Goal: Task Accomplishment & Management: Manage account settings

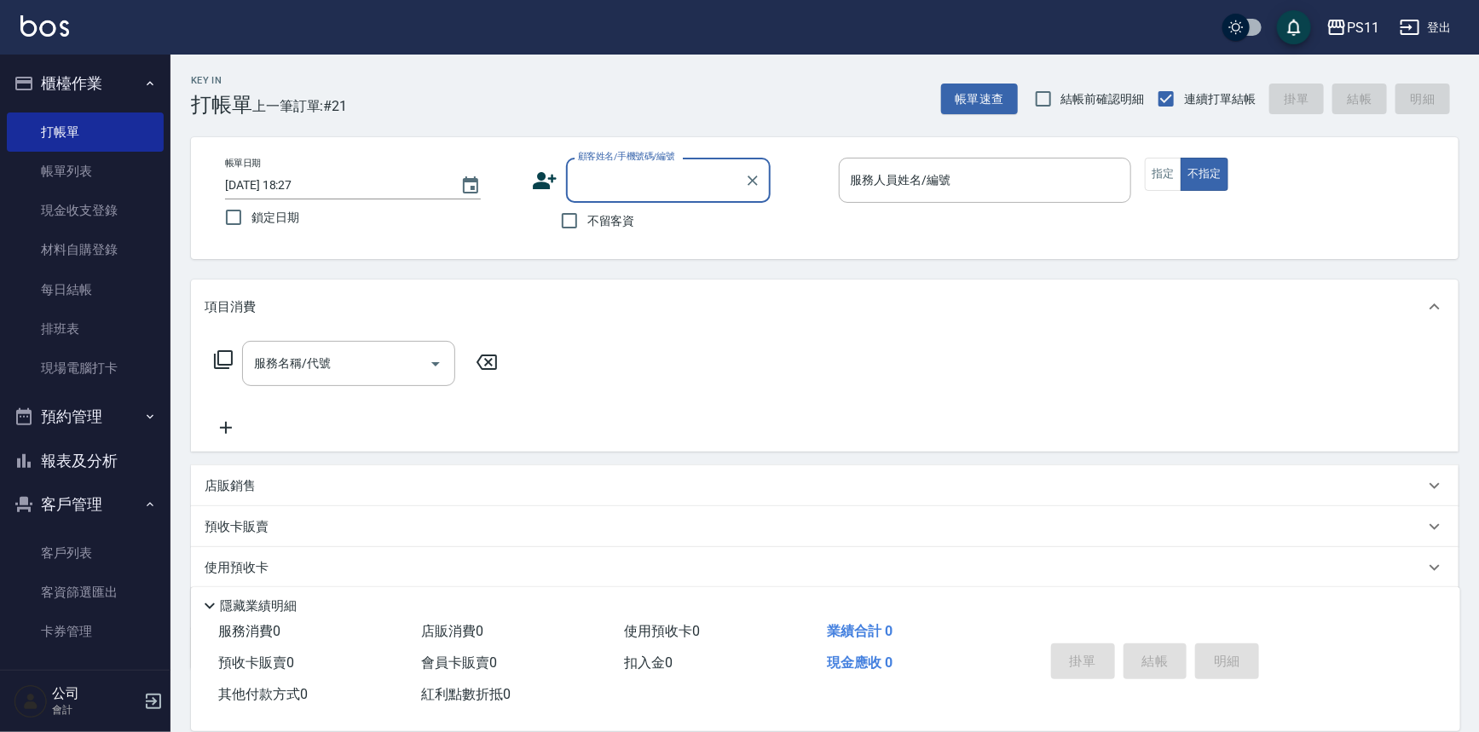
click at [93, 459] on button "報表及分析" at bounding box center [85, 461] width 157 height 44
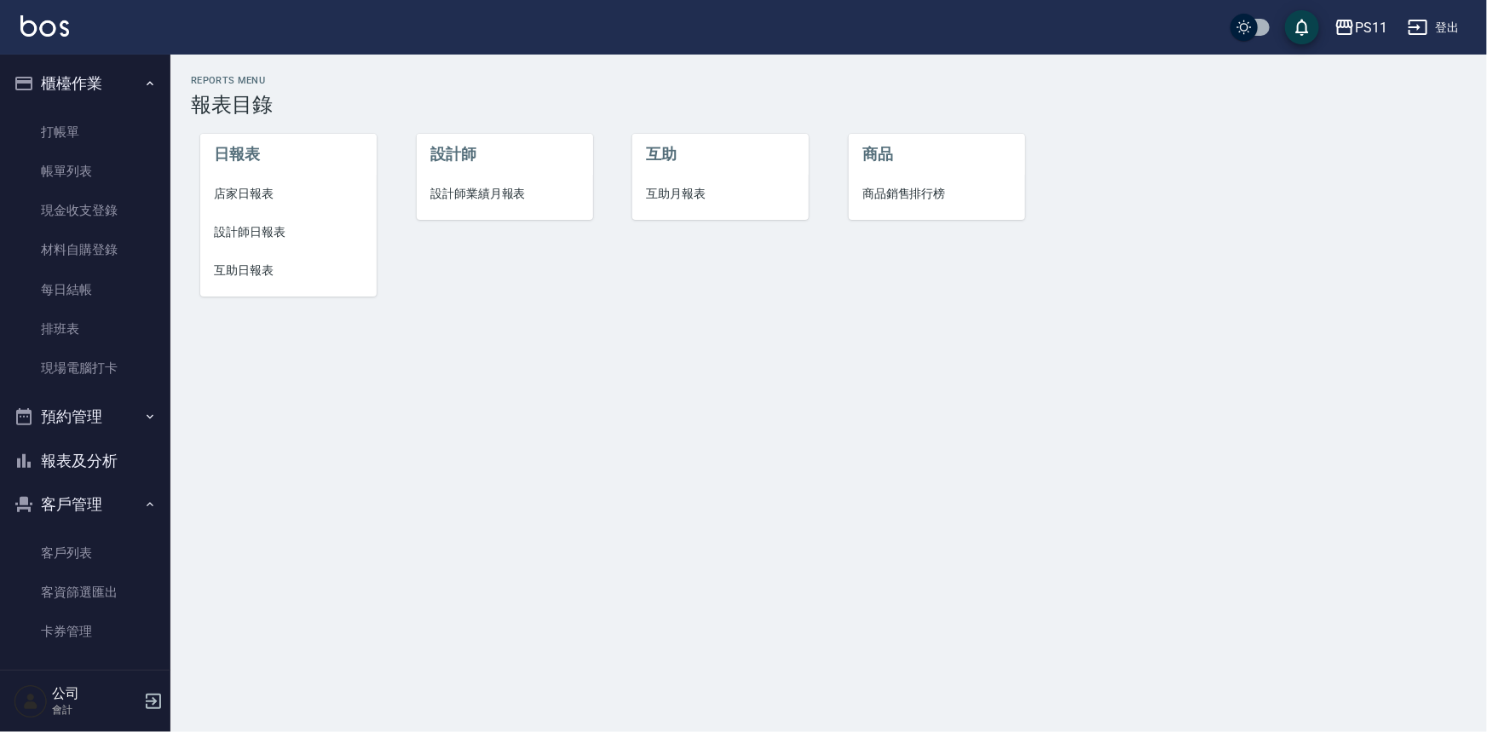
click at [254, 220] on li "設計師日報表" at bounding box center [288, 232] width 176 height 38
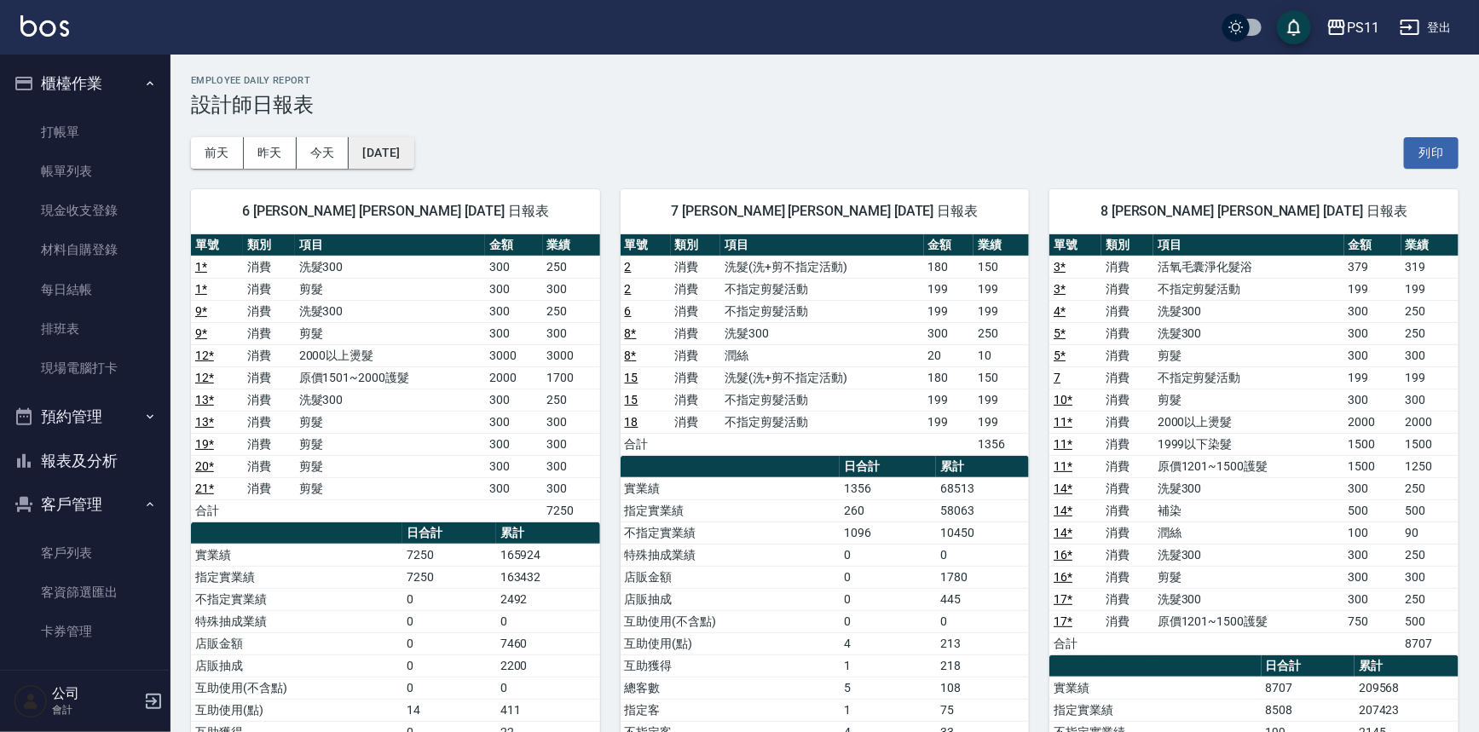
click at [392, 164] on button "[DATE]" at bounding box center [381, 153] width 65 height 32
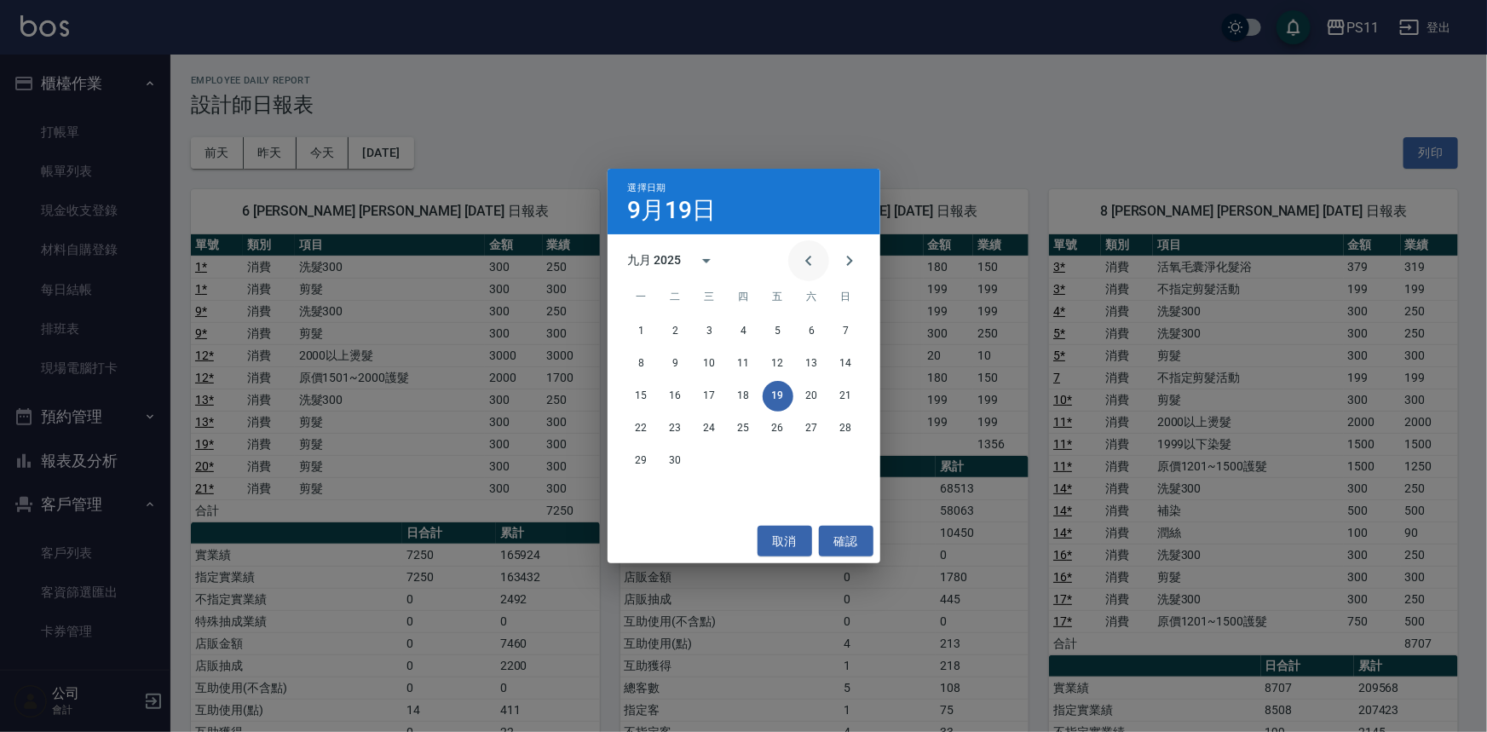
click at [813, 259] on icon "Previous month" at bounding box center [809, 261] width 20 height 20
click at [716, 425] on button "20" at bounding box center [710, 428] width 31 height 31
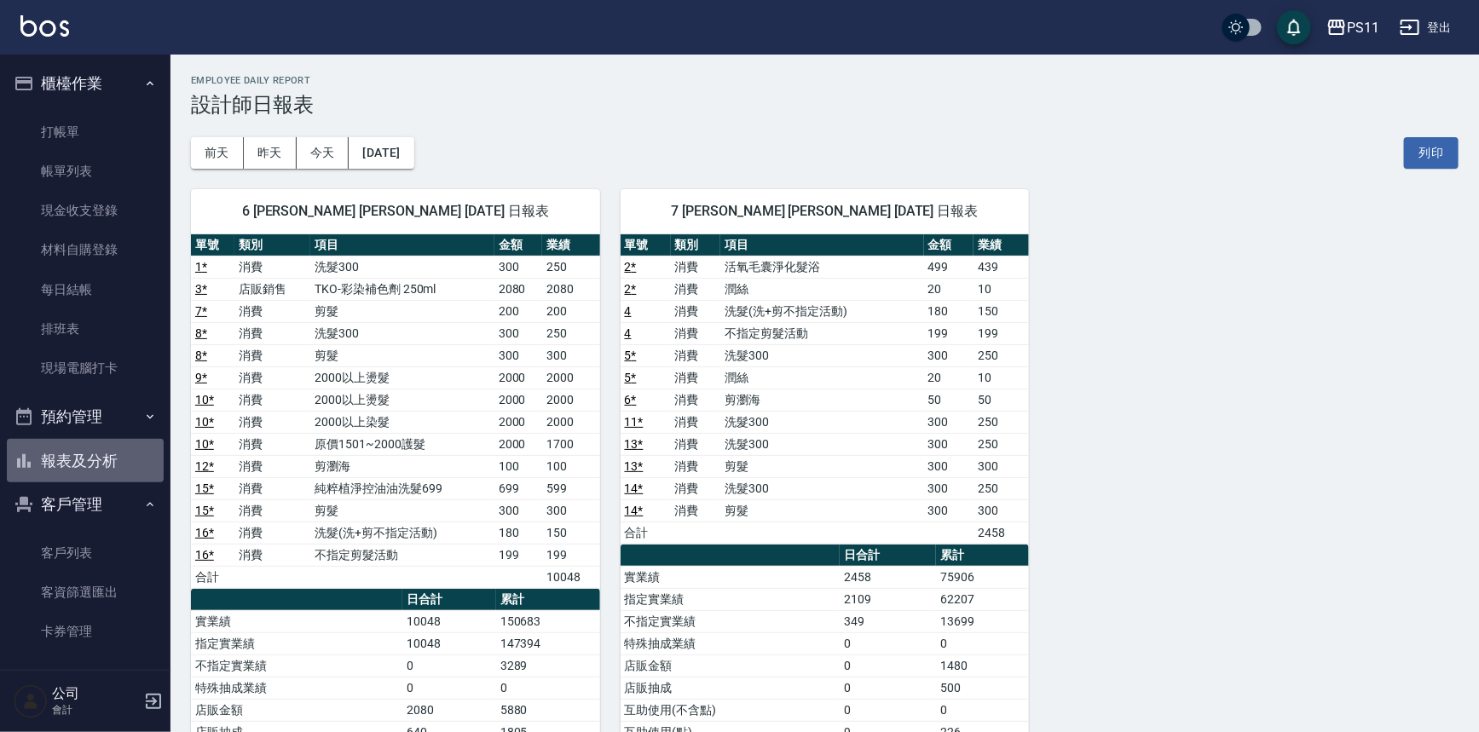
click at [86, 480] on button "報表及分析" at bounding box center [85, 461] width 157 height 44
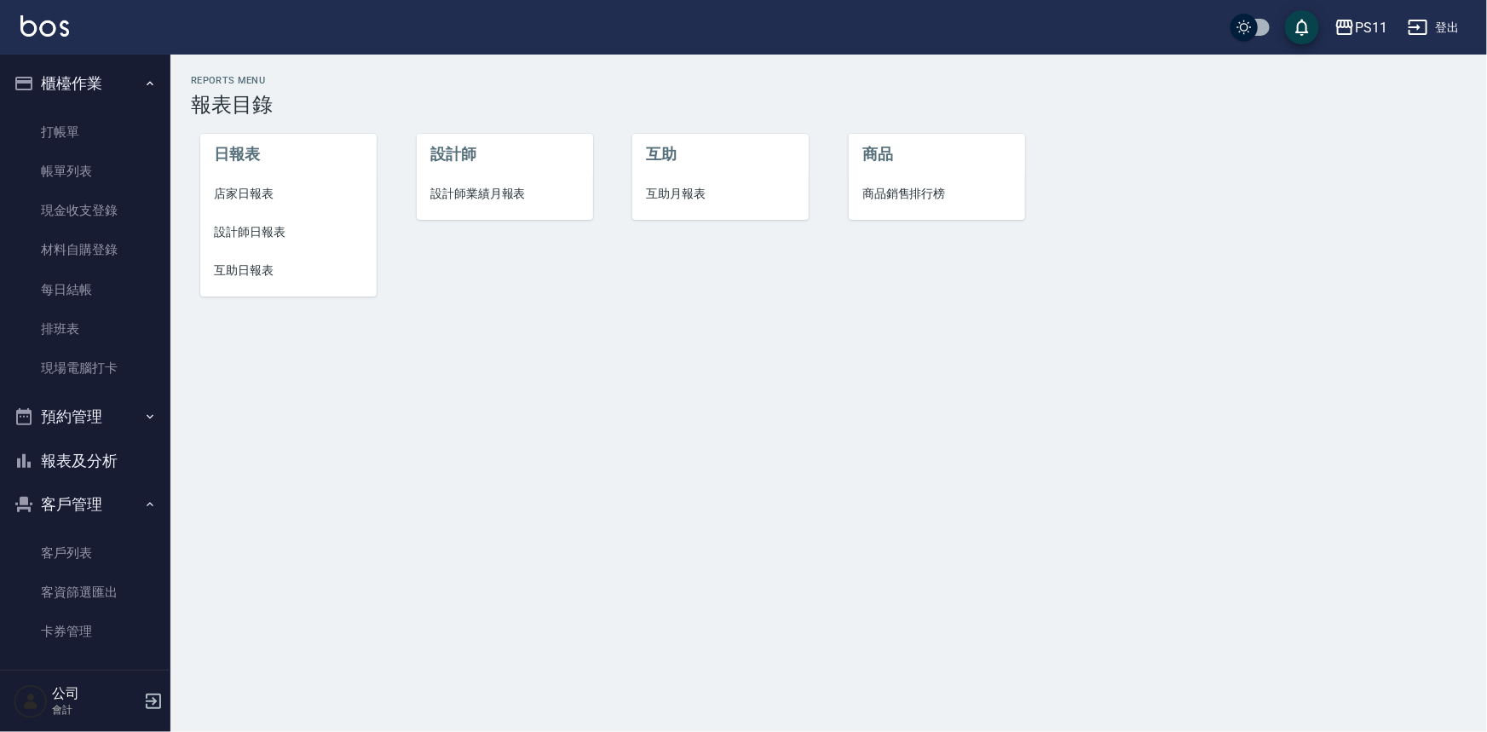
click at [224, 230] on span "設計師日報表" at bounding box center [288, 232] width 149 height 18
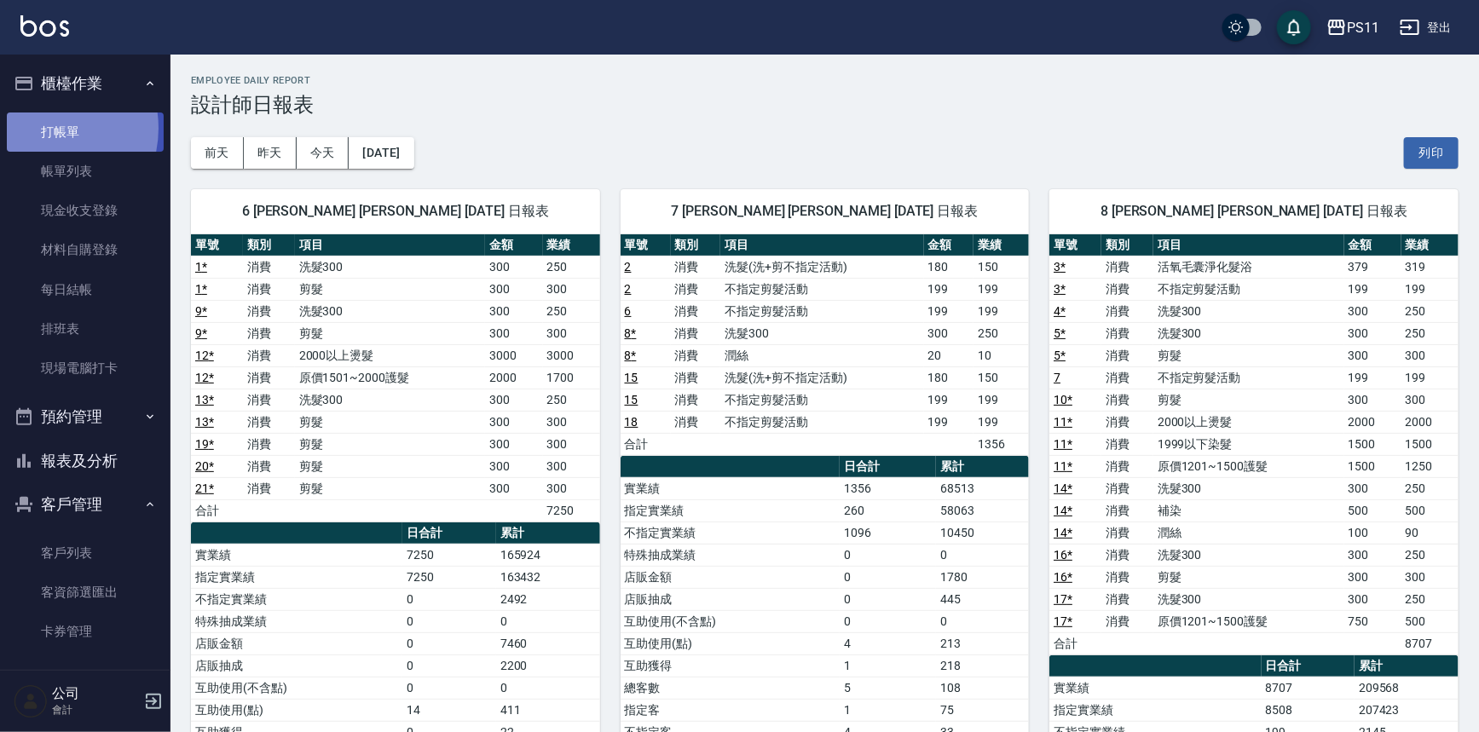
click at [38, 128] on link "打帳單" at bounding box center [85, 132] width 157 height 39
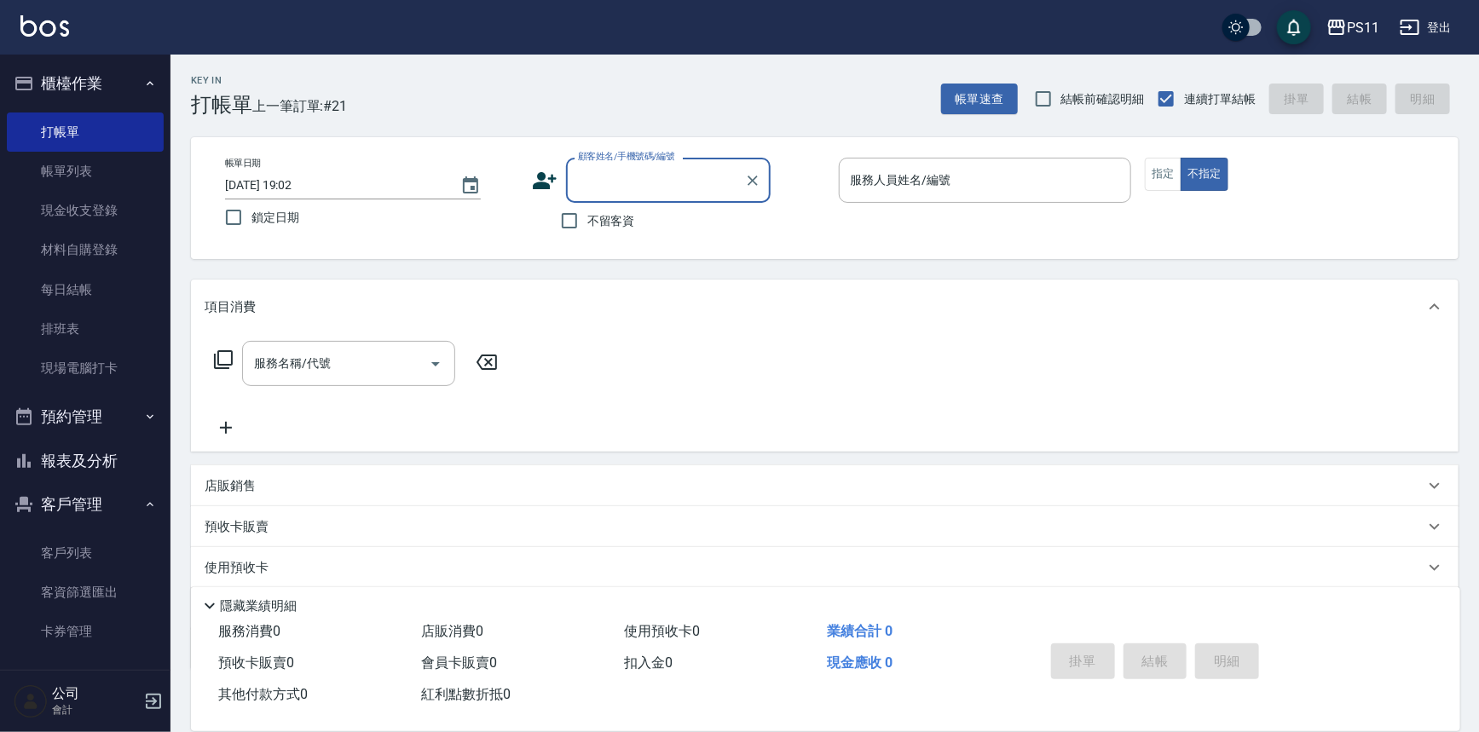
click at [103, 480] on button "報表及分析" at bounding box center [85, 461] width 157 height 44
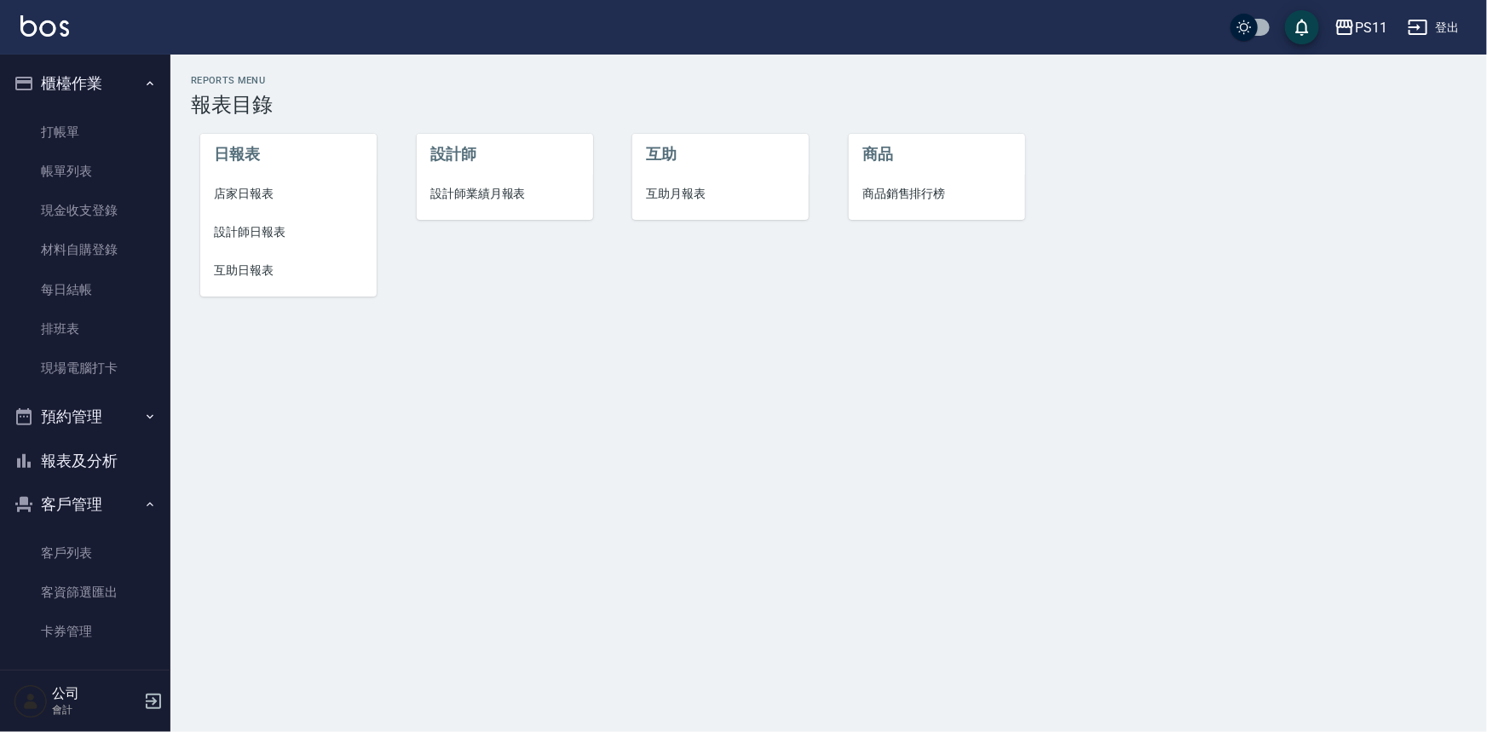
click at [254, 199] on span "店家日報表" at bounding box center [288, 194] width 149 height 18
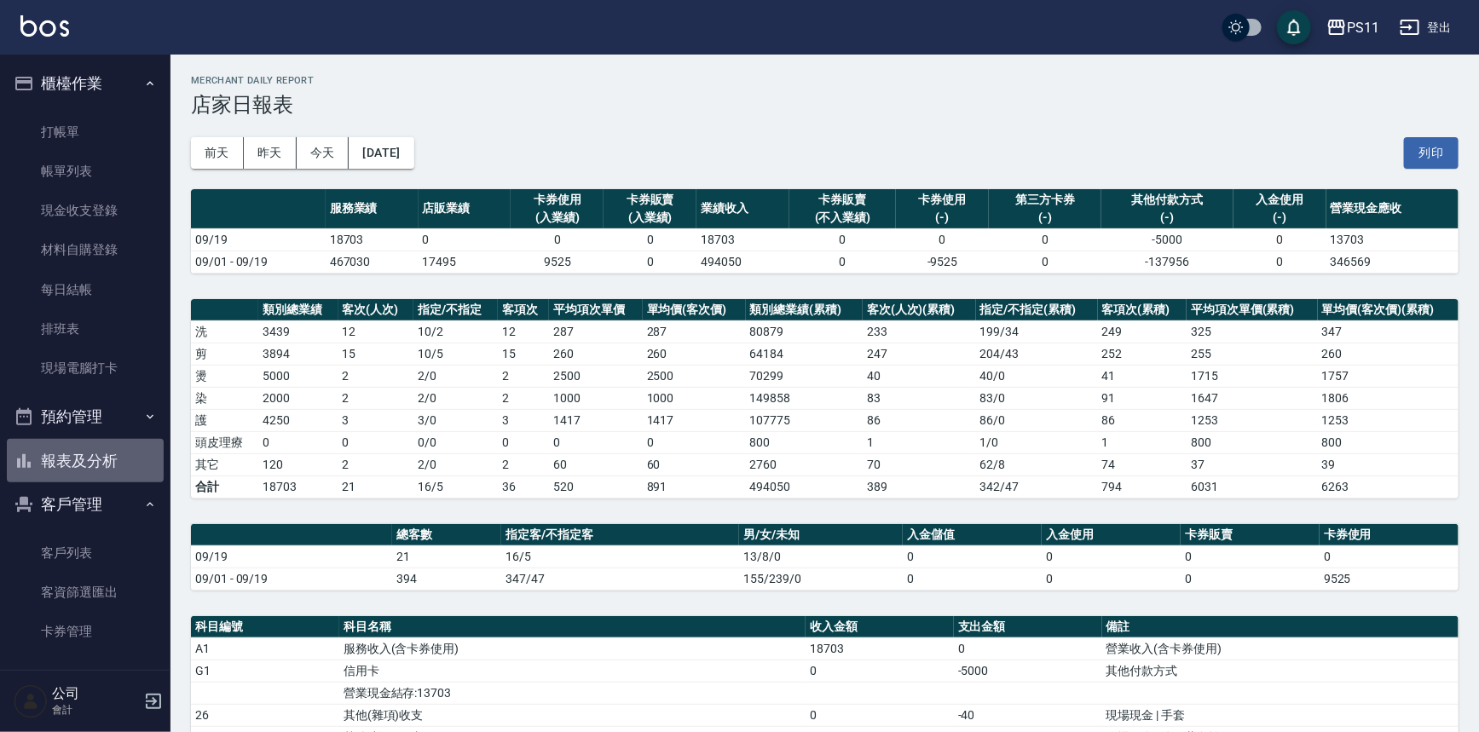
click at [111, 465] on button "報表及分析" at bounding box center [85, 461] width 157 height 44
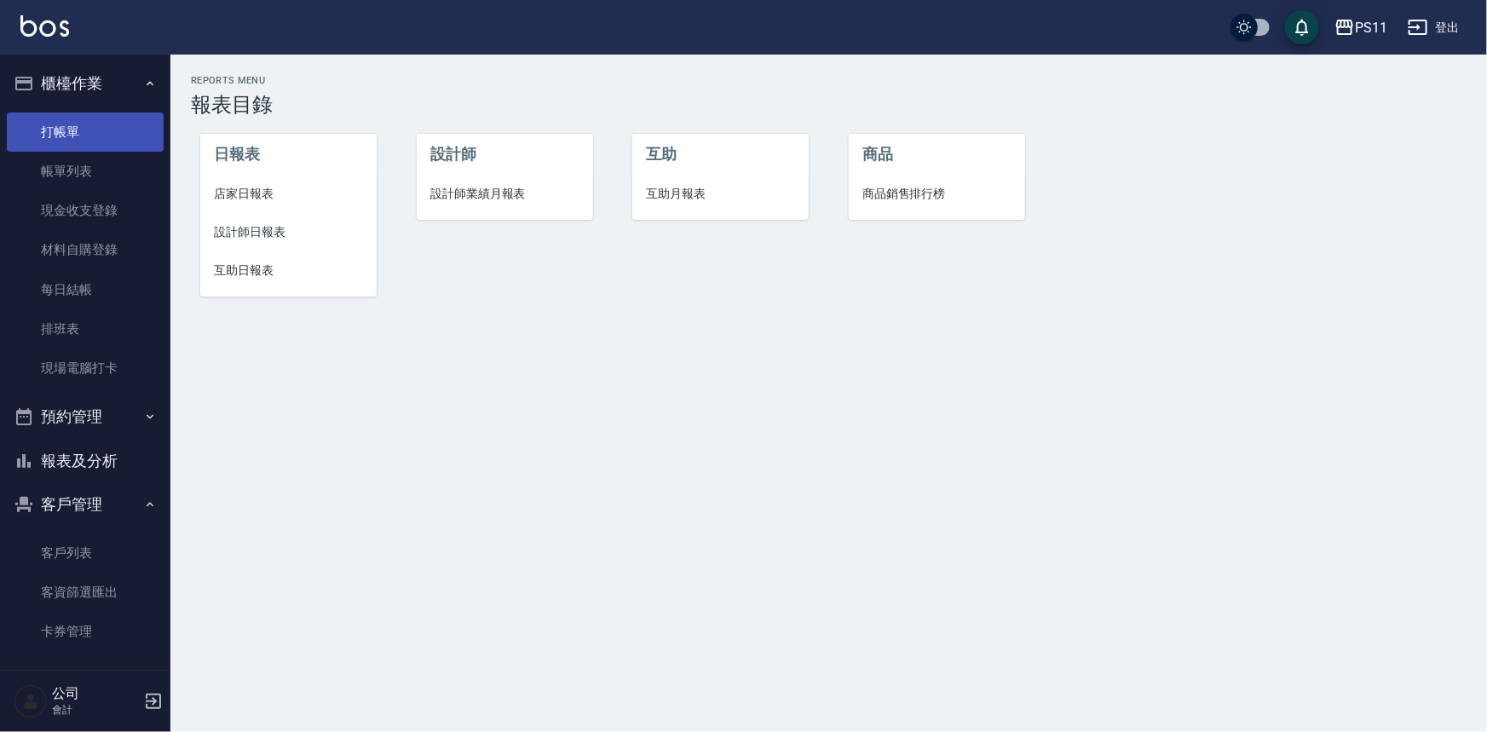
click at [88, 116] on link "打帳單" at bounding box center [85, 132] width 157 height 39
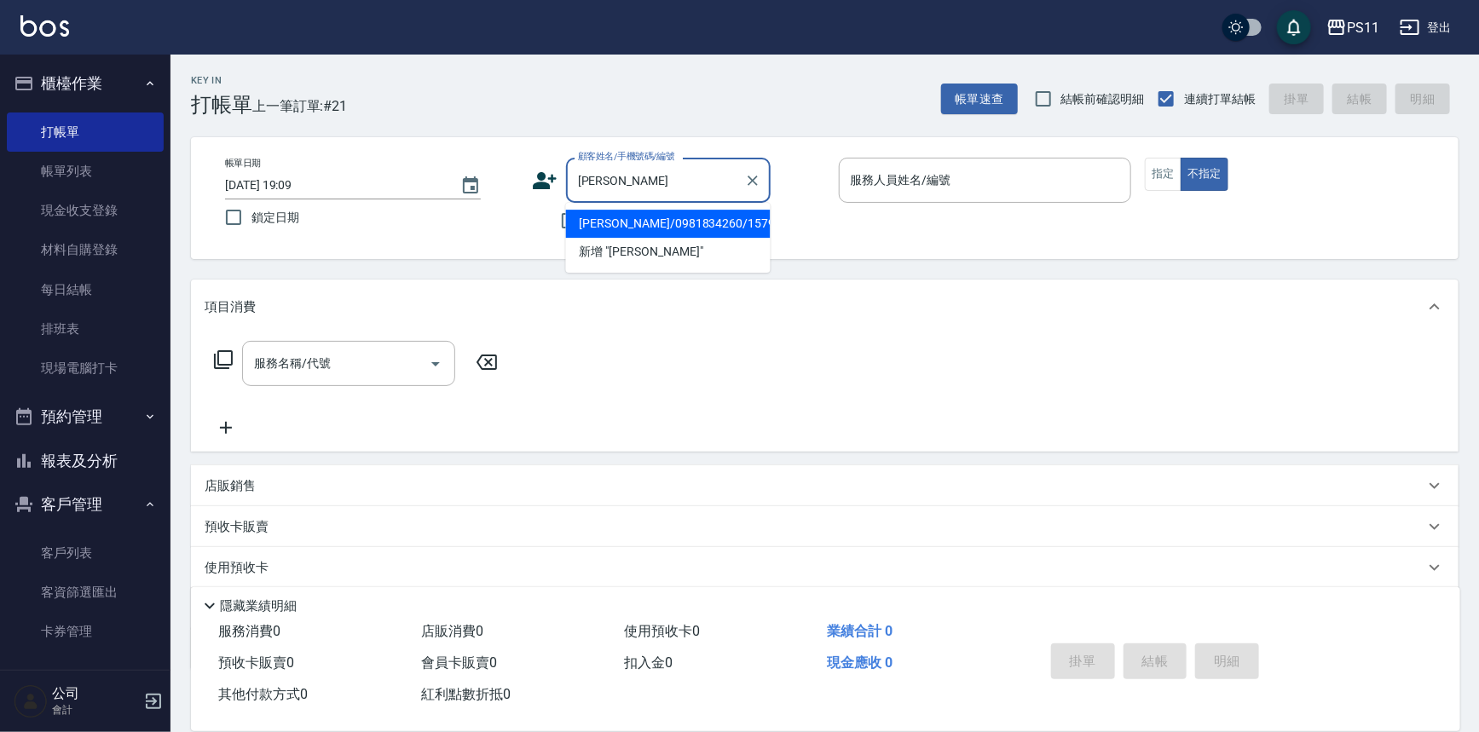
click at [632, 222] on li "[PERSON_NAME]/0981834260/1579" at bounding box center [668, 224] width 205 height 28
type input "[PERSON_NAME]/0981834260/1579"
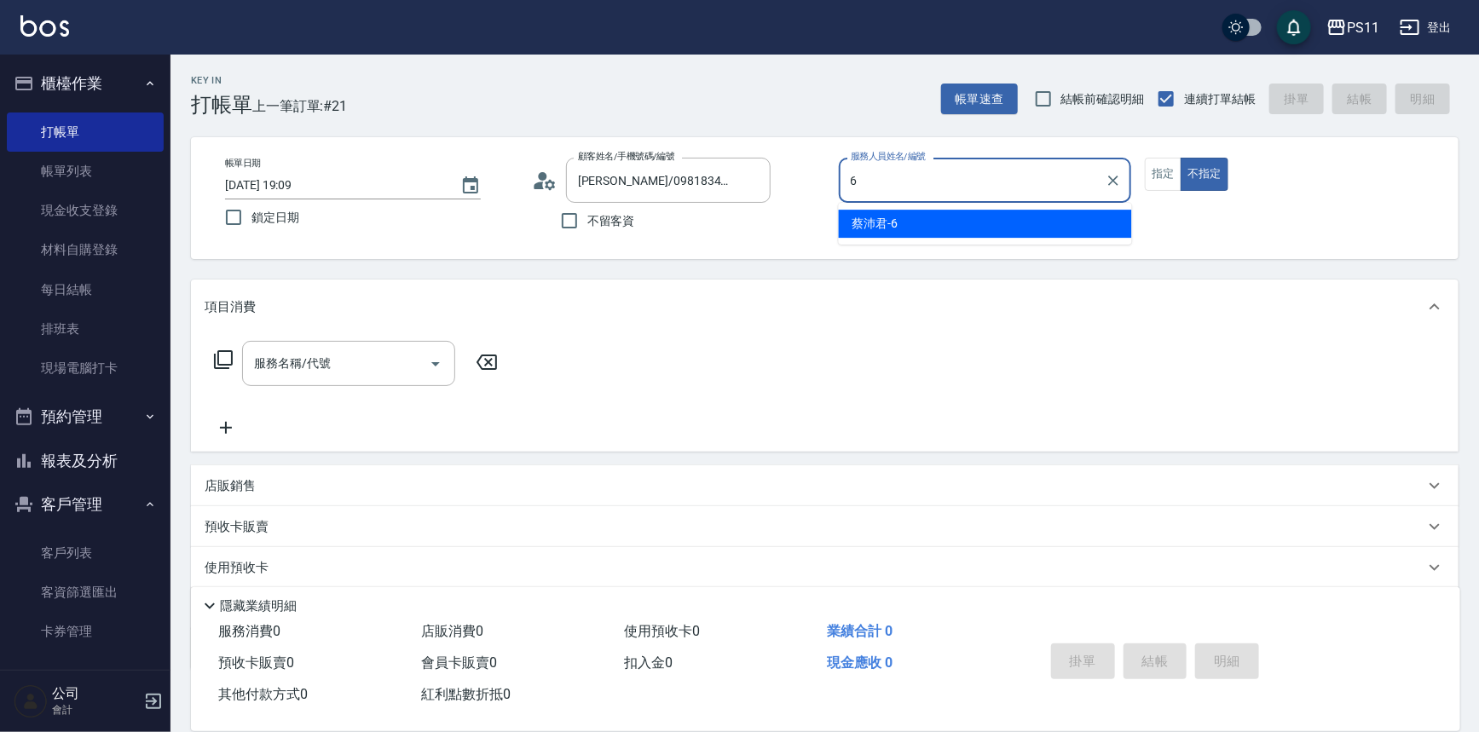
type input "[PERSON_NAME]6"
type button "false"
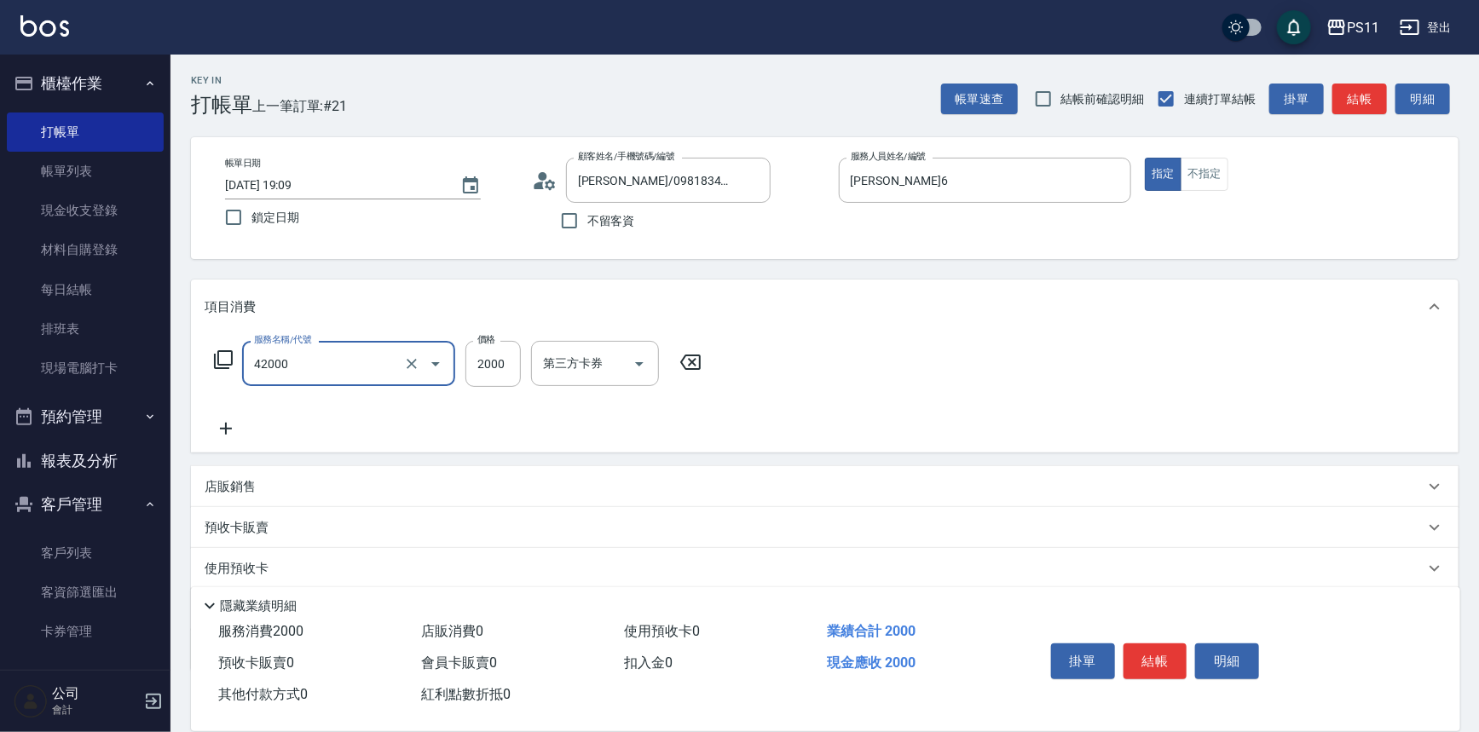
type input "2000以上染髮(42000)"
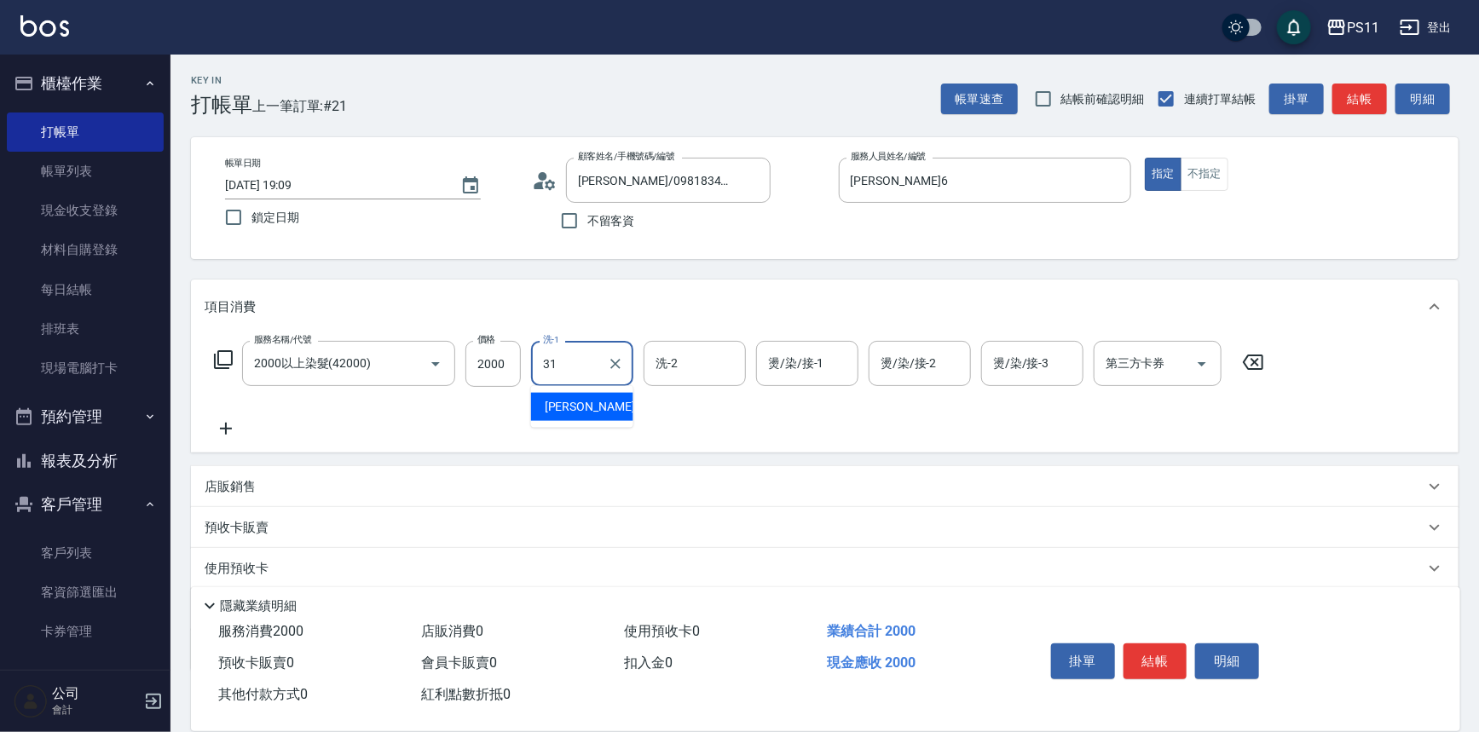
type input "[PERSON_NAME]-31"
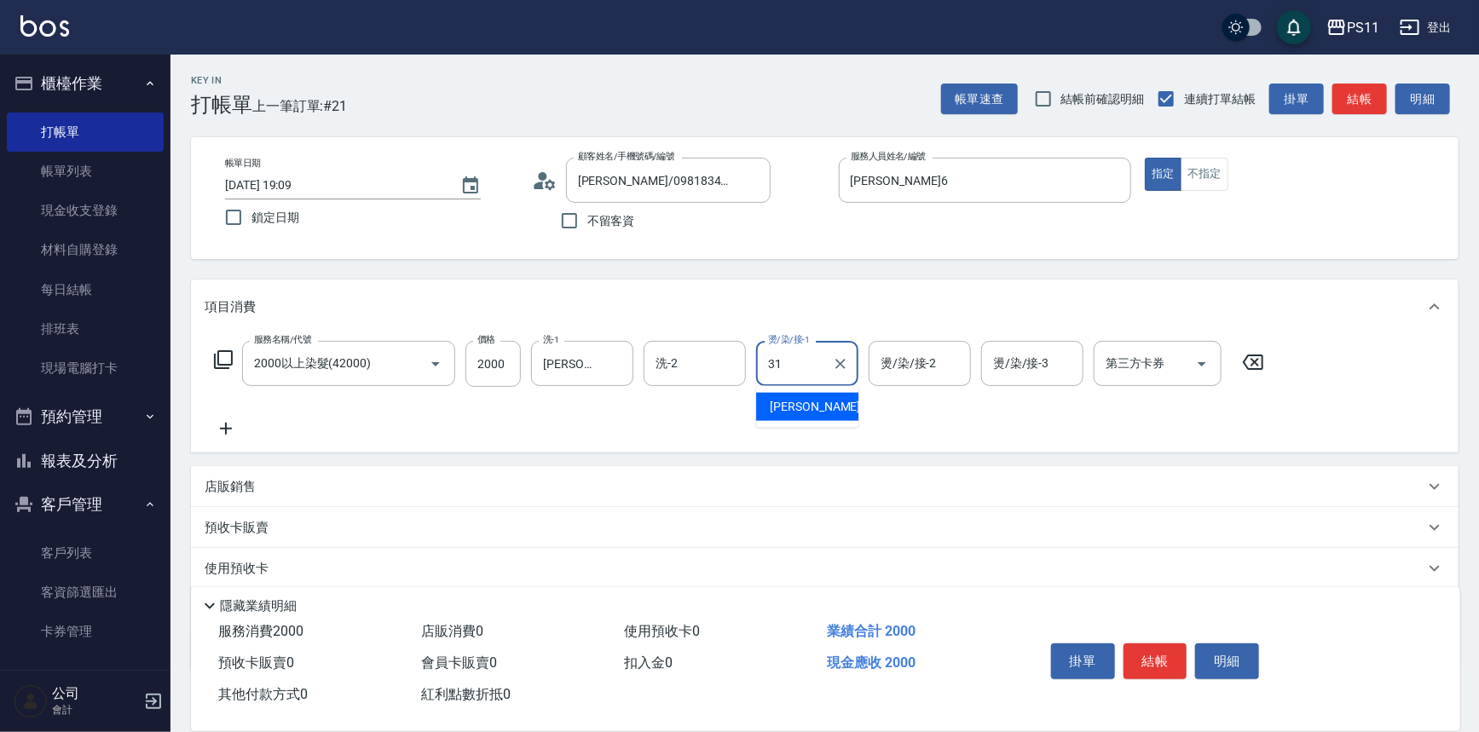
type input "[PERSON_NAME]-31"
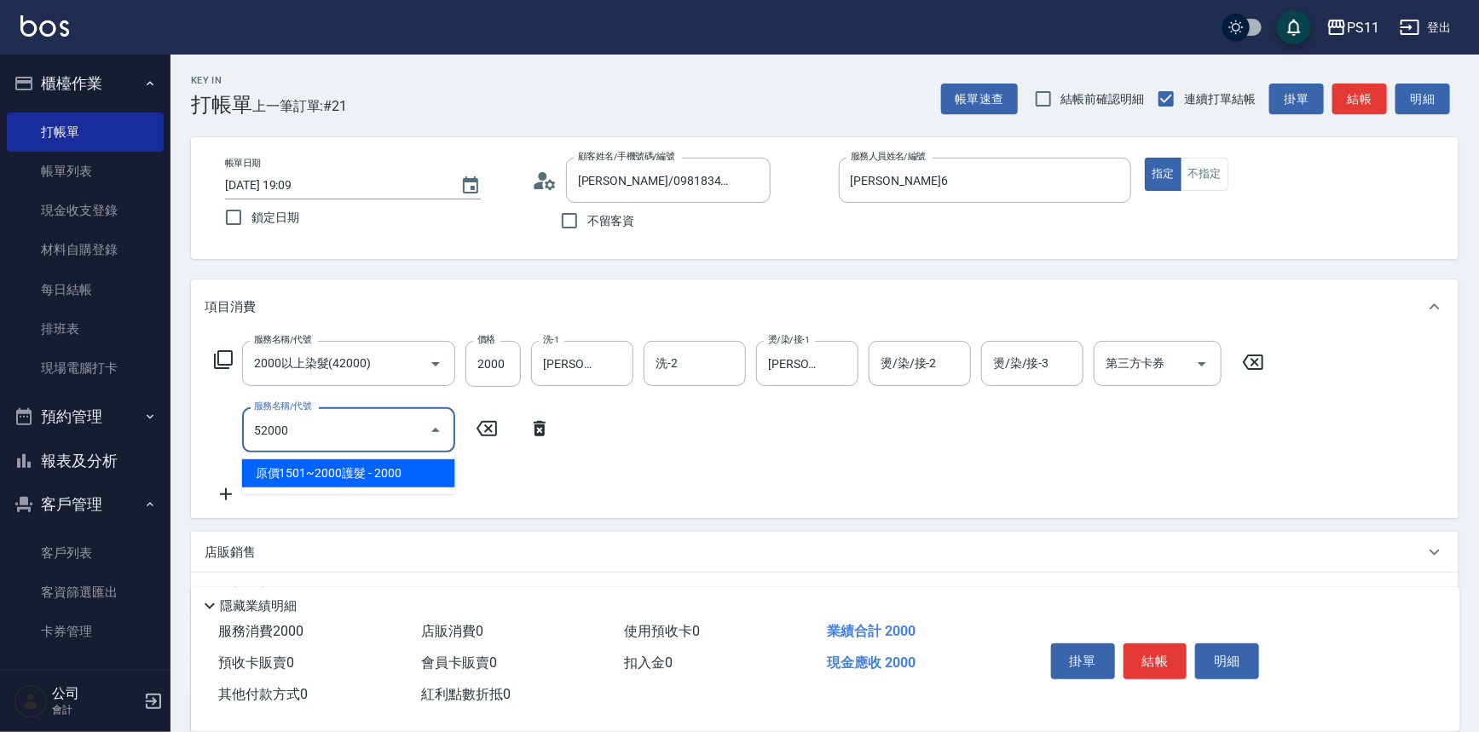
type input "原價1501~2000護髮(52000)"
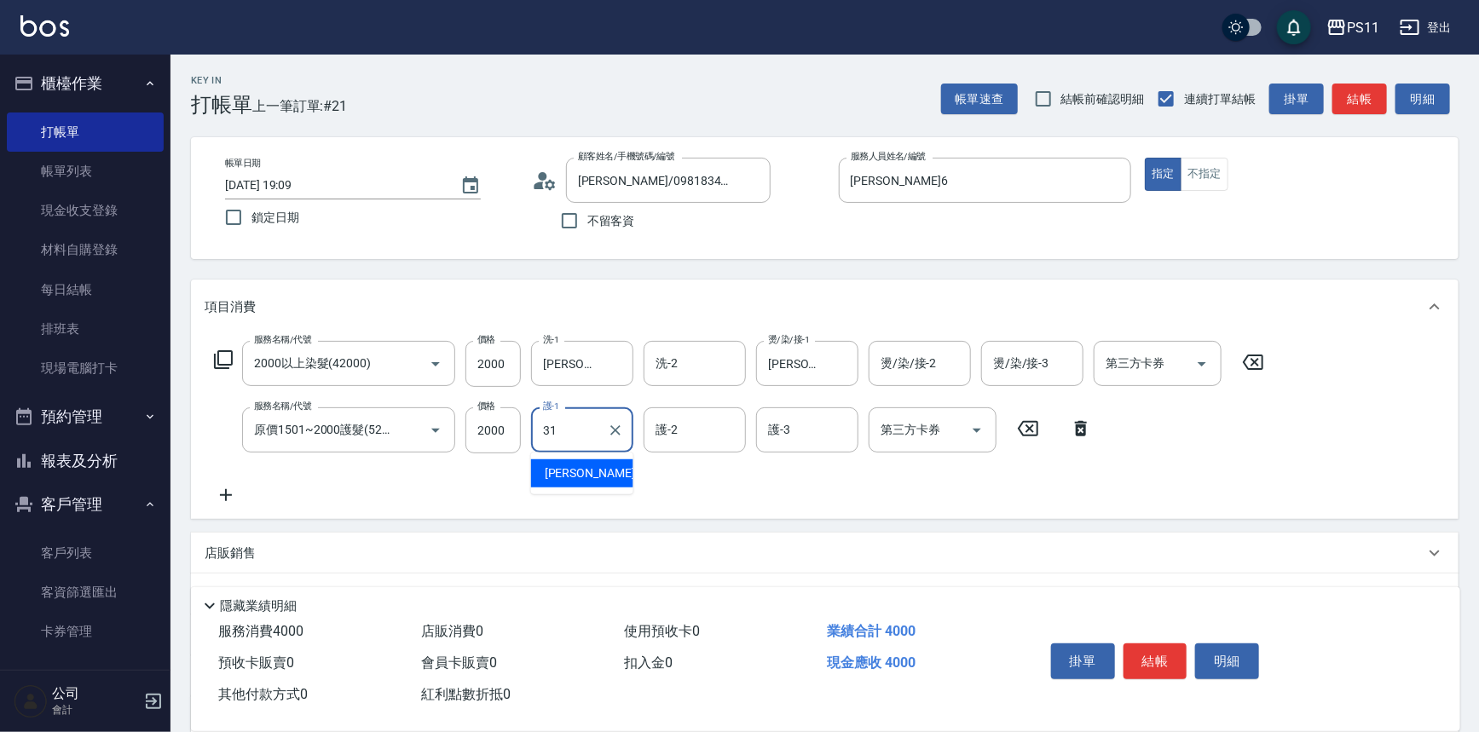
type input "[PERSON_NAME]-31"
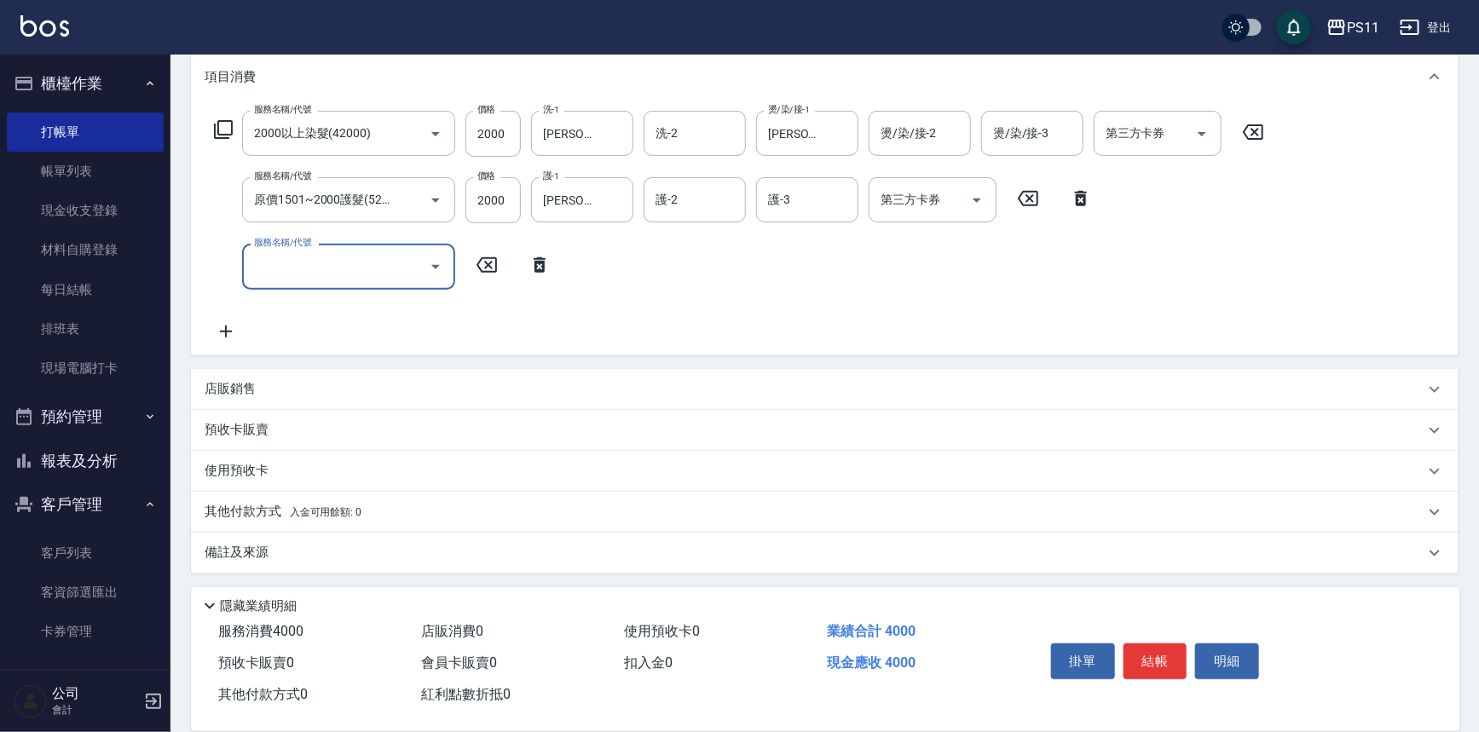
drag, startPoint x: 256, startPoint y: 512, endPoint x: 269, endPoint y: 494, distance: 22.5
click at [256, 512] on p "其他付款方式 入金可用餘額: 0" at bounding box center [283, 512] width 157 height 19
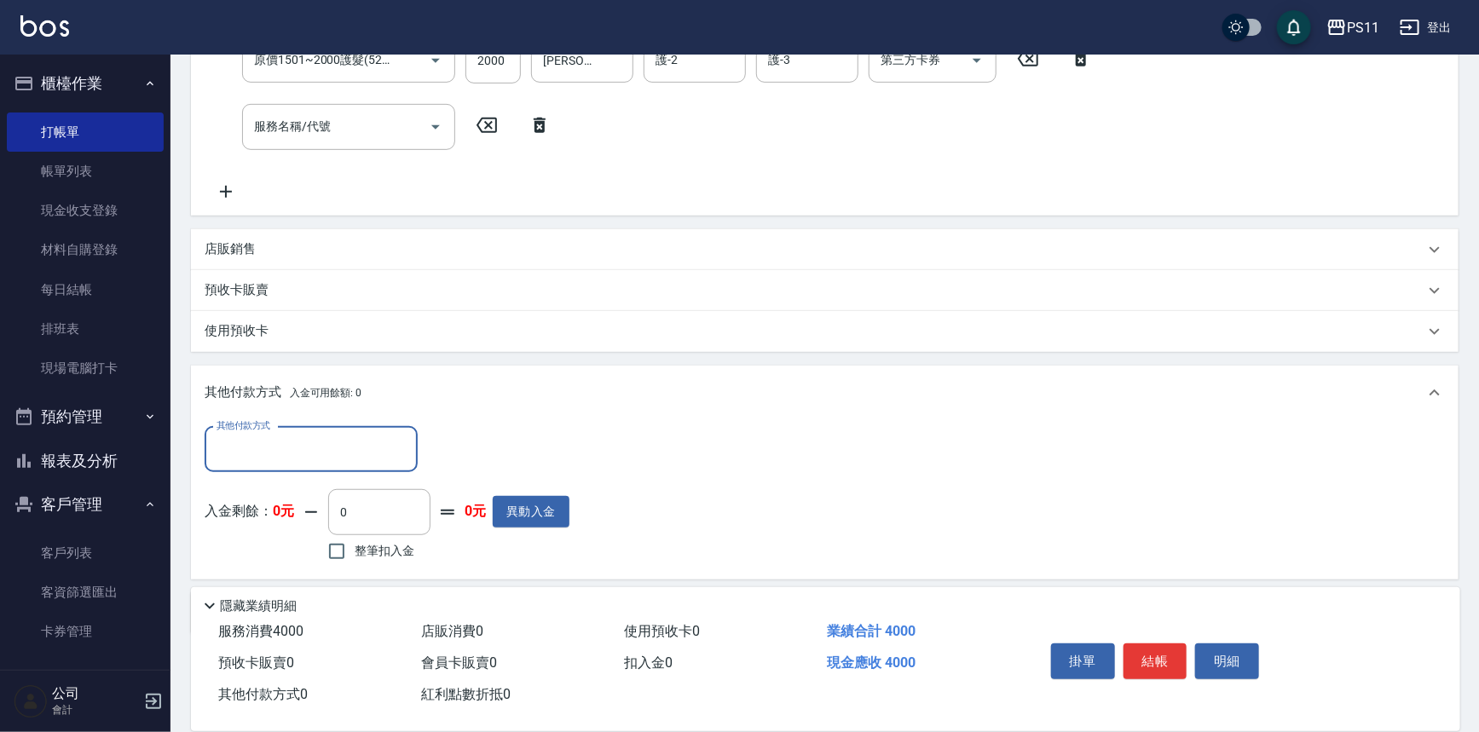
scroll to position [371, 0]
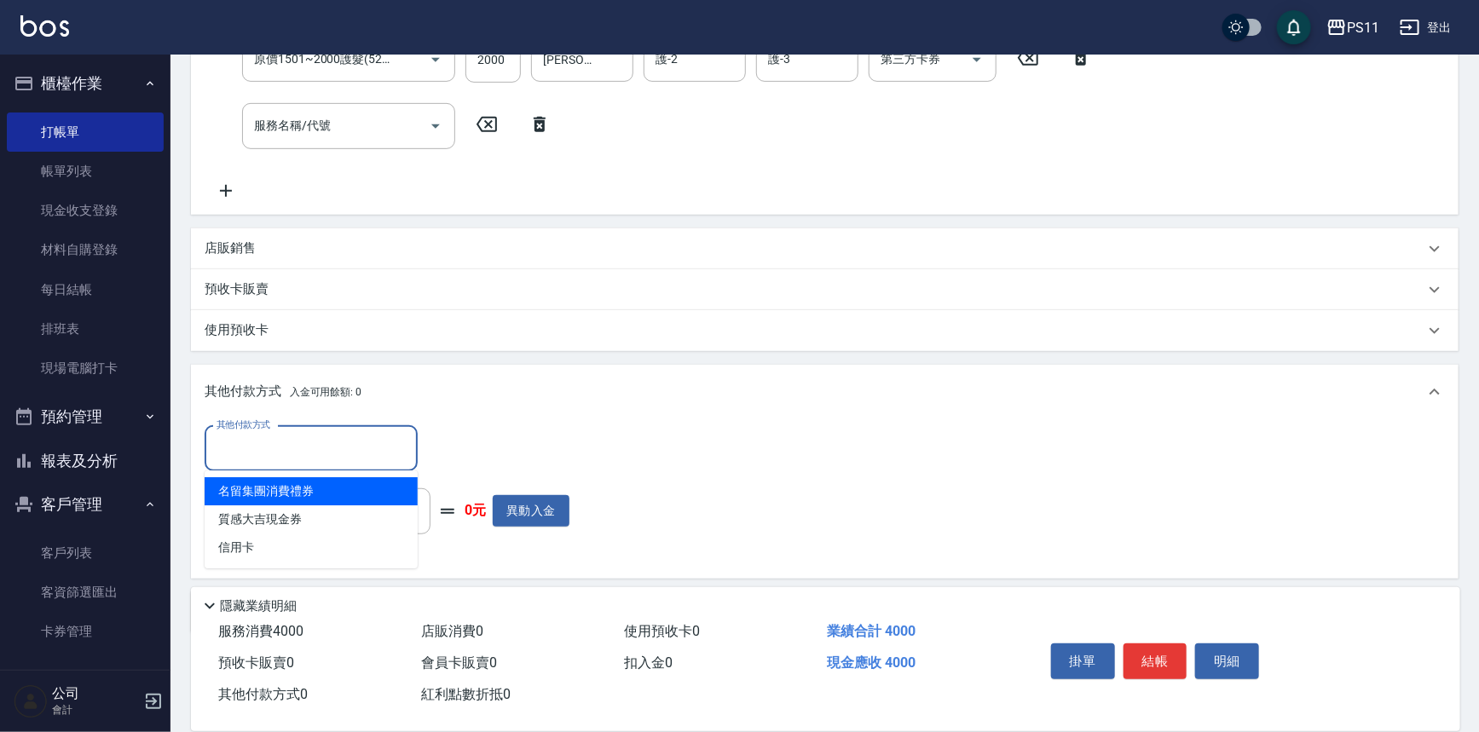
click at [315, 438] on input "其他付款方式" at bounding box center [311, 449] width 198 height 30
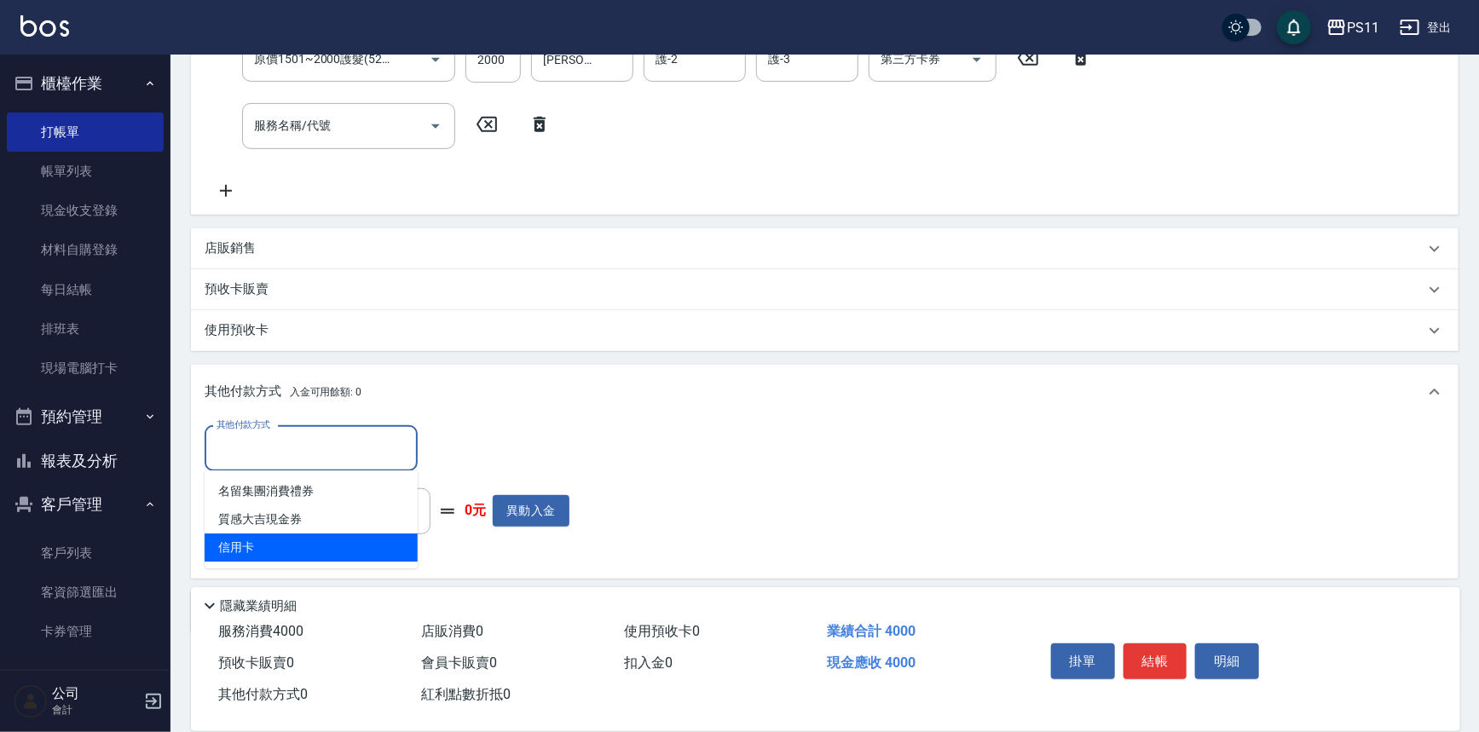
click at [330, 537] on span "信用卡" at bounding box center [311, 548] width 213 height 28
type input "信用卡"
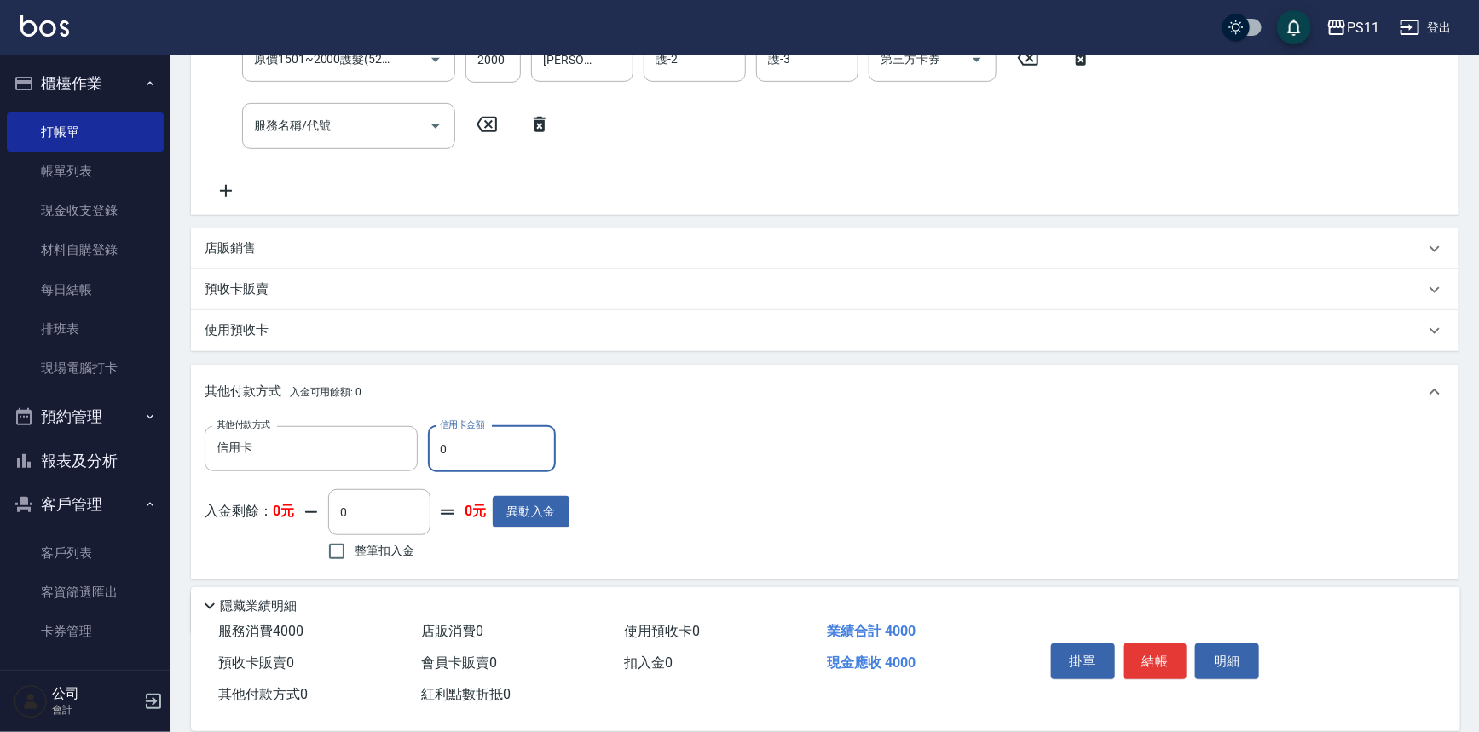
drag, startPoint x: 461, startPoint y: 454, endPoint x: 435, endPoint y: 458, distance: 26.6
click at [435, 458] on input "0" at bounding box center [492, 449] width 128 height 46
type input "4000"
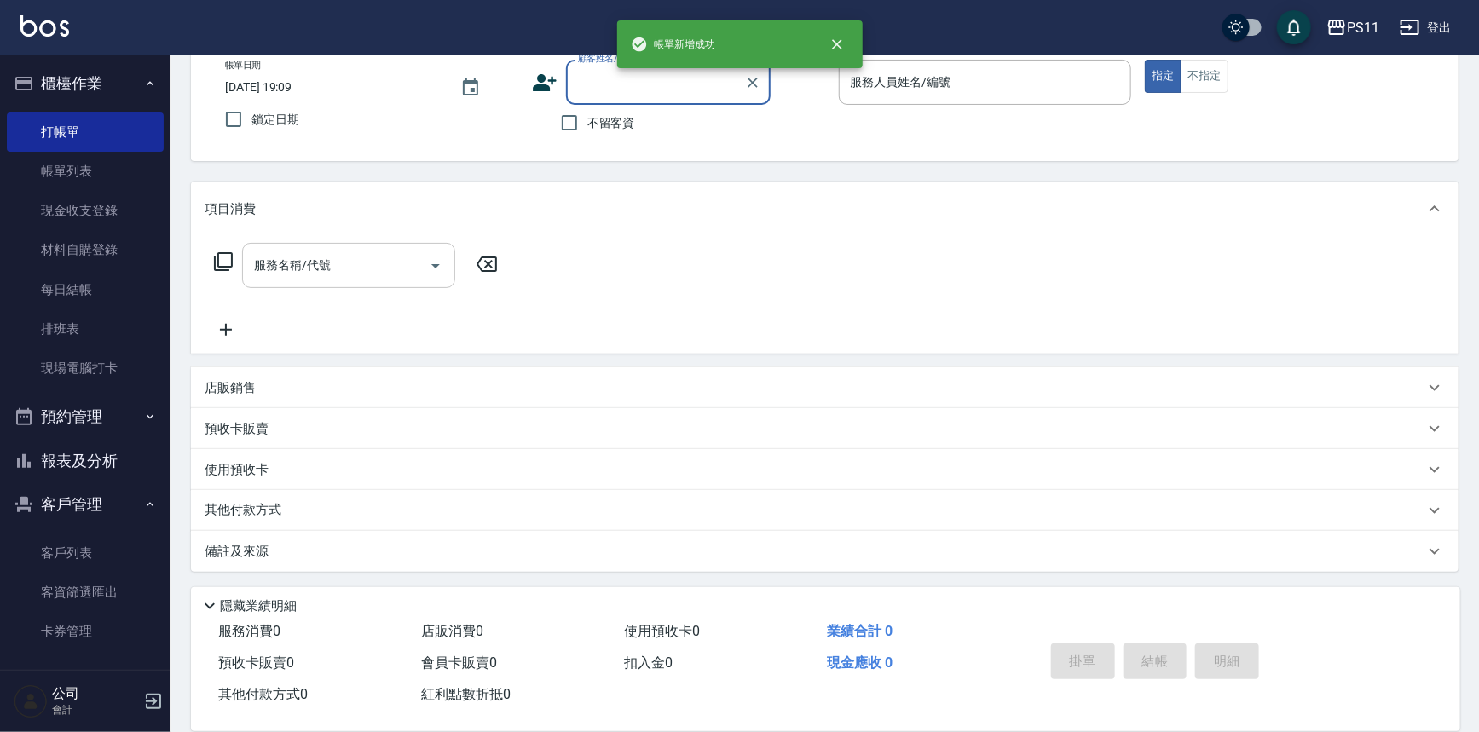
scroll to position [0, 0]
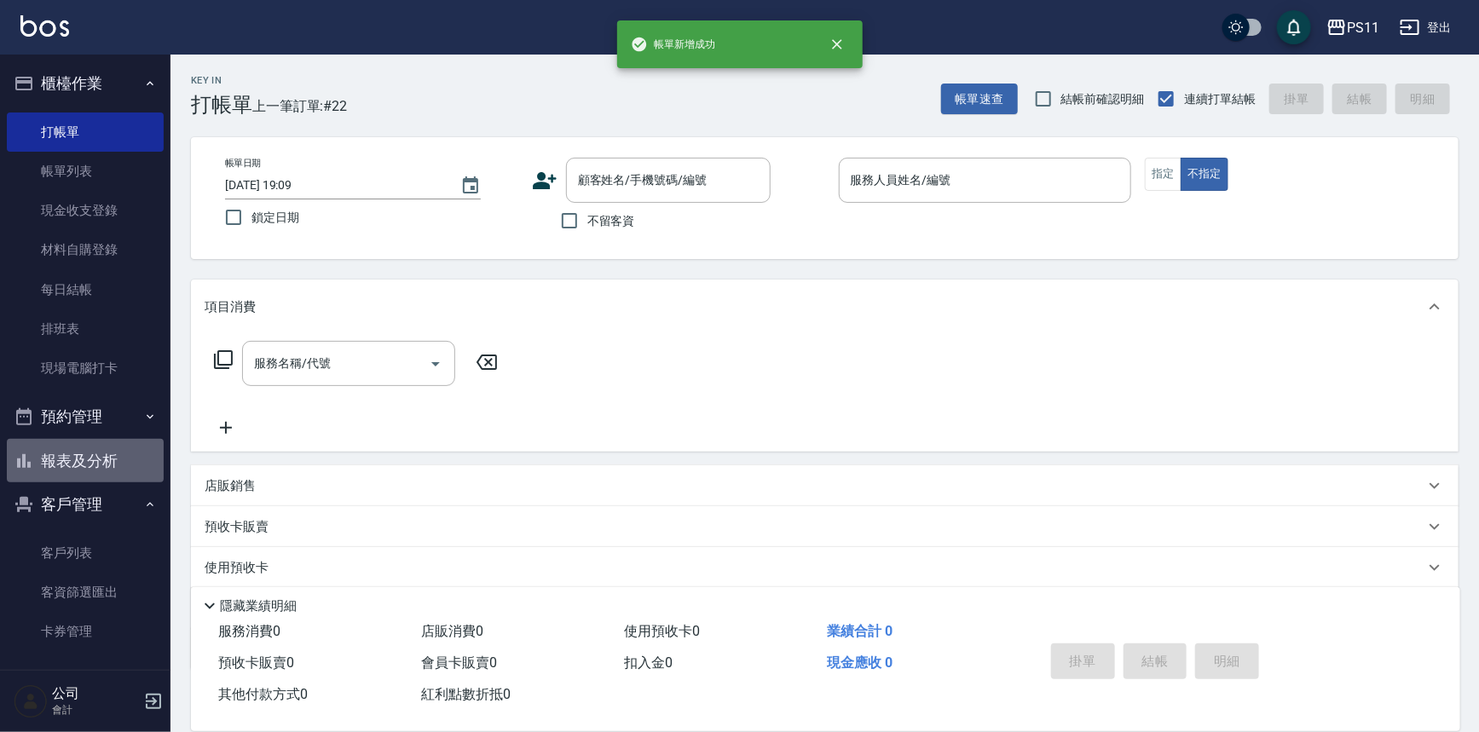
drag, startPoint x: 110, startPoint y: 452, endPoint x: 156, endPoint y: 368, distance: 95.4
click at [109, 452] on button "報表及分析" at bounding box center [85, 461] width 157 height 44
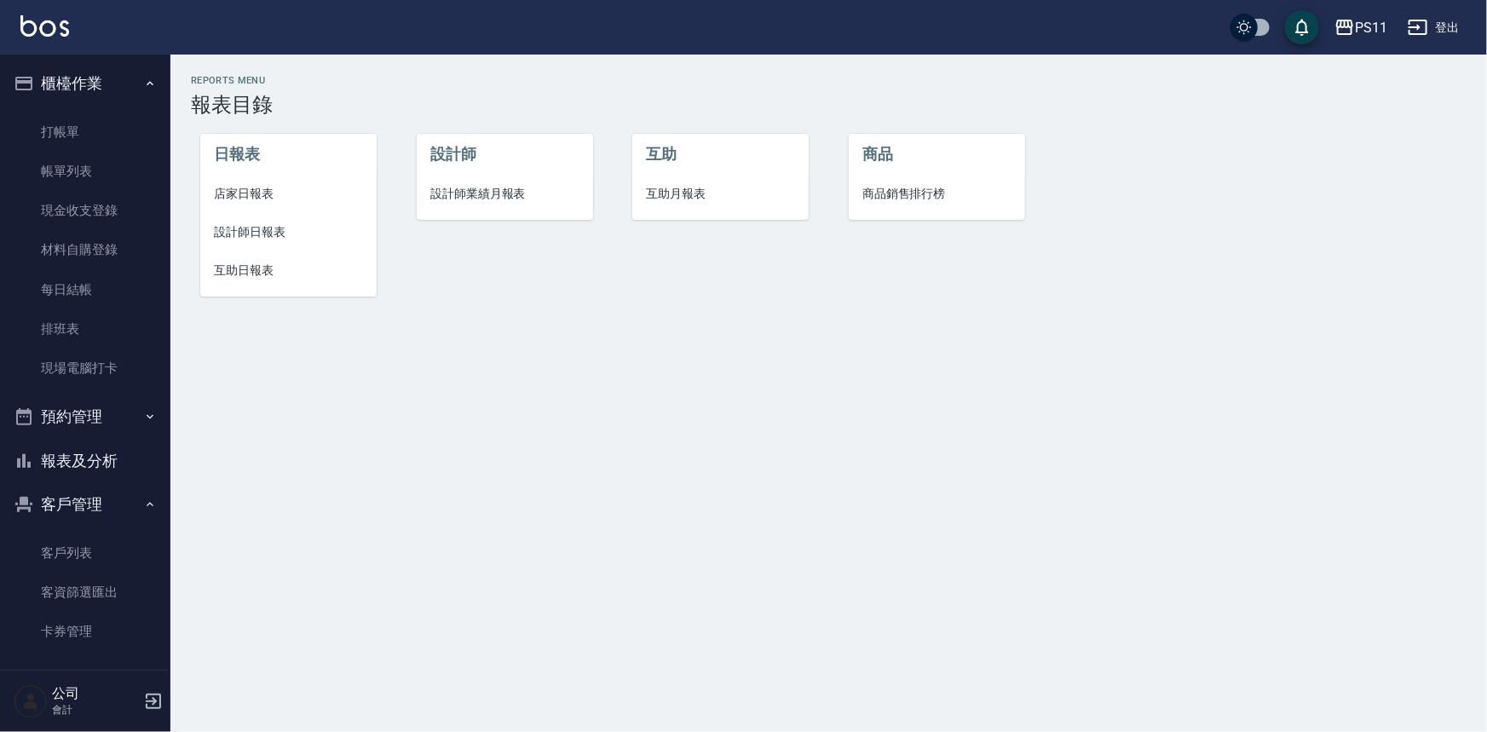
click at [252, 222] on li "設計師日報表" at bounding box center [288, 232] width 176 height 38
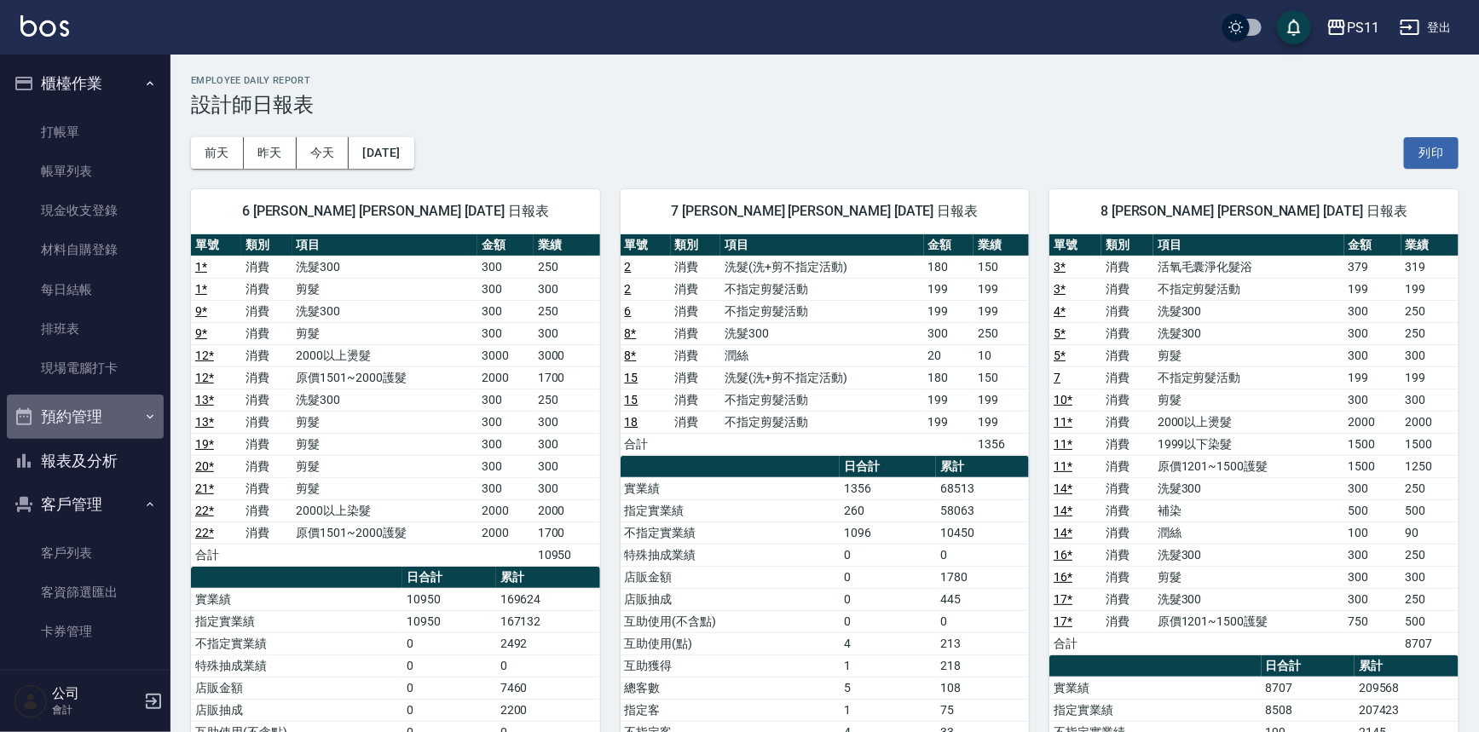
click at [102, 415] on button "預約管理" at bounding box center [85, 417] width 157 height 44
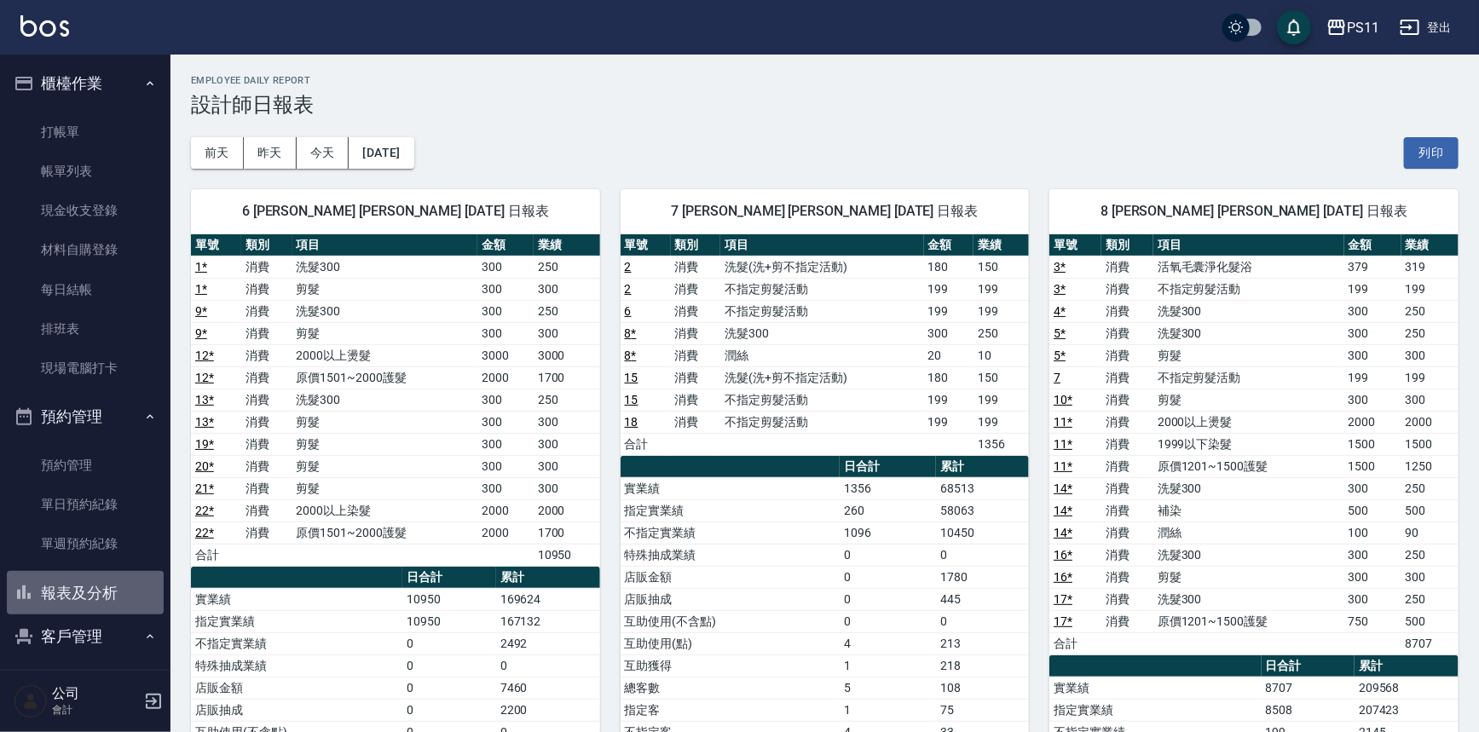
click at [88, 595] on button "報表及分析" at bounding box center [85, 593] width 157 height 44
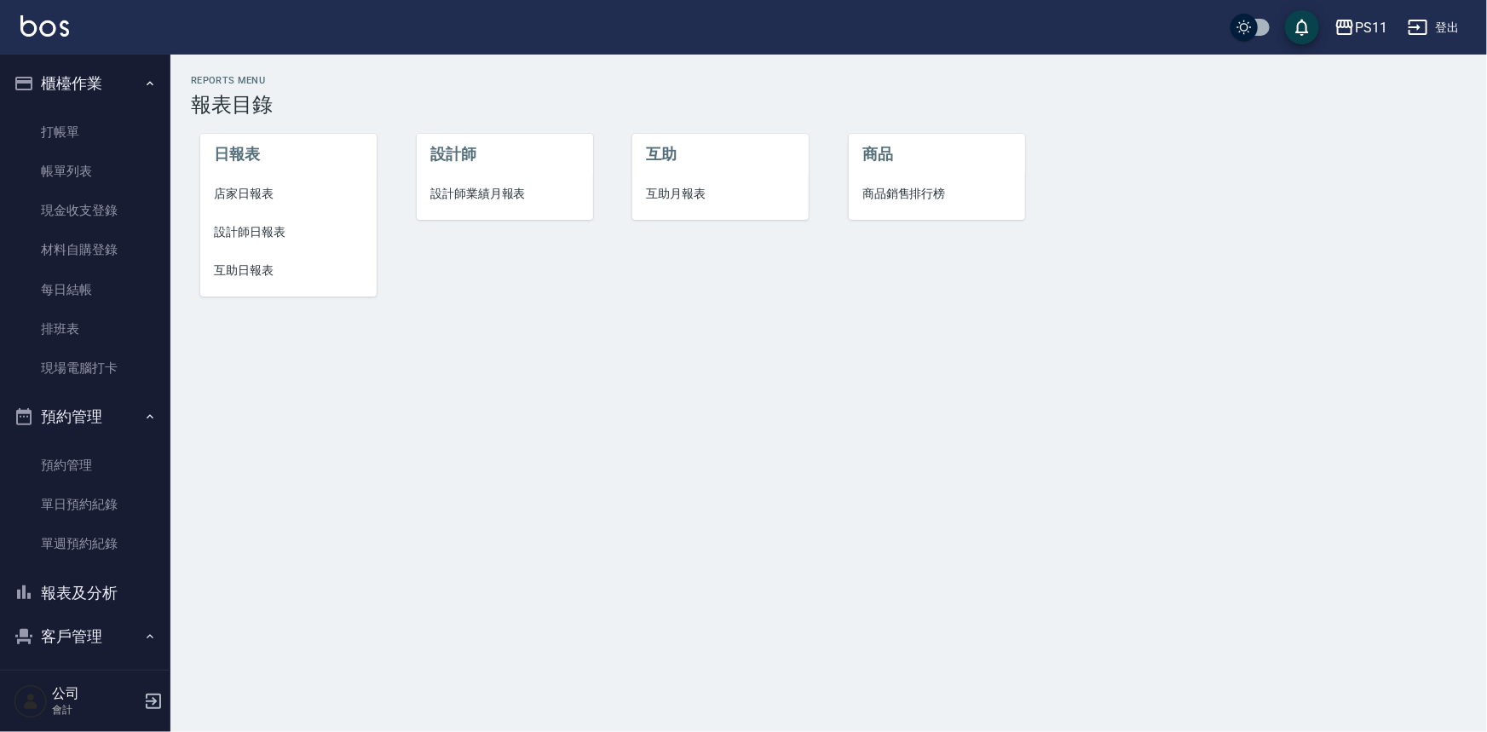
click at [91, 590] on button "報表及分析" at bounding box center [85, 593] width 157 height 44
click at [280, 223] on span "設計師日報表" at bounding box center [288, 232] width 149 height 18
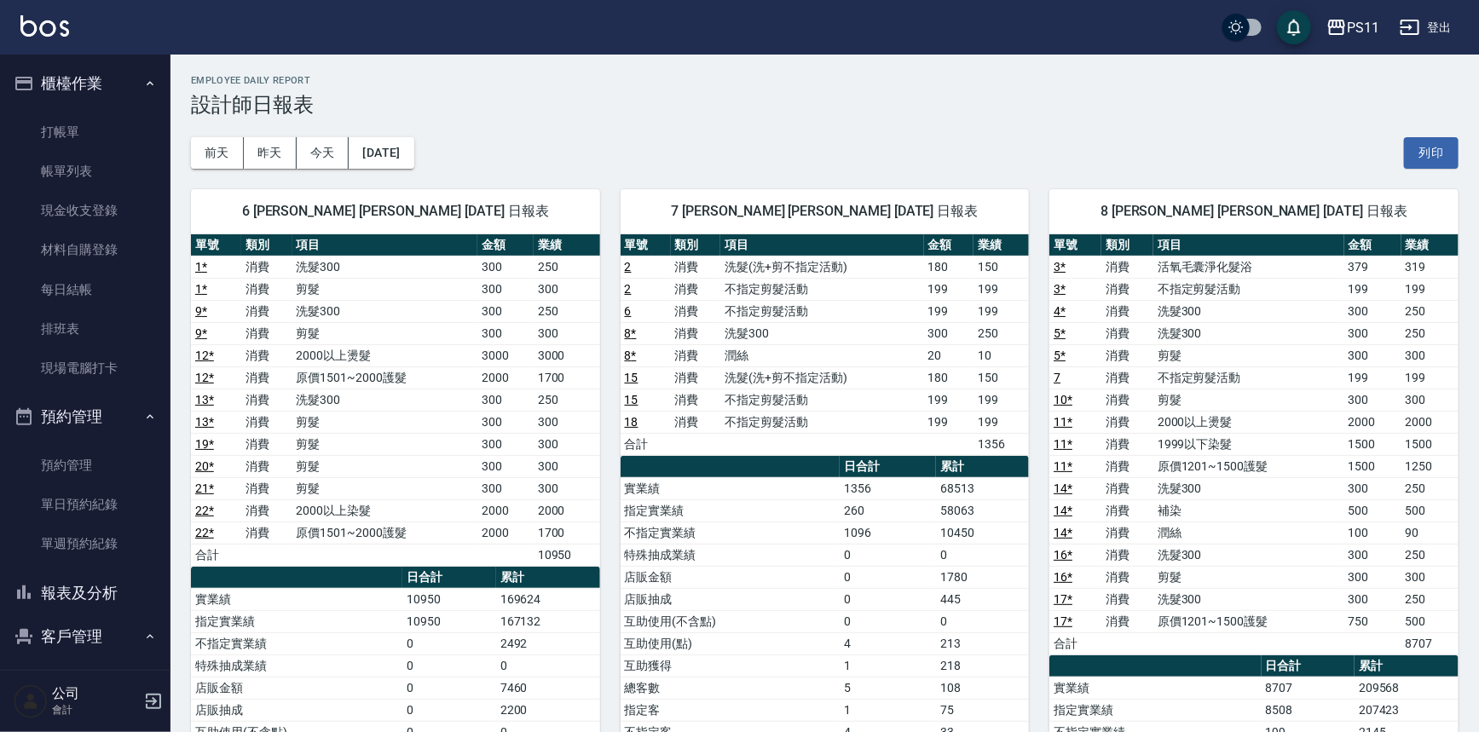
click at [1081, 650] on td "合計" at bounding box center [1075, 643] width 52 height 22
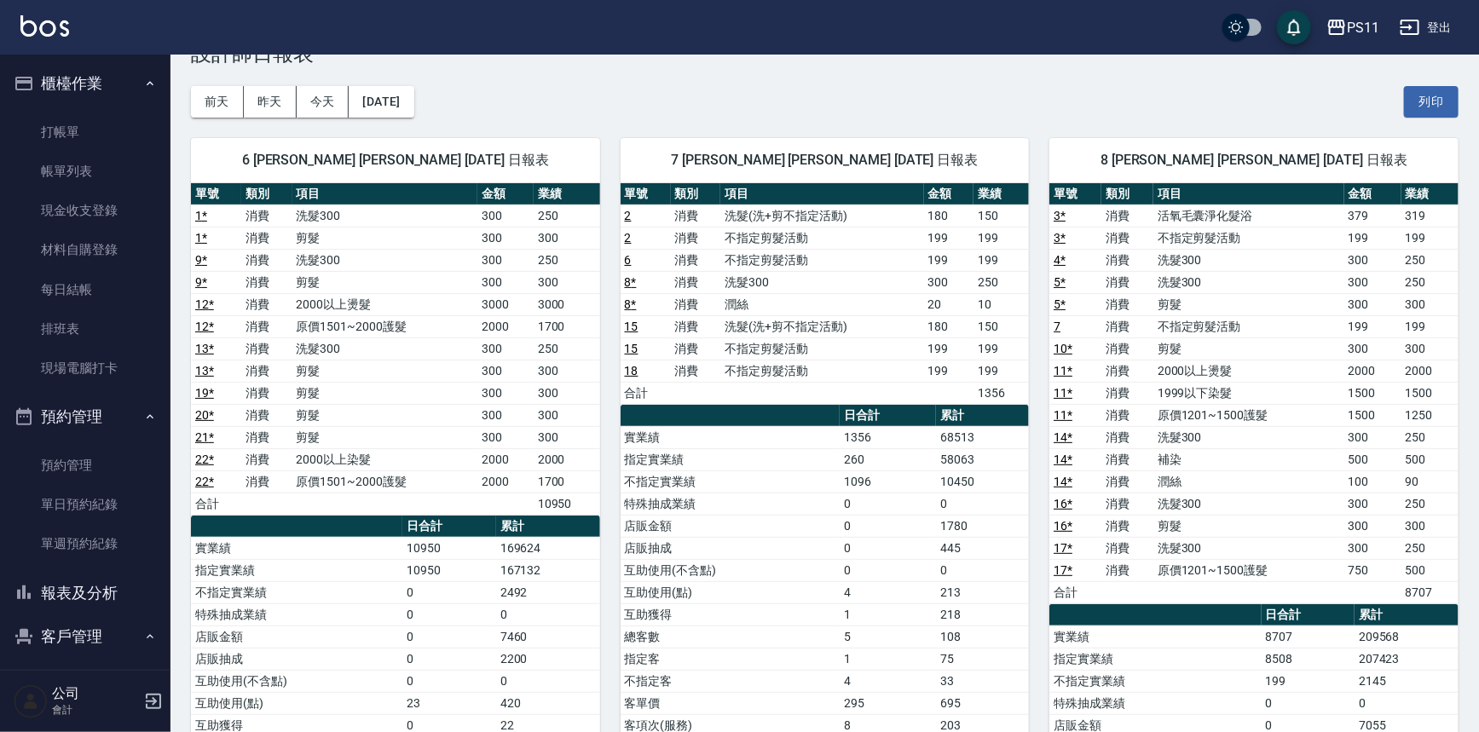
scroll to position [77, 0]
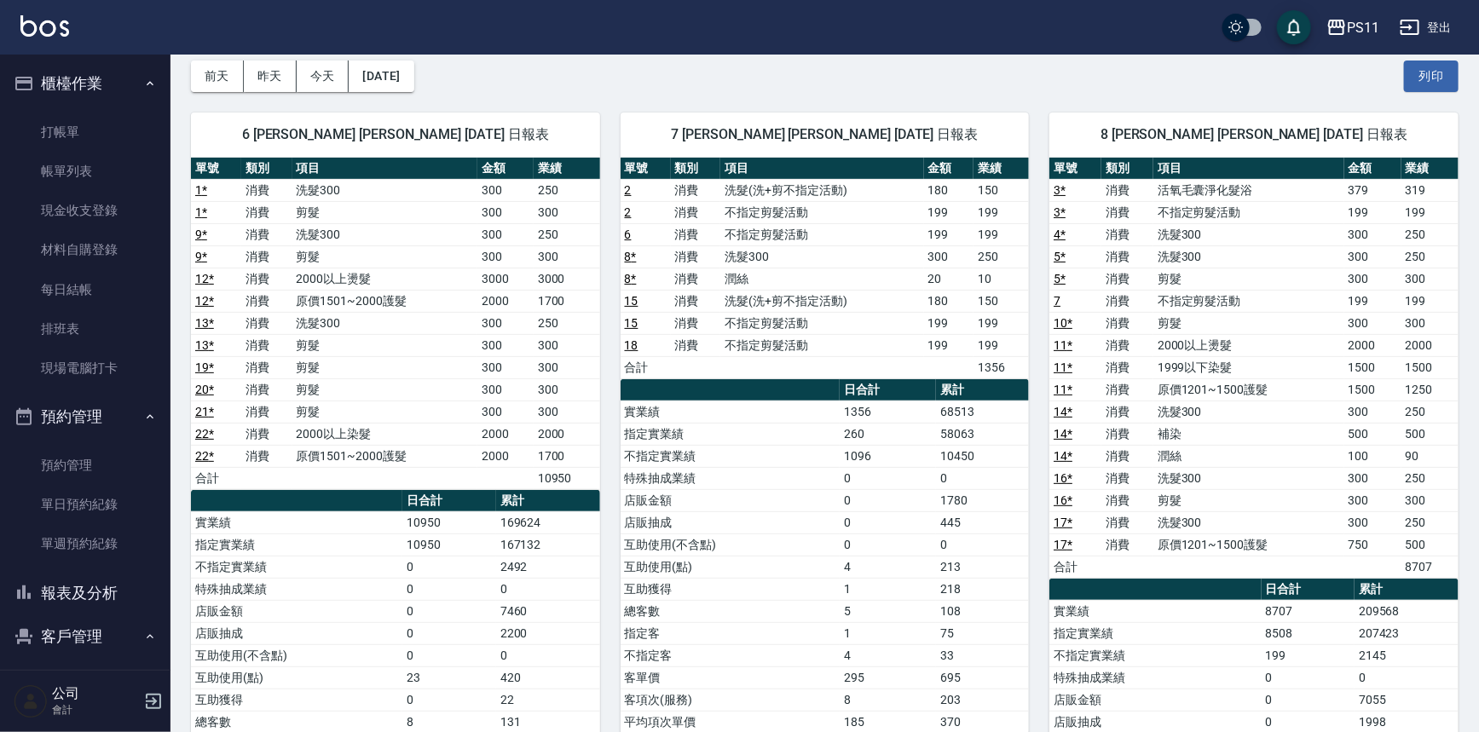
click at [103, 586] on button "報表及分析" at bounding box center [85, 593] width 157 height 44
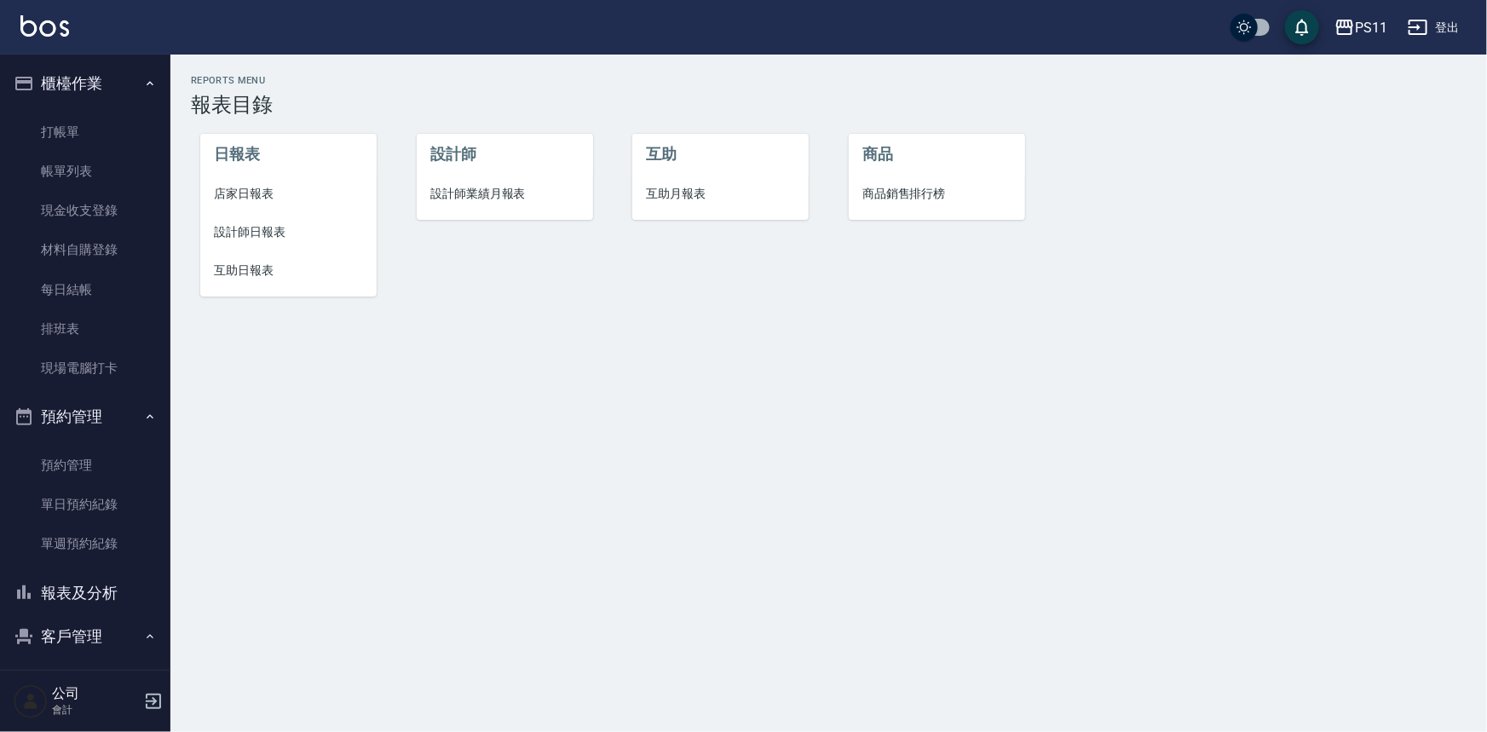
click at [235, 279] on span "互助日報表" at bounding box center [288, 271] width 149 height 18
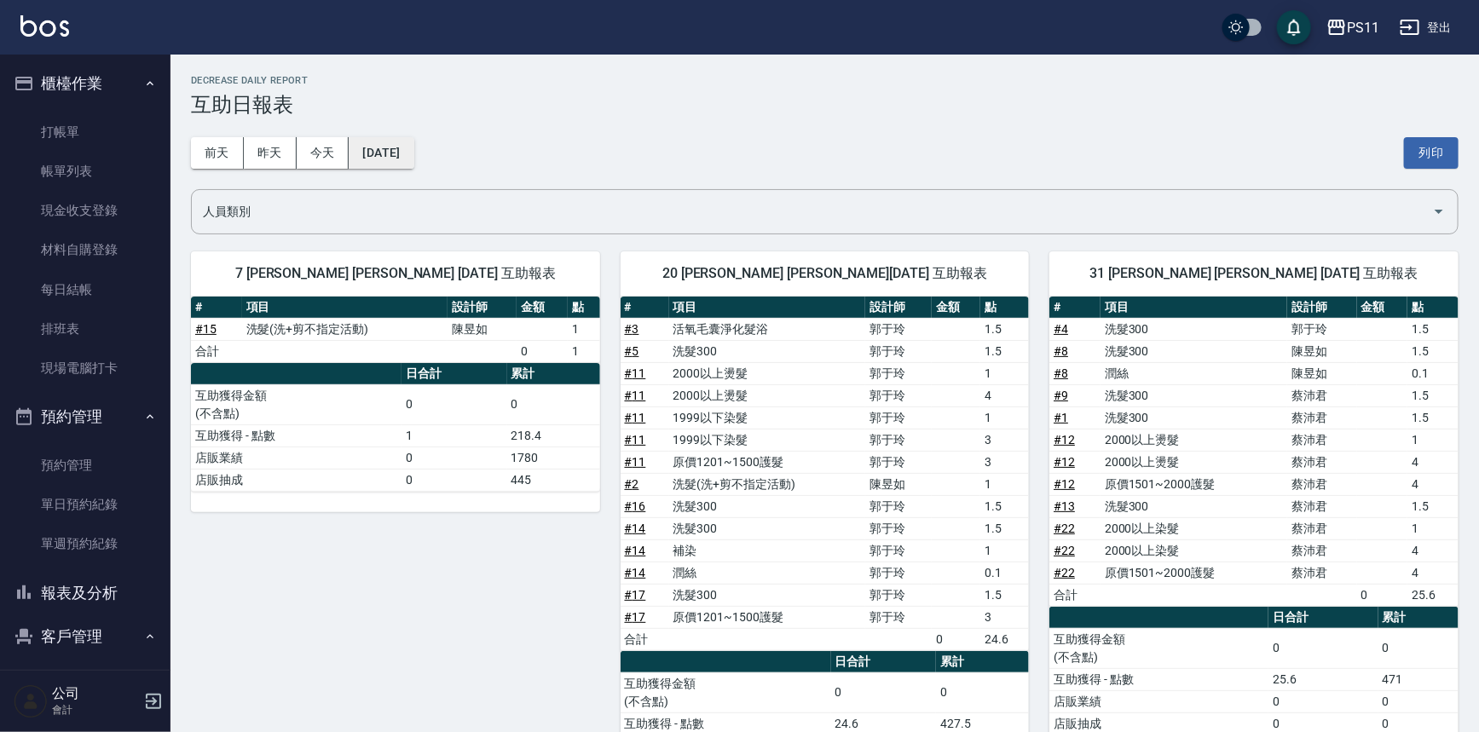
click at [384, 148] on button "[DATE]" at bounding box center [381, 153] width 65 height 32
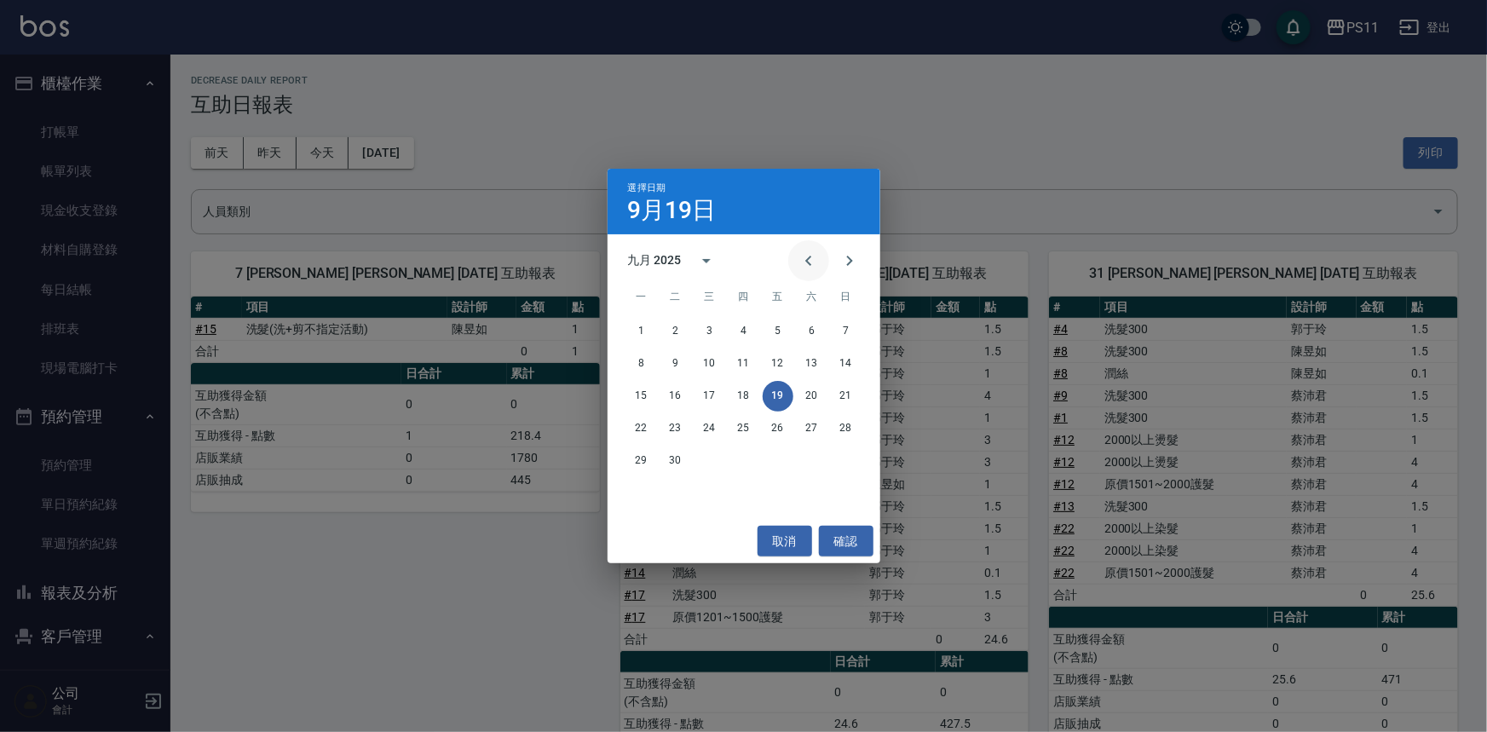
click at [810, 249] on button "Previous month" at bounding box center [808, 260] width 41 height 41
click at [671, 430] on button "19" at bounding box center [676, 428] width 31 height 31
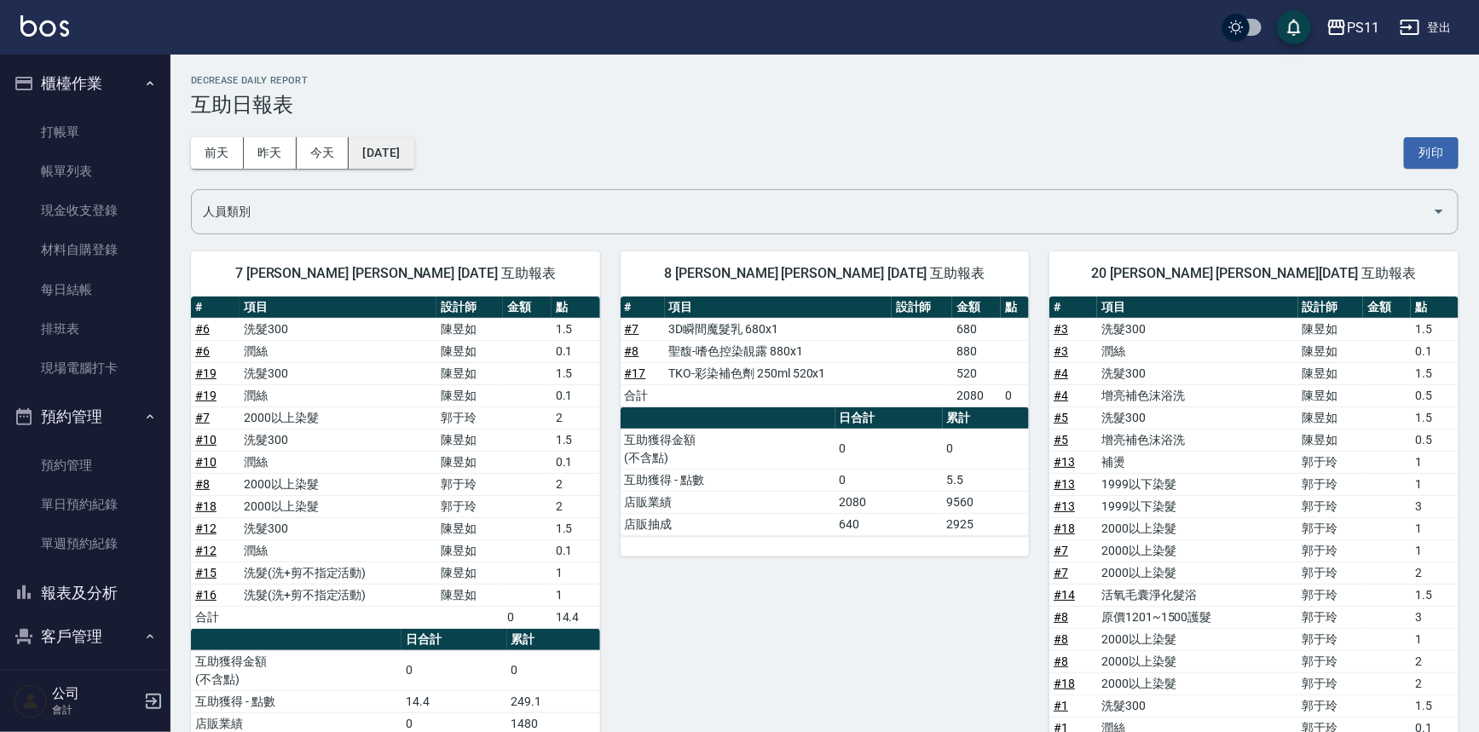
click at [376, 145] on button "[DATE]" at bounding box center [381, 153] width 65 height 32
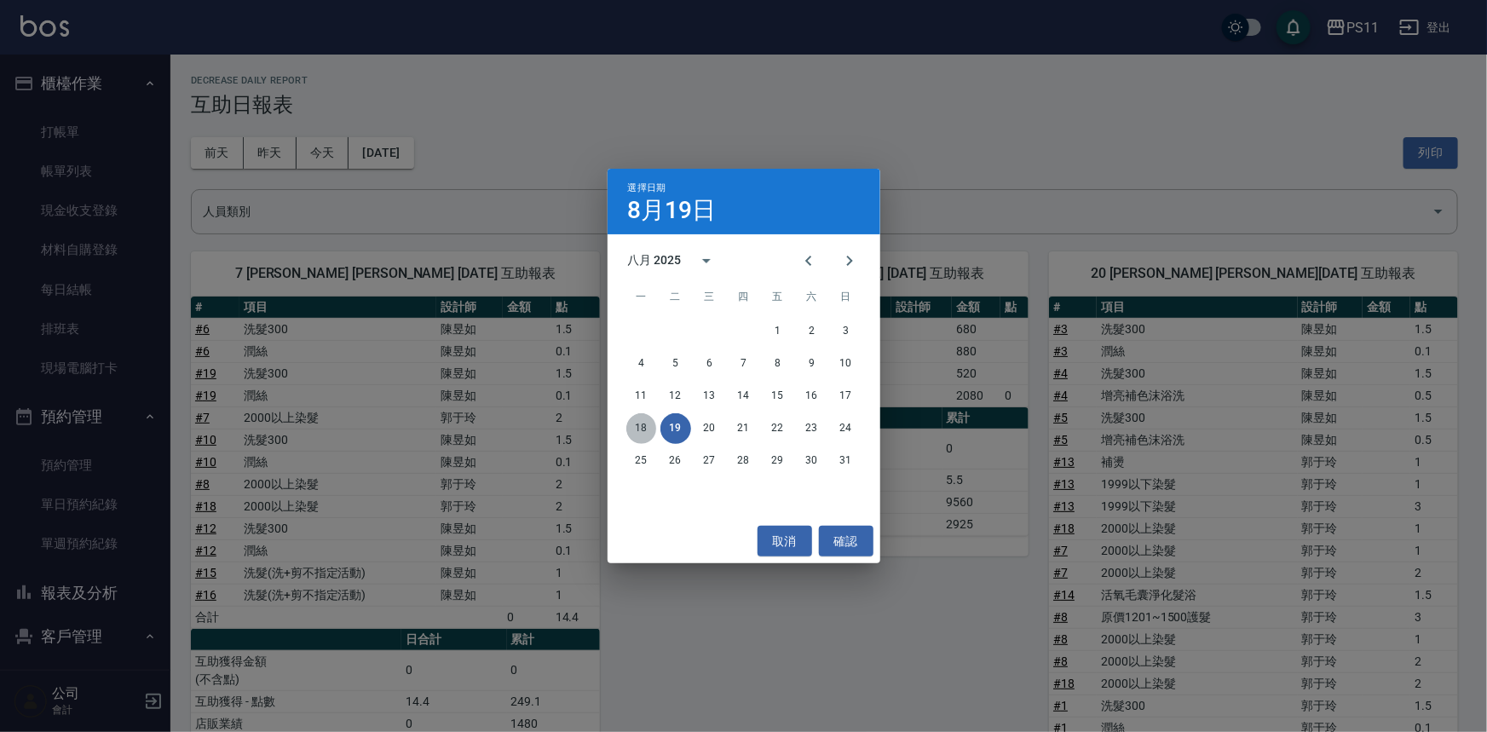
click at [635, 426] on button "18" at bounding box center [641, 428] width 31 height 31
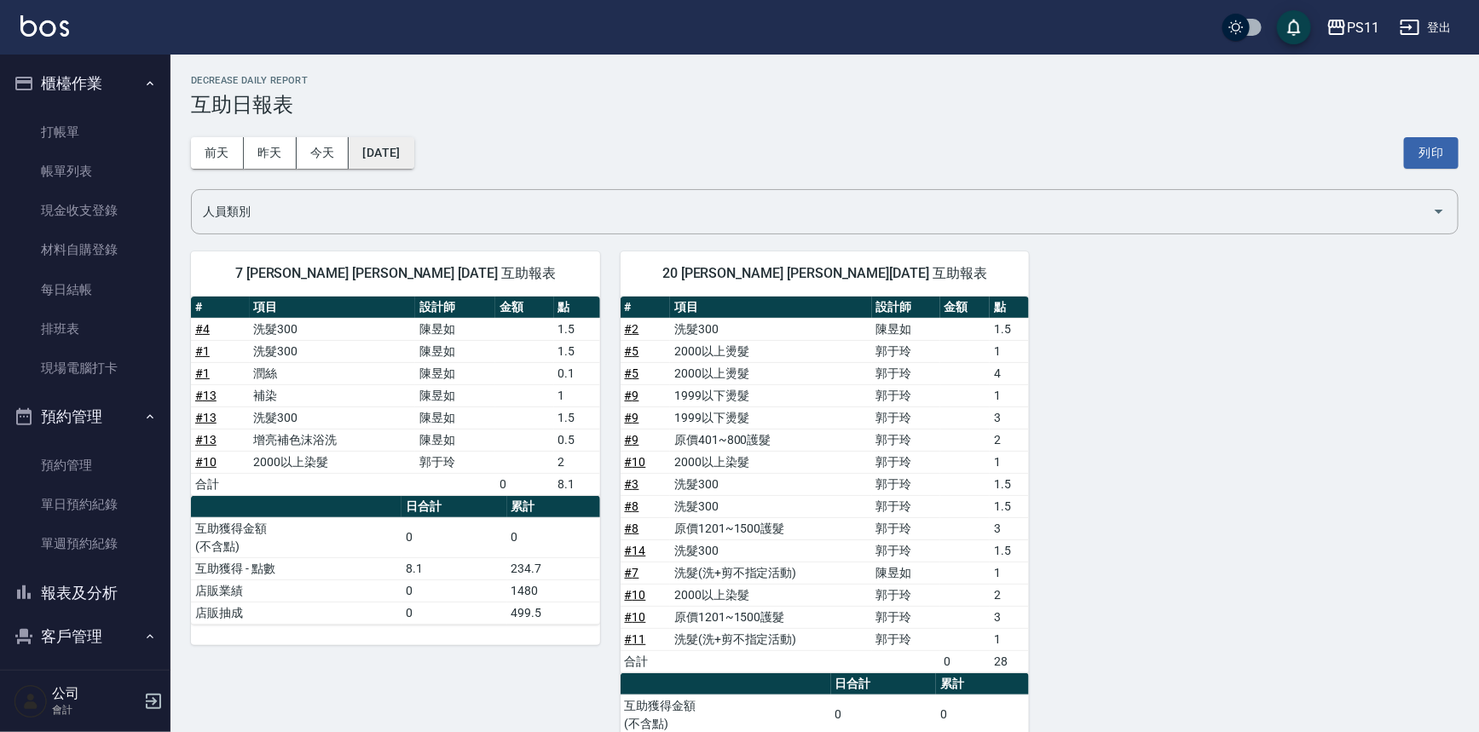
click at [413, 153] on button "[DATE]" at bounding box center [381, 153] width 65 height 32
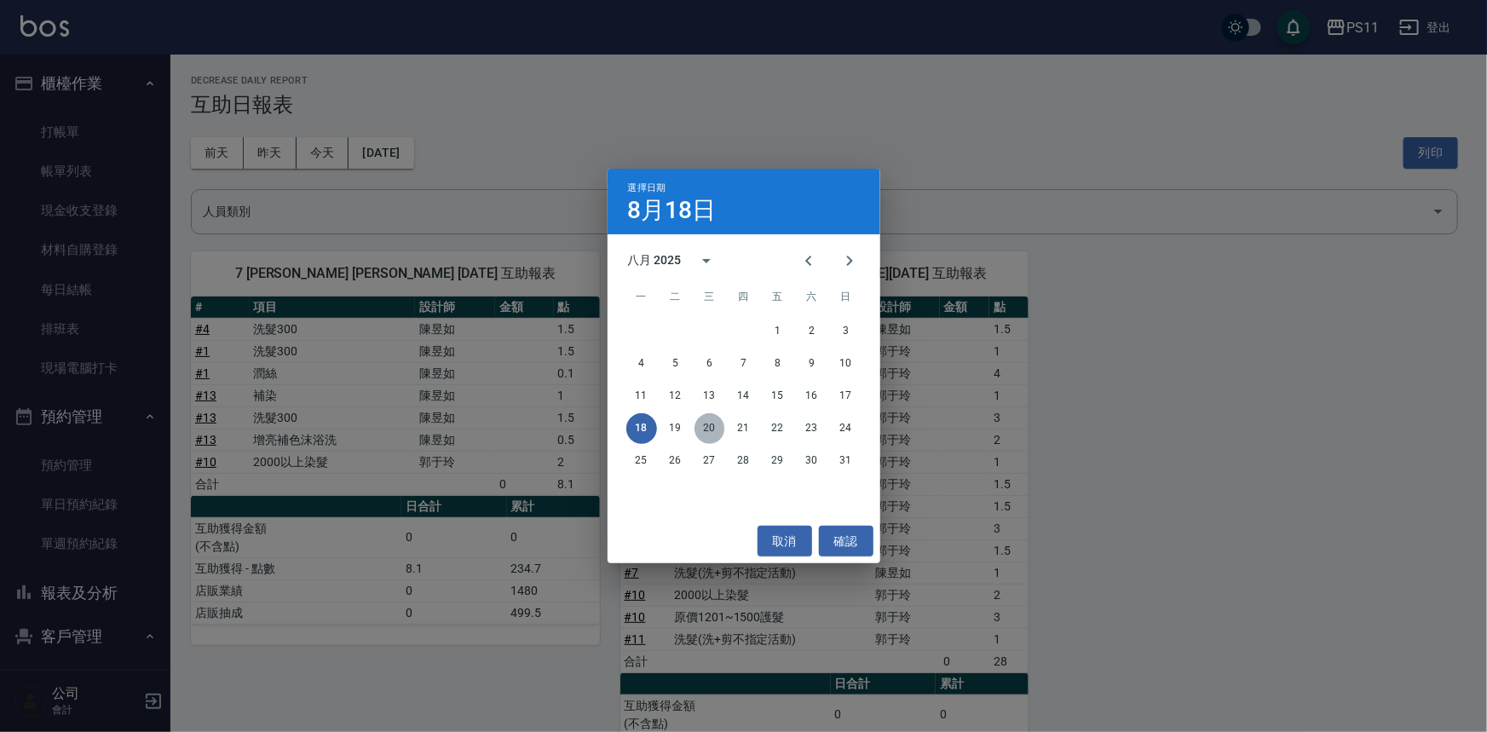
click at [703, 424] on button "20" at bounding box center [710, 428] width 31 height 31
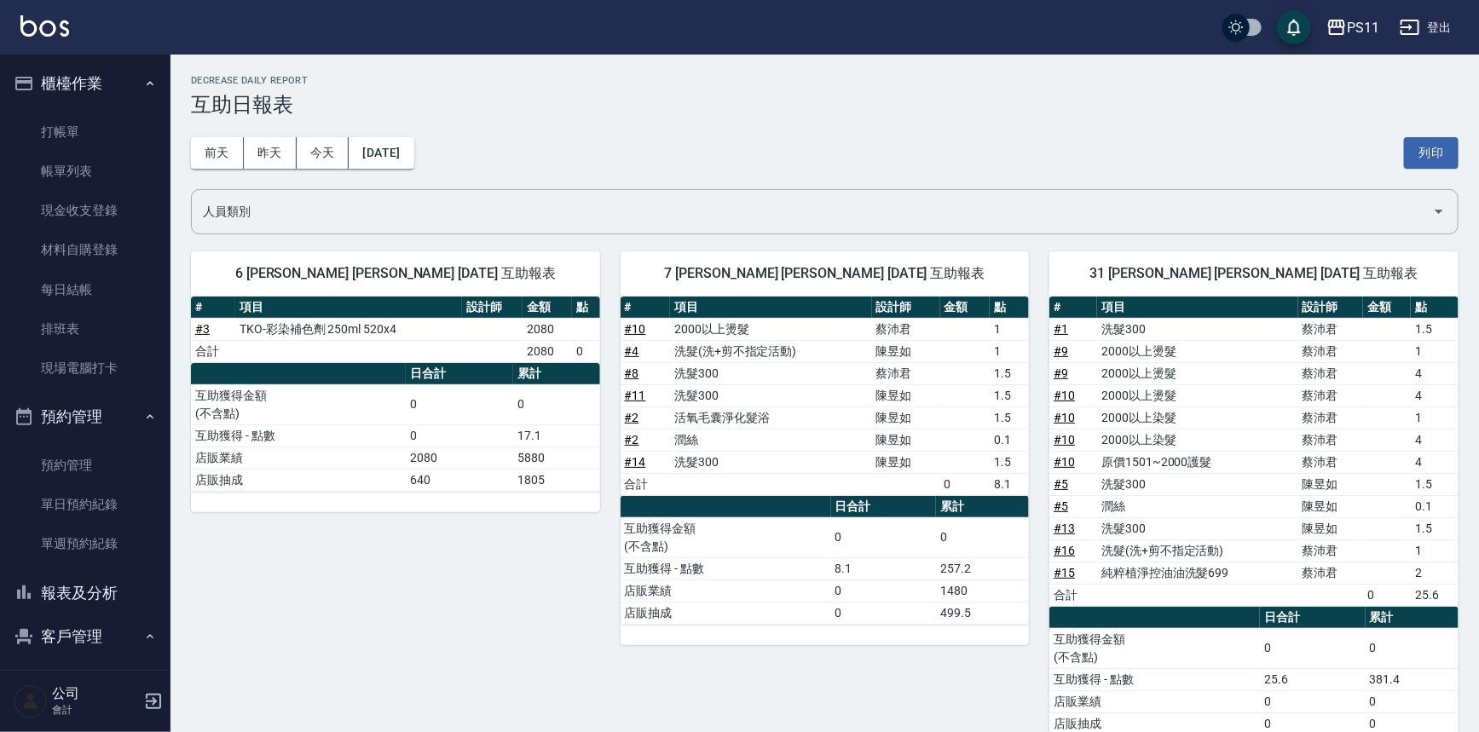
click at [55, 586] on button "報表及分析" at bounding box center [85, 593] width 157 height 44
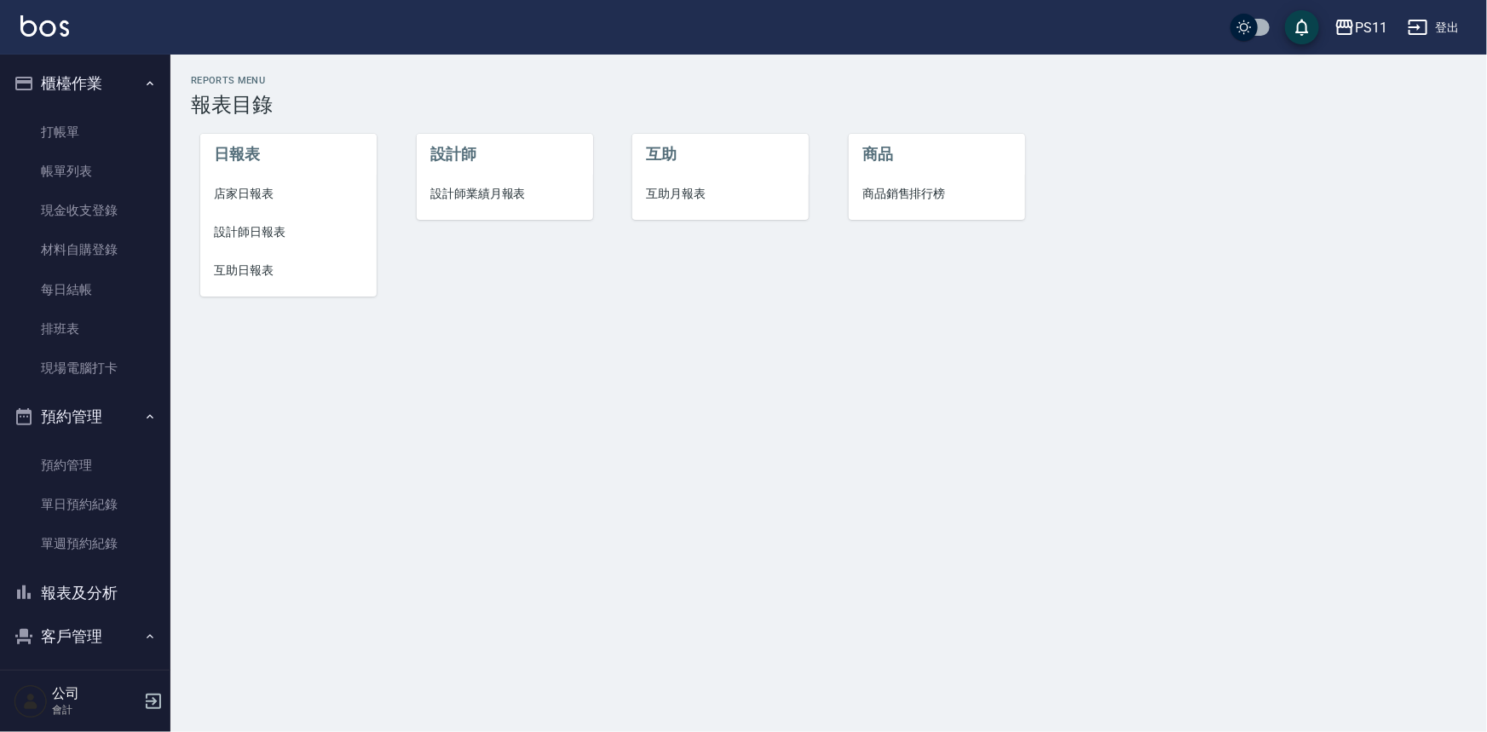
click at [251, 259] on li "互助日報表" at bounding box center [288, 270] width 176 height 38
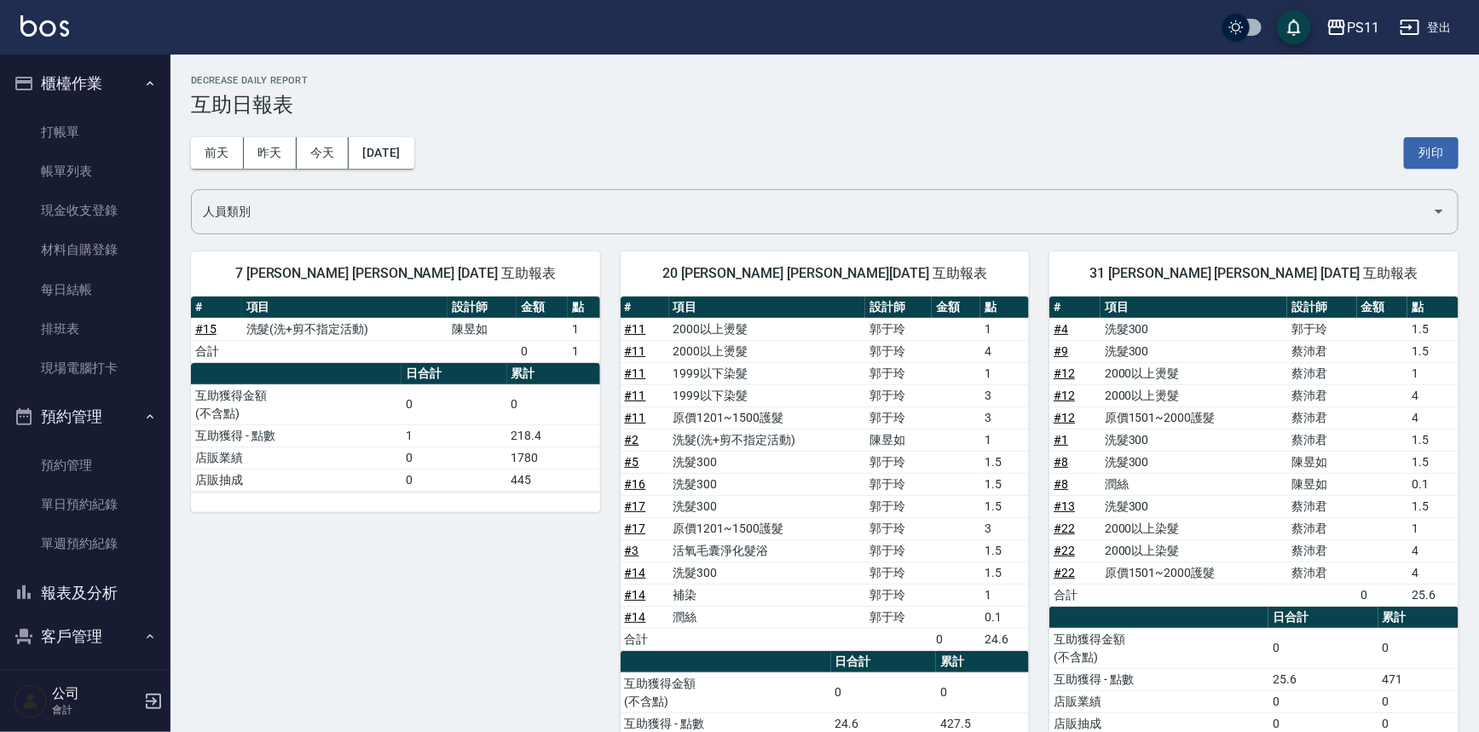
click at [122, 592] on button "報表及分析" at bounding box center [85, 593] width 157 height 44
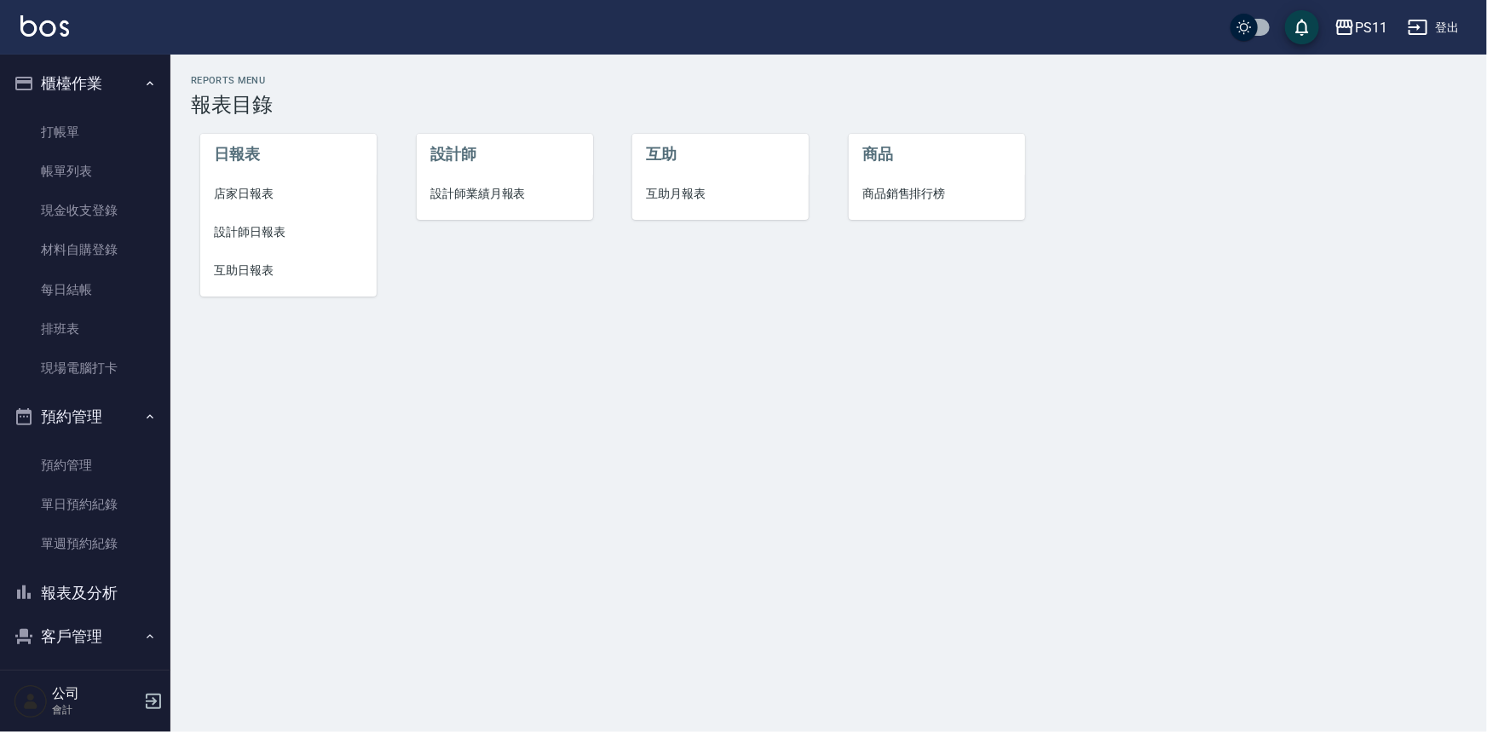
click at [275, 227] on span "設計師日報表" at bounding box center [288, 232] width 149 height 18
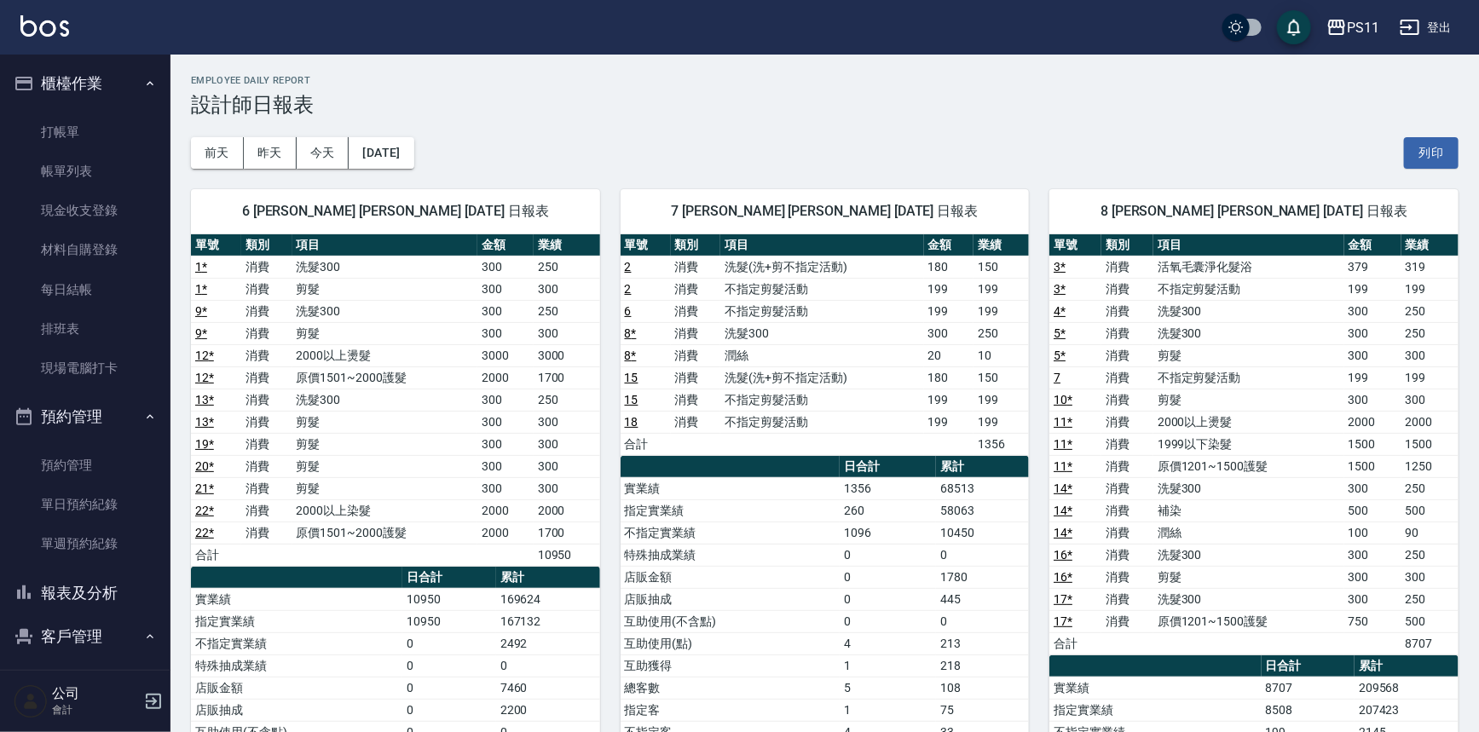
click at [111, 629] on button "客戶管理" at bounding box center [85, 637] width 157 height 44
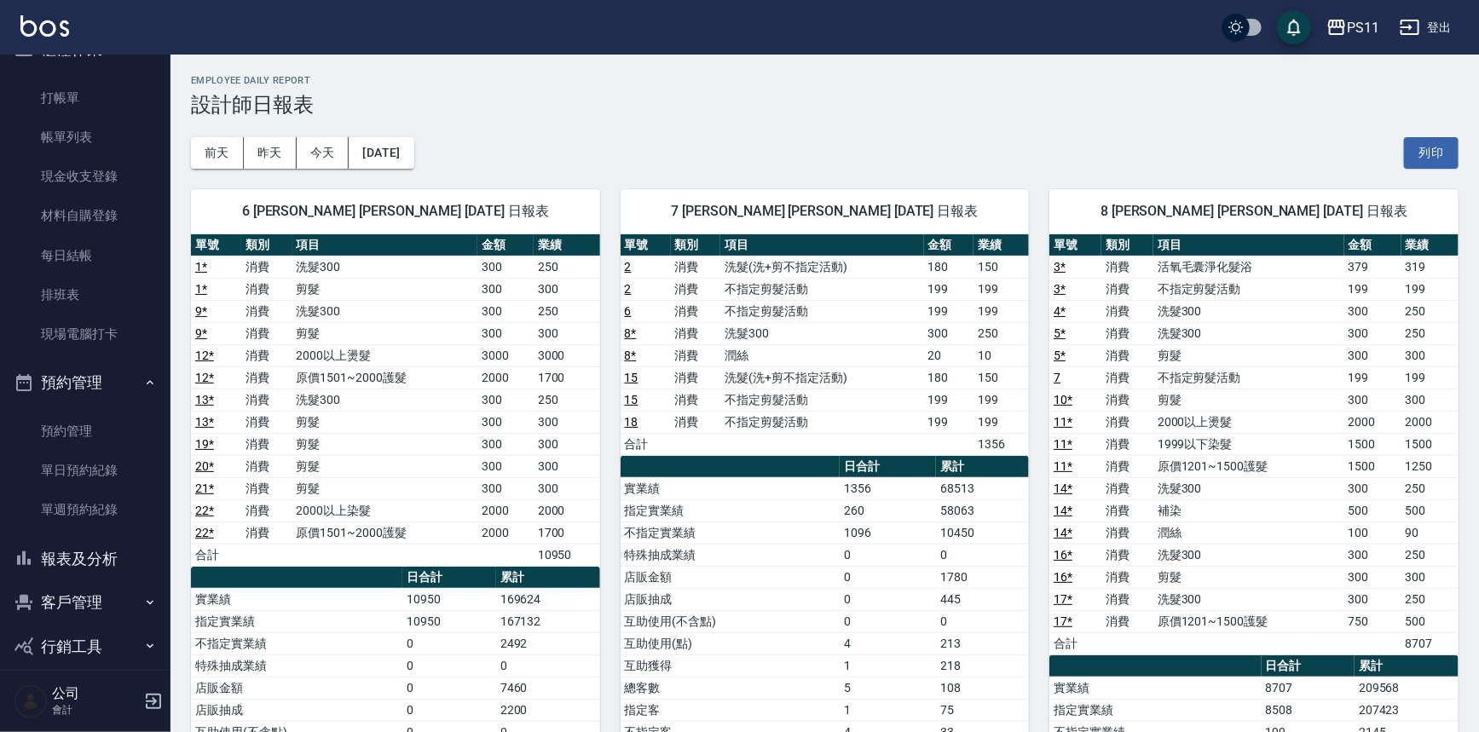
scroll to position [52, 0]
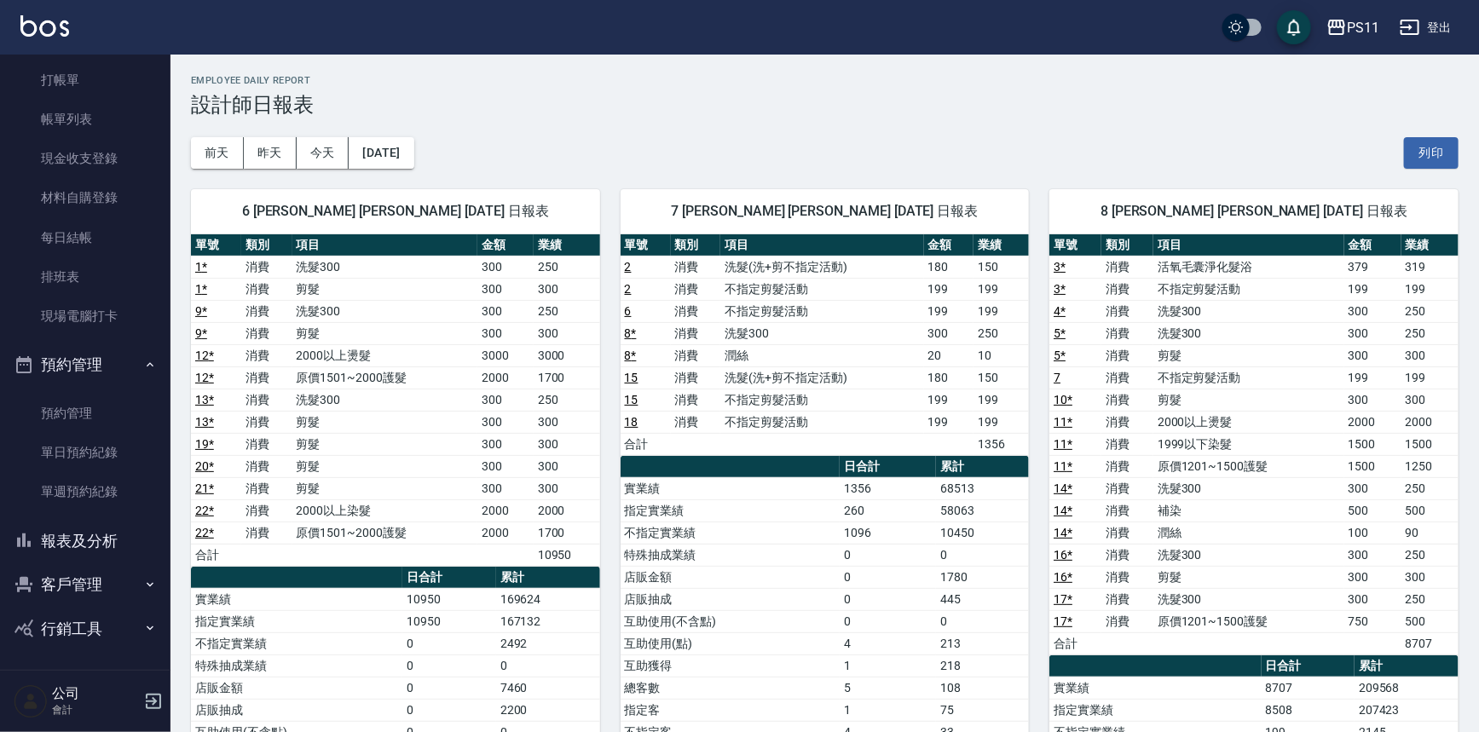
click at [147, 586] on icon "button" at bounding box center [150, 585] width 14 height 14
click at [113, 631] on link "客戶列表" at bounding box center [85, 633] width 157 height 39
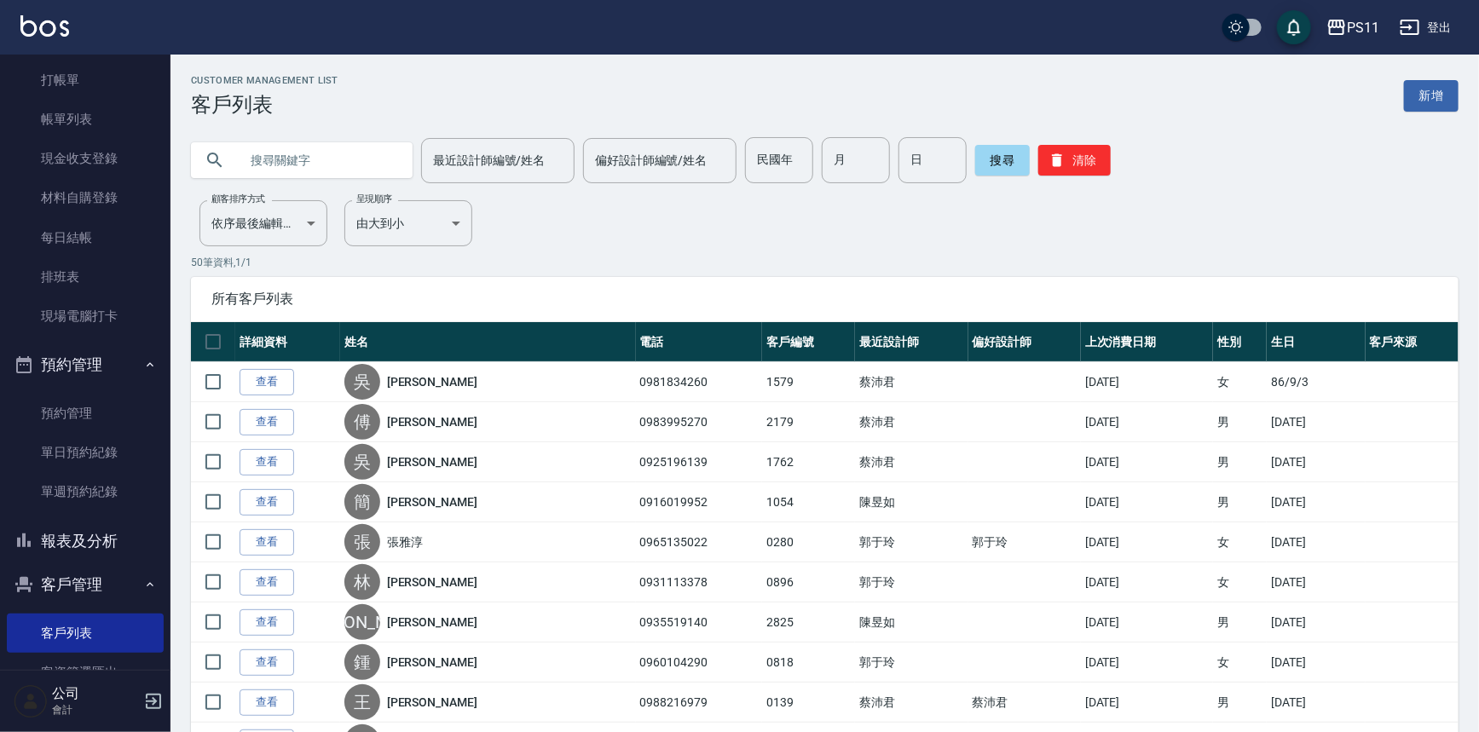
click at [309, 161] on input "text" at bounding box center [319, 160] width 160 height 46
type input "0938337921"
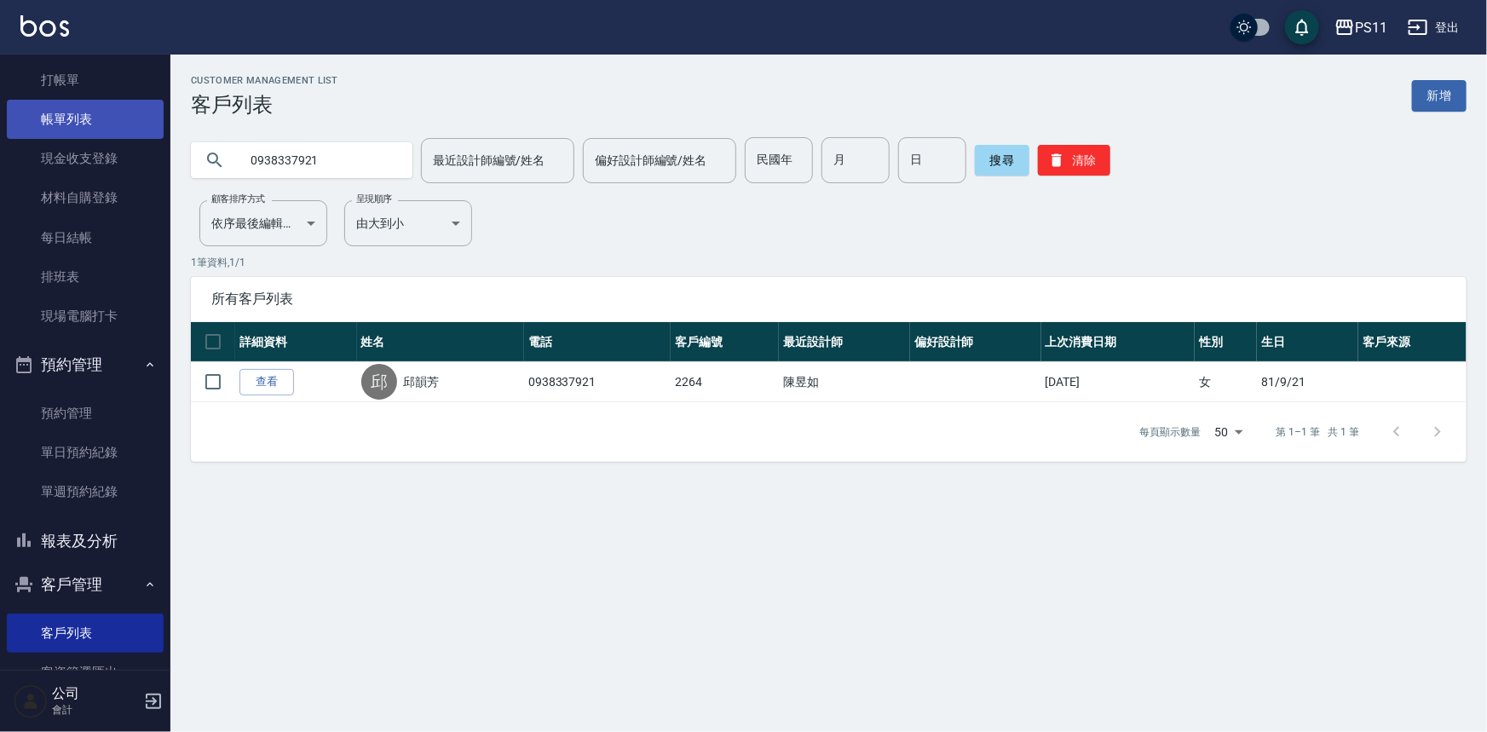
click at [102, 115] on link "帳單列表" at bounding box center [85, 119] width 157 height 39
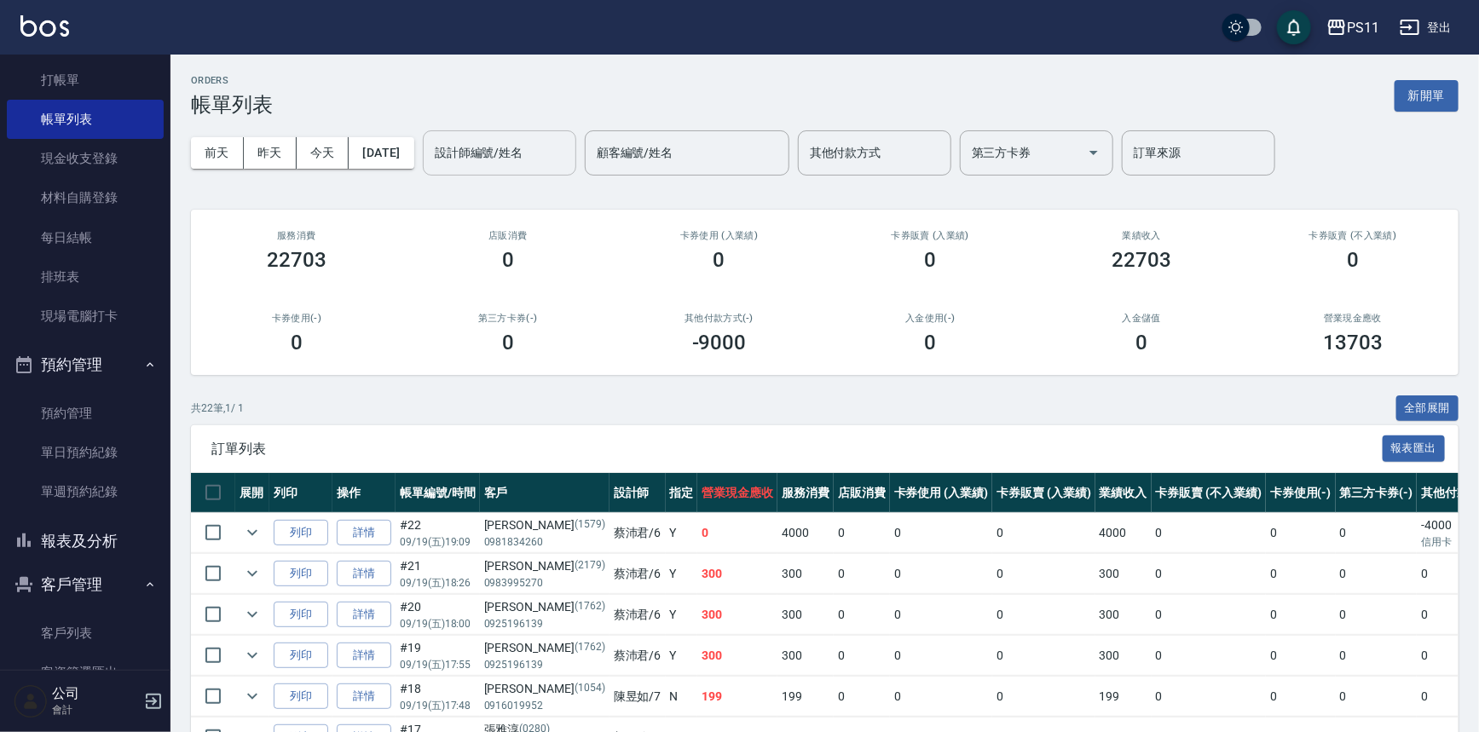
click at [489, 141] on input "設計師編號/姓名" at bounding box center [499, 153] width 138 height 30
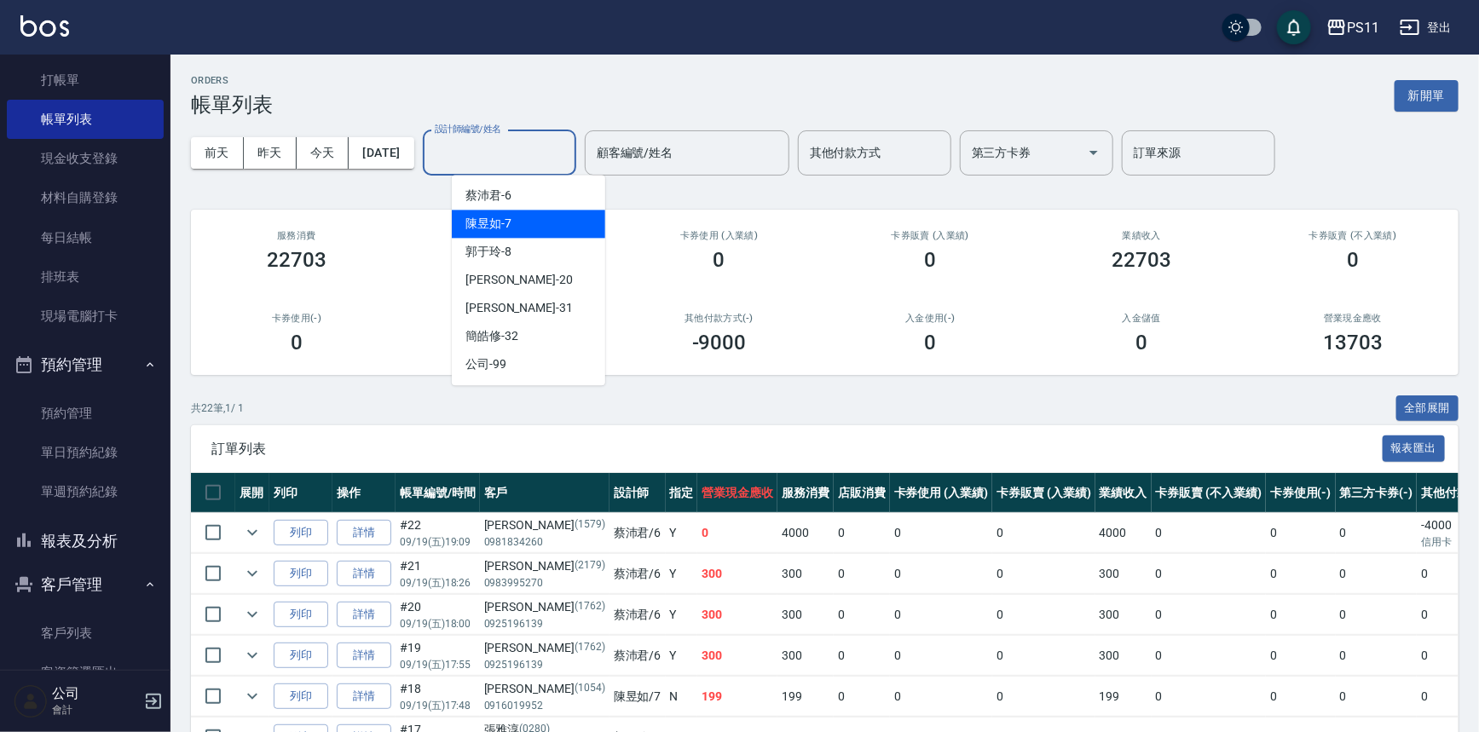
click at [511, 212] on div "陳昱如 -7" at bounding box center [528, 224] width 153 height 28
type input "陳昱如-7"
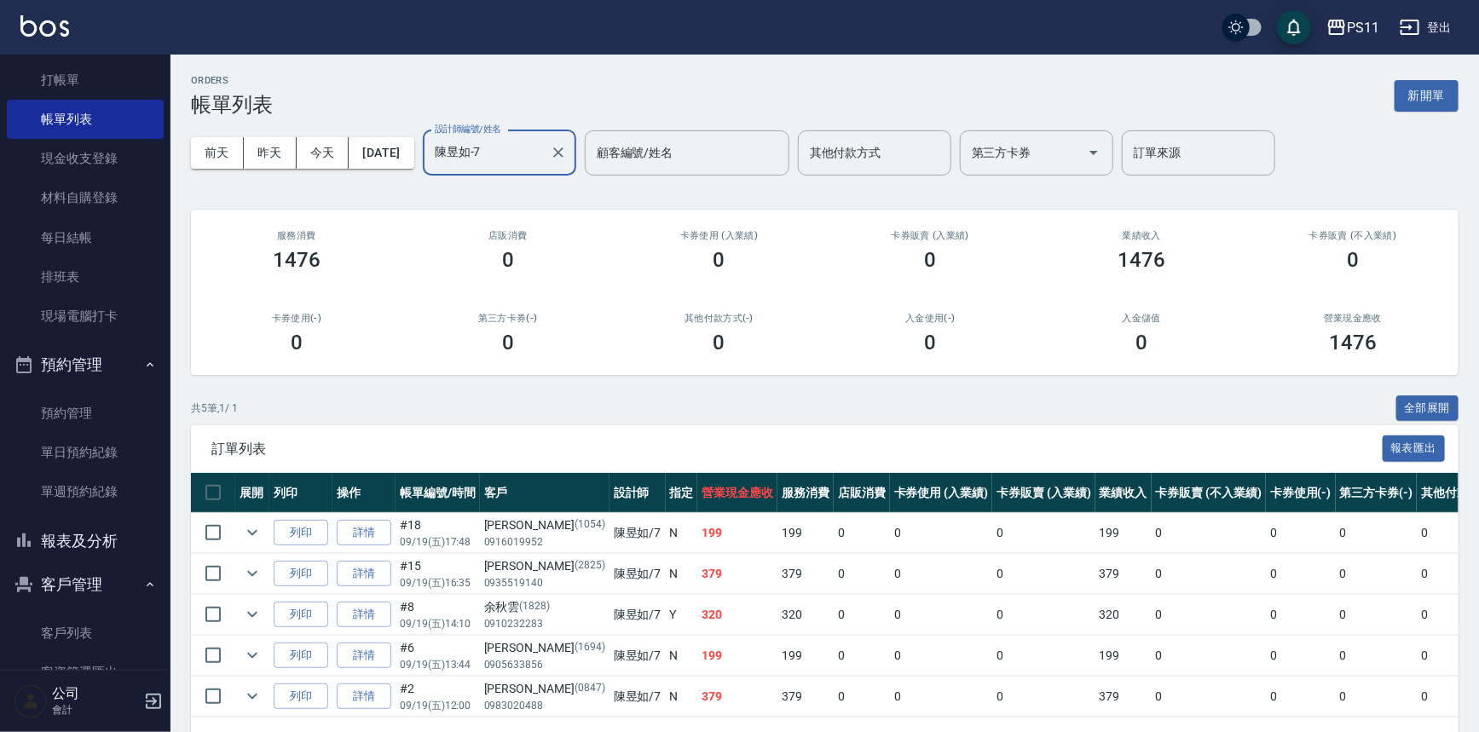
scroll to position [61, 0]
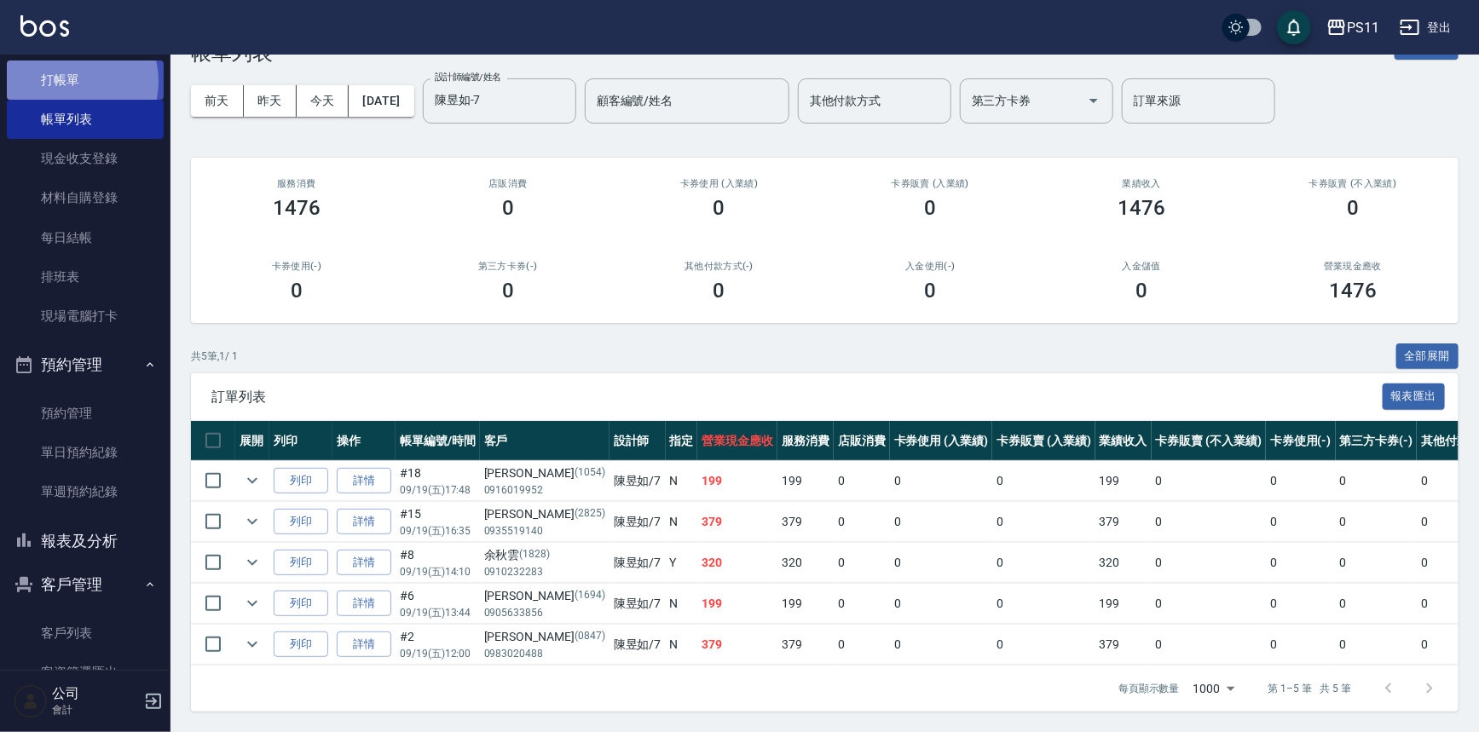
click at [72, 81] on link "打帳單" at bounding box center [85, 80] width 157 height 39
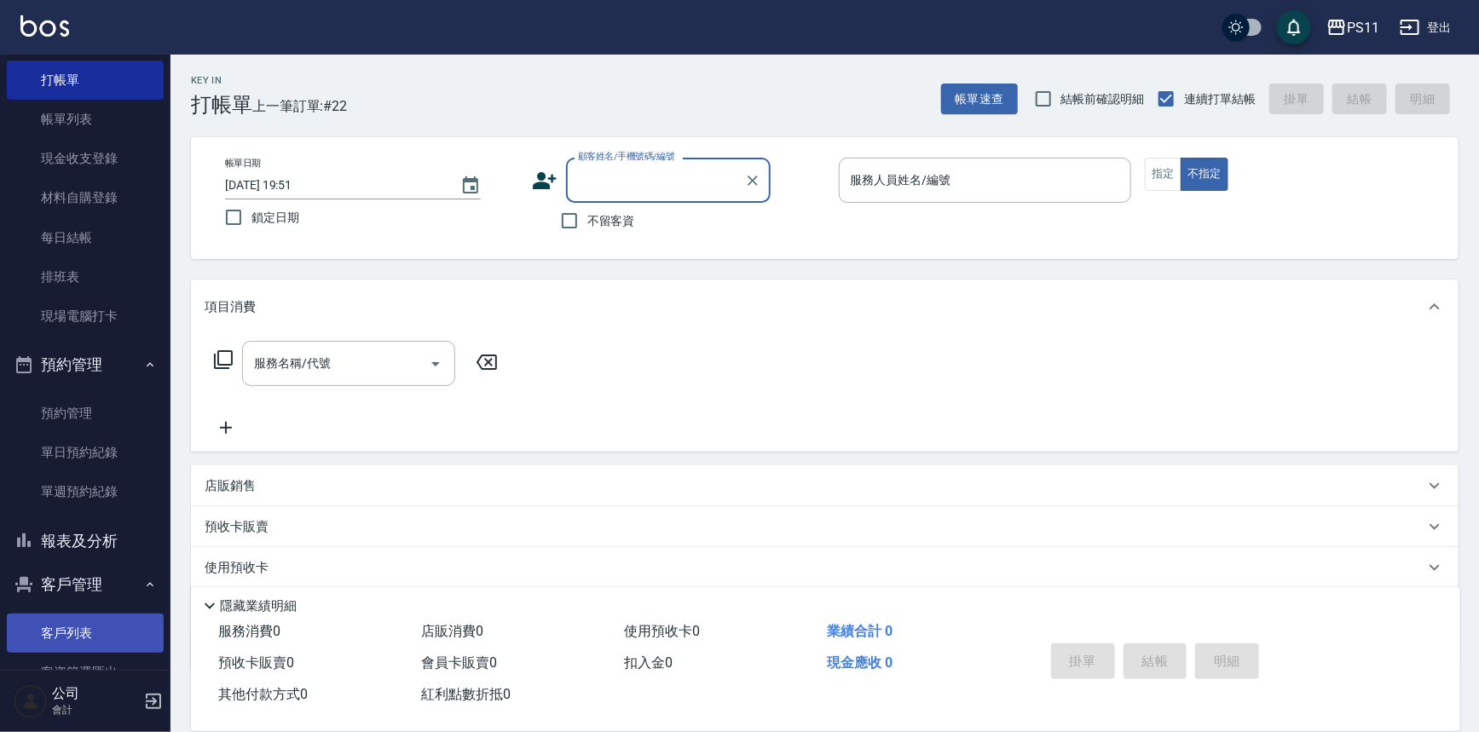
click at [116, 628] on link "客戶列表" at bounding box center [85, 633] width 157 height 39
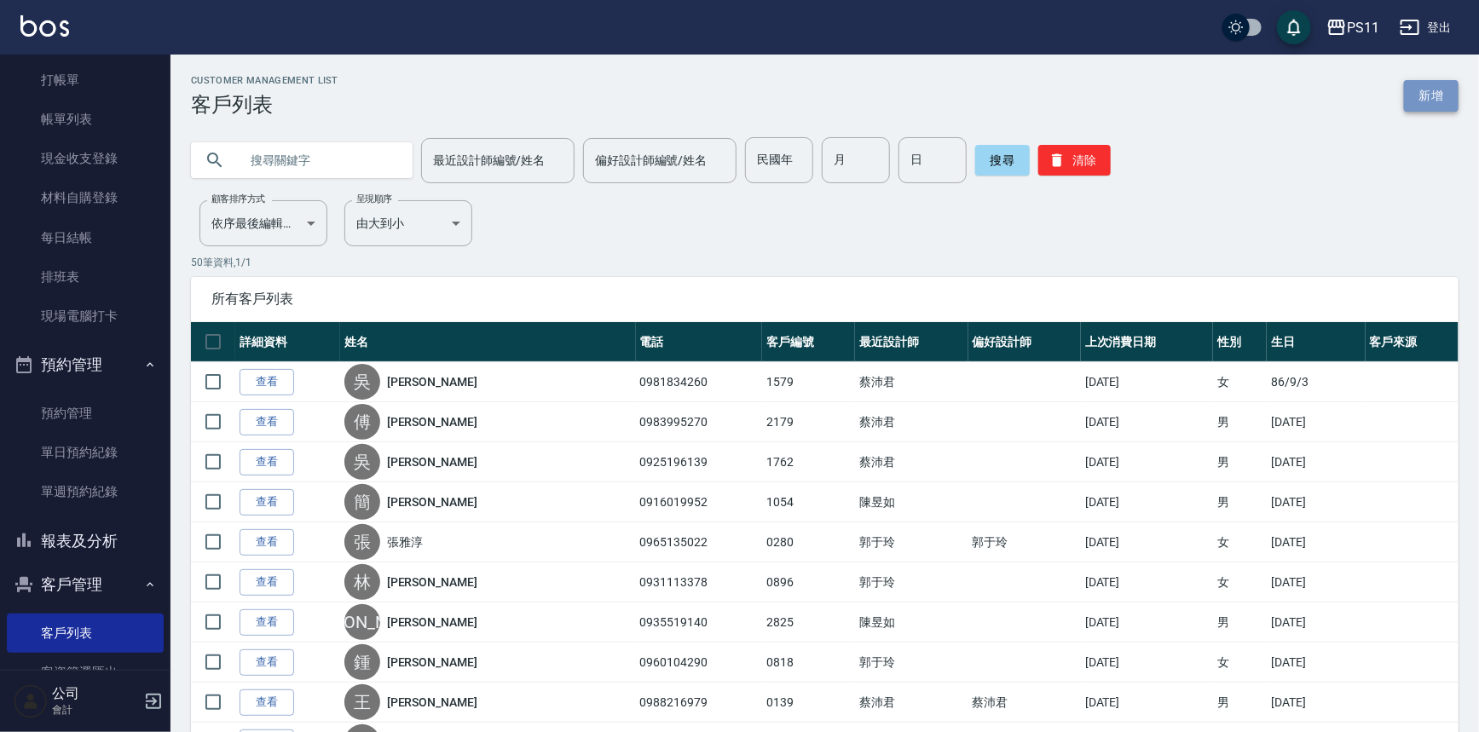
click at [1447, 91] on link "新增" at bounding box center [1431, 96] width 55 height 32
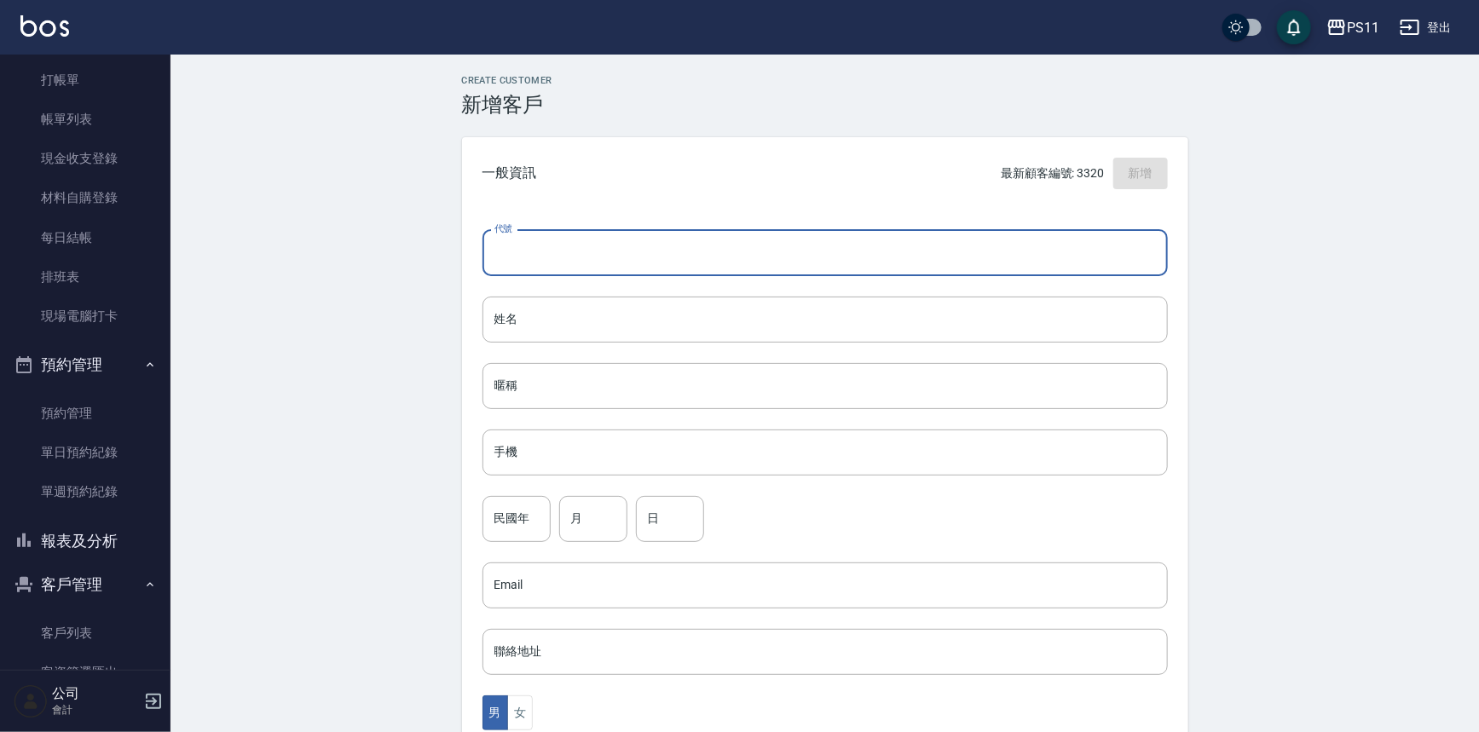
click at [713, 235] on input "代號" at bounding box center [824, 253] width 685 height 46
type input "3321"
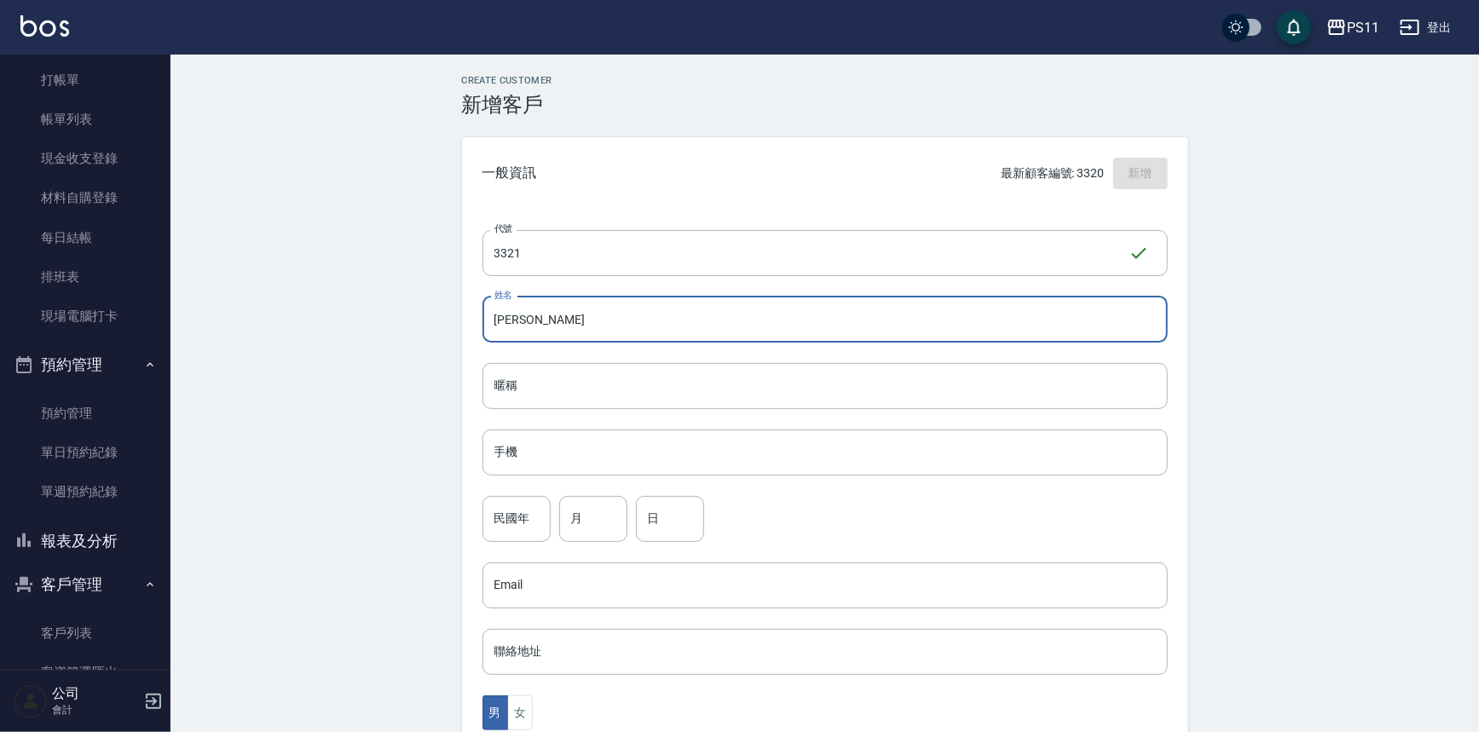
type input "[PERSON_NAME]"
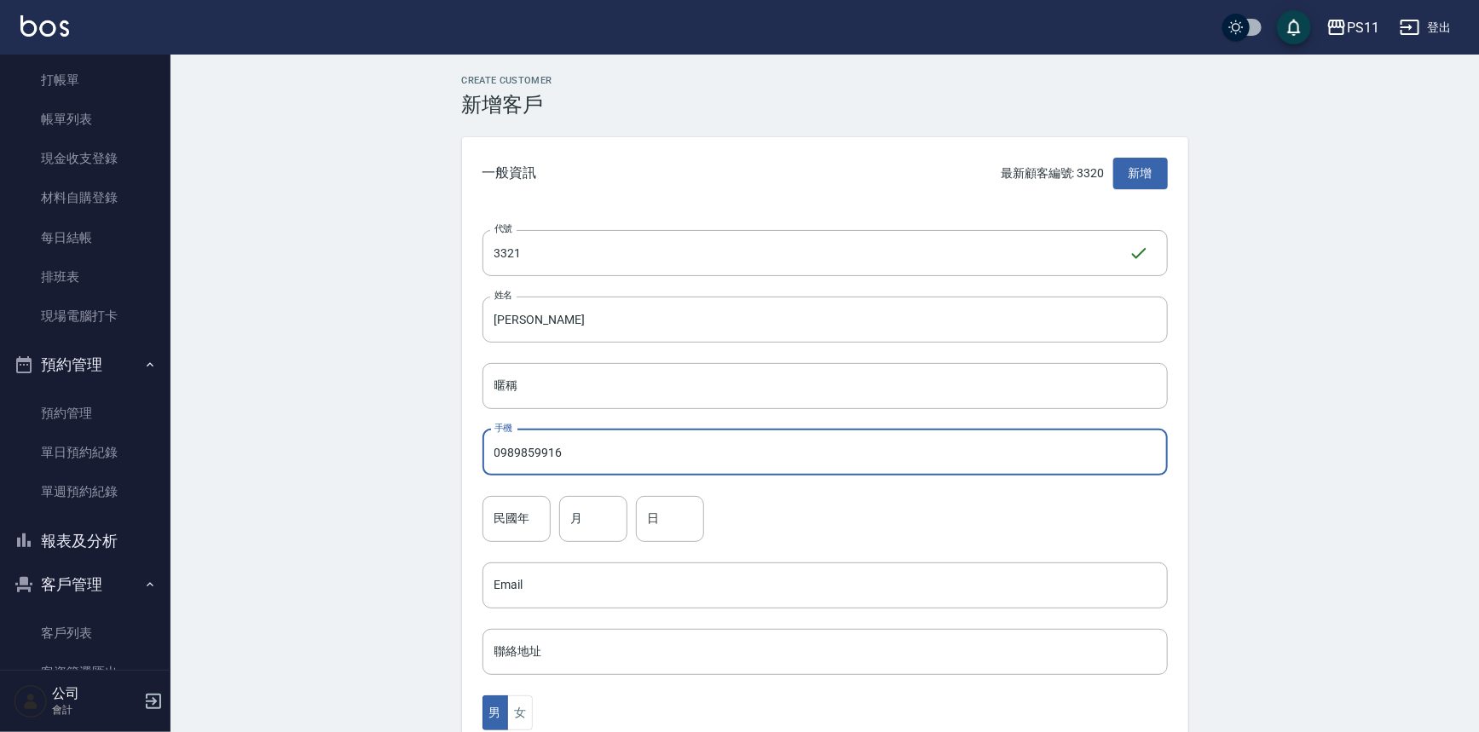
type input "0989859916"
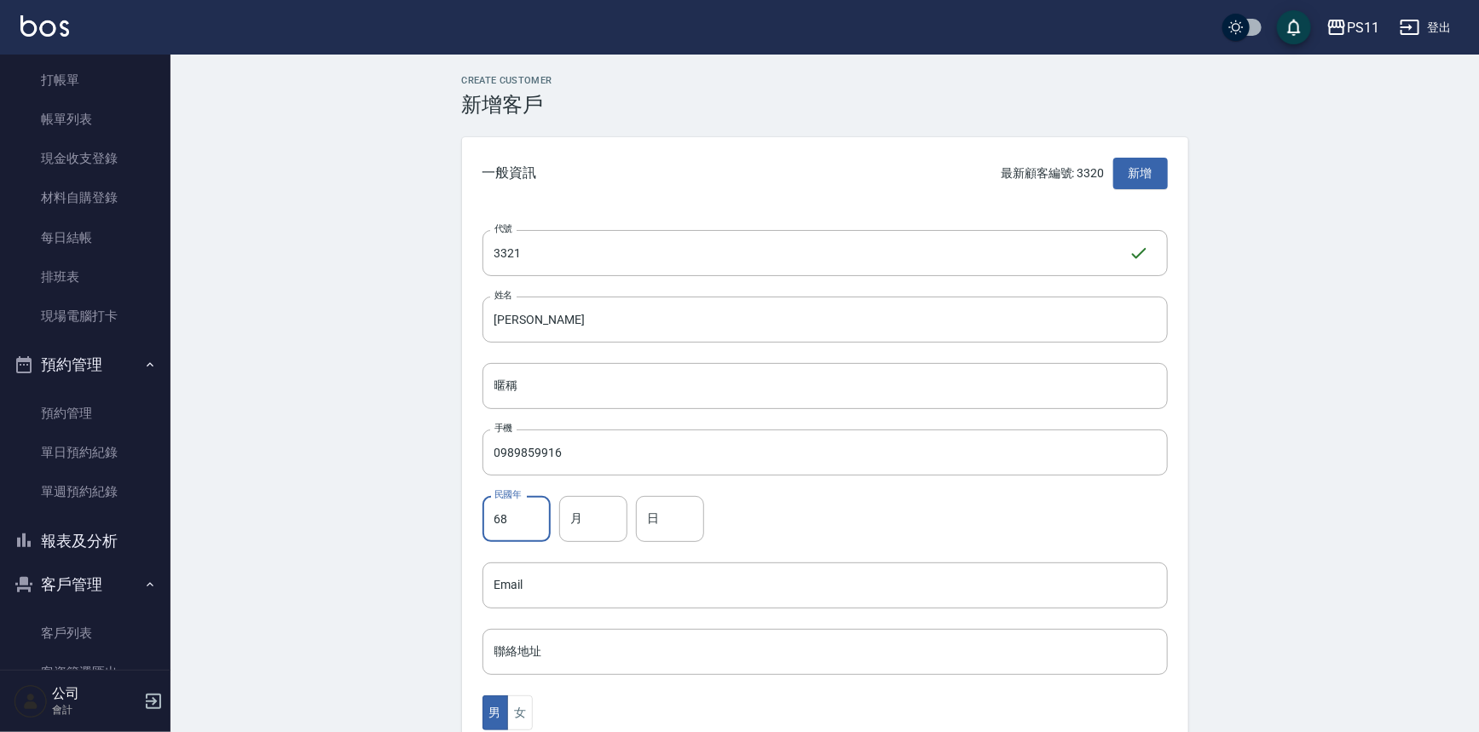
type input "68"
type input "6"
type input "30"
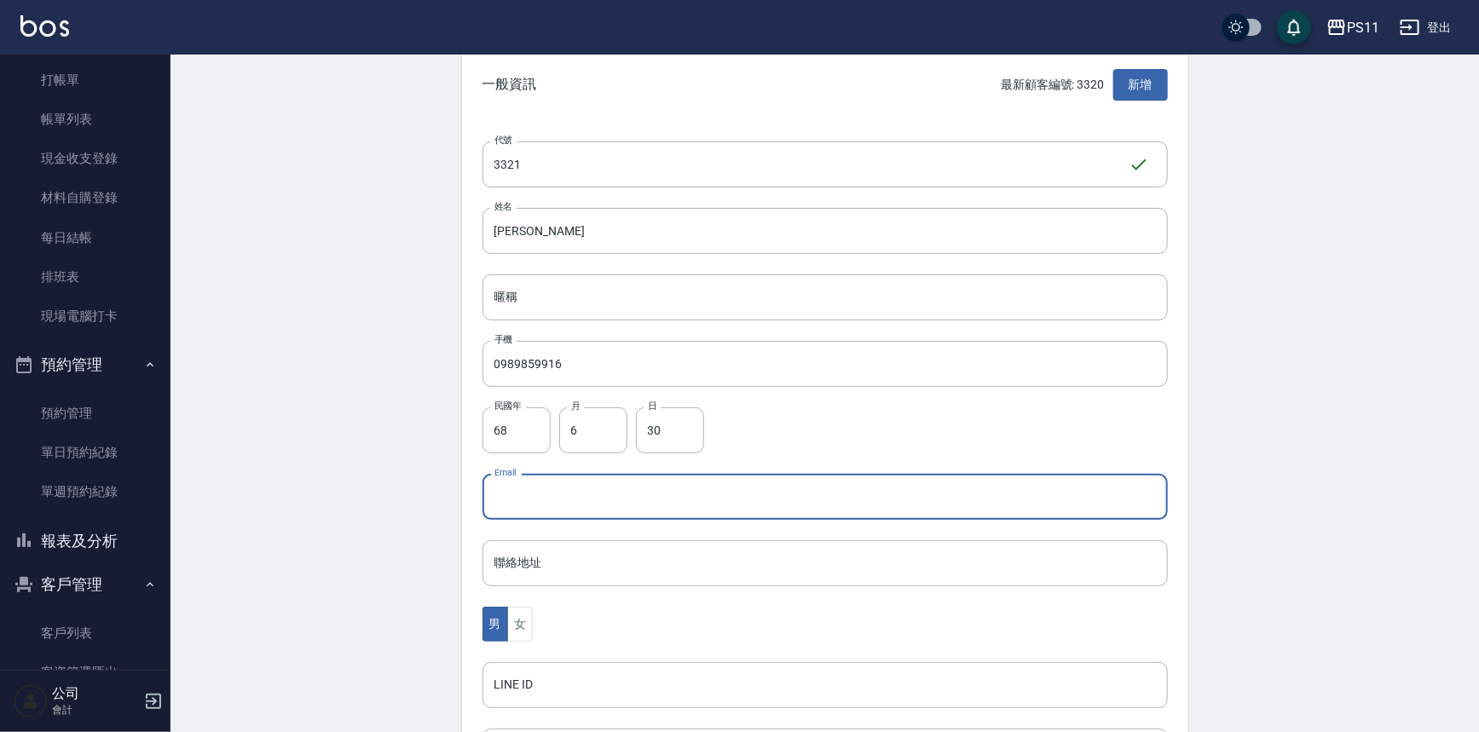
scroll to position [309, 0]
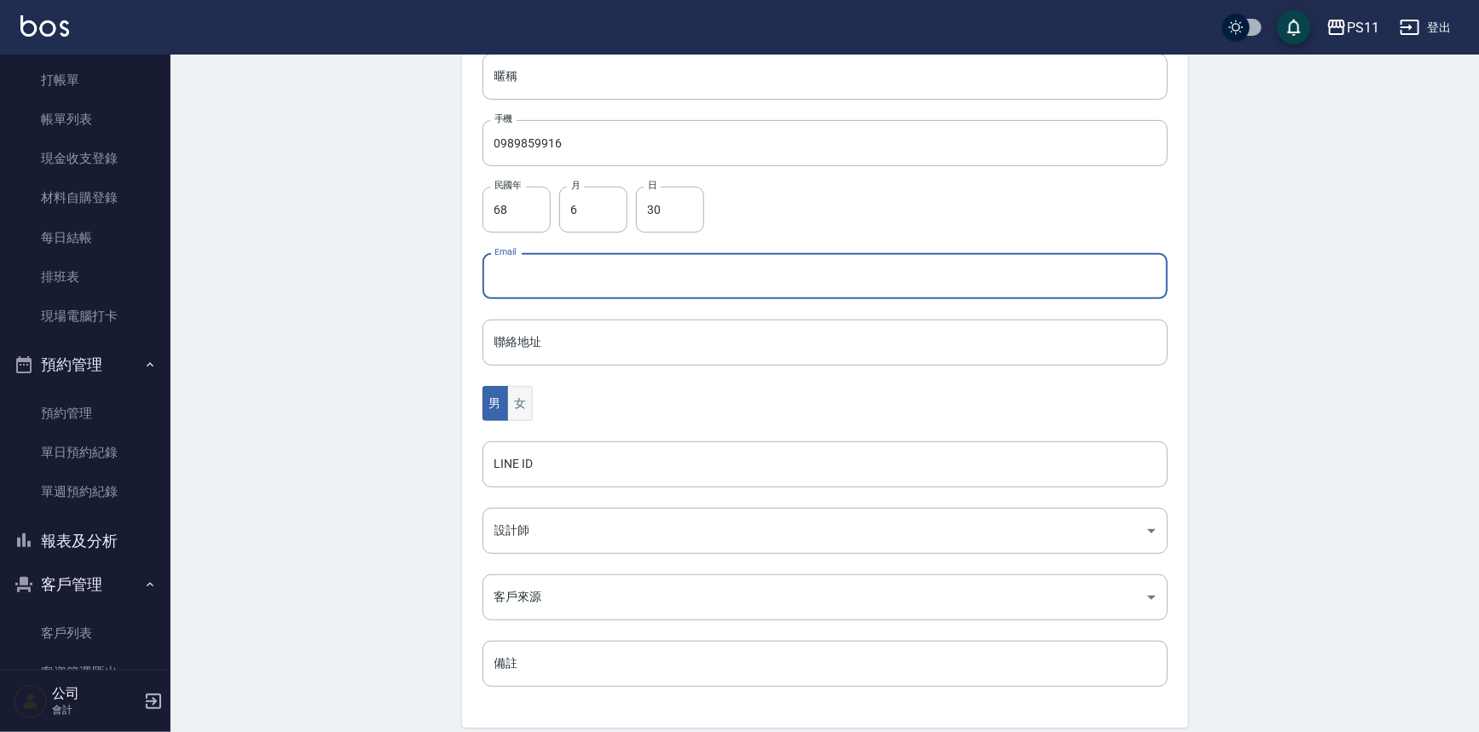
click at [526, 402] on button "女" at bounding box center [520, 403] width 26 height 35
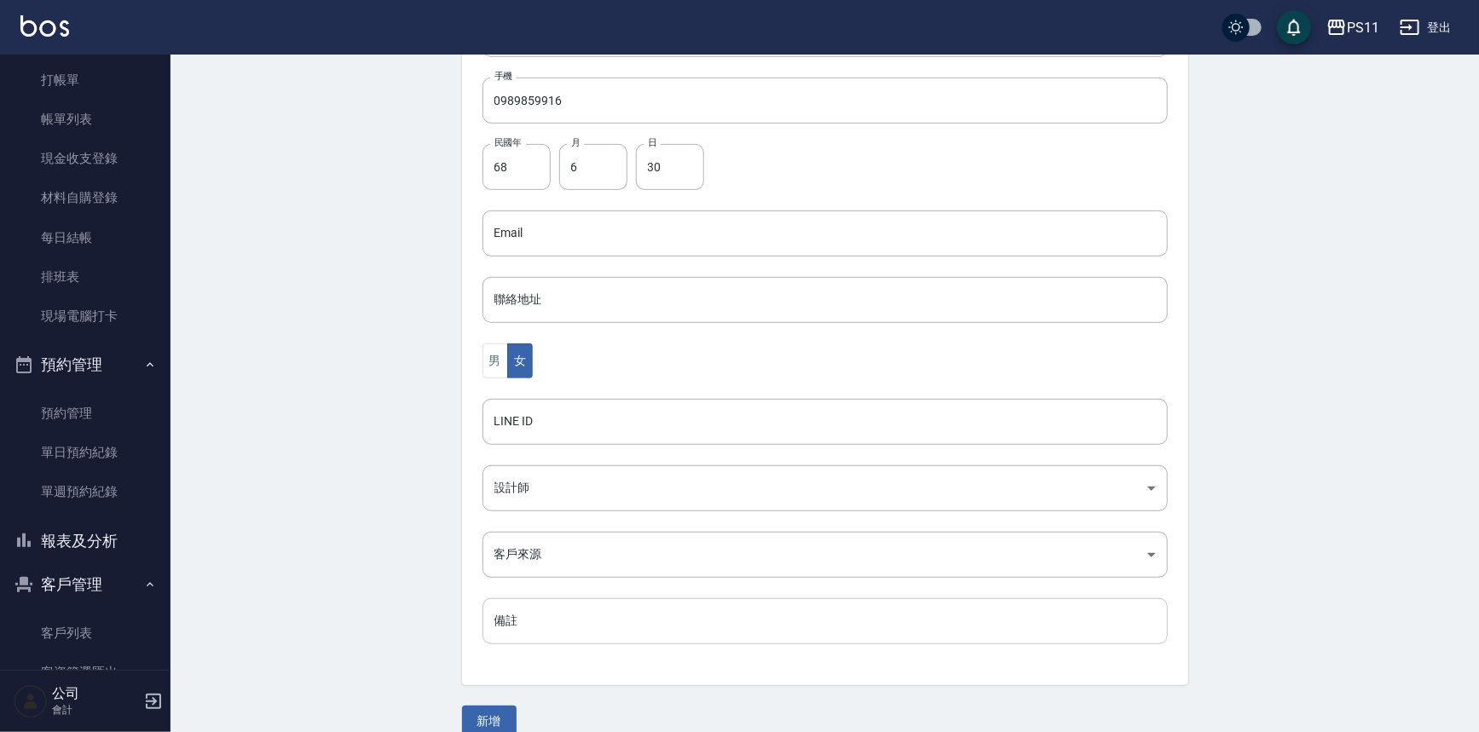
scroll to position [376, 0]
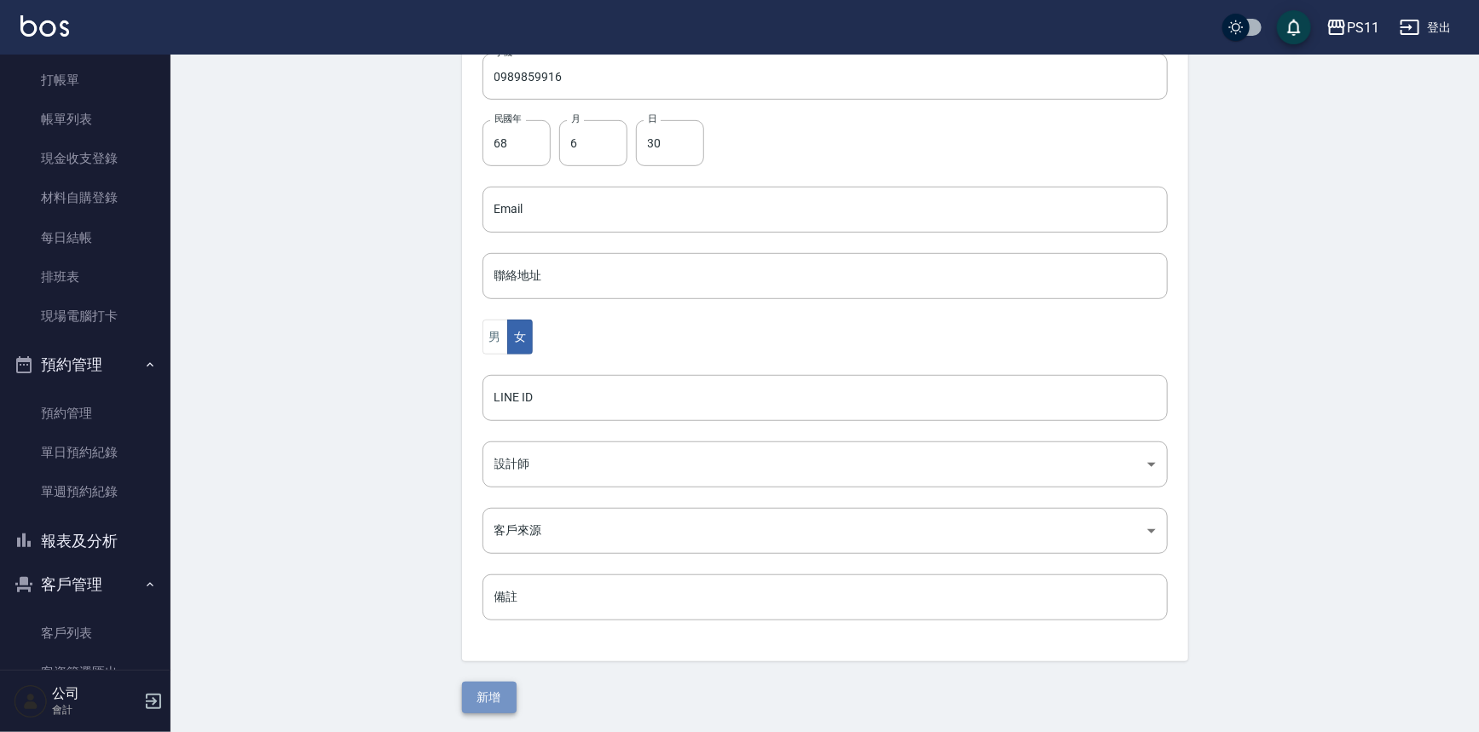
click at [509, 695] on button "新增" at bounding box center [489, 698] width 55 height 32
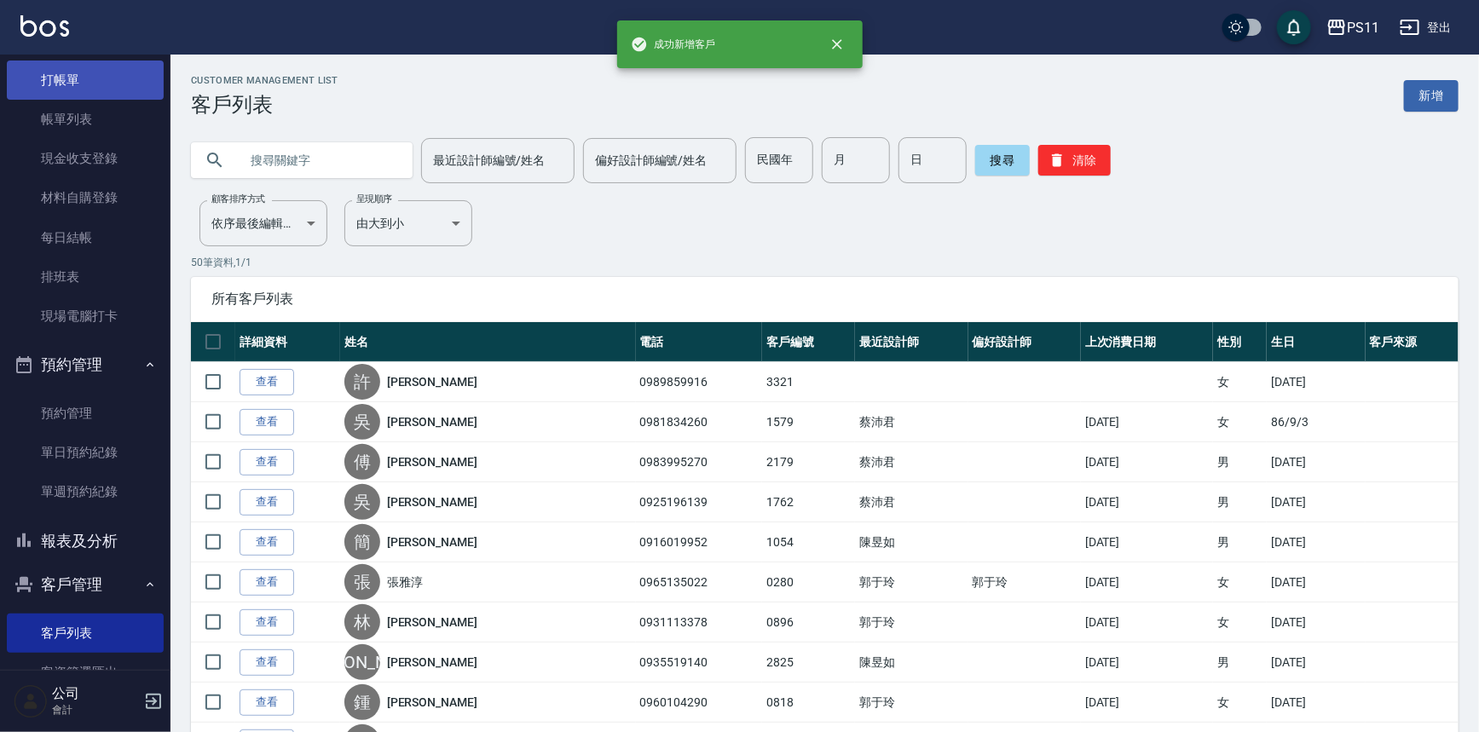
click at [121, 85] on link "打帳單" at bounding box center [85, 80] width 157 height 39
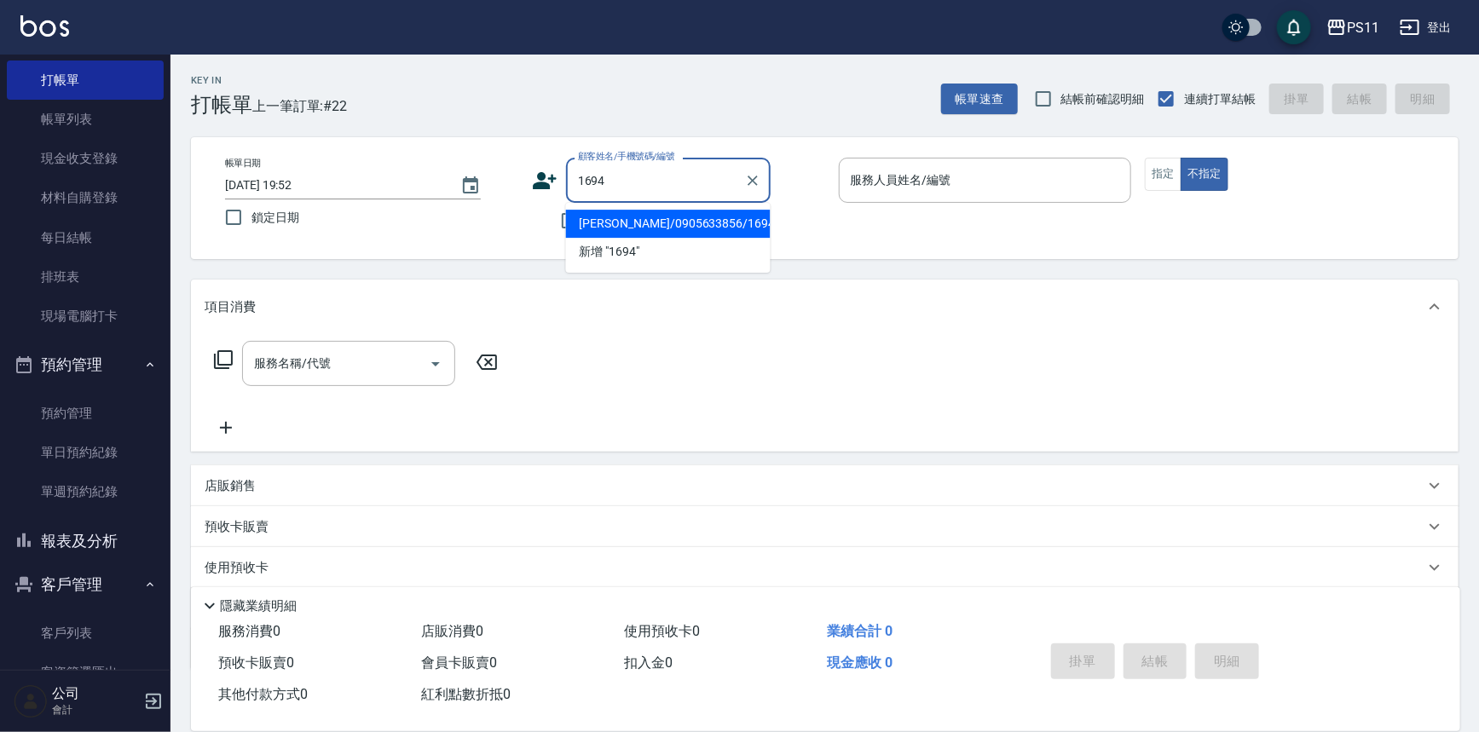
type input "[PERSON_NAME]/0905633856/1694"
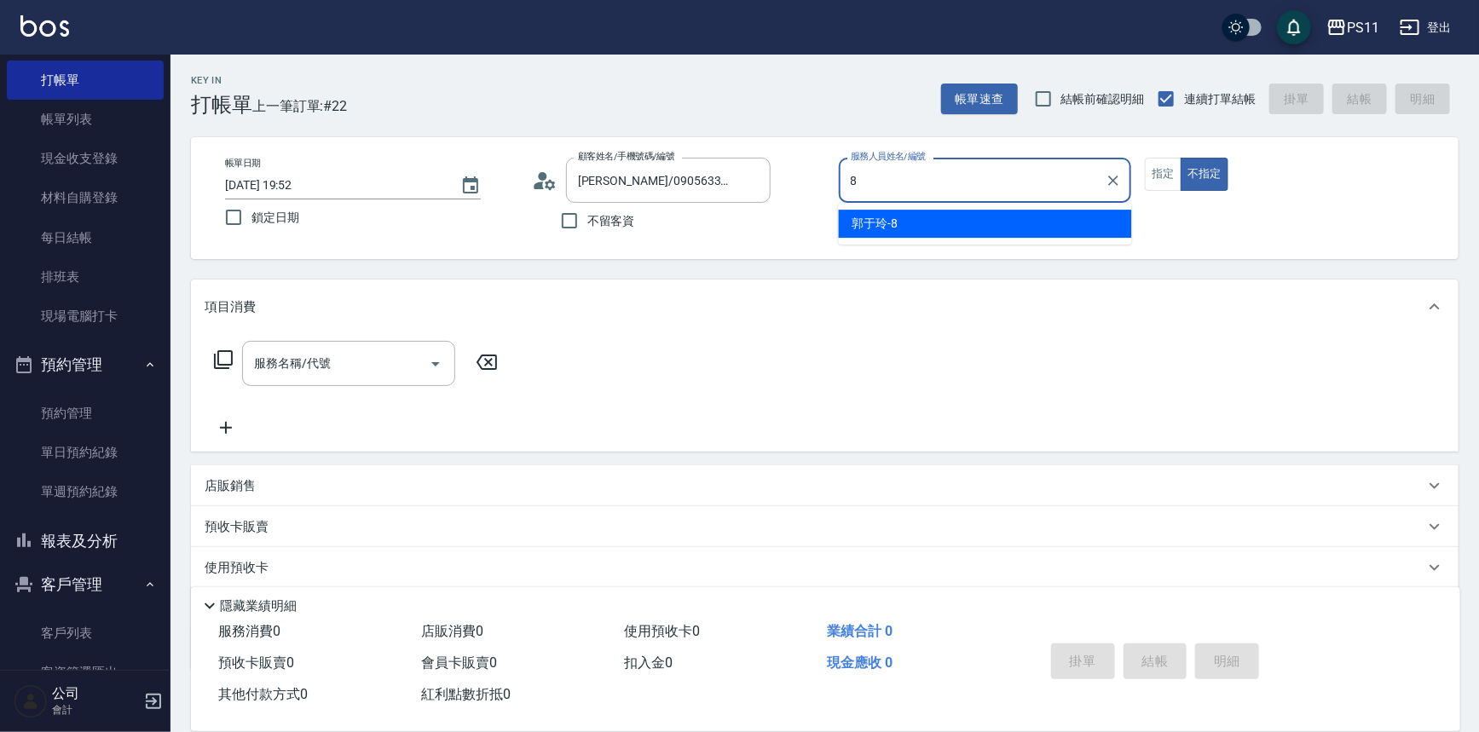
type input "郭于玲-8"
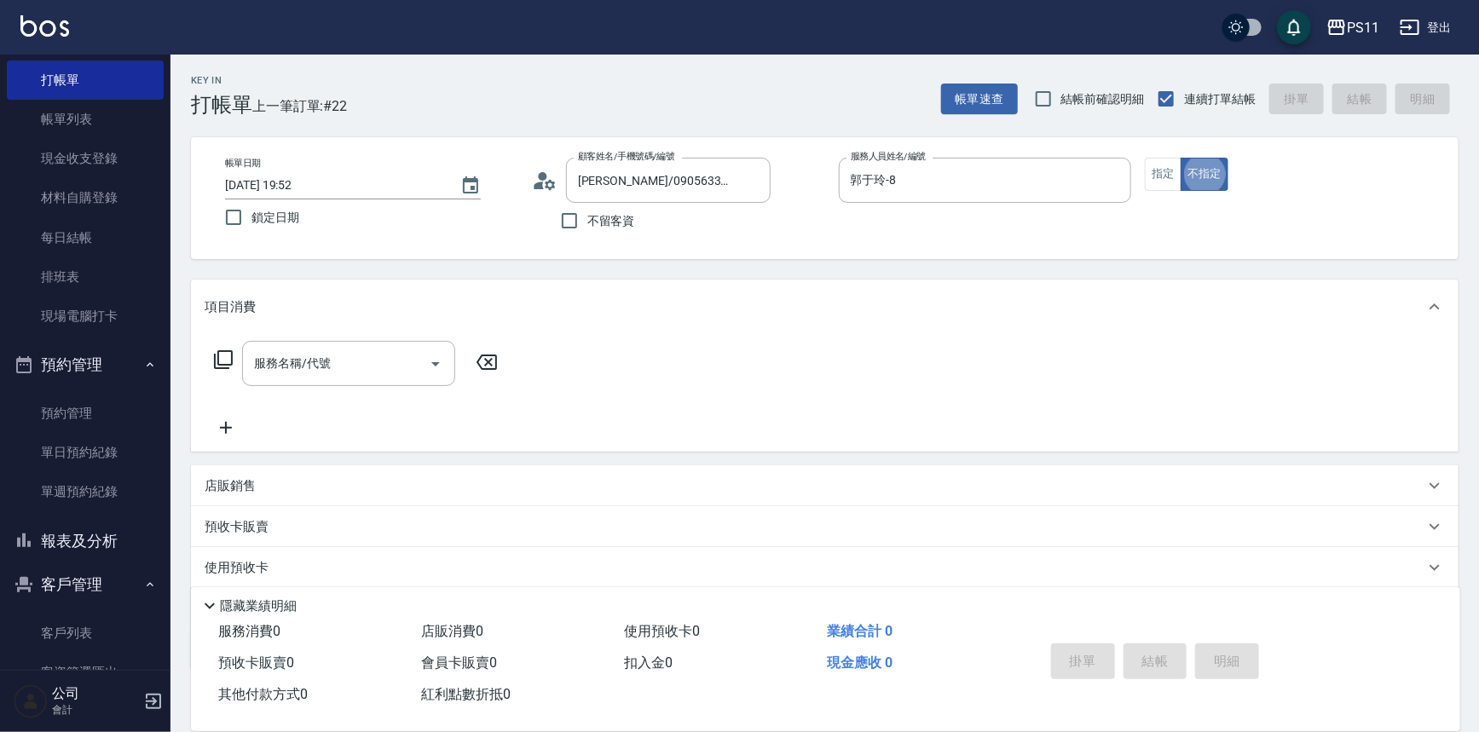
type button "false"
click at [1176, 181] on button "指定" at bounding box center [1163, 174] width 37 height 33
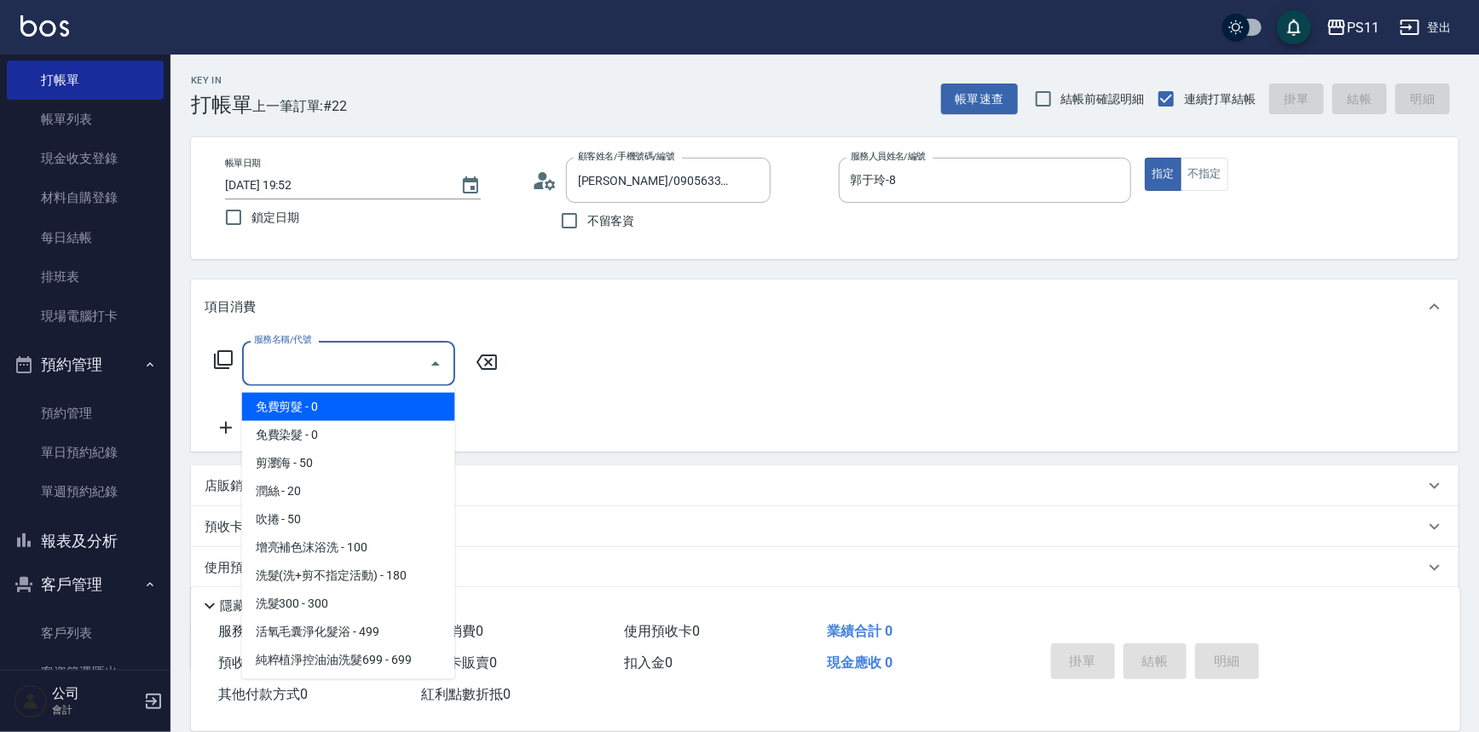
click at [302, 360] on input "服務名稱/代號" at bounding box center [336, 364] width 172 height 30
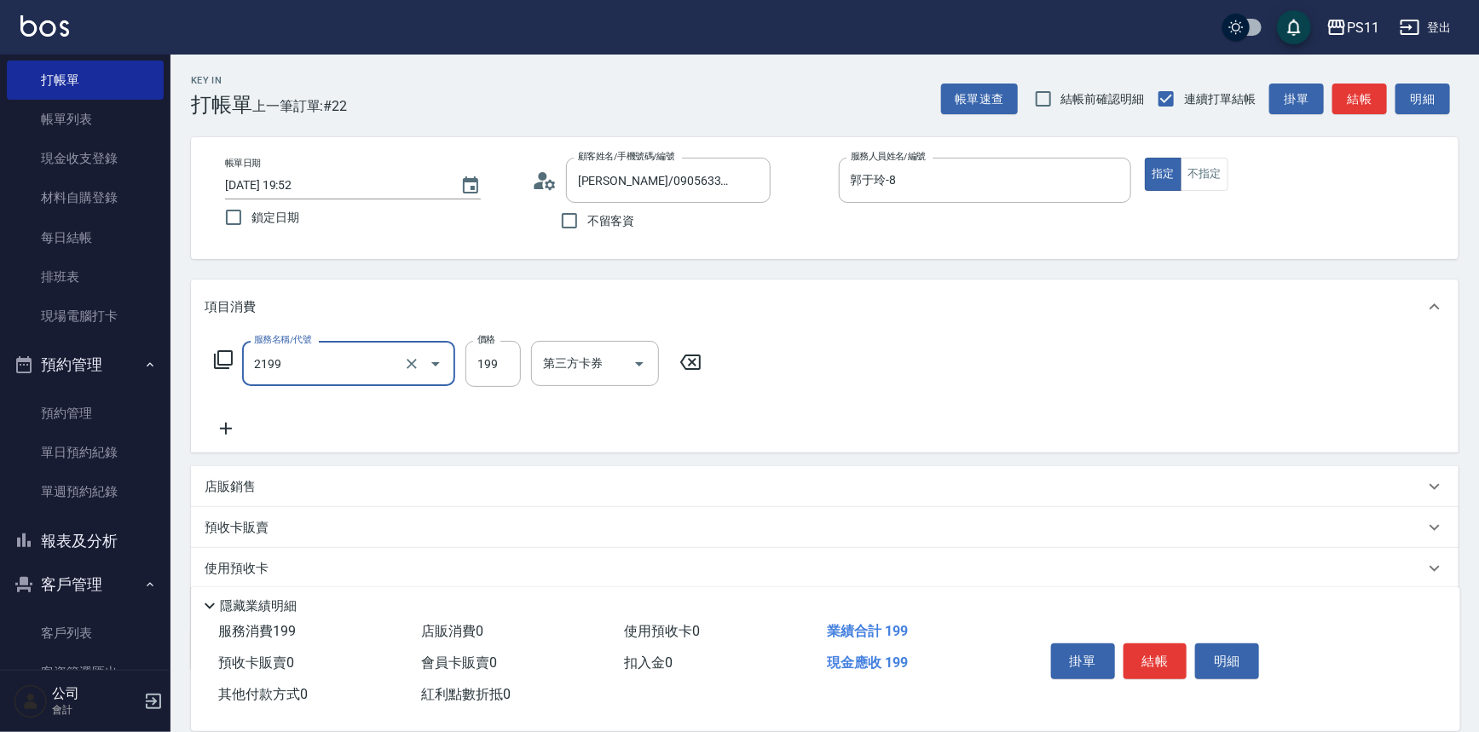
type input "不指定剪髮活動(2199)"
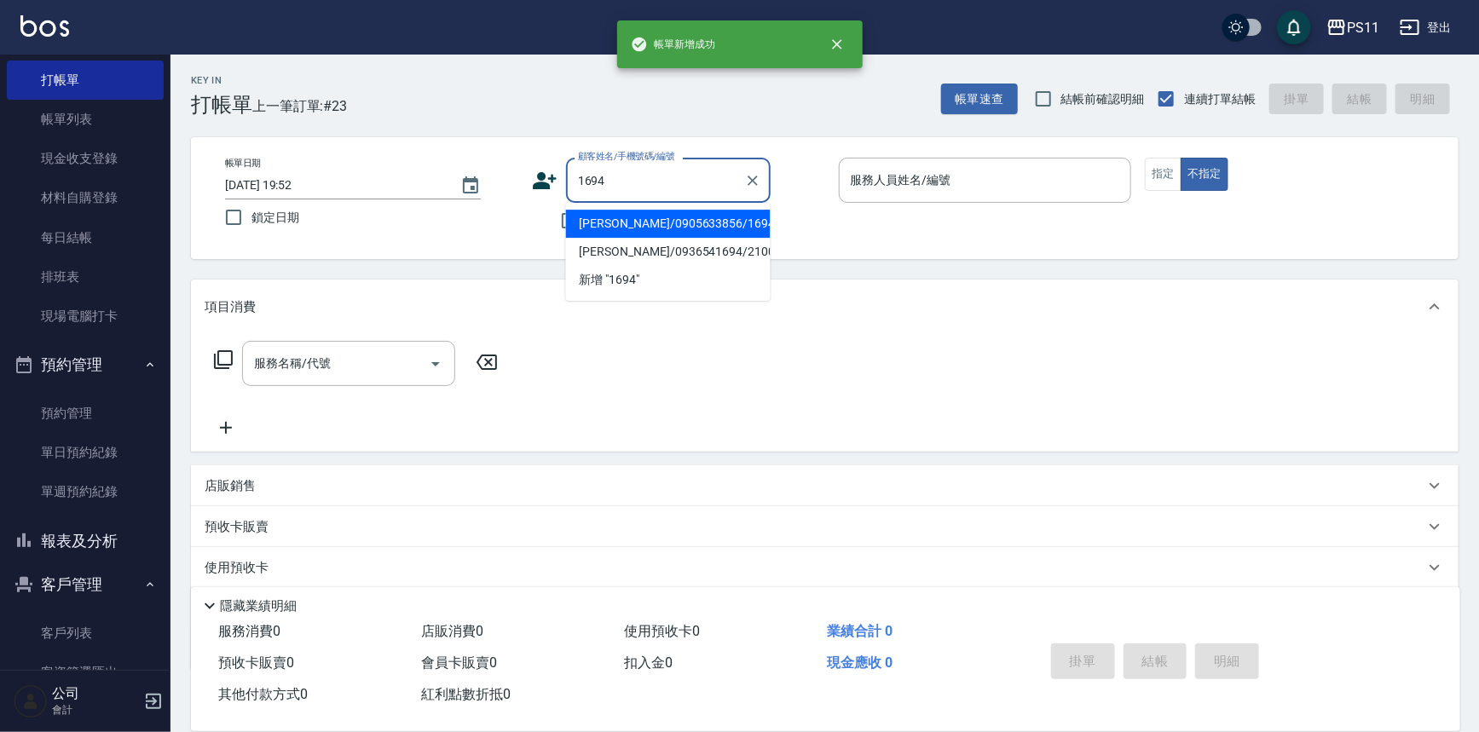
type input "[PERSON_NAME]/0905633856/1694"
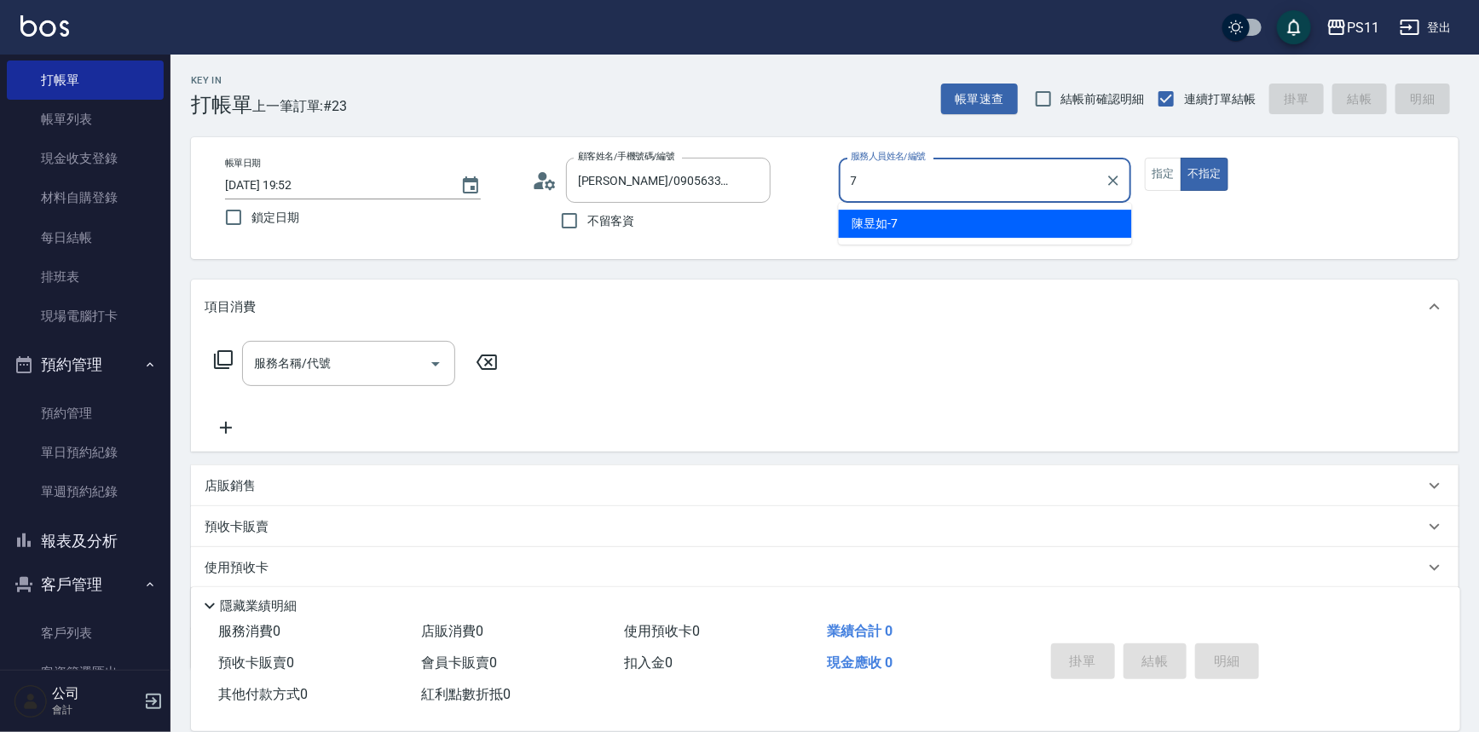
type input "陳昱如-7"
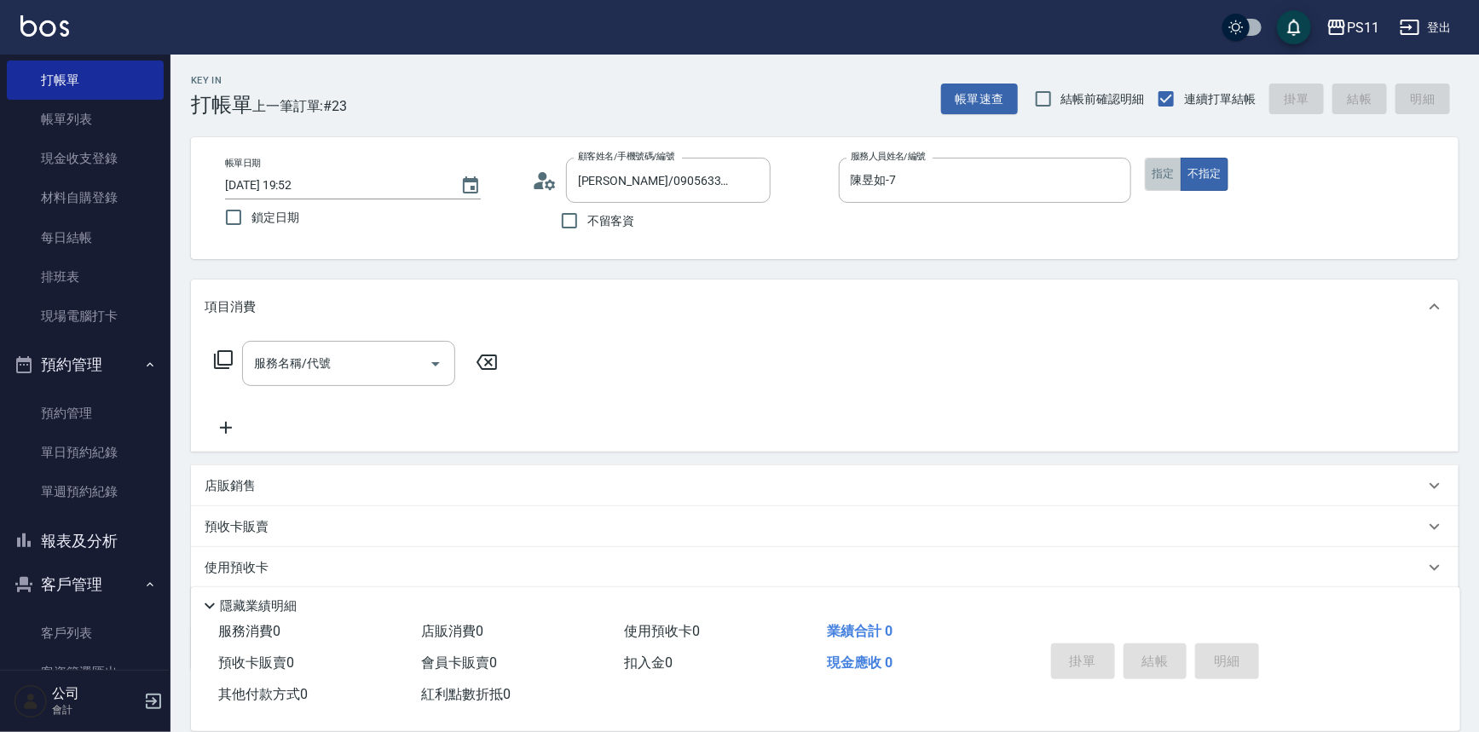
click at [1165, 177] on button "指定" at bounding box center [1163, 174] width 37 height 33
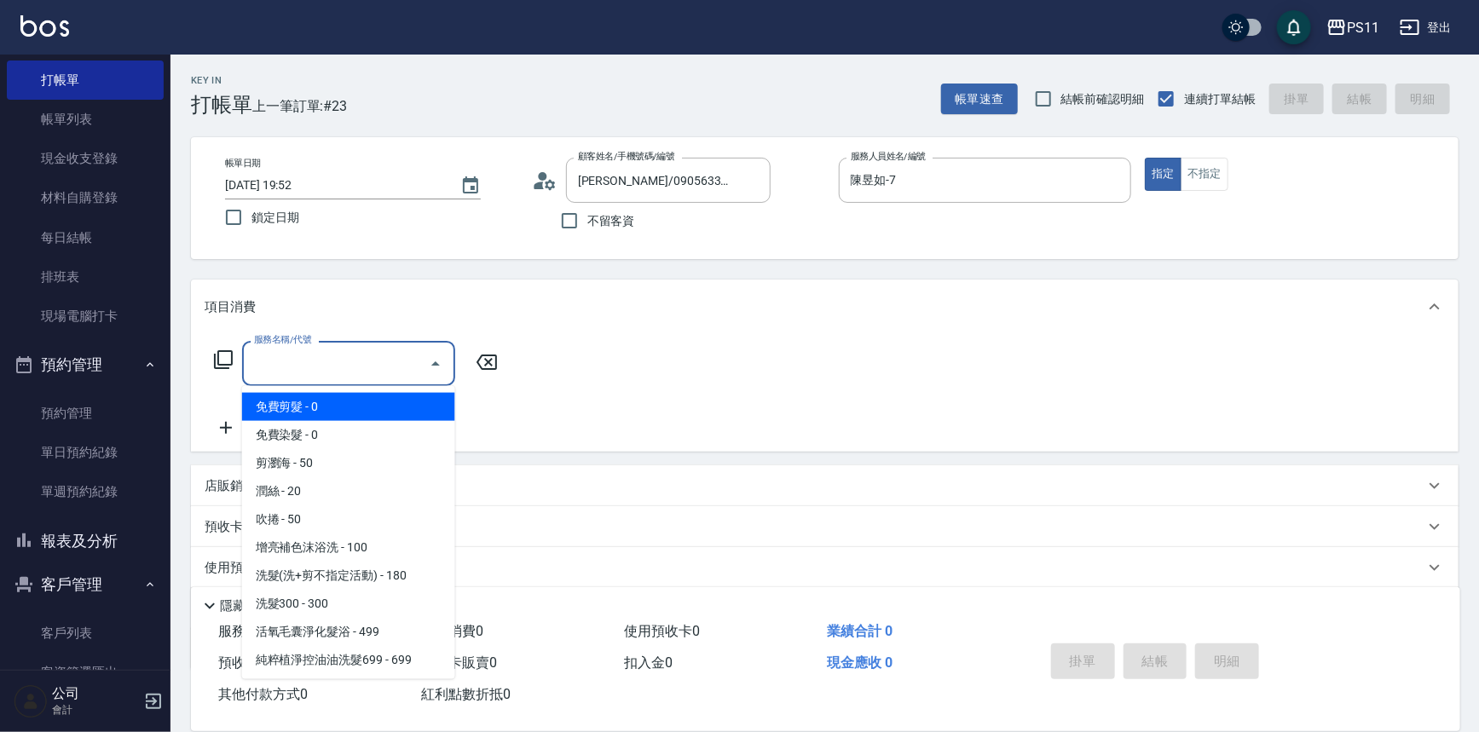
click at [343, 364] on input "服務名稱/代號" at bounding box center [336, 364] width 172 height 30
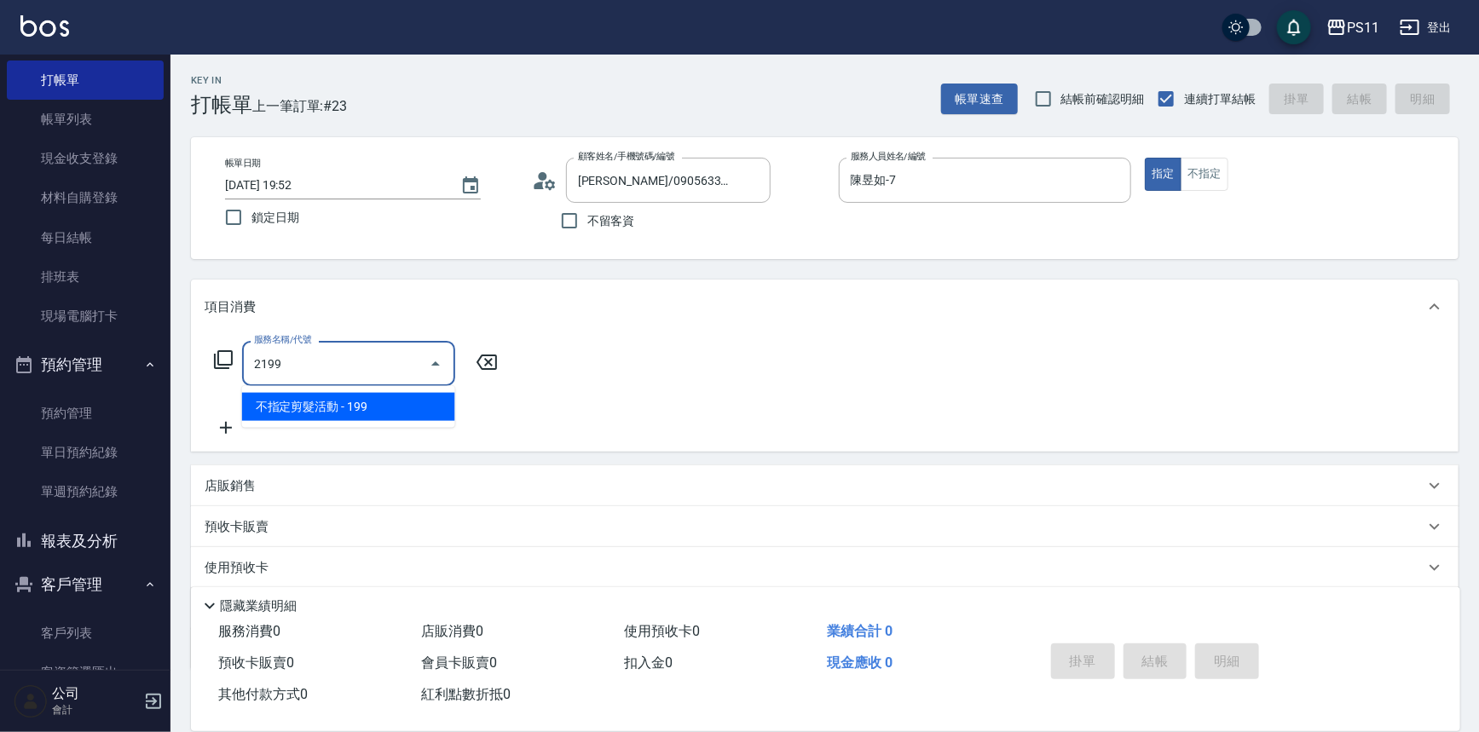
type input "不指定剪髮活動(2199)"
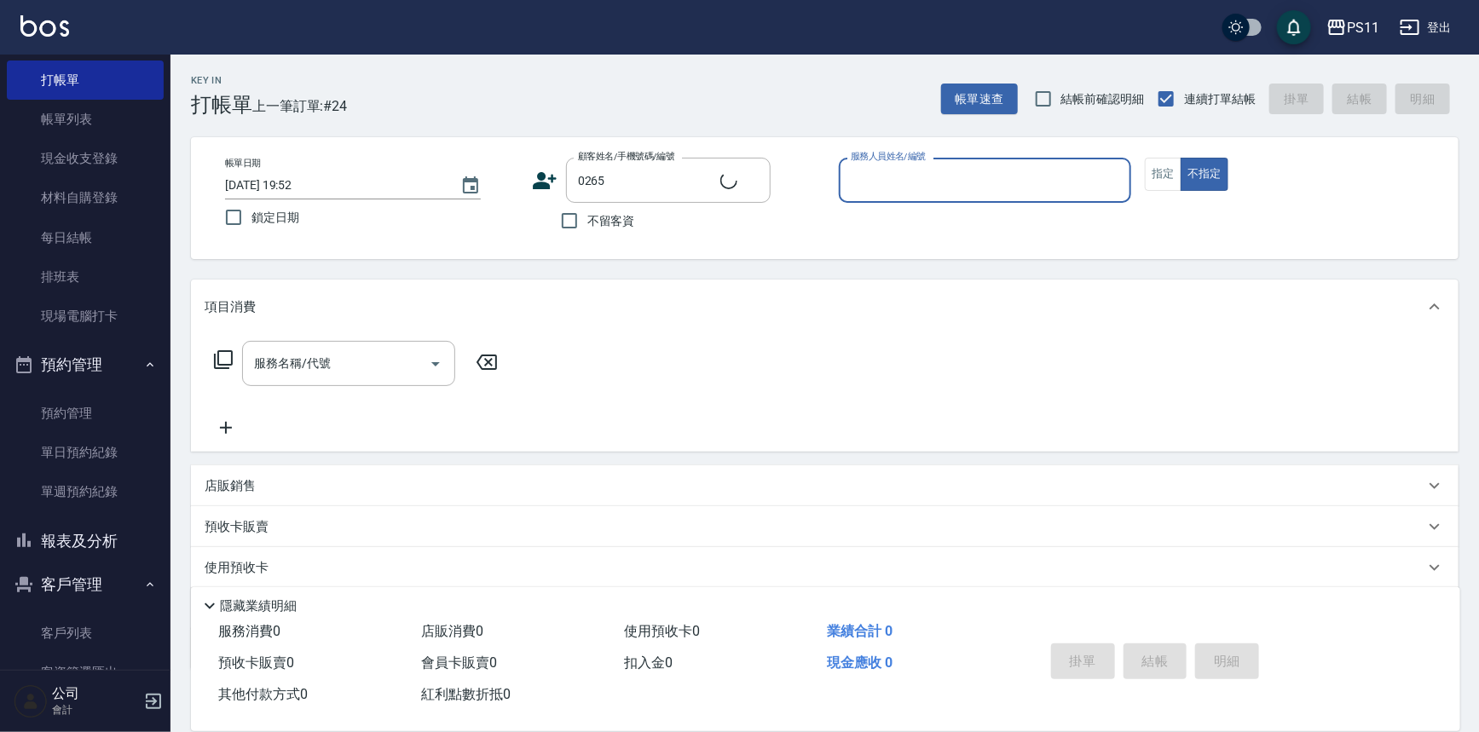
type input "[PERSON_NAME]/0936556189/0265"
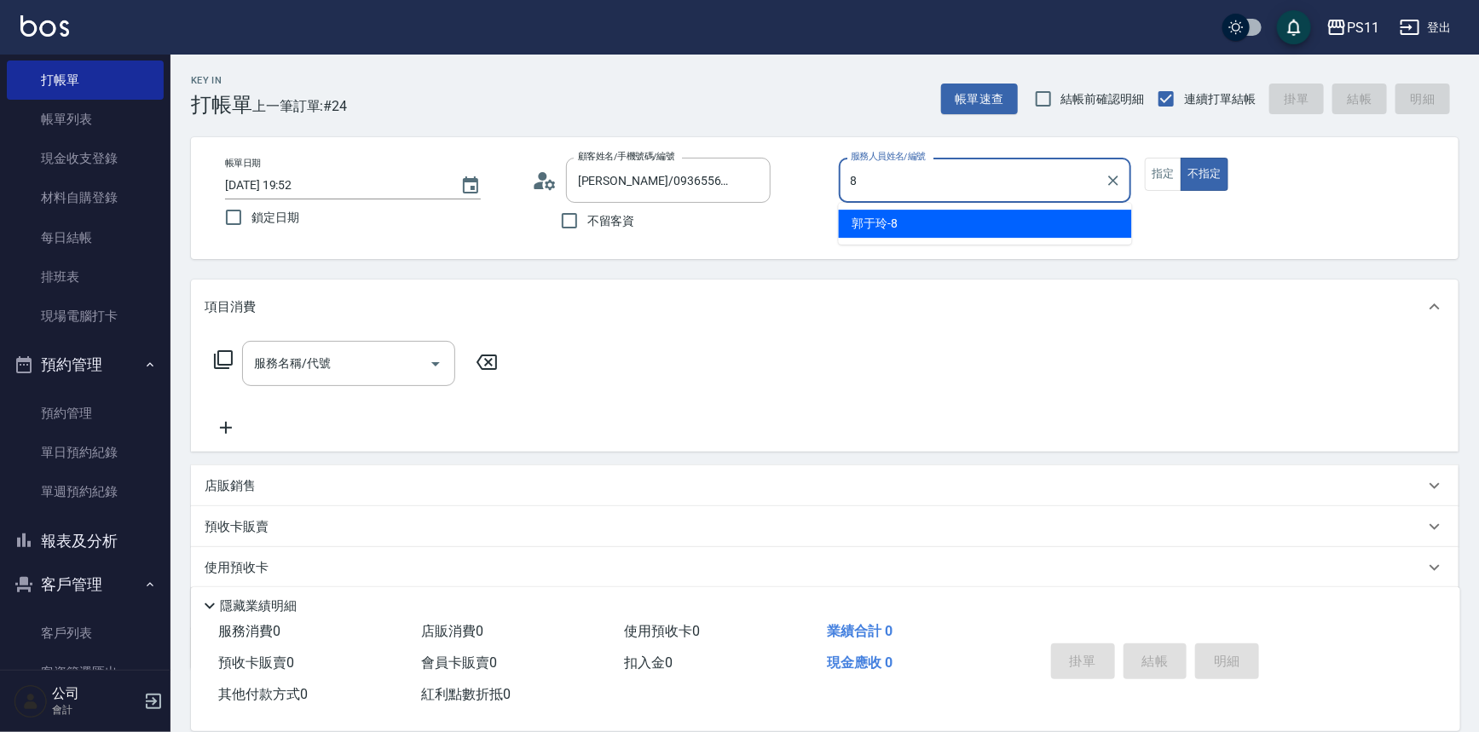
type input "郭于玲-8"
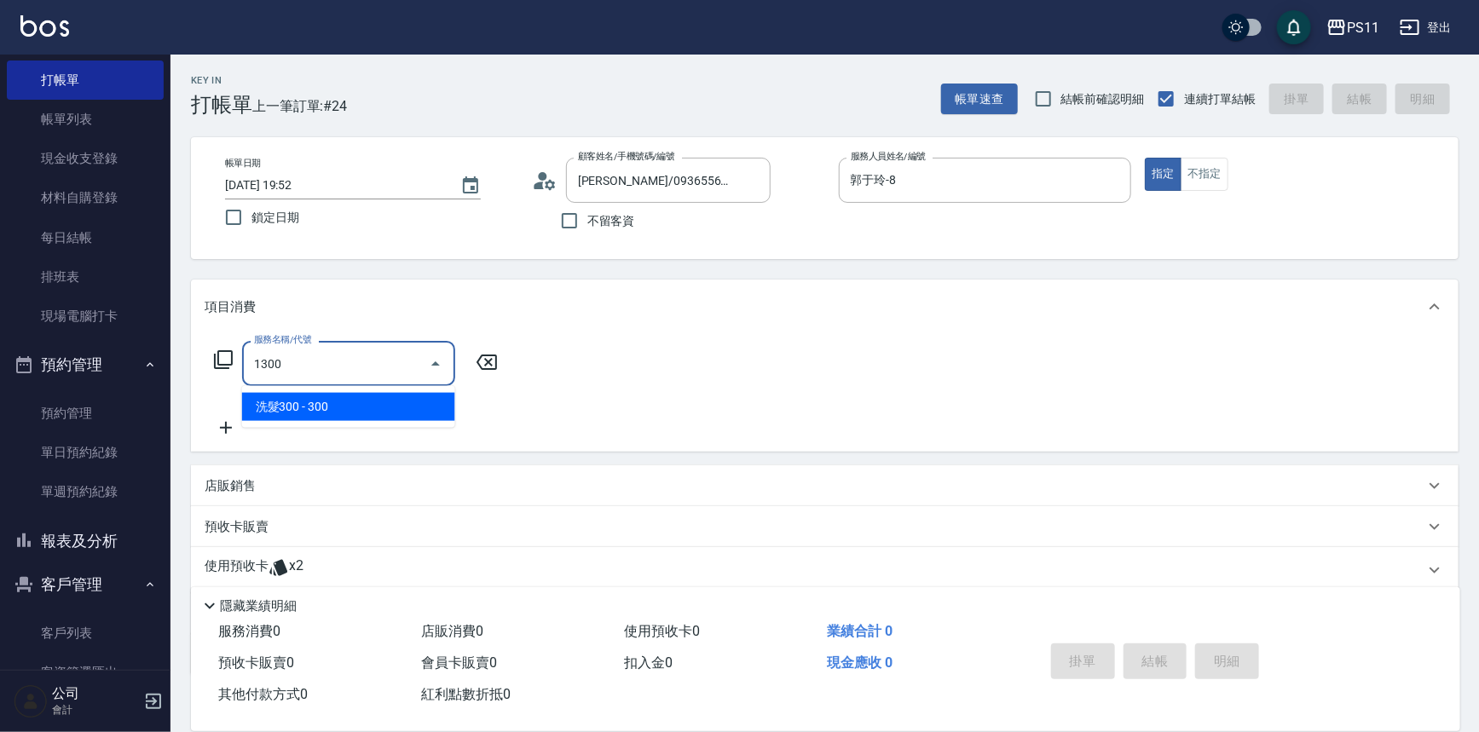
type input "洗髮300(1300)"
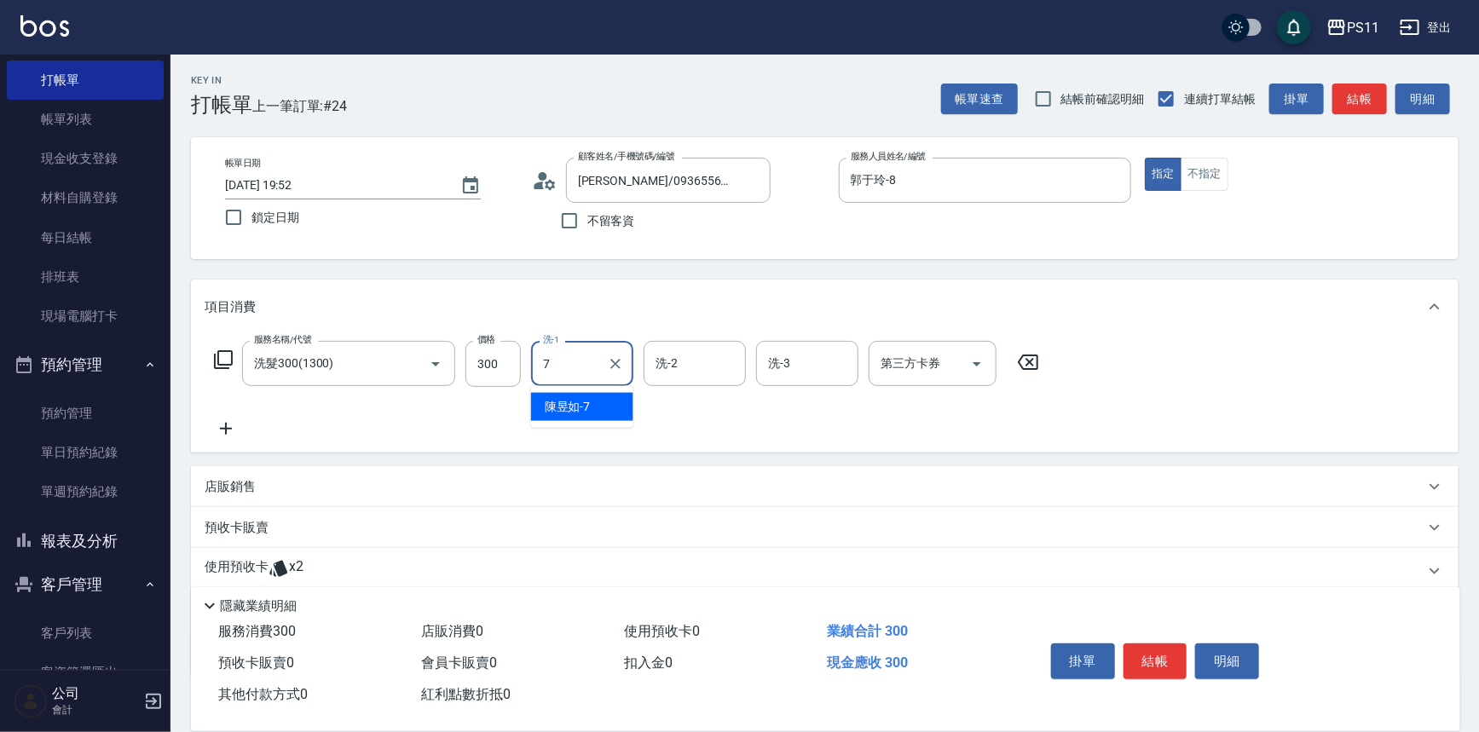
type input "陳昱如-7"
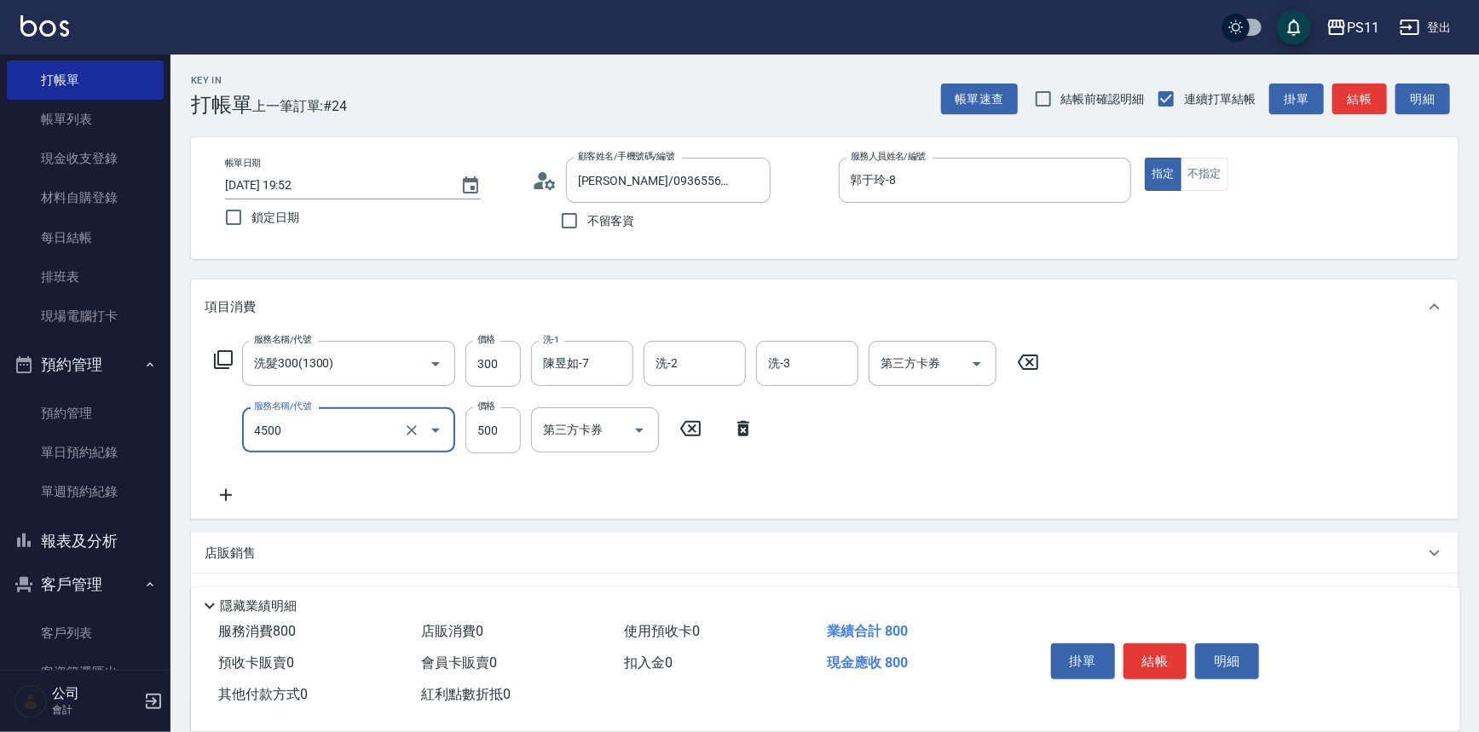
type input "補染(4500)"
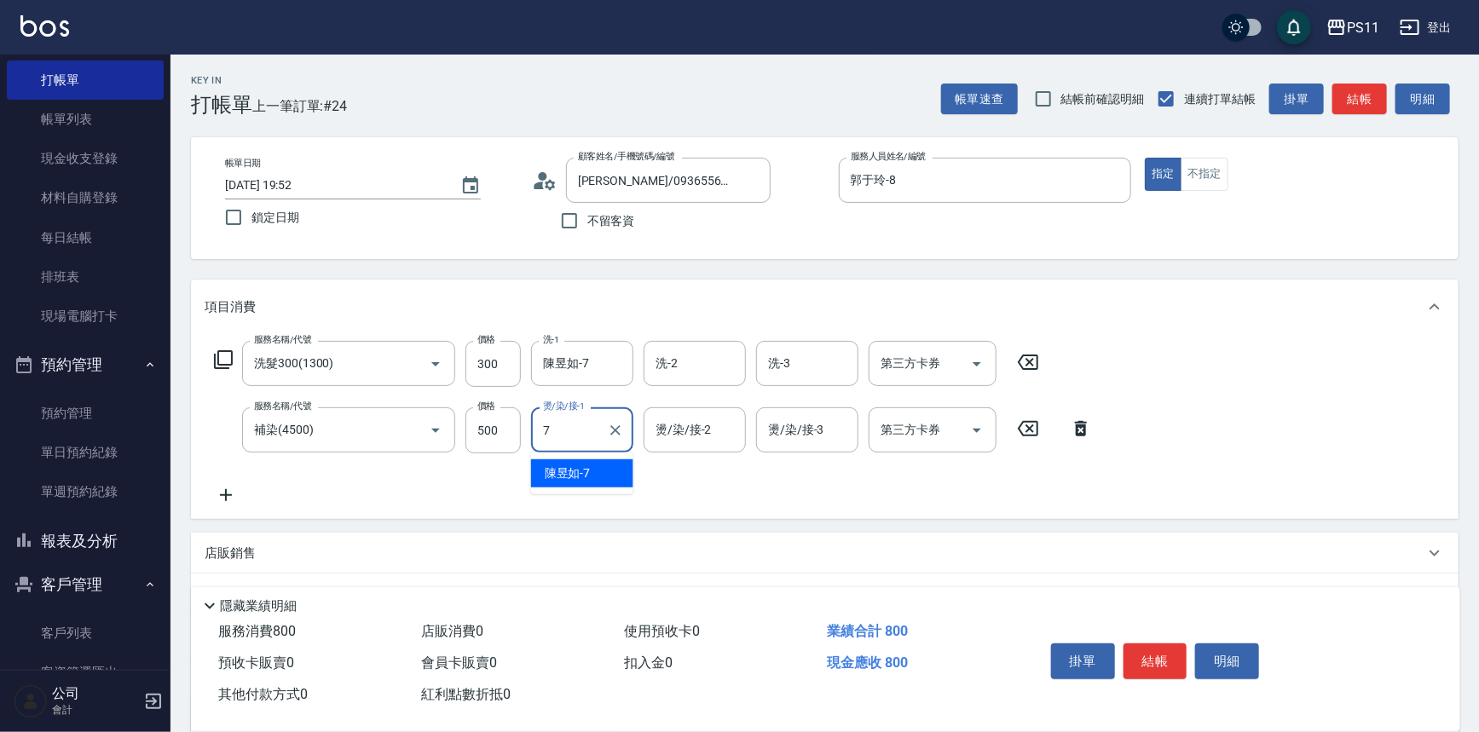
type input "陳昱如-7"
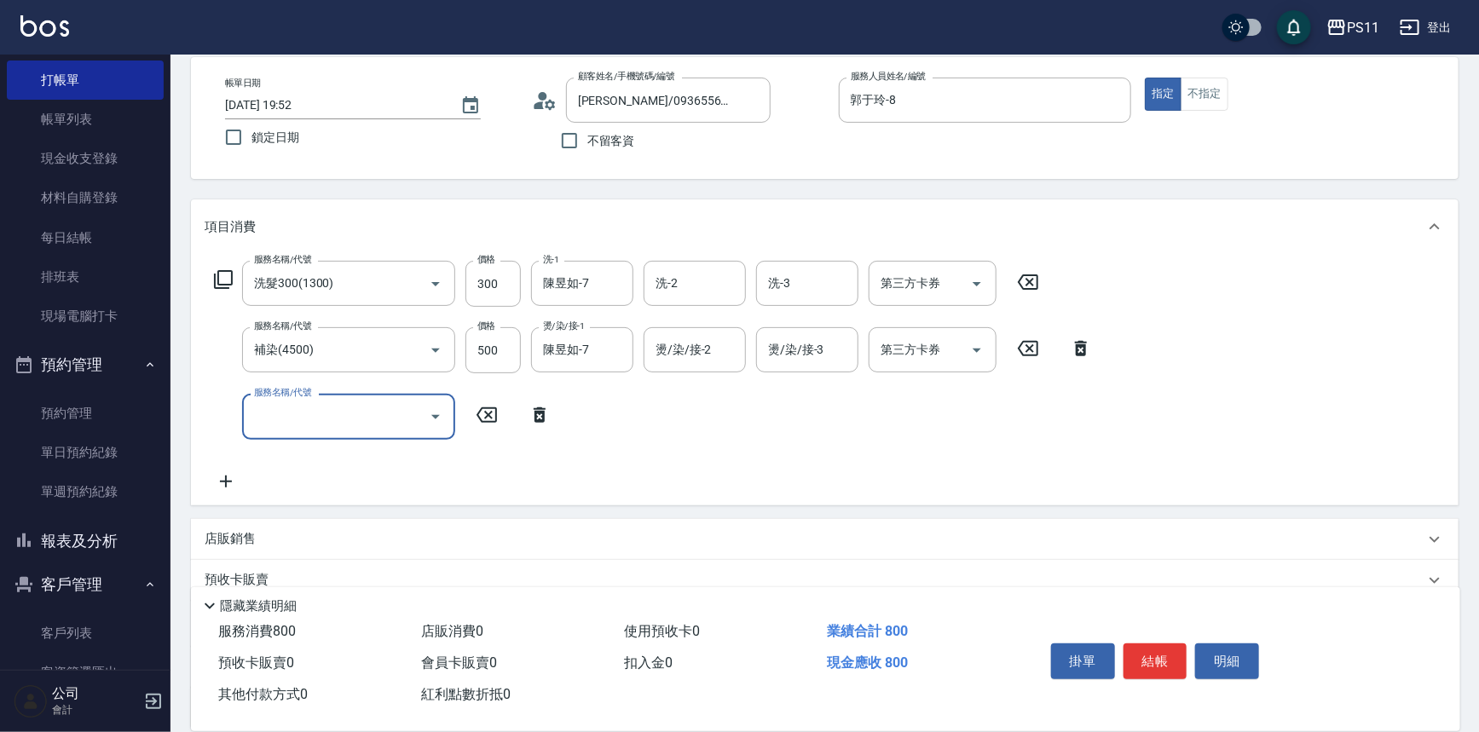
scroll to position [235, 0]
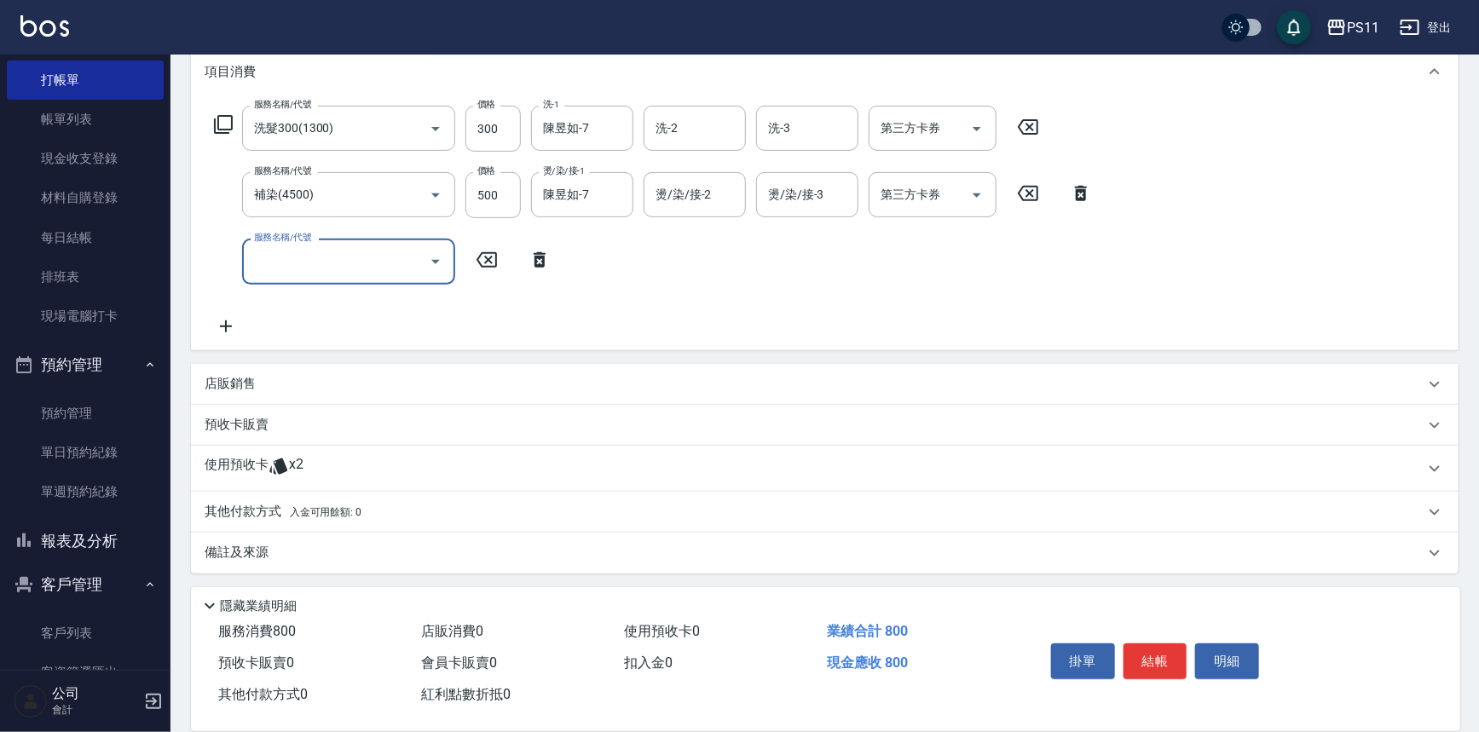
click at [227, 469] on p "使用預收卡" at bounding box center [237, 469] width 64 height 26
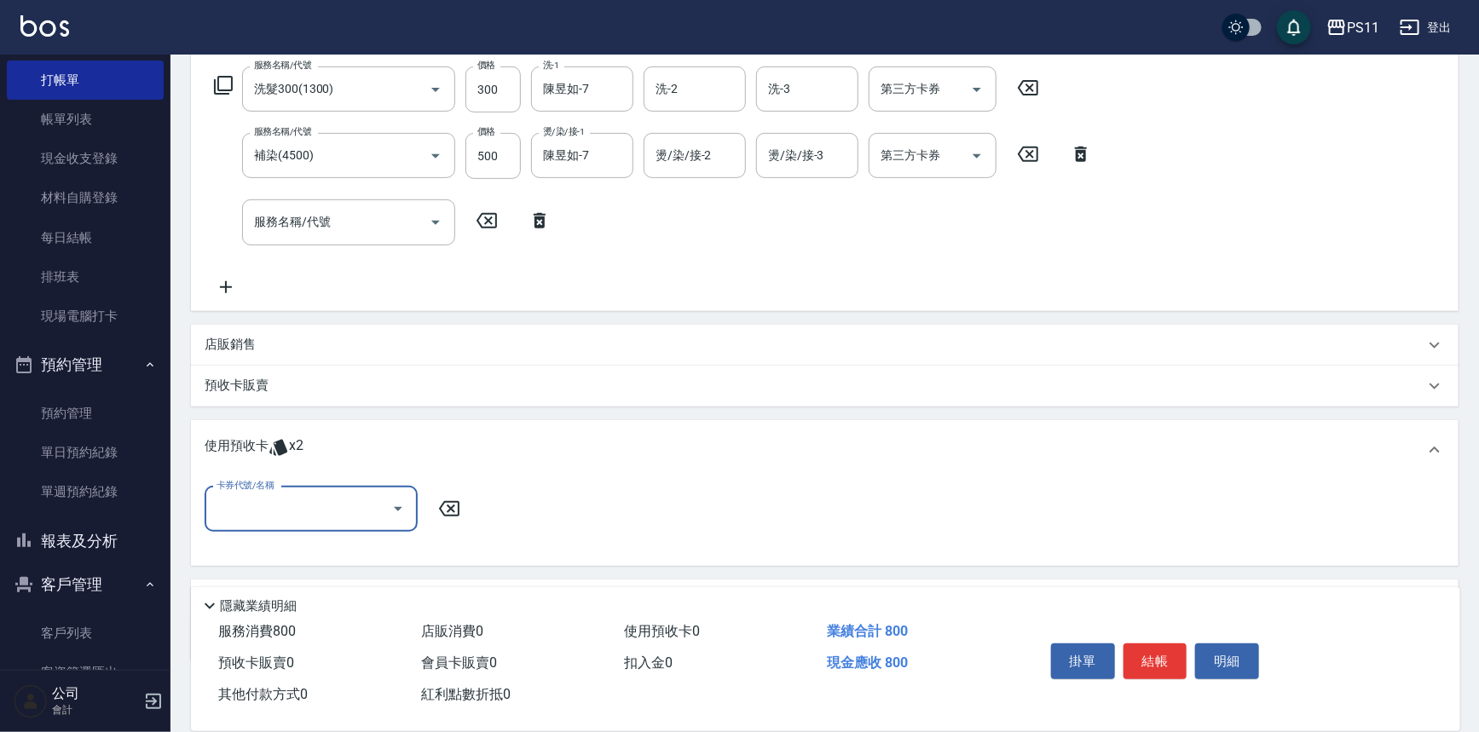
scroll to position [313, 0]
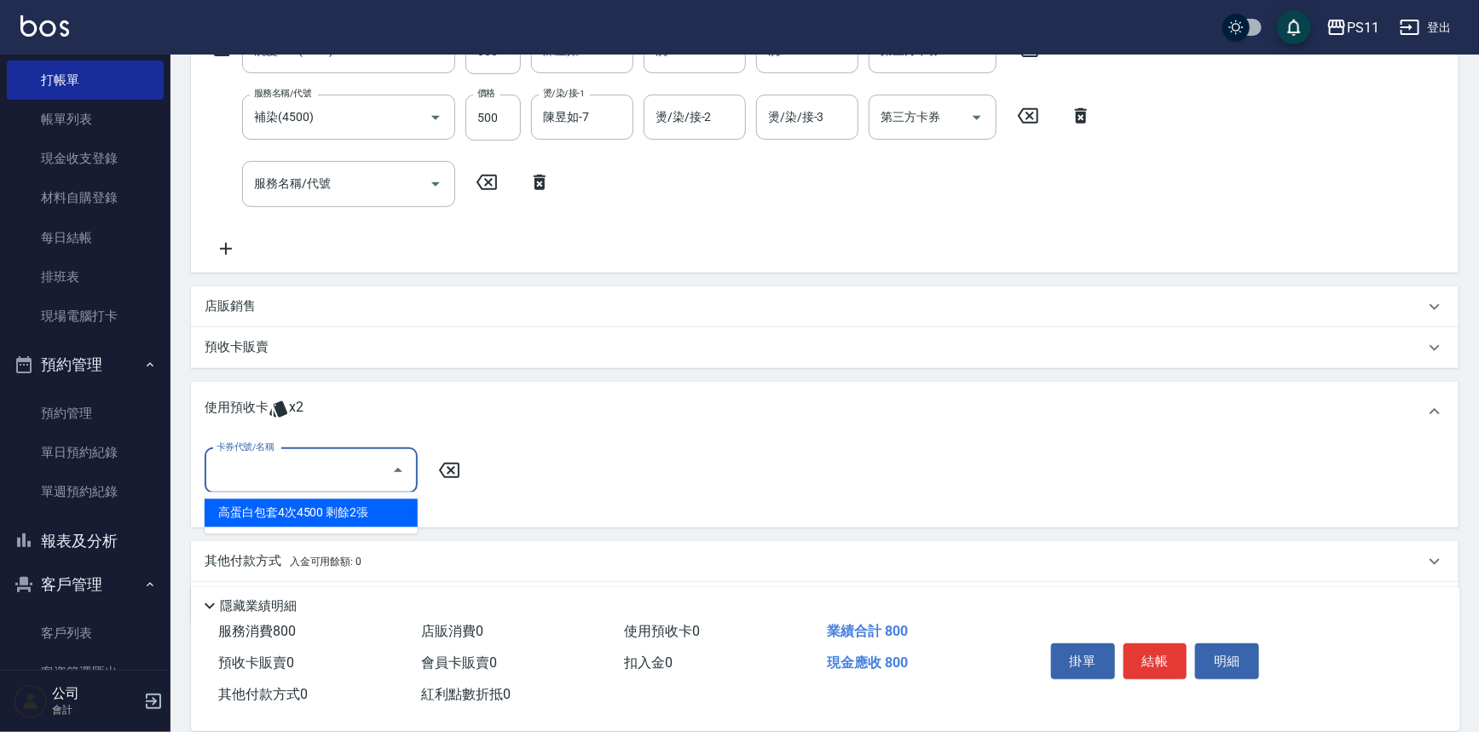
click at [241, 463] on input "卡券代號/名稱" at bounding box center [298, 471] width 172 height 30
click at [263, 502] on div "高蛋白包套4次4500 剩餘2張" at bounding box center [311, 513] width 213 height 28
type input "高蛋白包套4次4500"
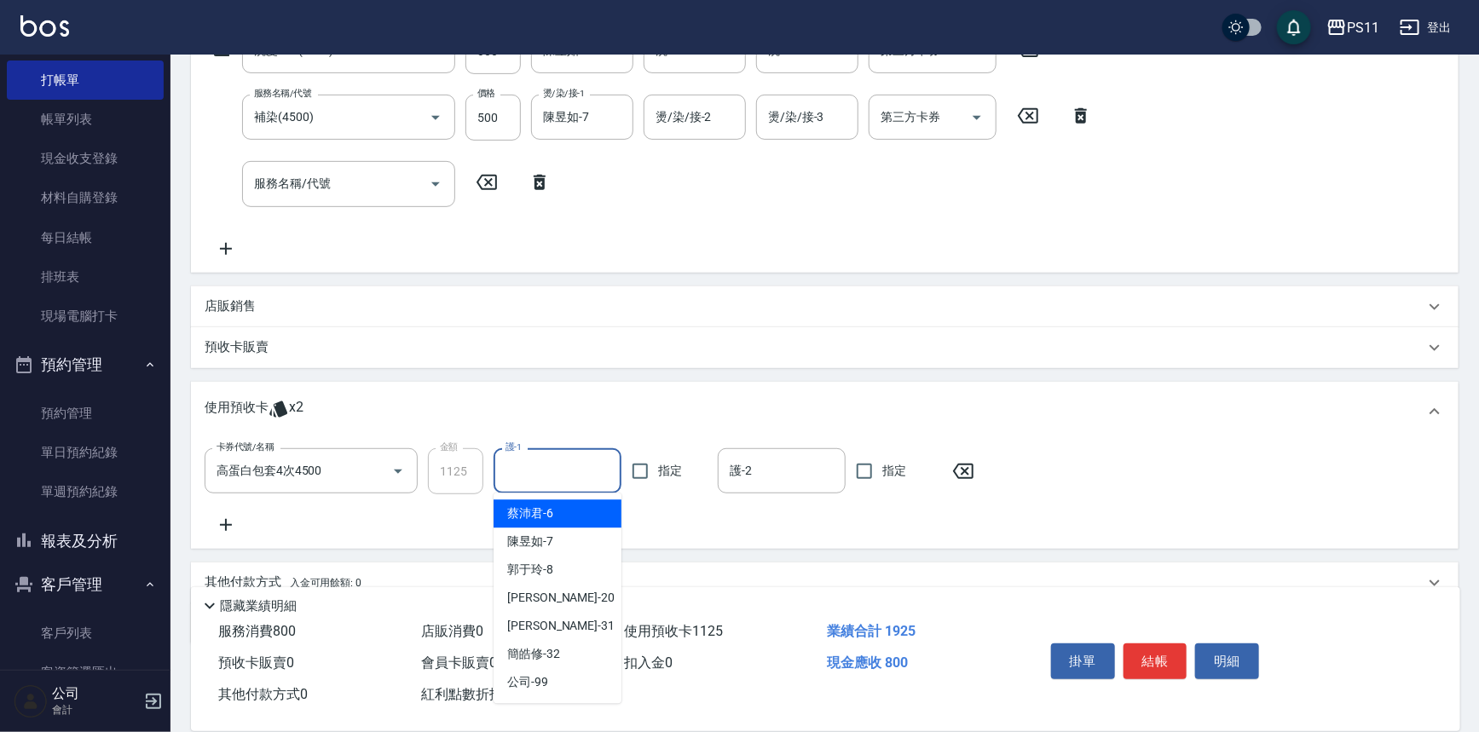
click at [570, 473] on input "護-1" at bounding box center [557, 471] width 113 height 30
click at [570, 540] on div "陳昱如 -7" at bounding box center [558, 542] width 128 height 28
type input "陳昱如-7"
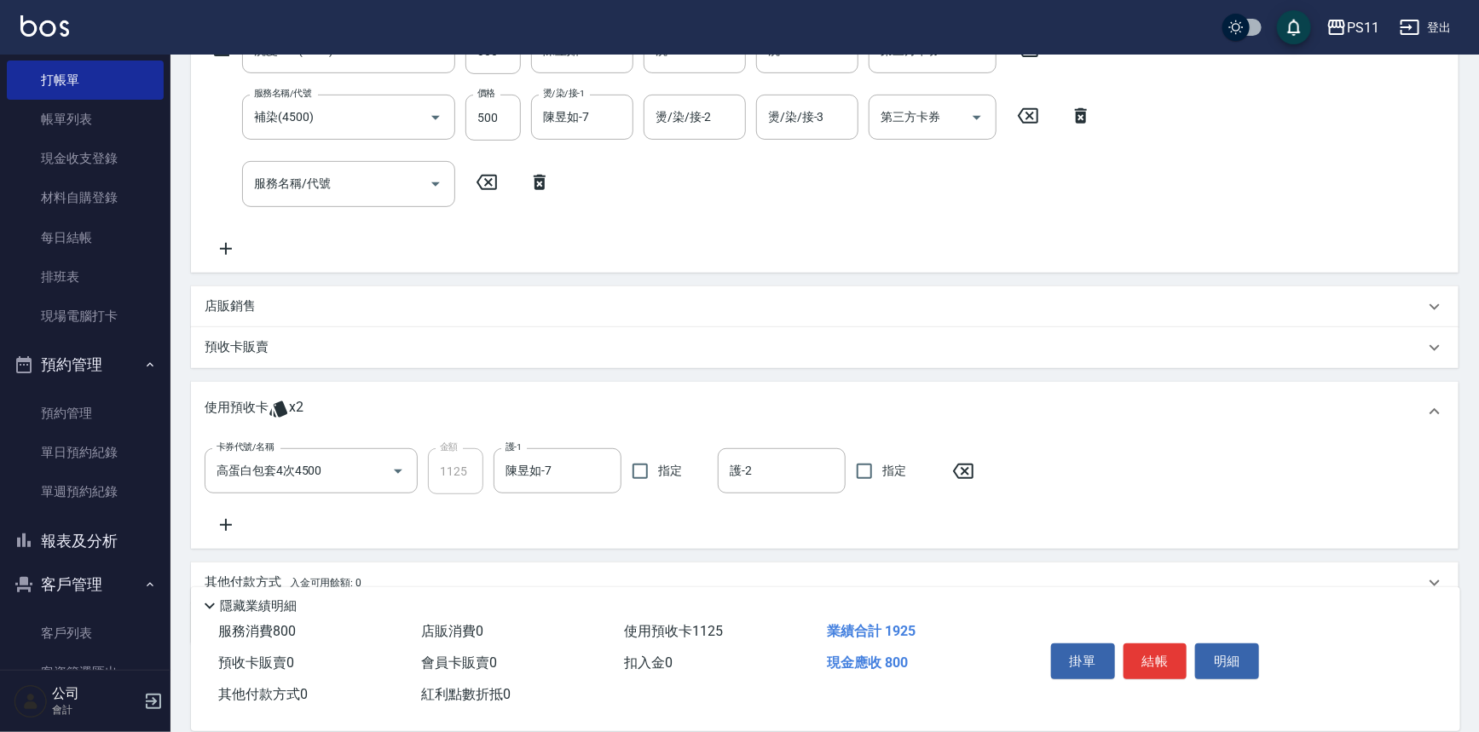
click at [216, 300] on p "店販銷售" at bounding box center [230, 306] width 51 height 18
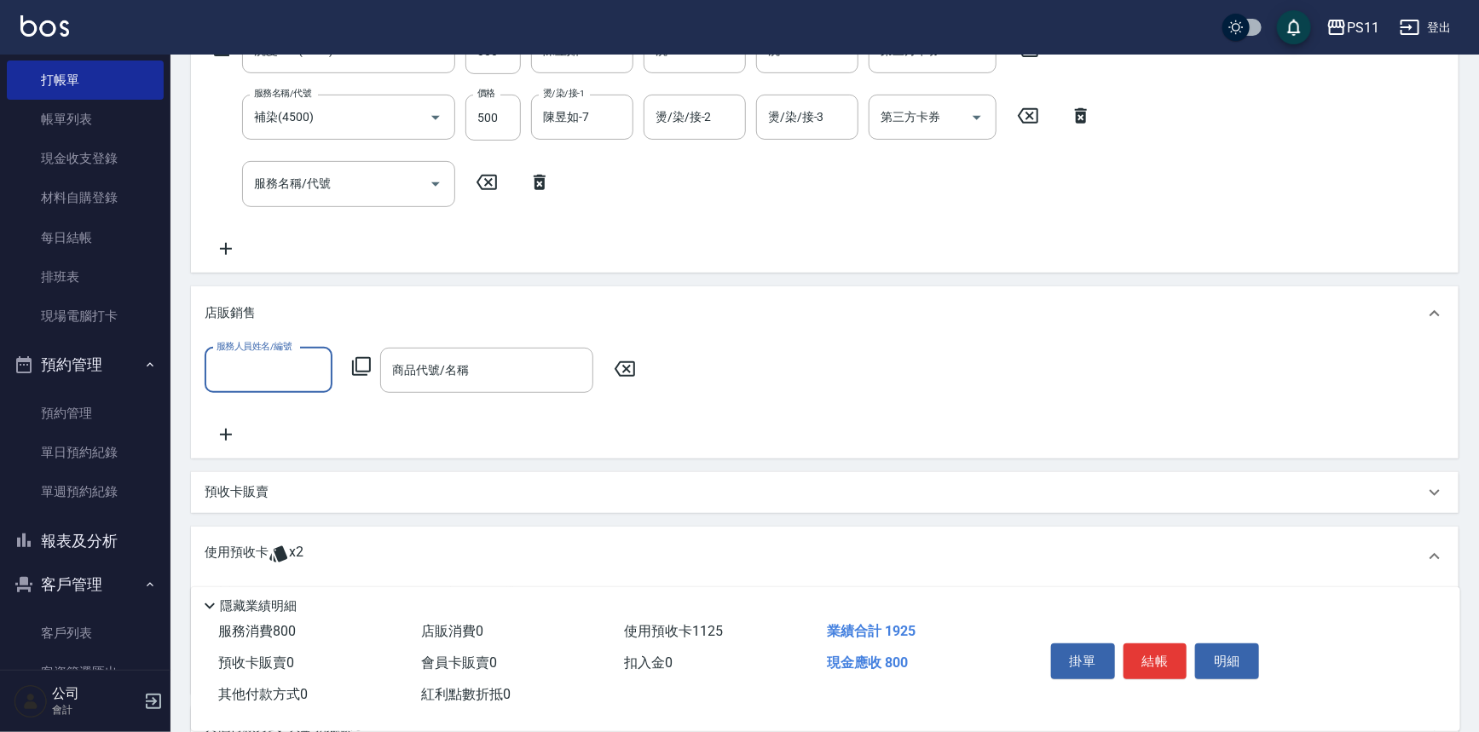
scroll to position [0, 0]
click at [279, 382] on input "服務人員姓名/編號" at bounding box center [268, 370] width 113 height 30
click at [286, 469] on div "郭于玲 -8" at bounding box center [269, 469] width 128 height 28
type input "郭于玲-8"
click at [380, 378] on div "商品代號/名稱" at bounding box center [486, 370] width 213 height 45
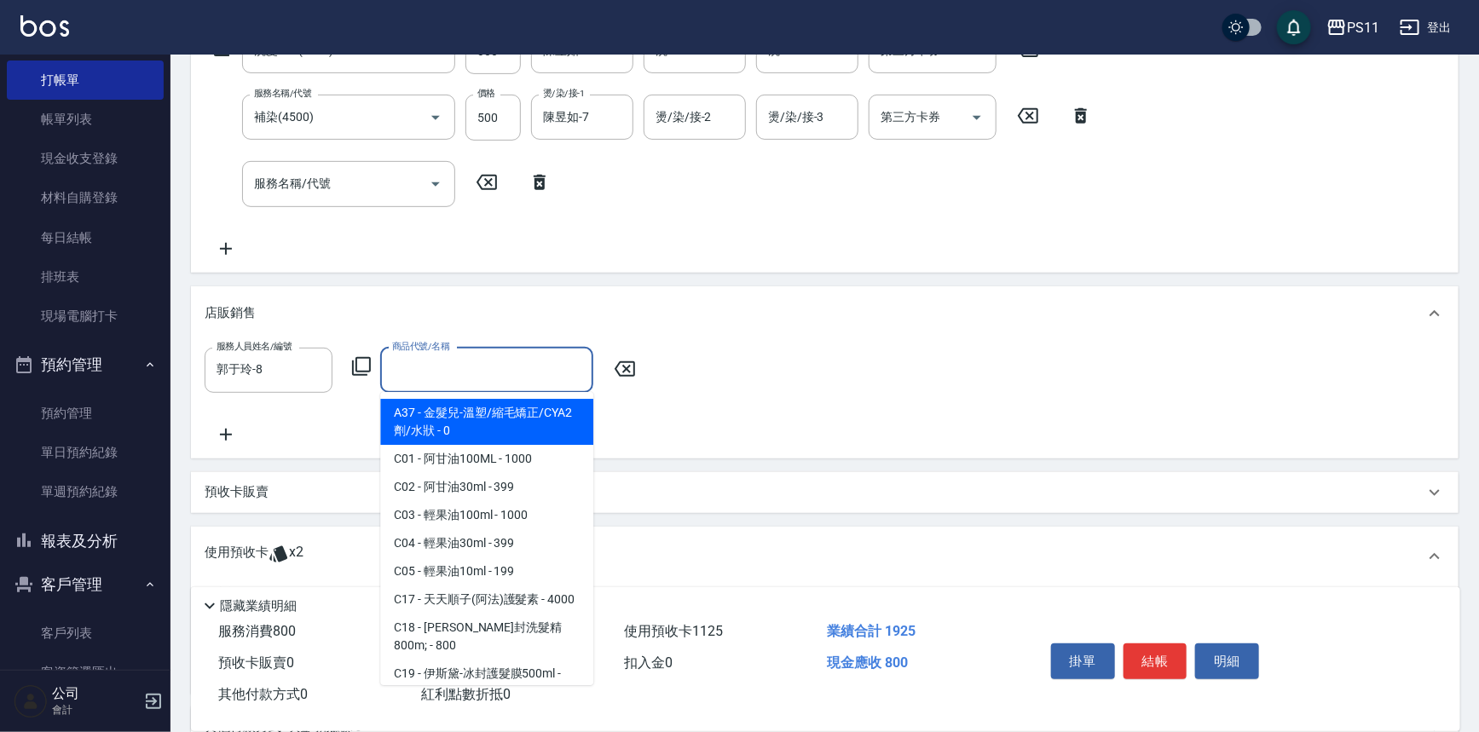
click at [359, 369] on icon at bounding box center [361, 366] width 20 height 20
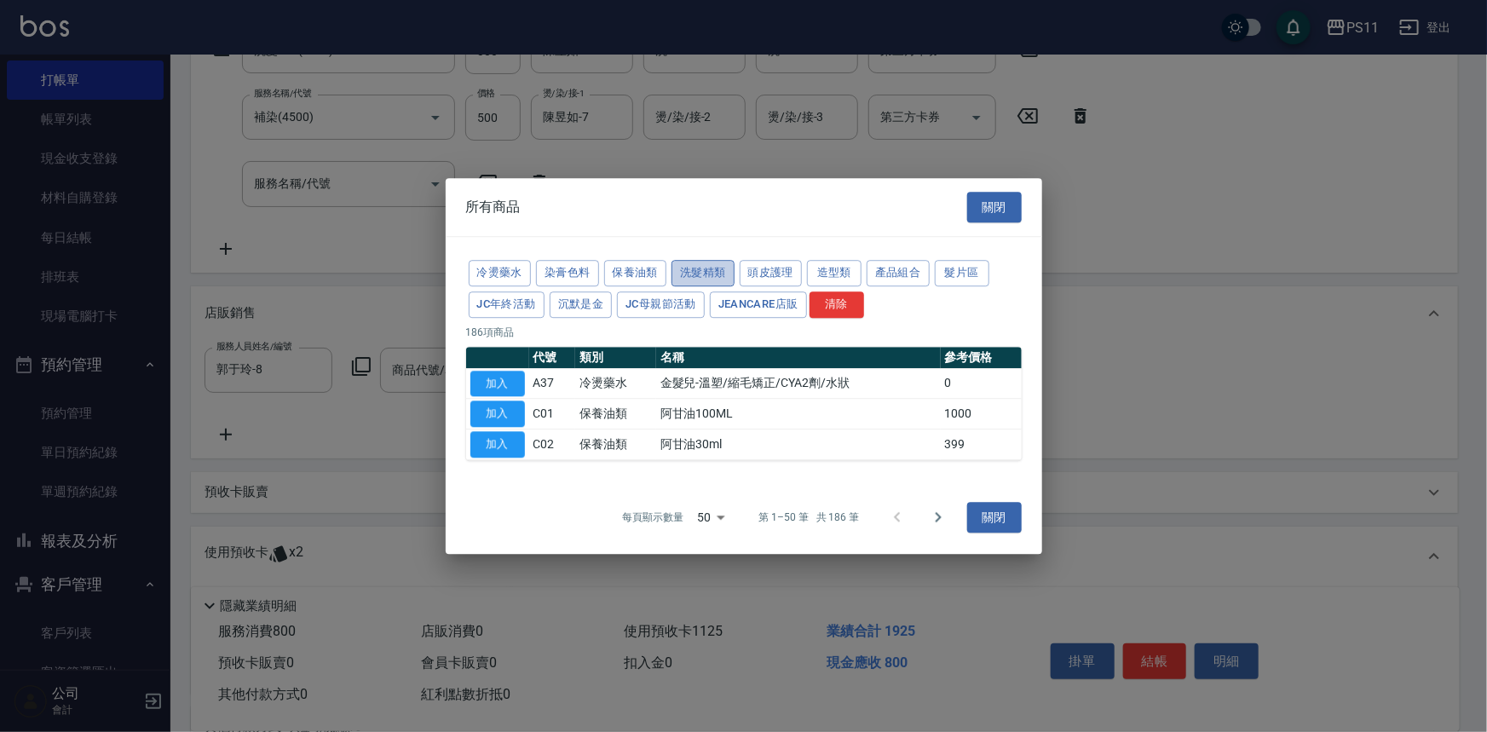
click at [674, 268] on button "洗髮精類" at bounding box center [703, 273] width 63 height 26
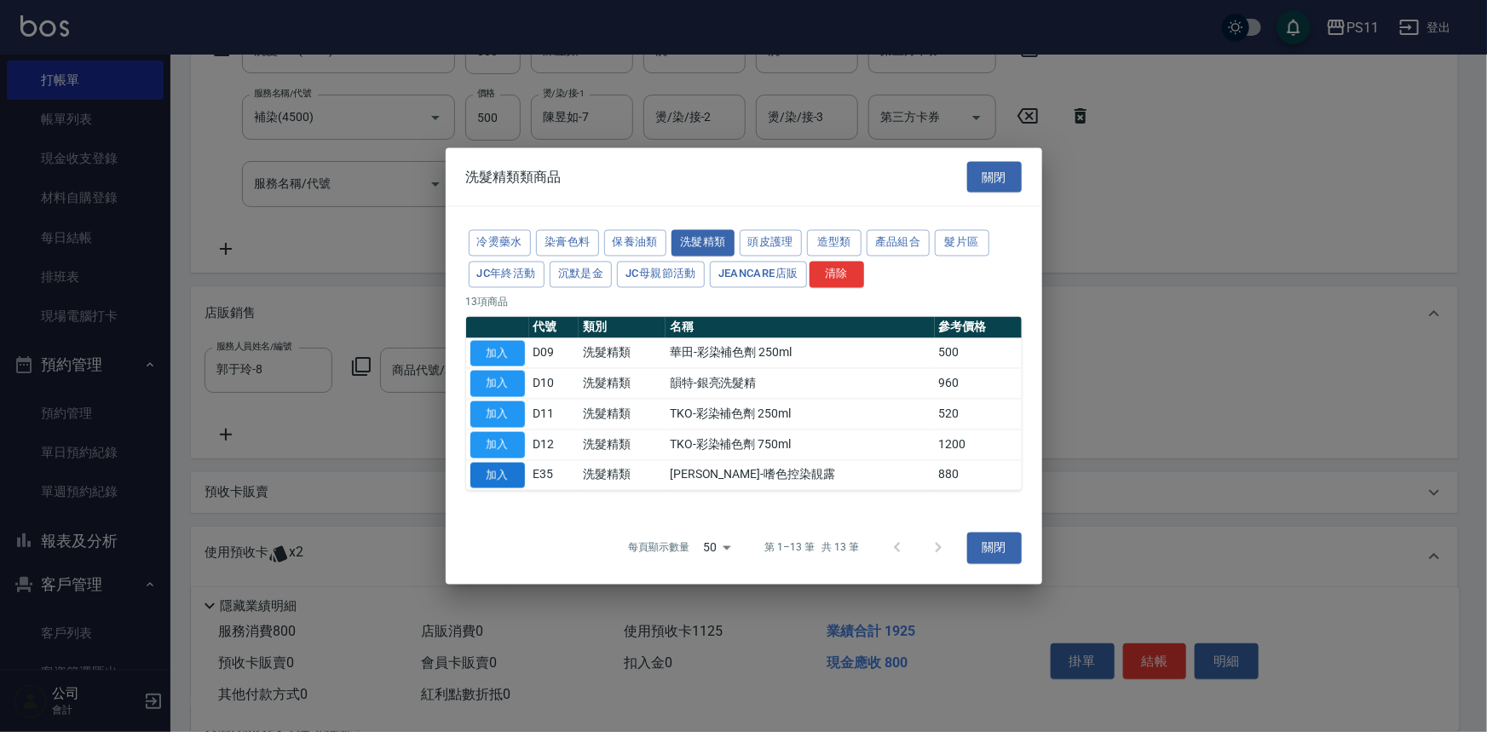
click at [500, 469] on button "加入" at bounding box center [497, 475] width 55 height 26
type input "[PERSON_NAME]-嗜色控染靚露"
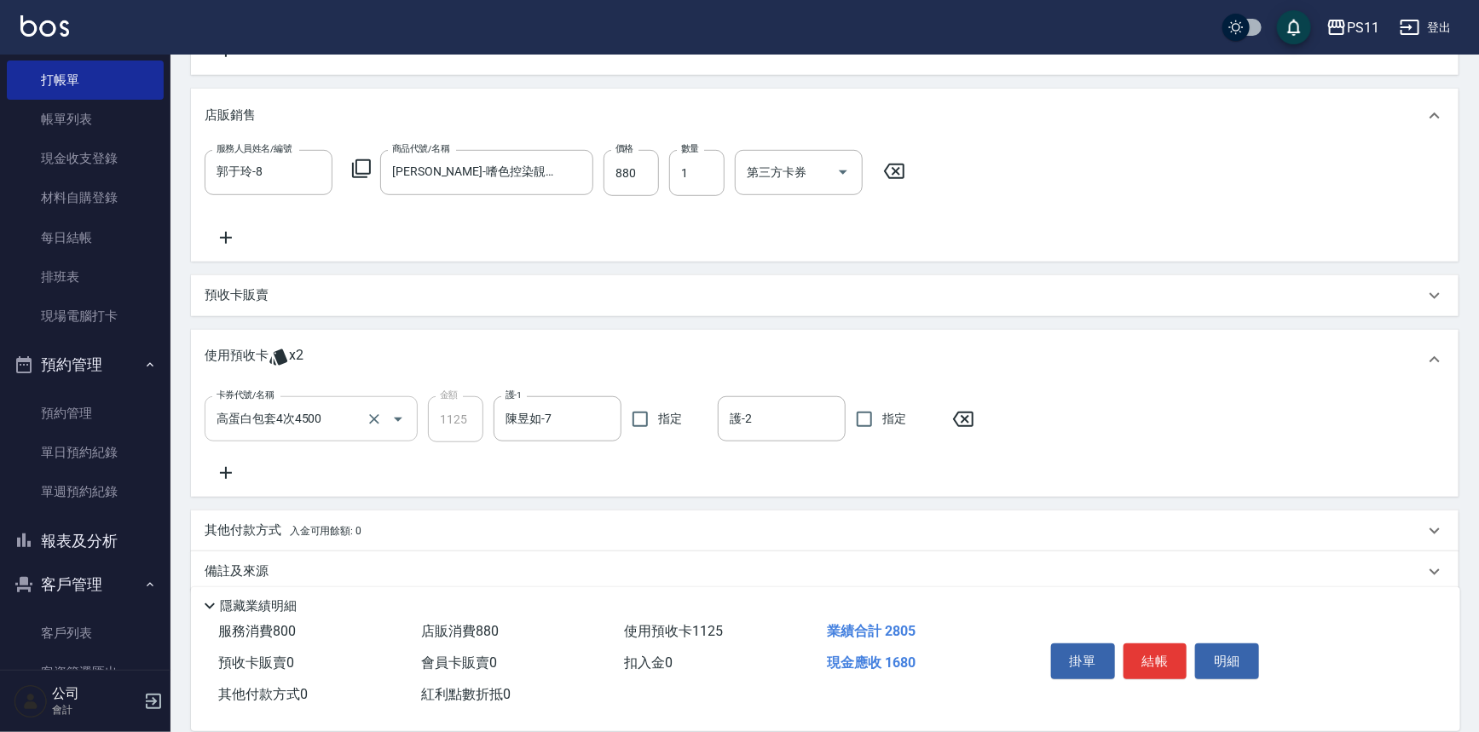
scroll to position [529, 0]
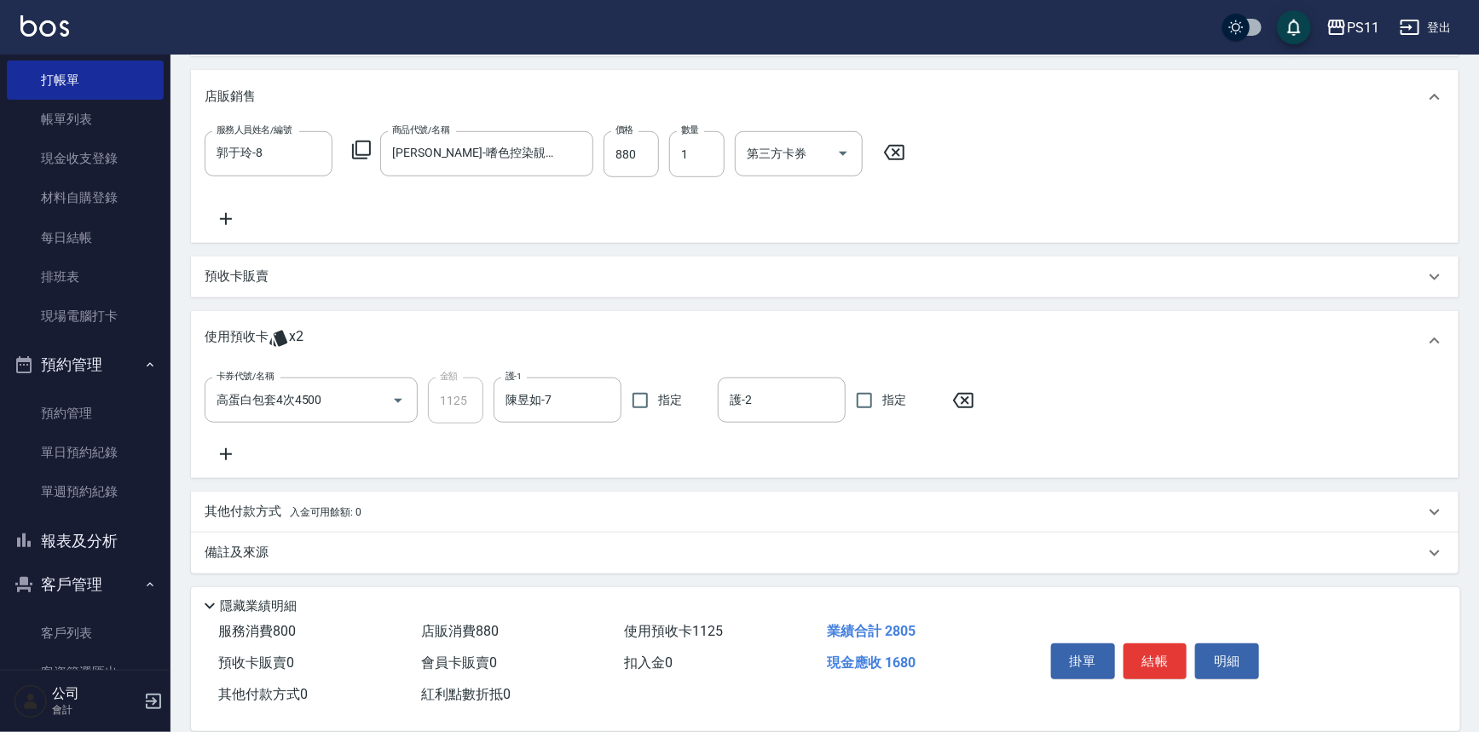
click at [244, 503] on p "其他付款方式 入金可用餘額: 0" at bounding box center [283, 512] width 157 height 19
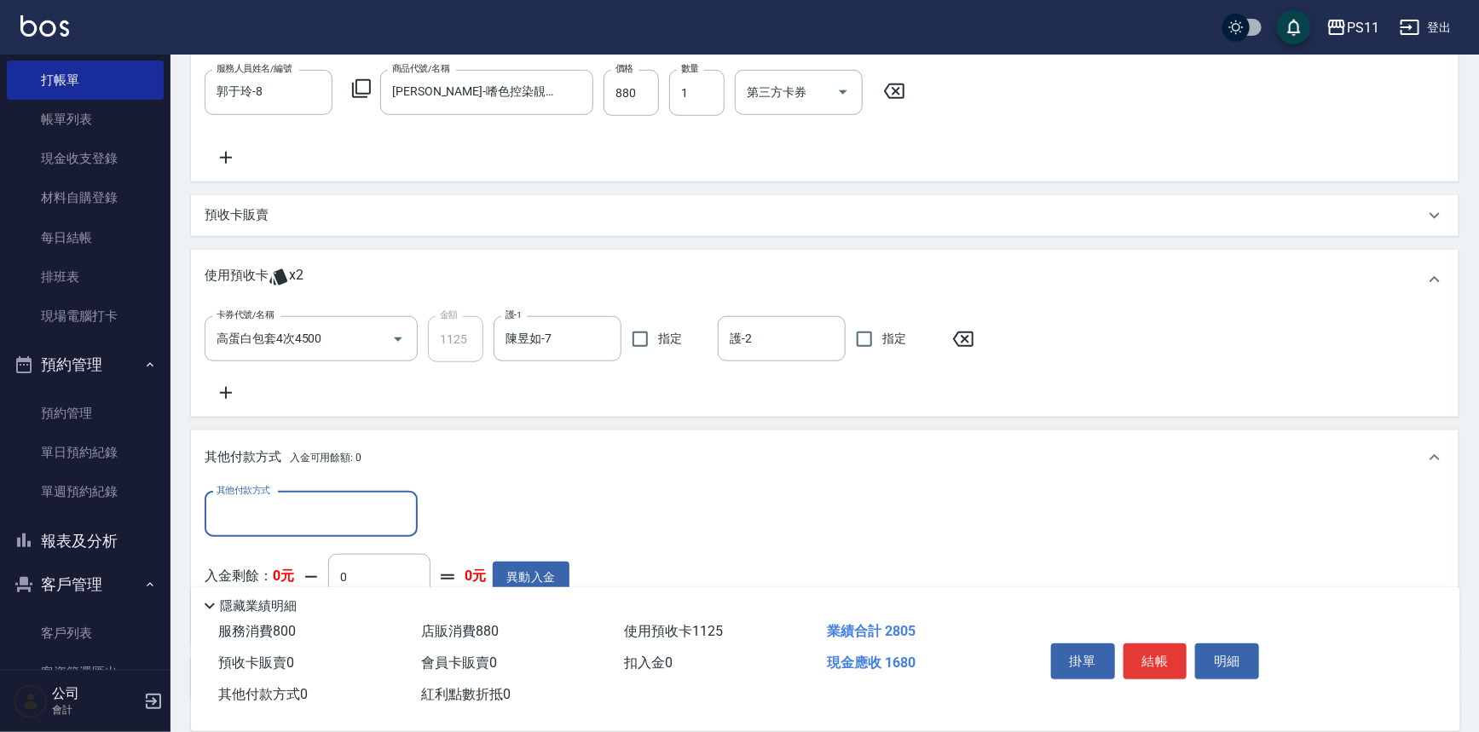
scroll to position [0, 0]
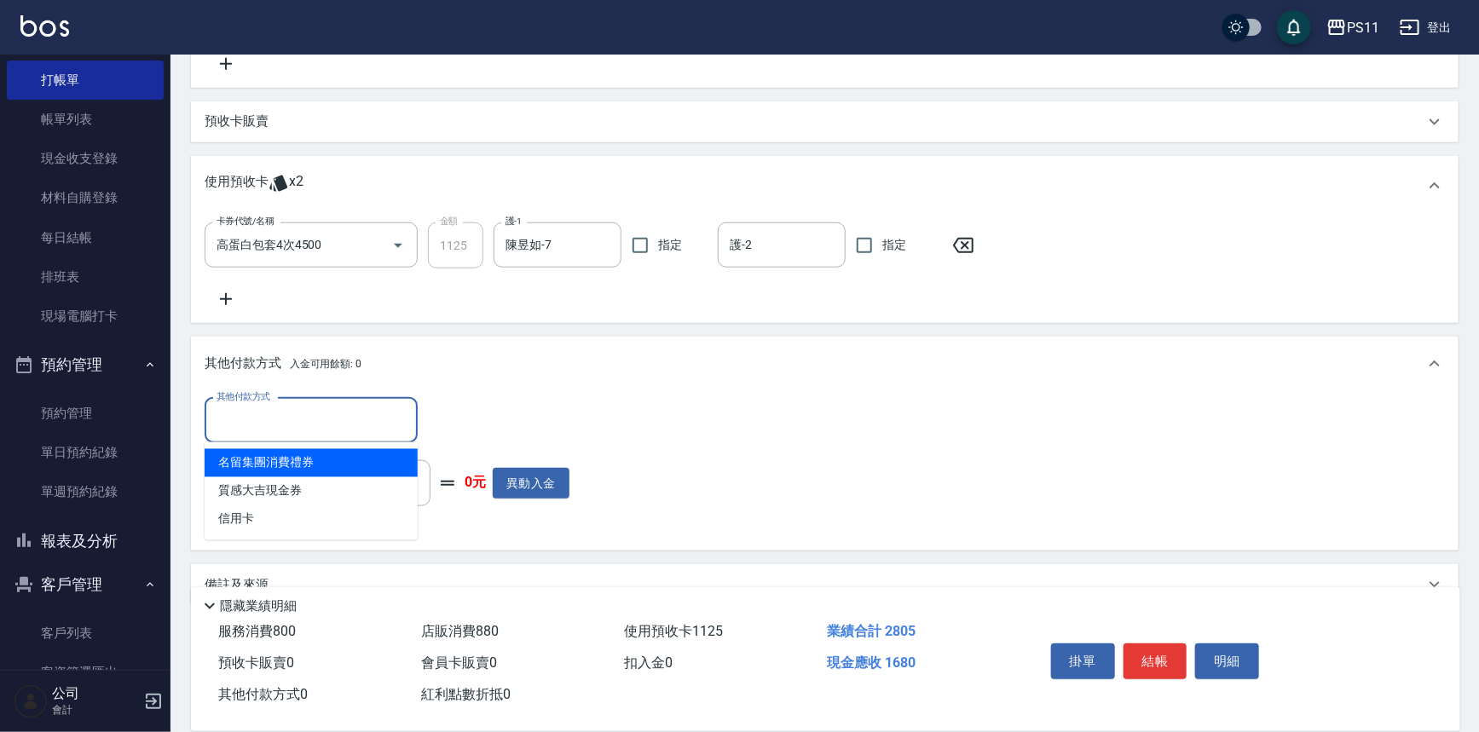
click at [307, 412] on input "其他付款方式" at bounding box center [311, 421] width 198 height 30
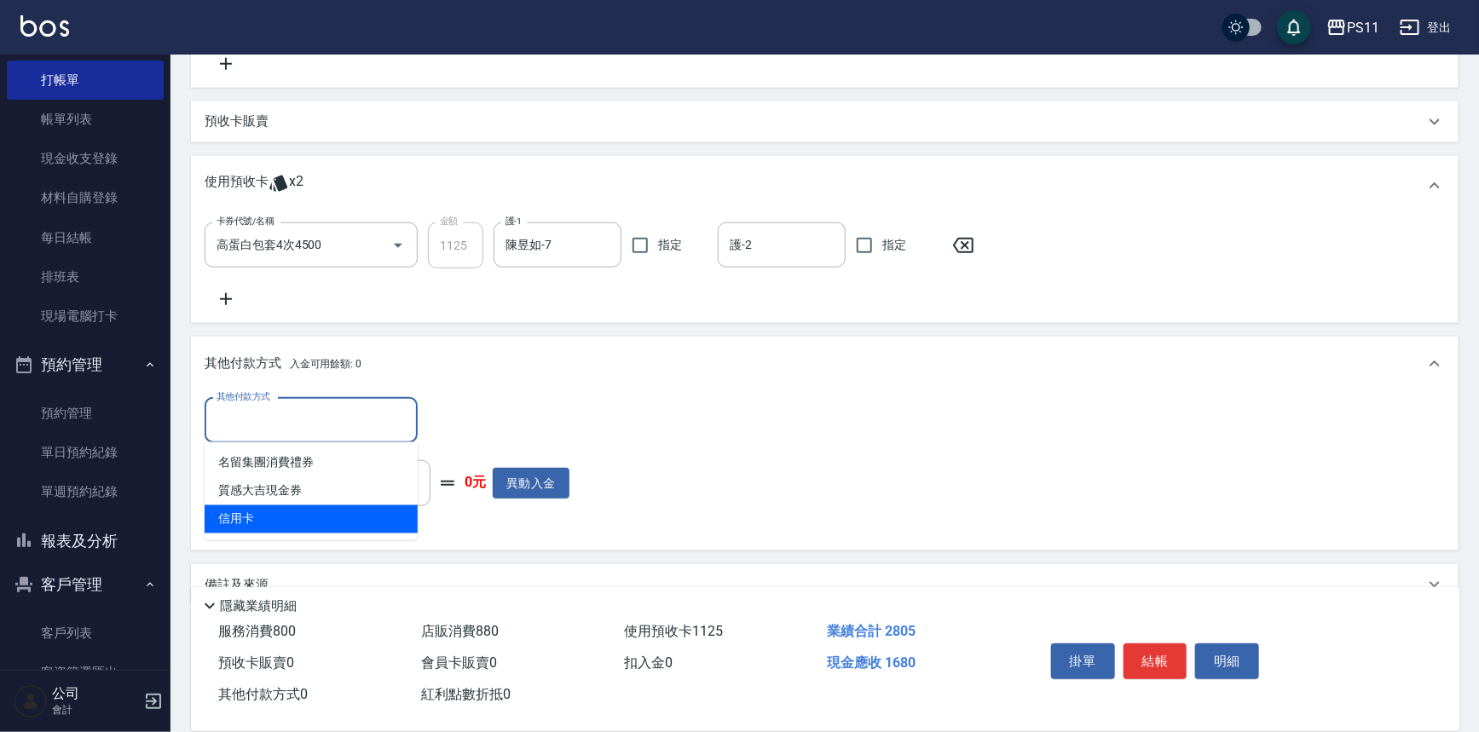
click at [325, 527] on span "信用卡" at bounding box center [311, 519] width 213 height 28
type input "信用卡"
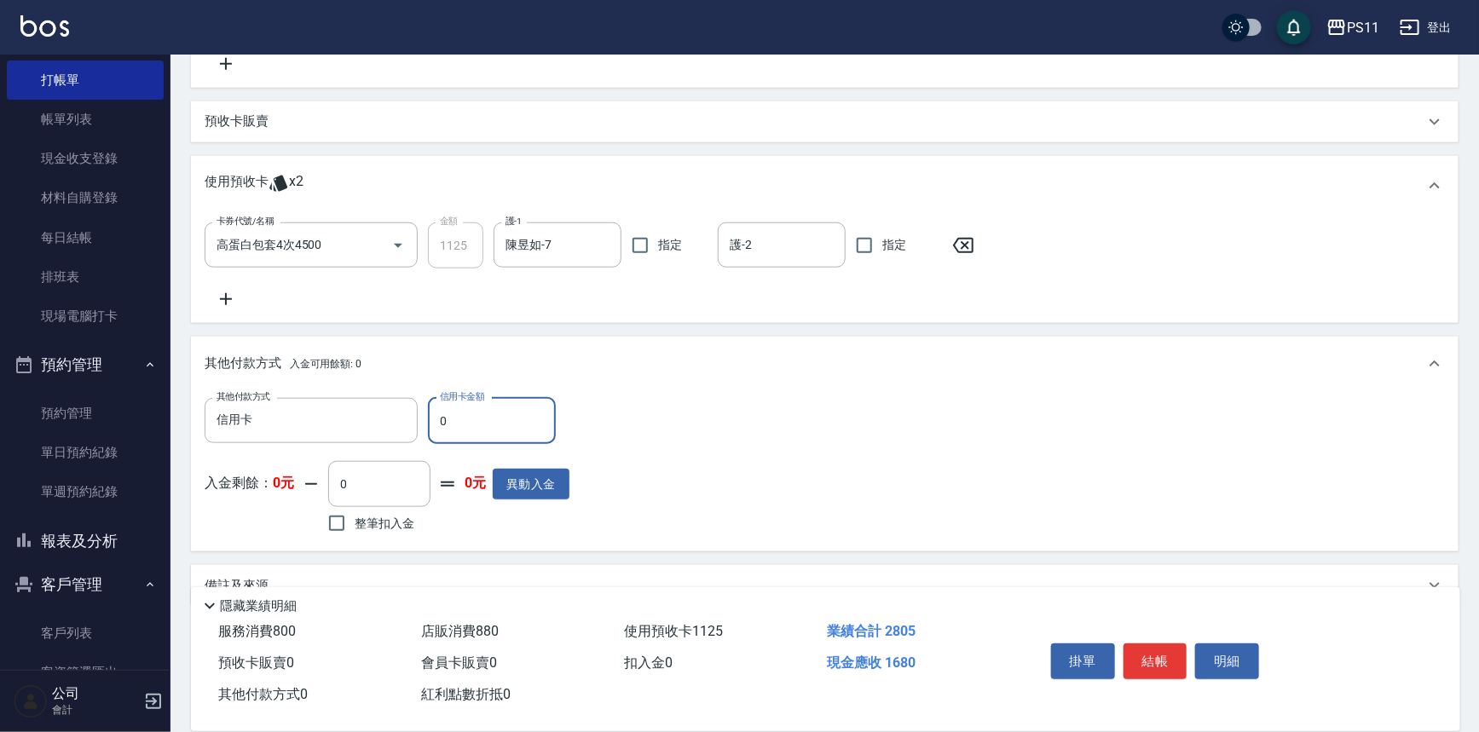
click at [432, 423] on input "0" at bounding box center [492, 421] width 128 height 46
type input "1680"
type input "[DATE] 19:53"
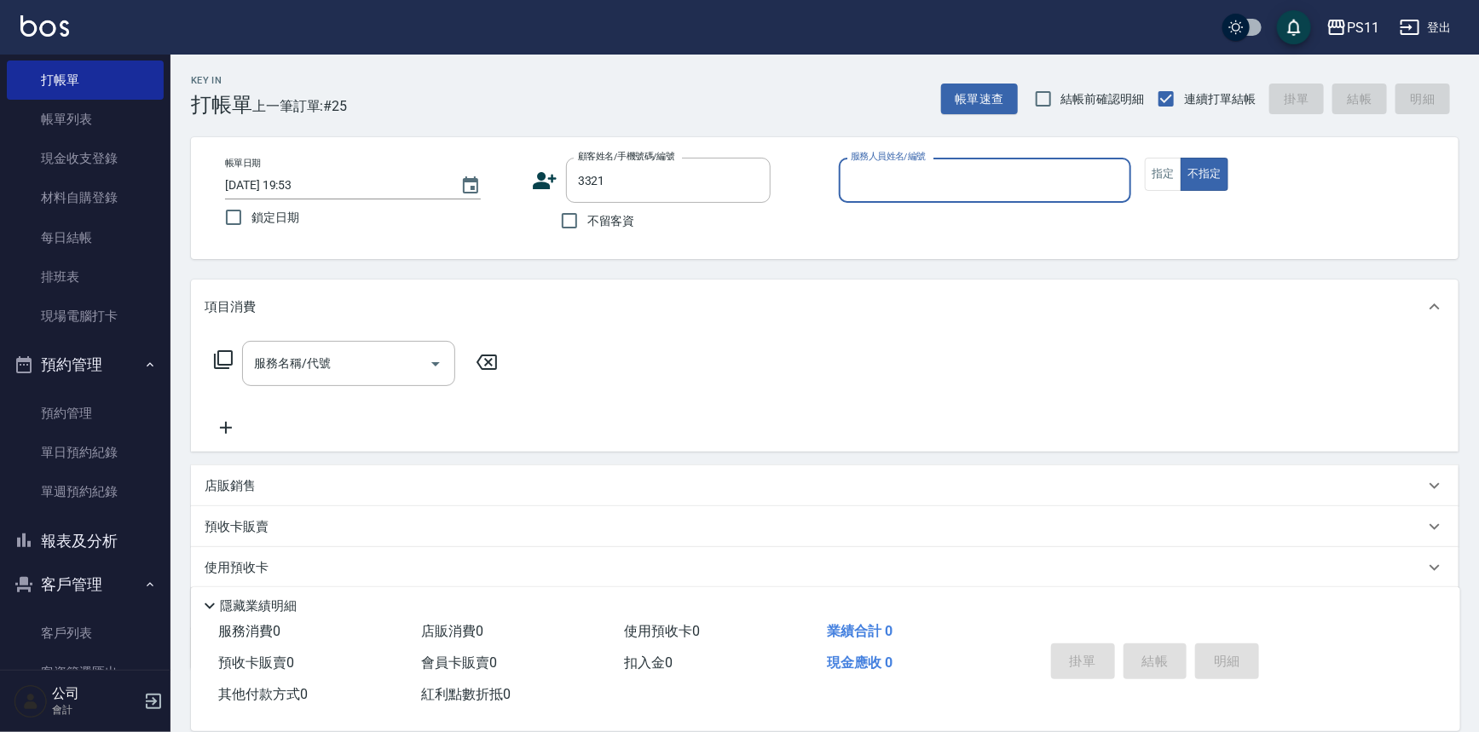
type input "[PERSON_NAME]/0989859916/3321"
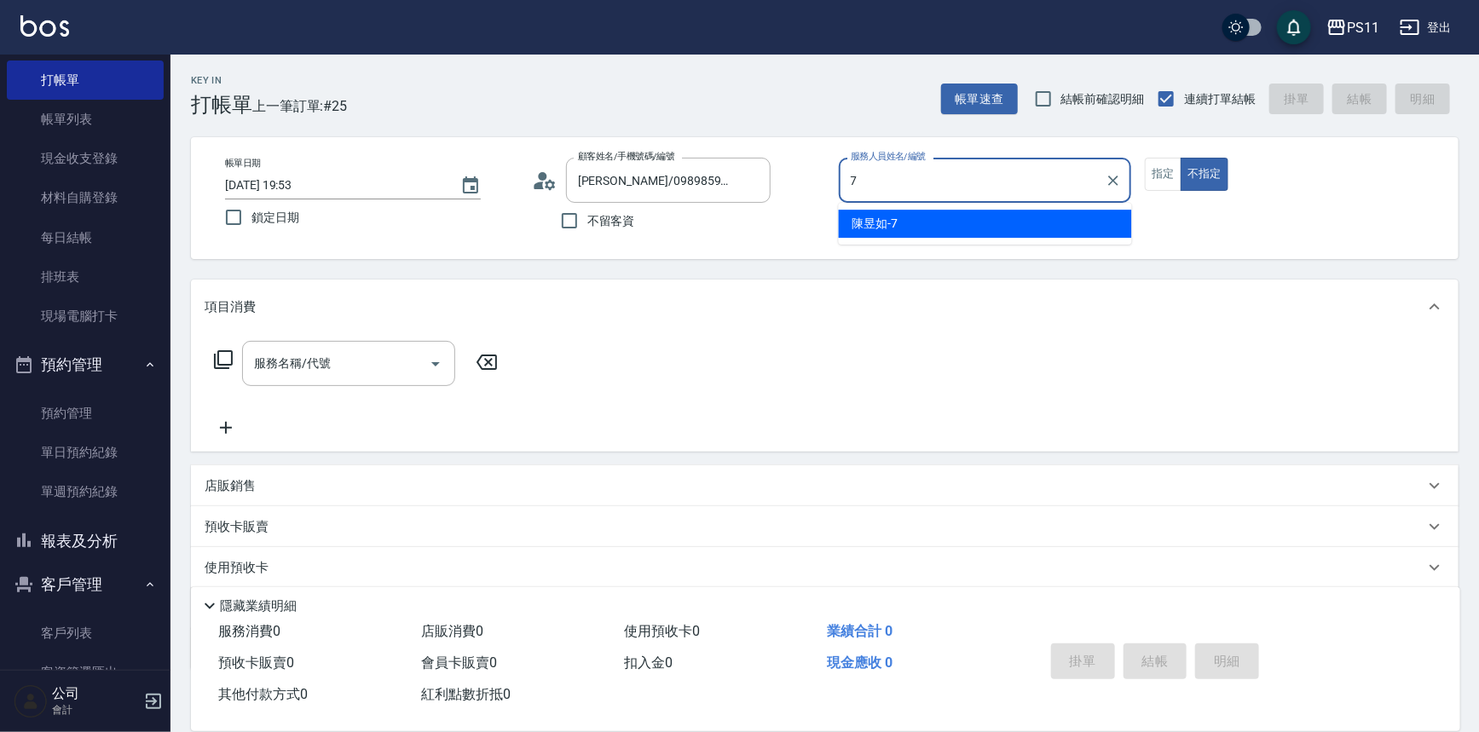
type input "陳昱如-7"
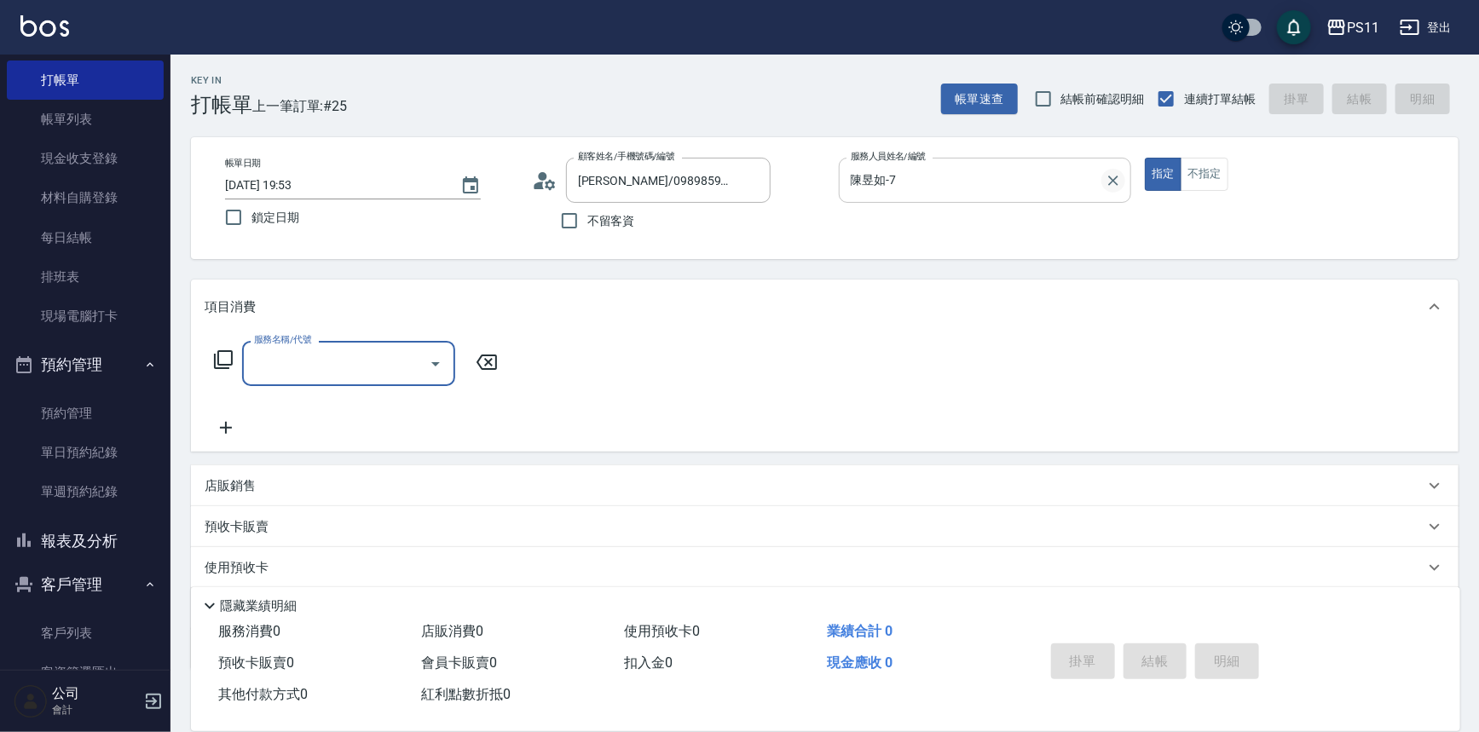
click at [1115, 178] on icon "Clear" at bounding box center [1113, 181] width 10 height 10
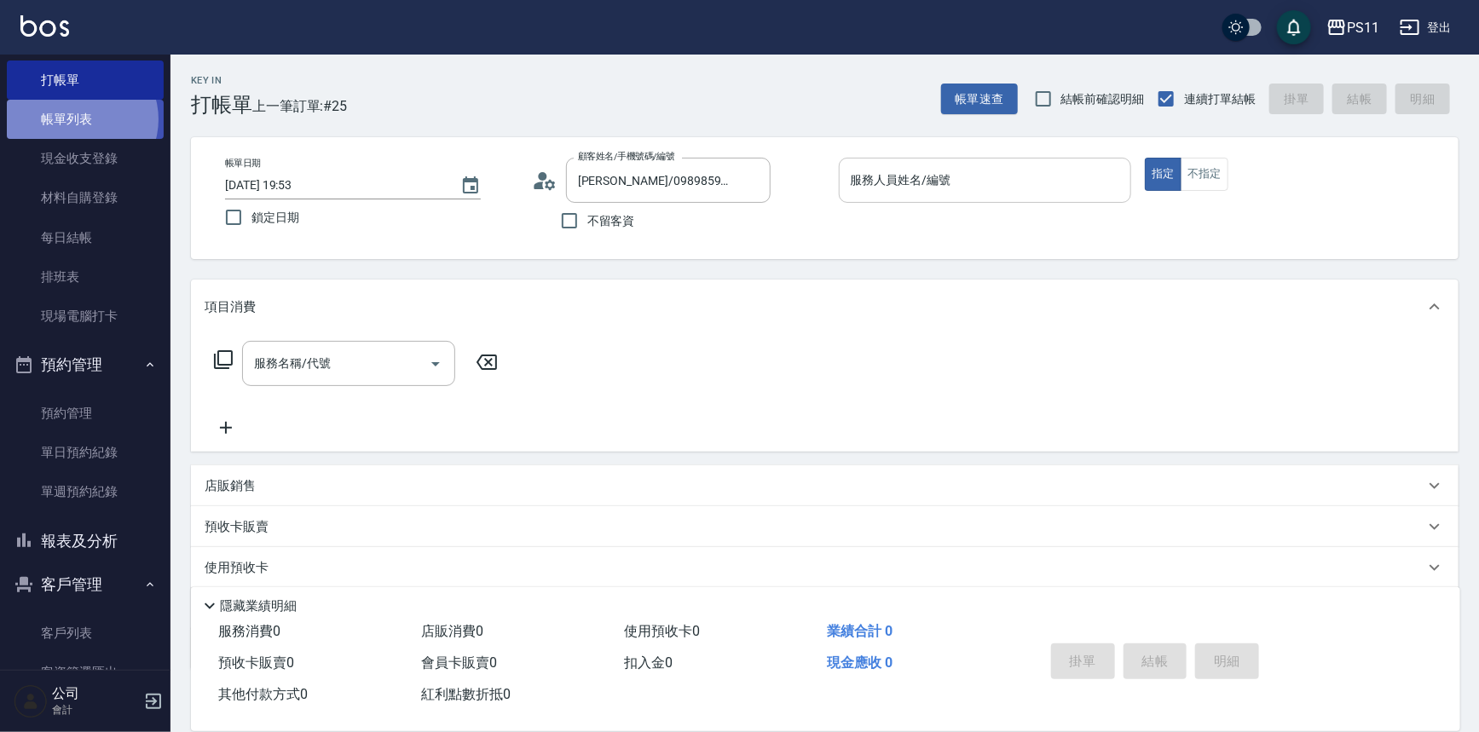
click at [80, 118] on link "帳單列表" at bounding box center [85, 119] width 157 height 39
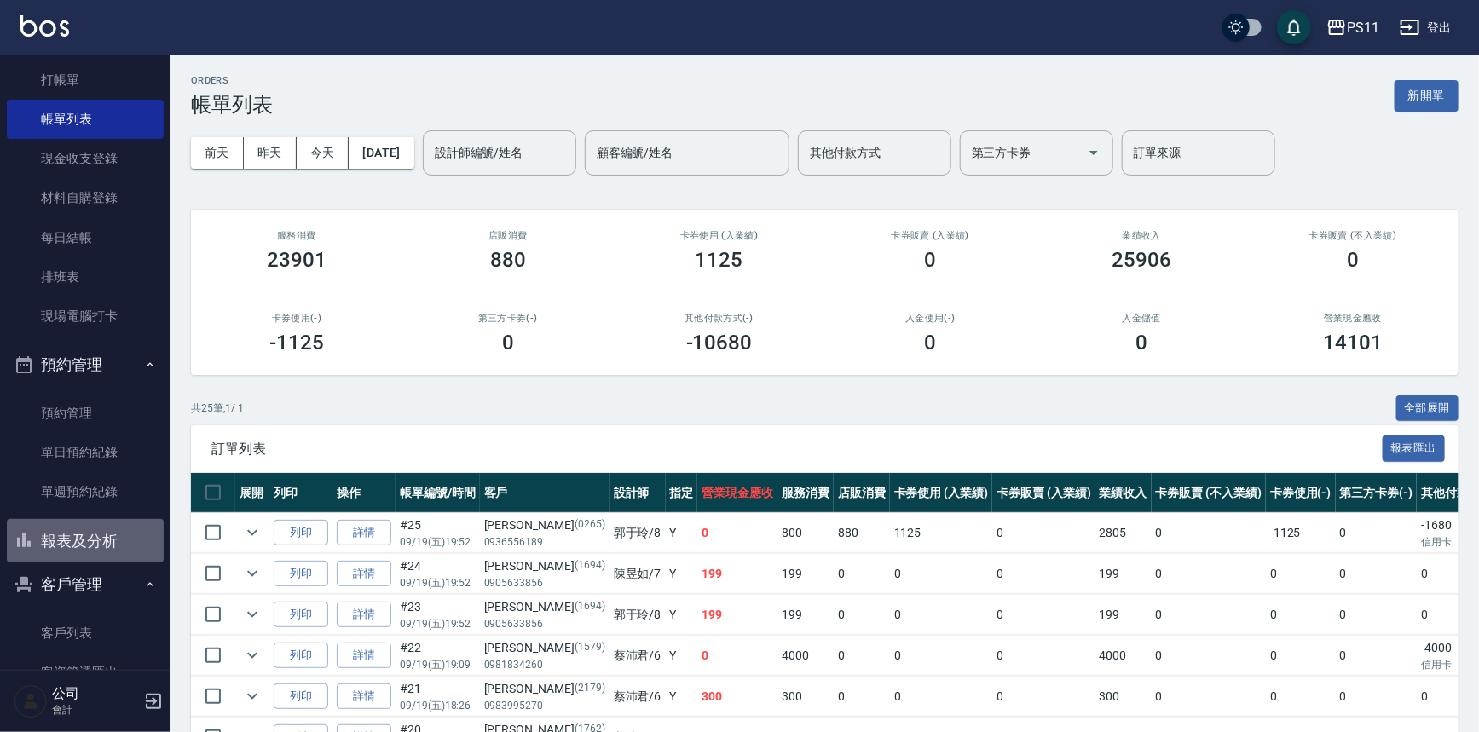
click at [129, 538] on button "報表及分析" at bounding box center [85, 541] width 157 height 44
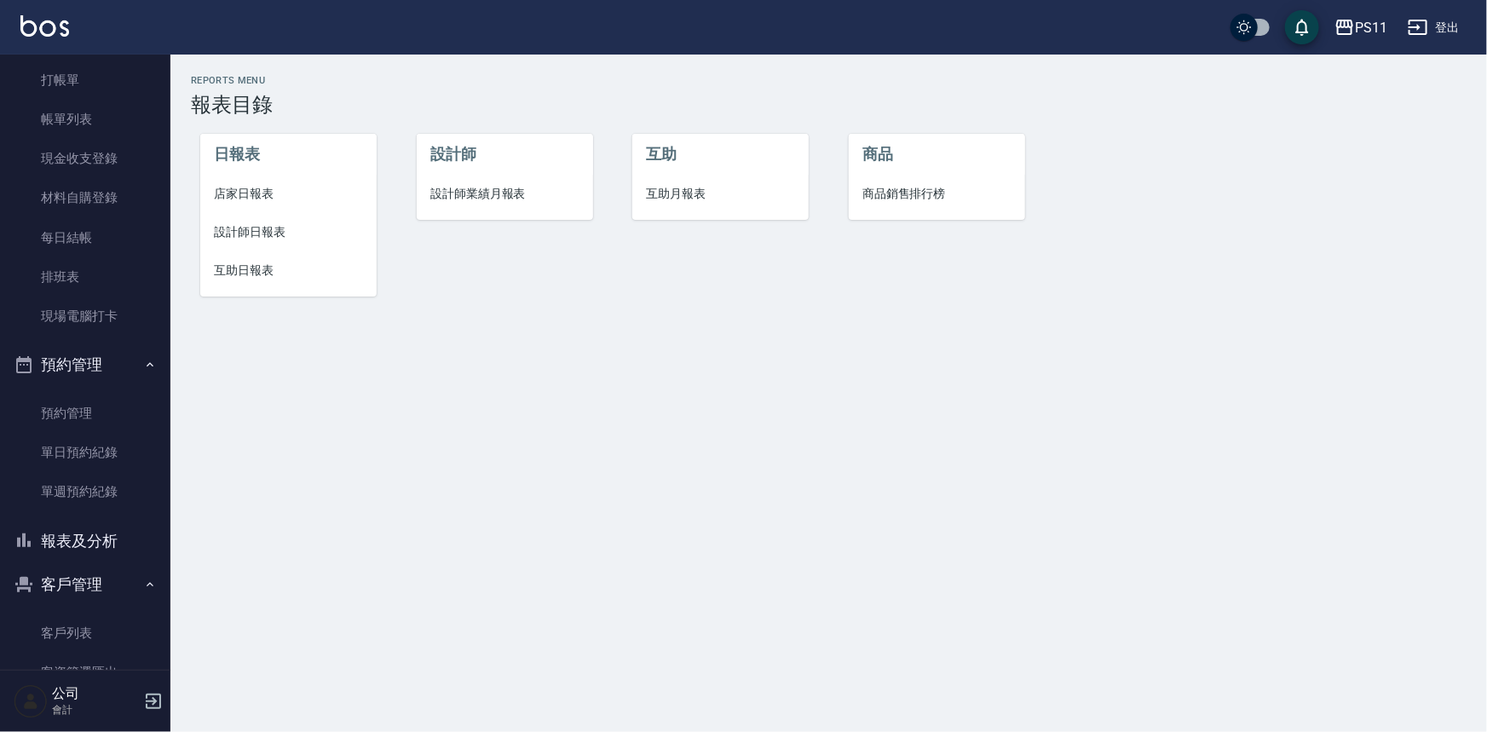
click at [239, 223] on span "設計師日報表" at bounding box center [288, 232] width 149 height 18
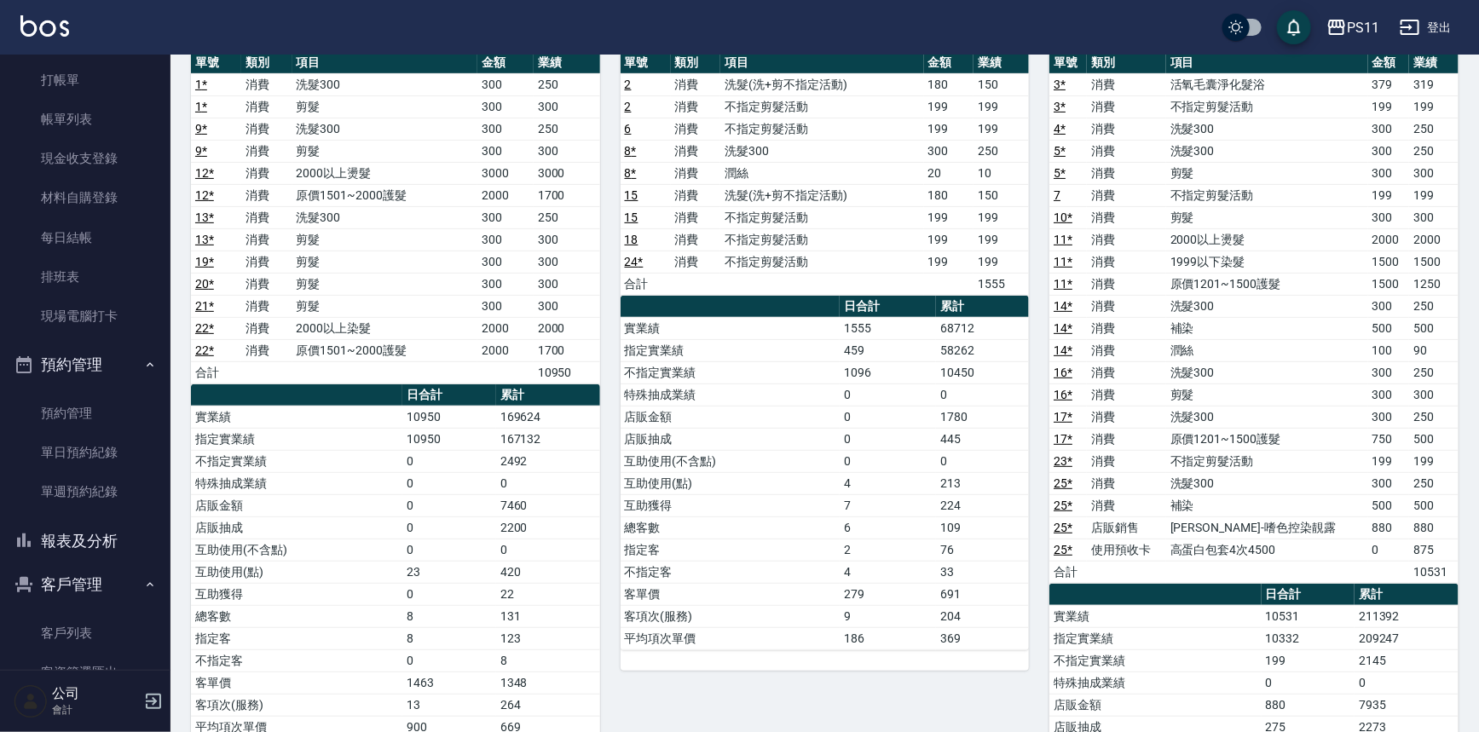
scroll to position [232, 0]
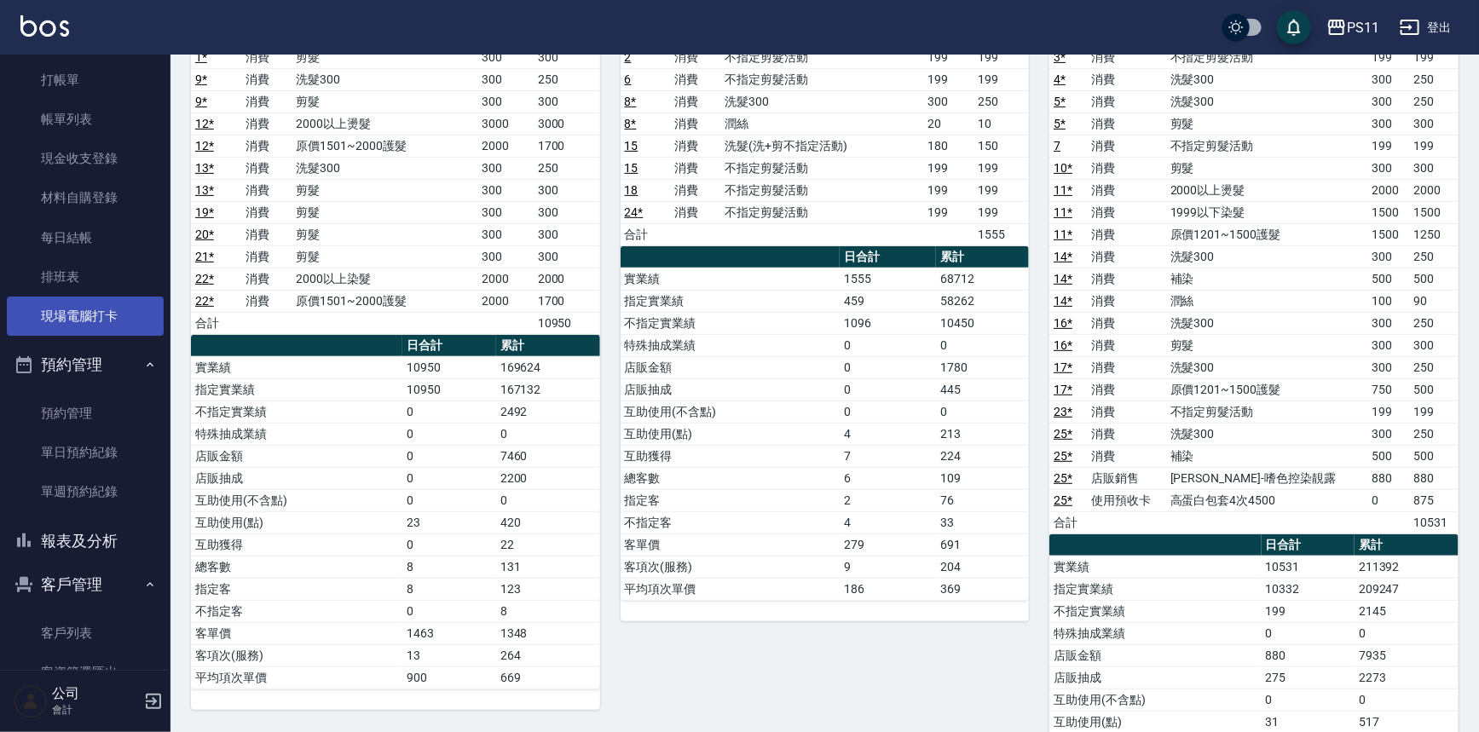
click at [118, 311] on link "現場電腦打卡" at bounding box center [85, 316] width 157 height 39
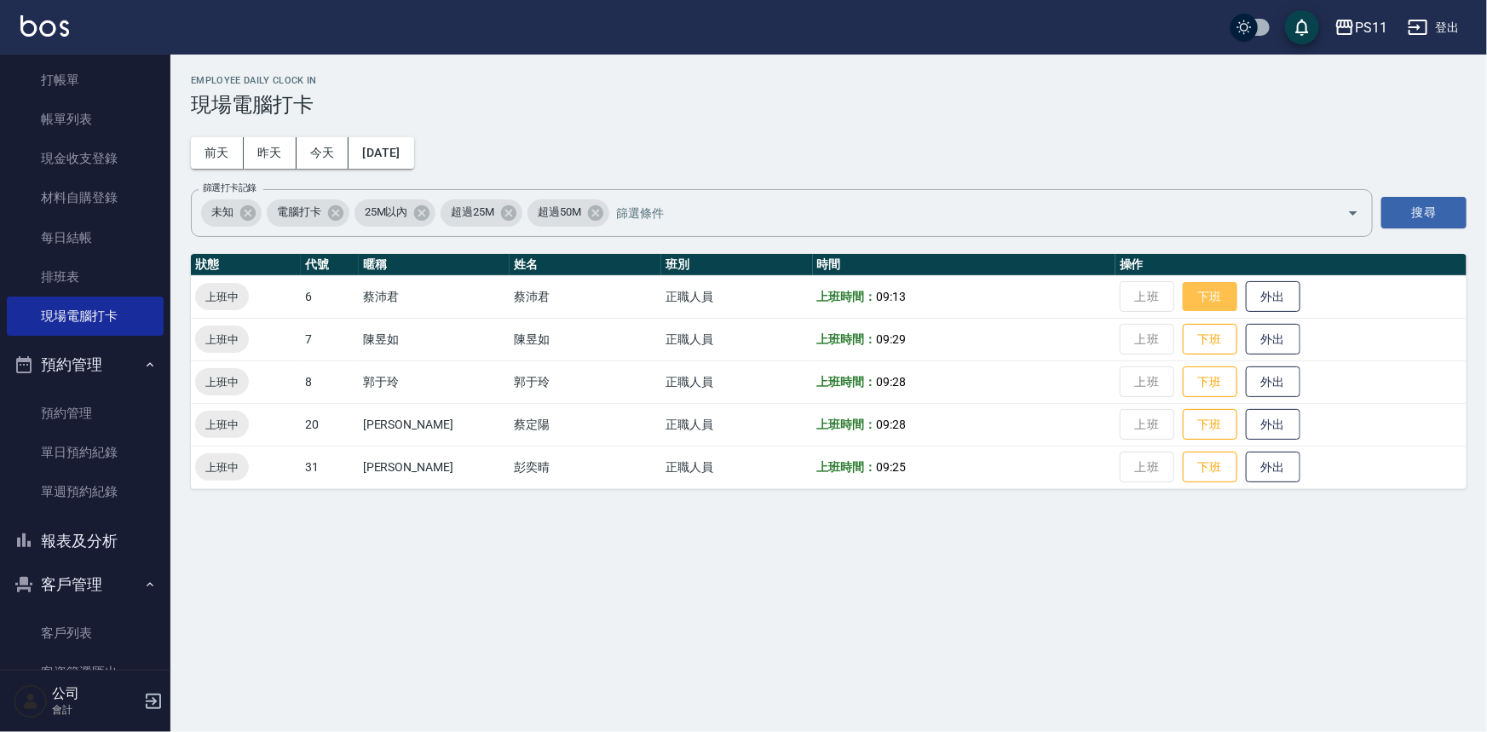
click at [1183, 289] on button "下班" at bounding box center [1210, 297] width 55 height 30
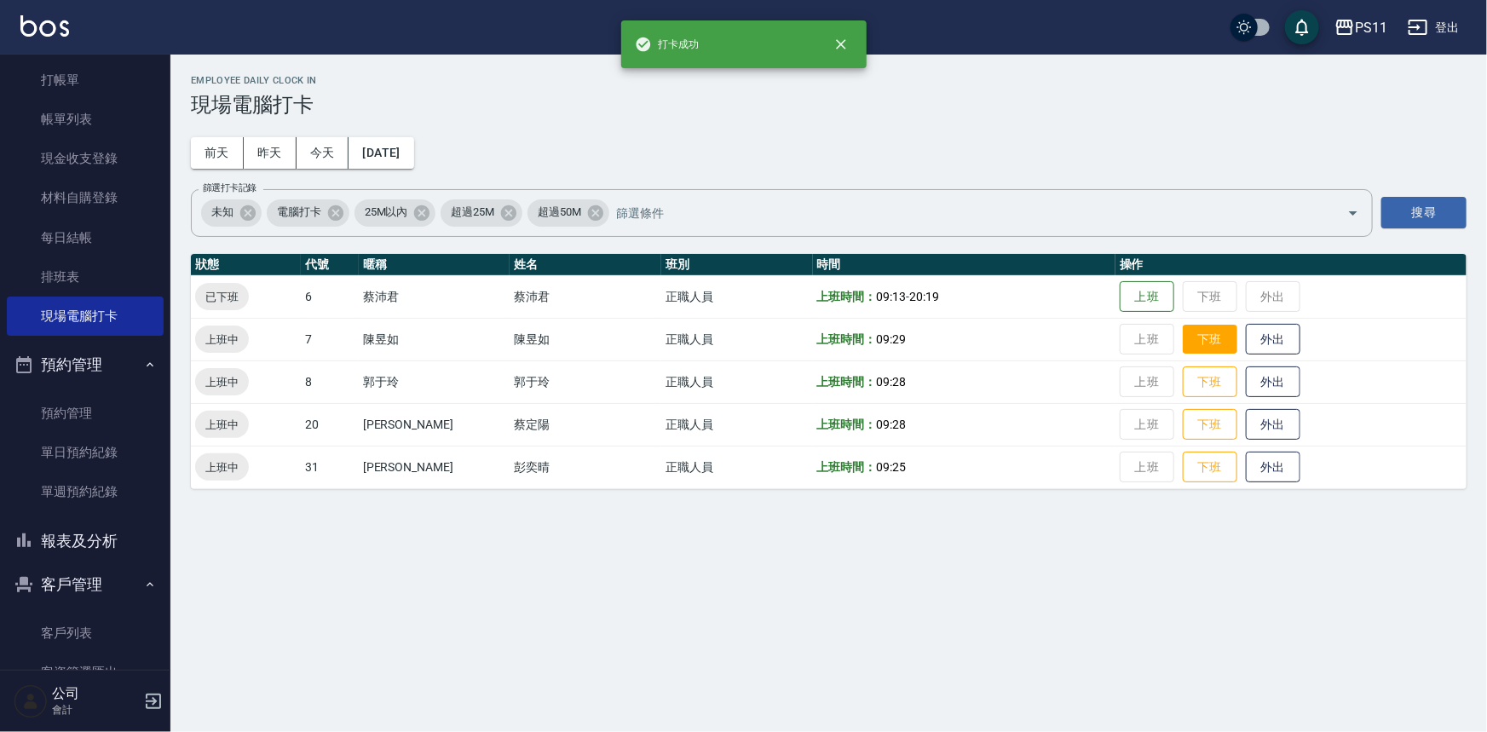
click at [1202, 345] on button "下班" at bounding box center [1210, 340] width 55 height 30
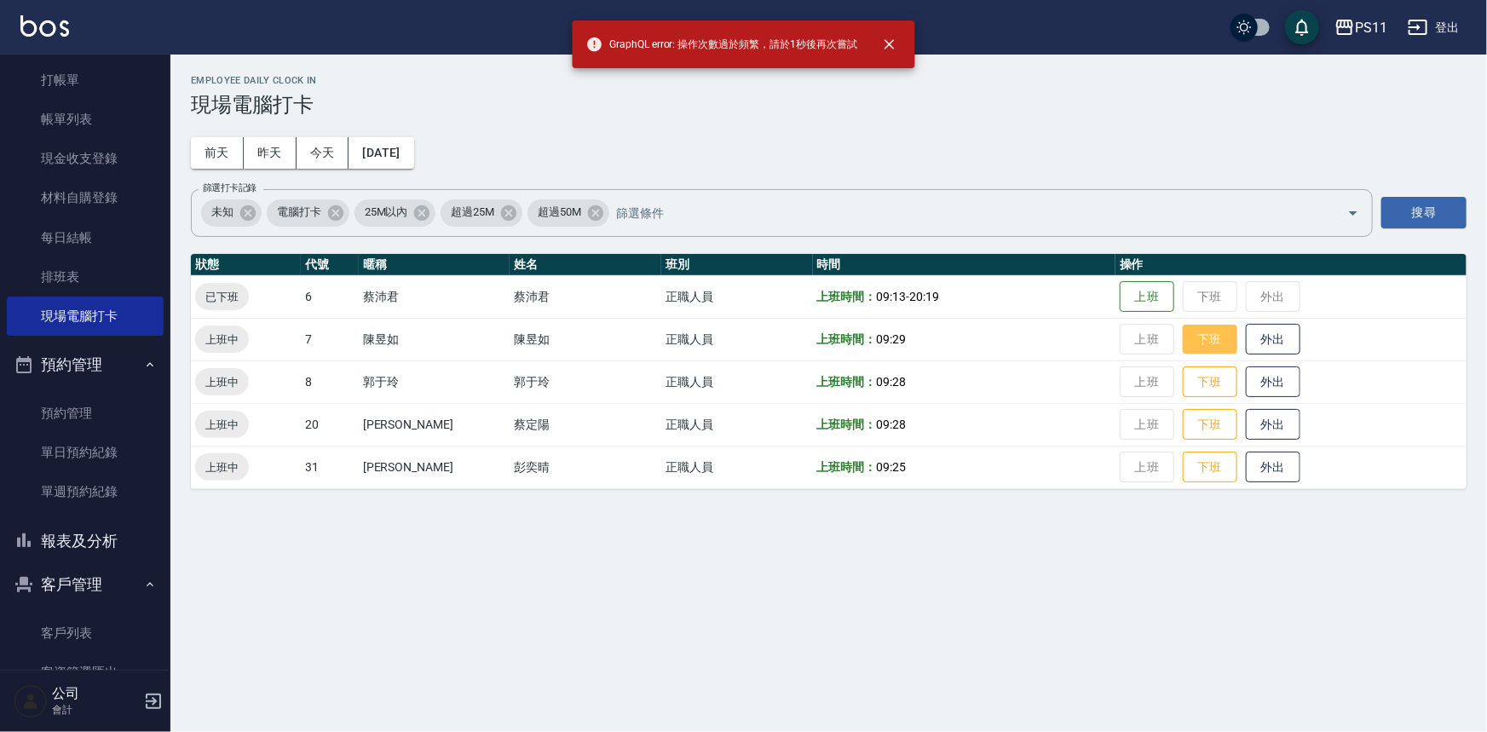
click at [1183, 343] on button "下班" at bounding box center [1210, 340] width 55 height 30
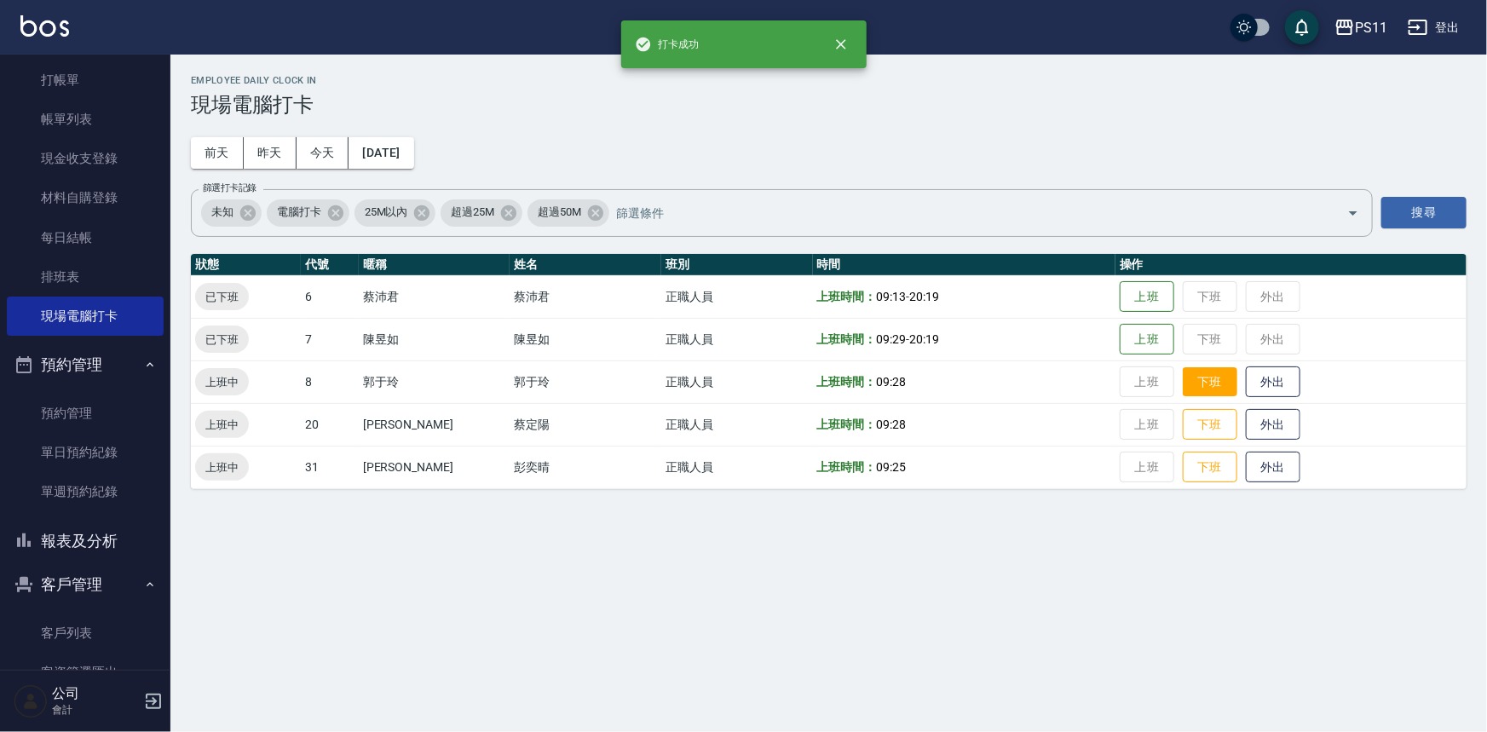
click at [1192, 384] on button "下班" at bounding box center [1210, 382] width 55 height 30
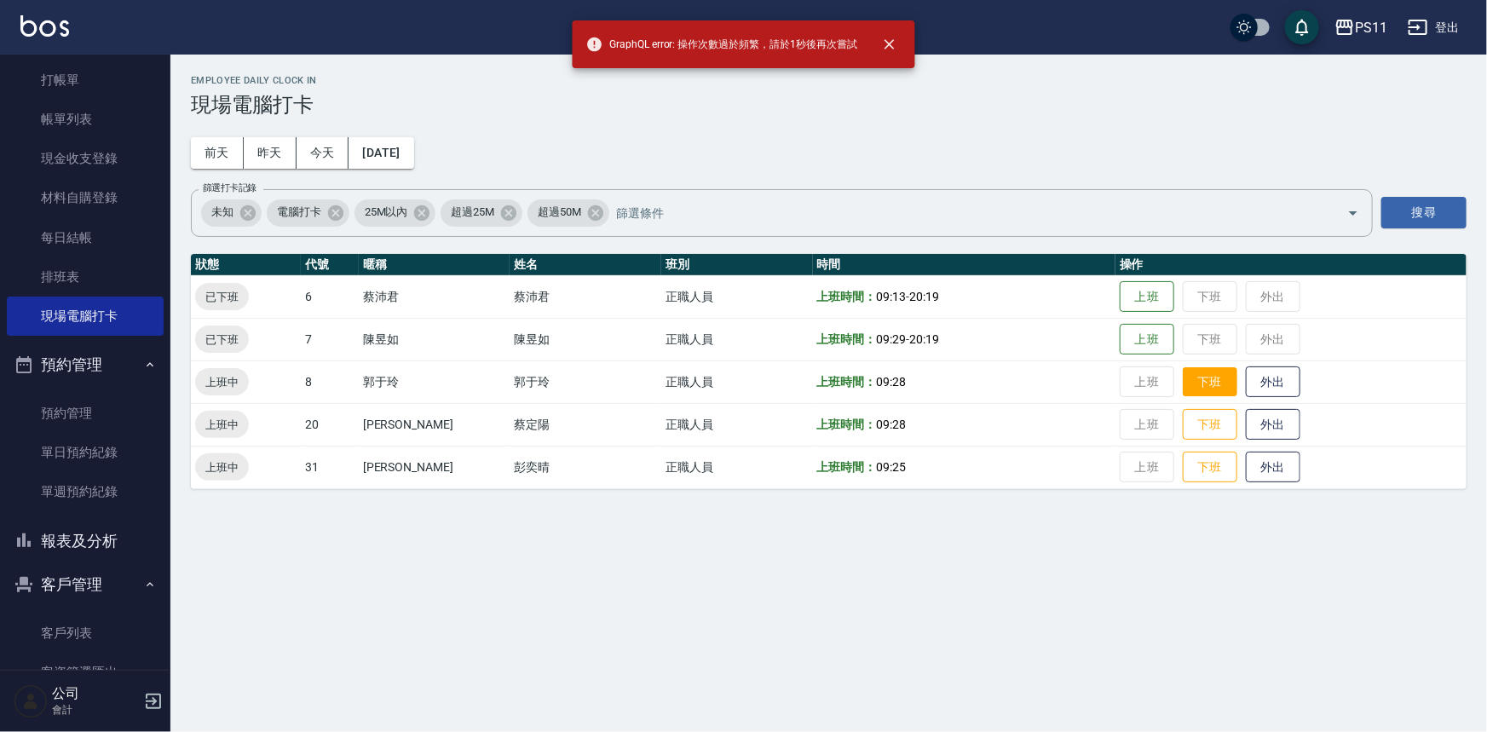
click at [1193, 391] on button "下班" at bounding box center [1210, 382] width 55 height 30
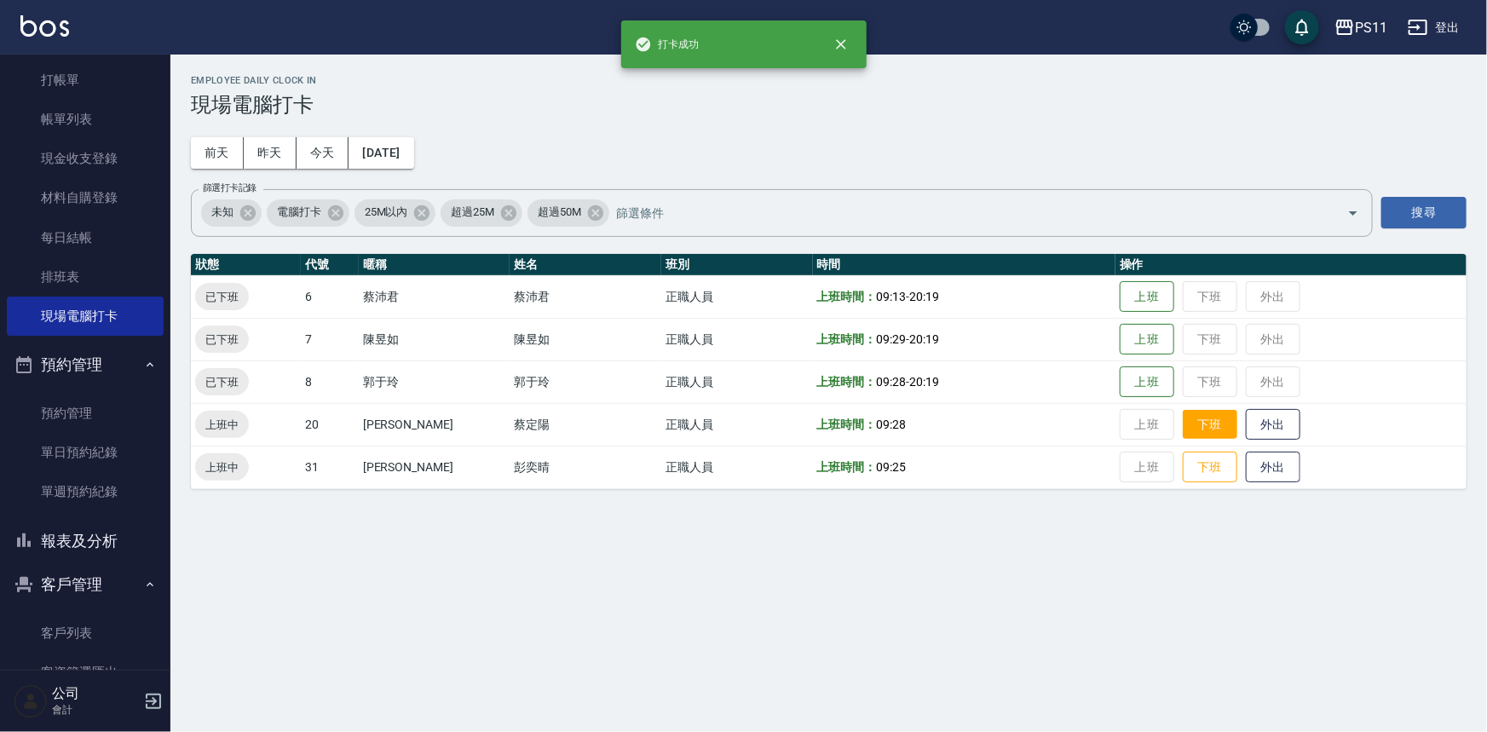
click at [1194, 429] on button "下班" at bounding box center [1210, 425] width 55 height 30
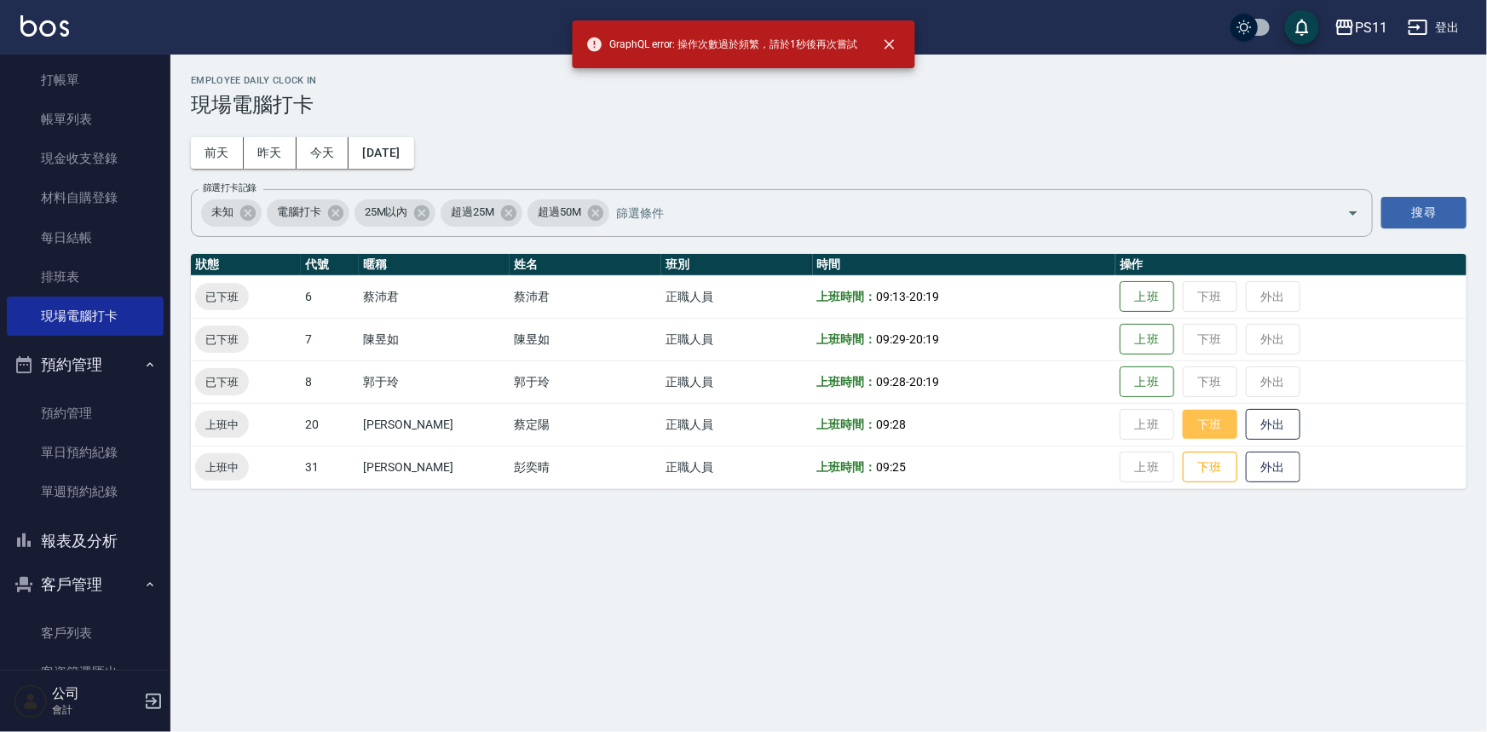
click at [1193, 430] on button "下班" at bounding box center [1210, 425] width 55 height 30
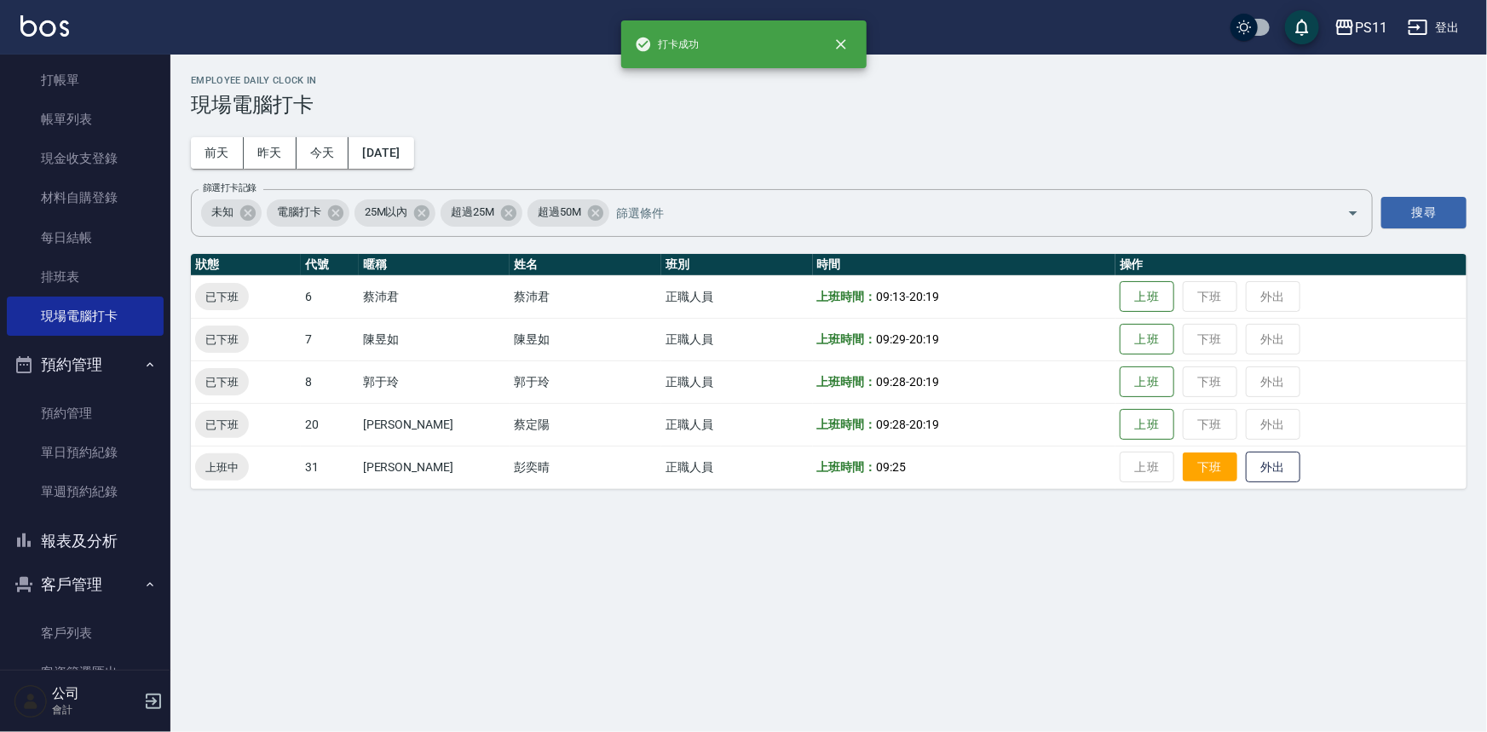
click at [1183, 459] on button "下班" at bounding box center [1210, 468] width 55 height 30
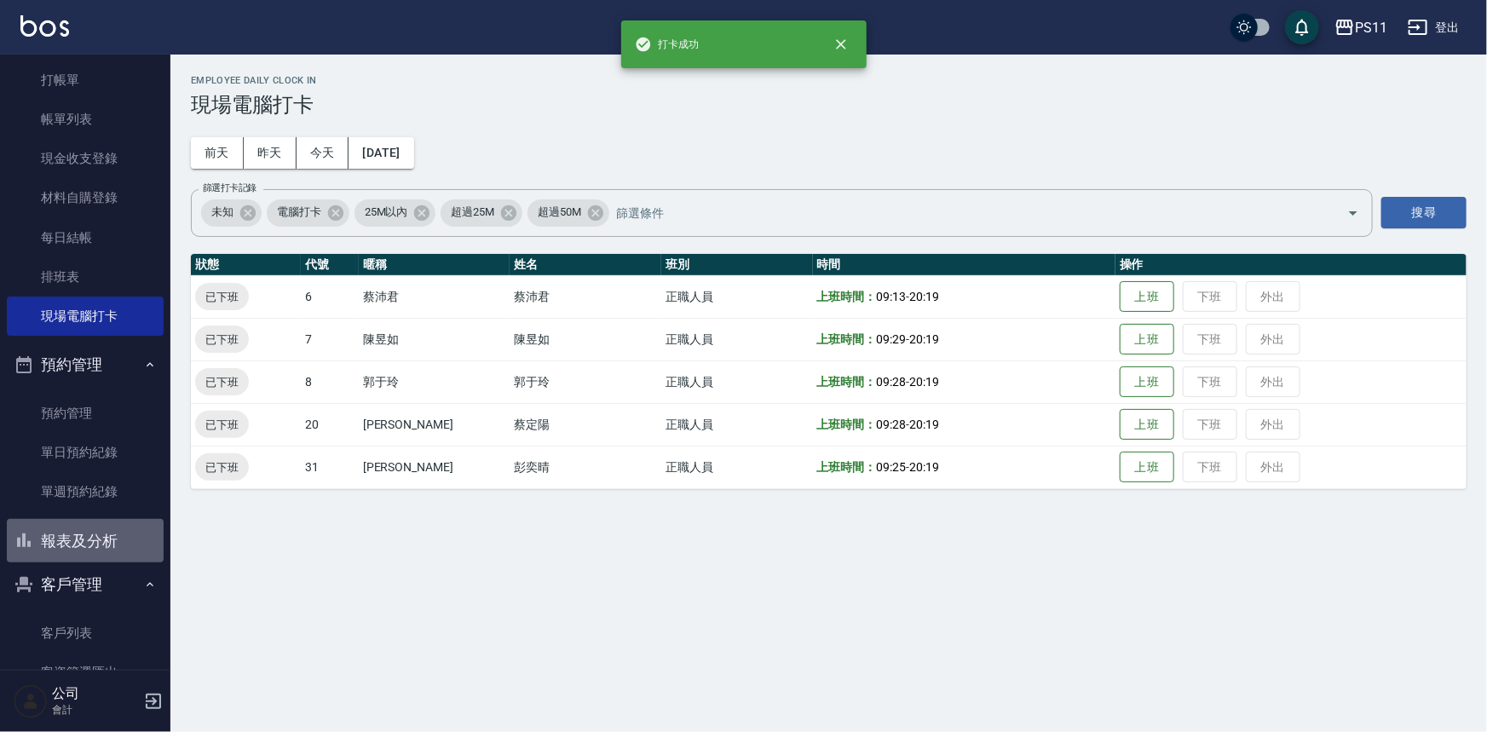
click at [136, 531] on button "報表及分析" at bounding box center [85, 541] width 157 height 44
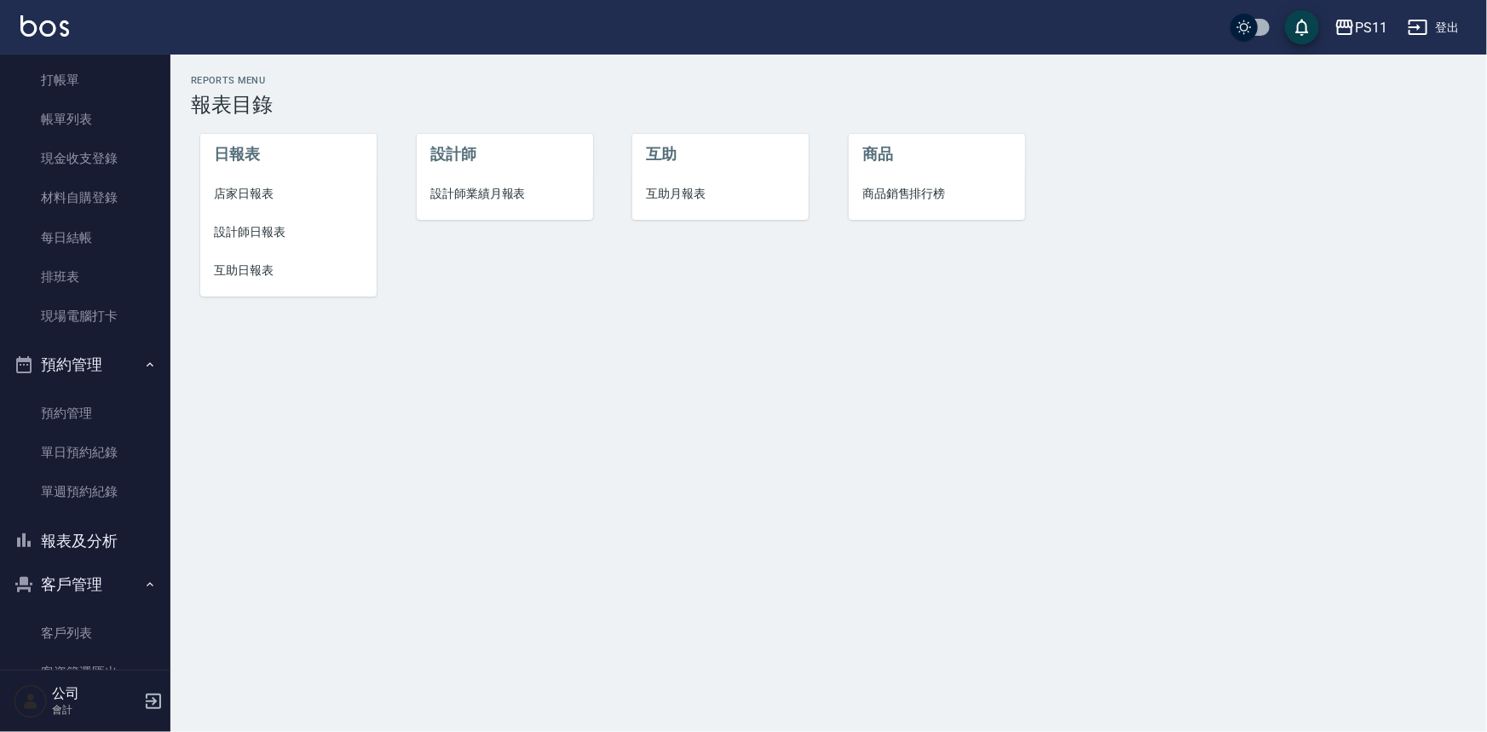
click at [268, 276] on span "互助日報表" at bounding box center [288, 271] width 149 height 18
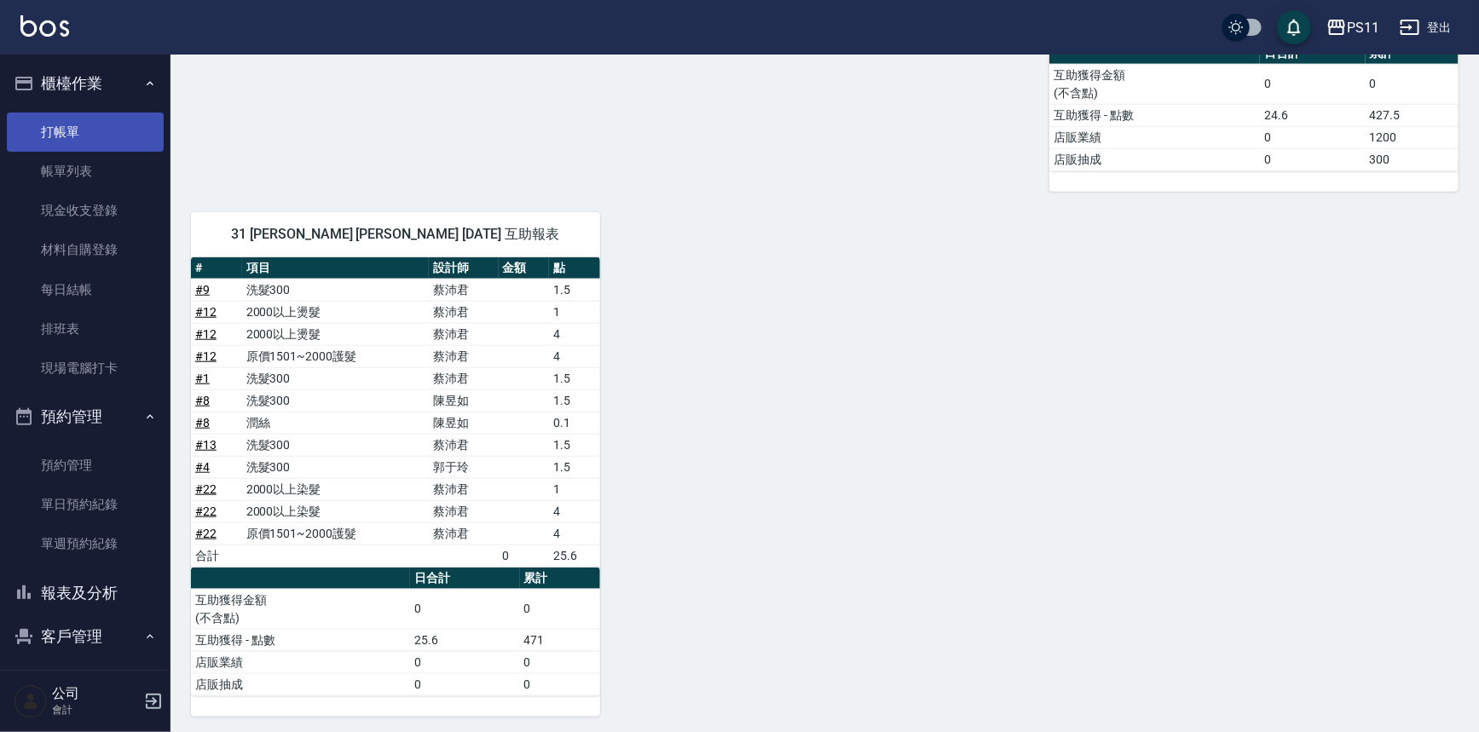
click at [75, 125] on link "打帳單" at bounding box center [85, 132] width 157 height 39
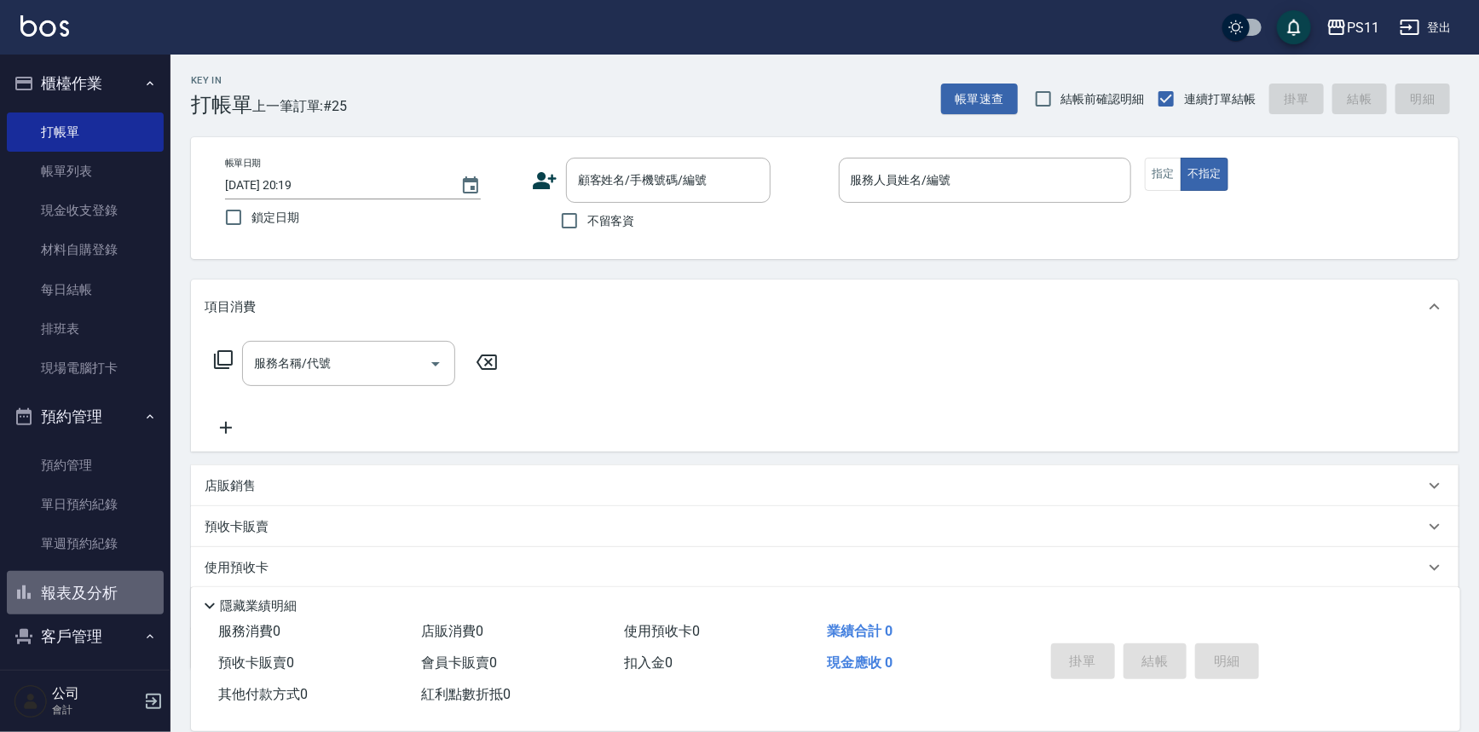
click at [123, 603] on button "報表及分析" at bounding box center [85, 593] width 157 height 44
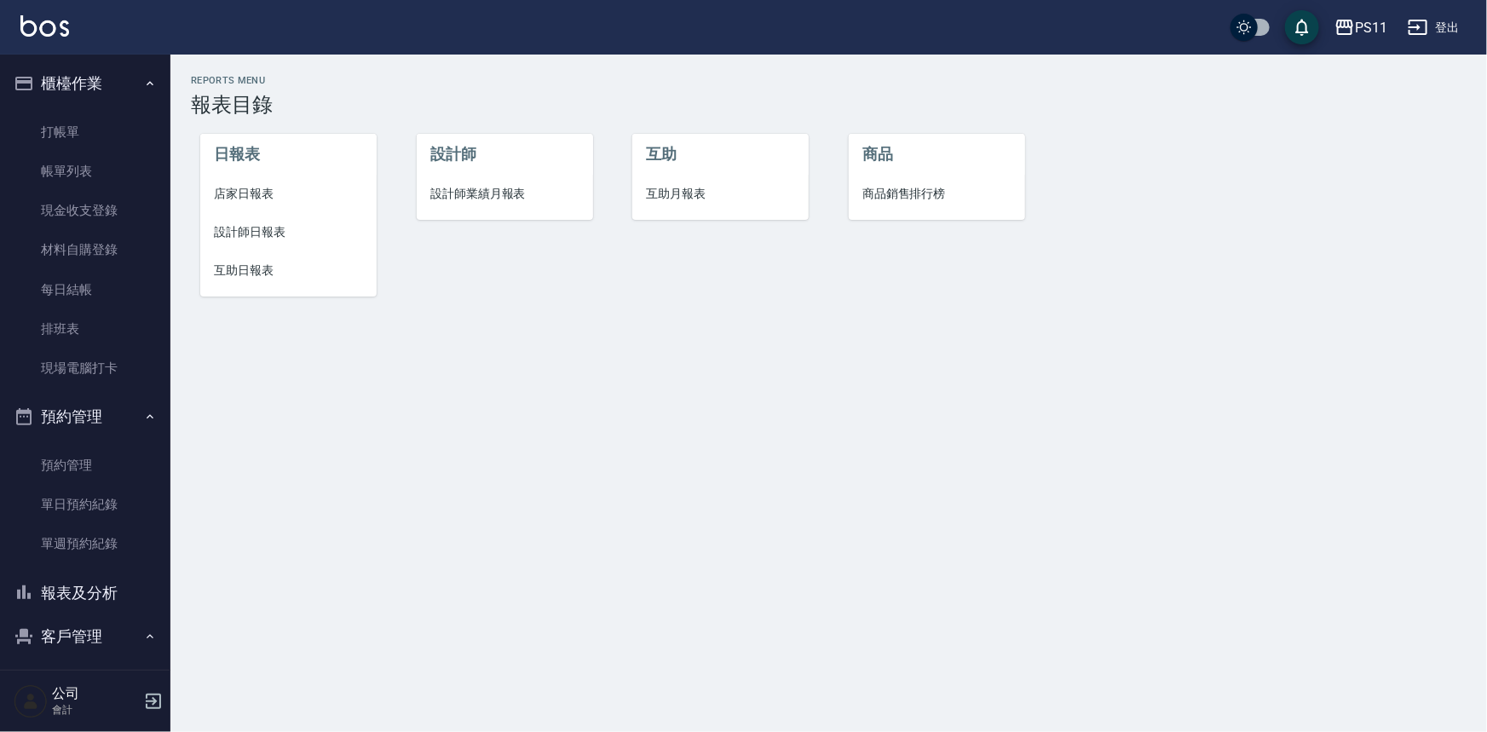
click at [243, 185] on span "店家日報表" at bounding box center [288, 194] width 149 height 18
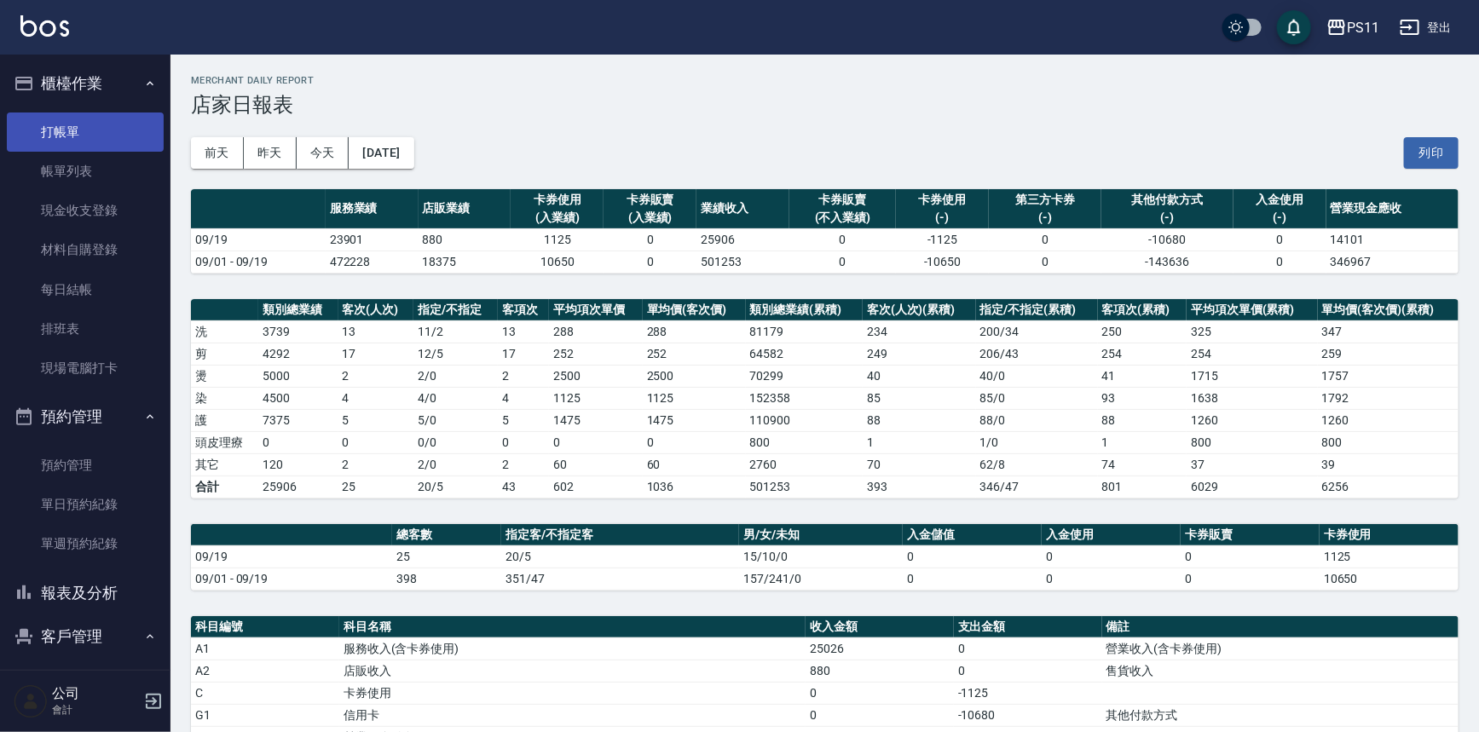
click at [89, 120] on link "打帳單" at bounding box center [85, 132] width 157 height 39
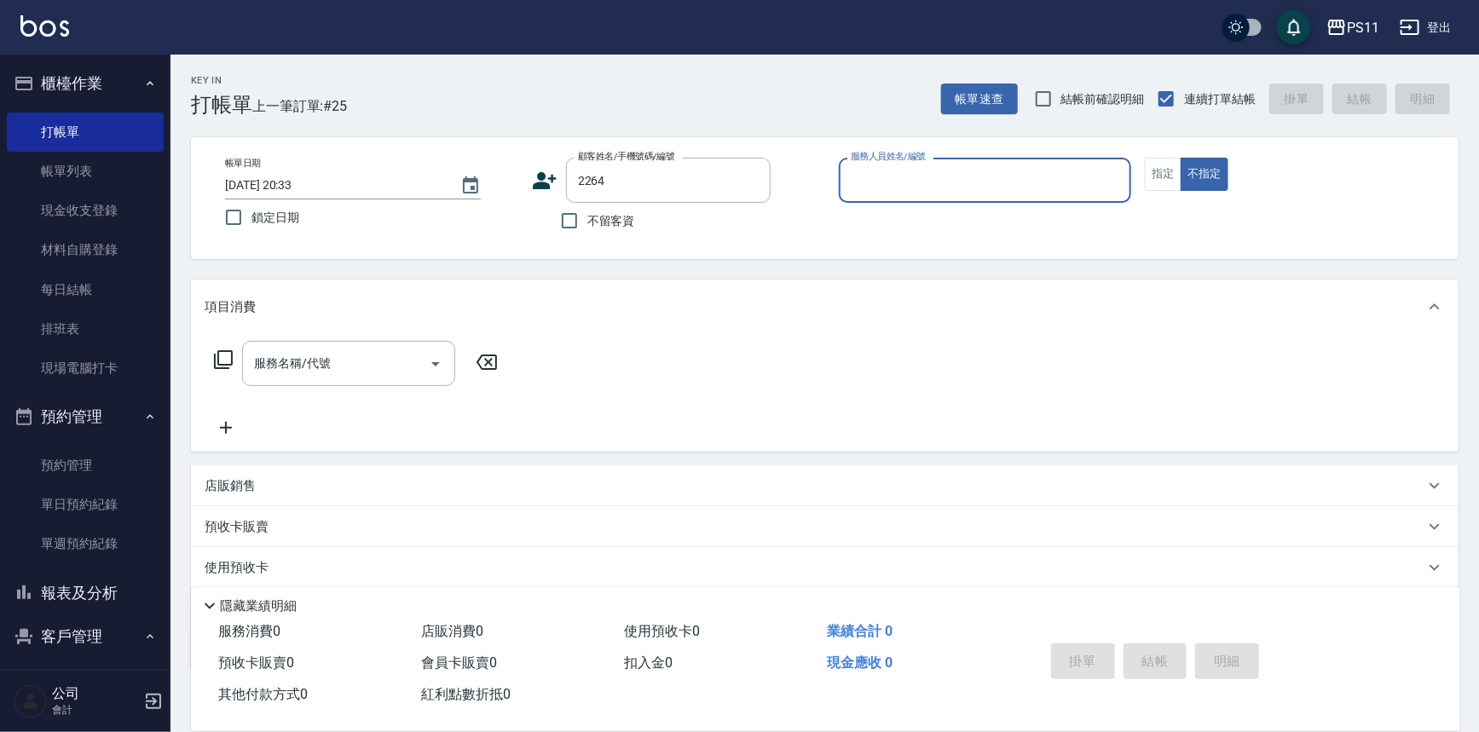
type input "[PERSON_NAME]/0938337921/2264"
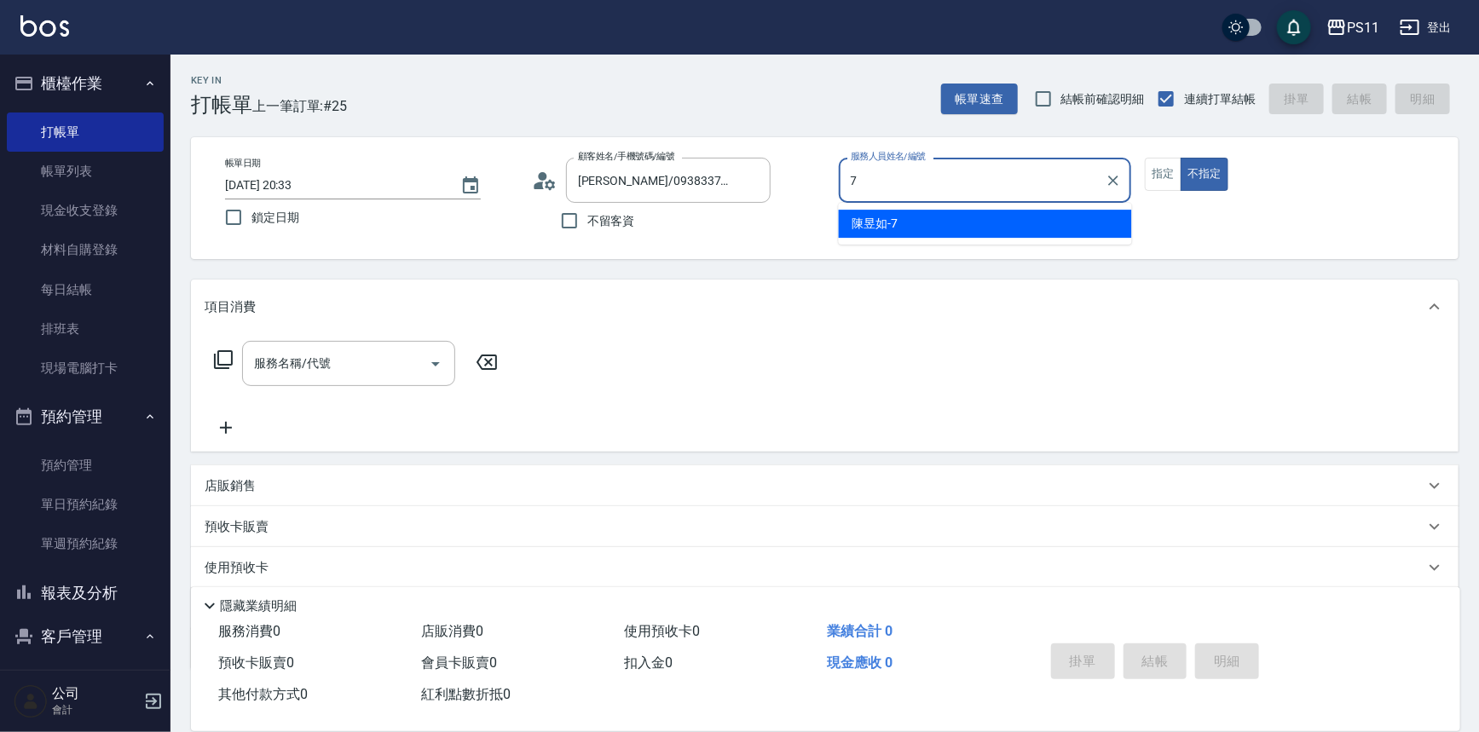
type input "陳昱如-7"
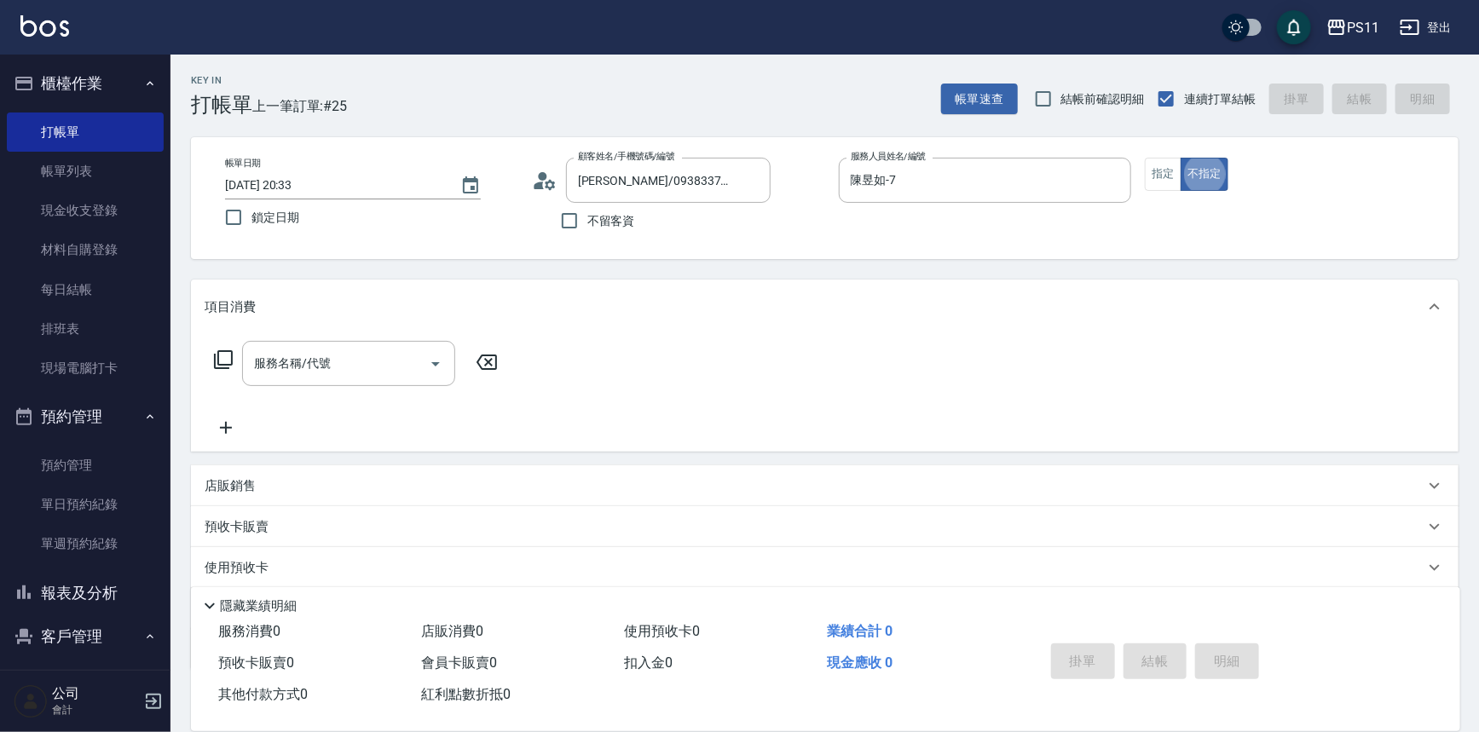
type button "false"
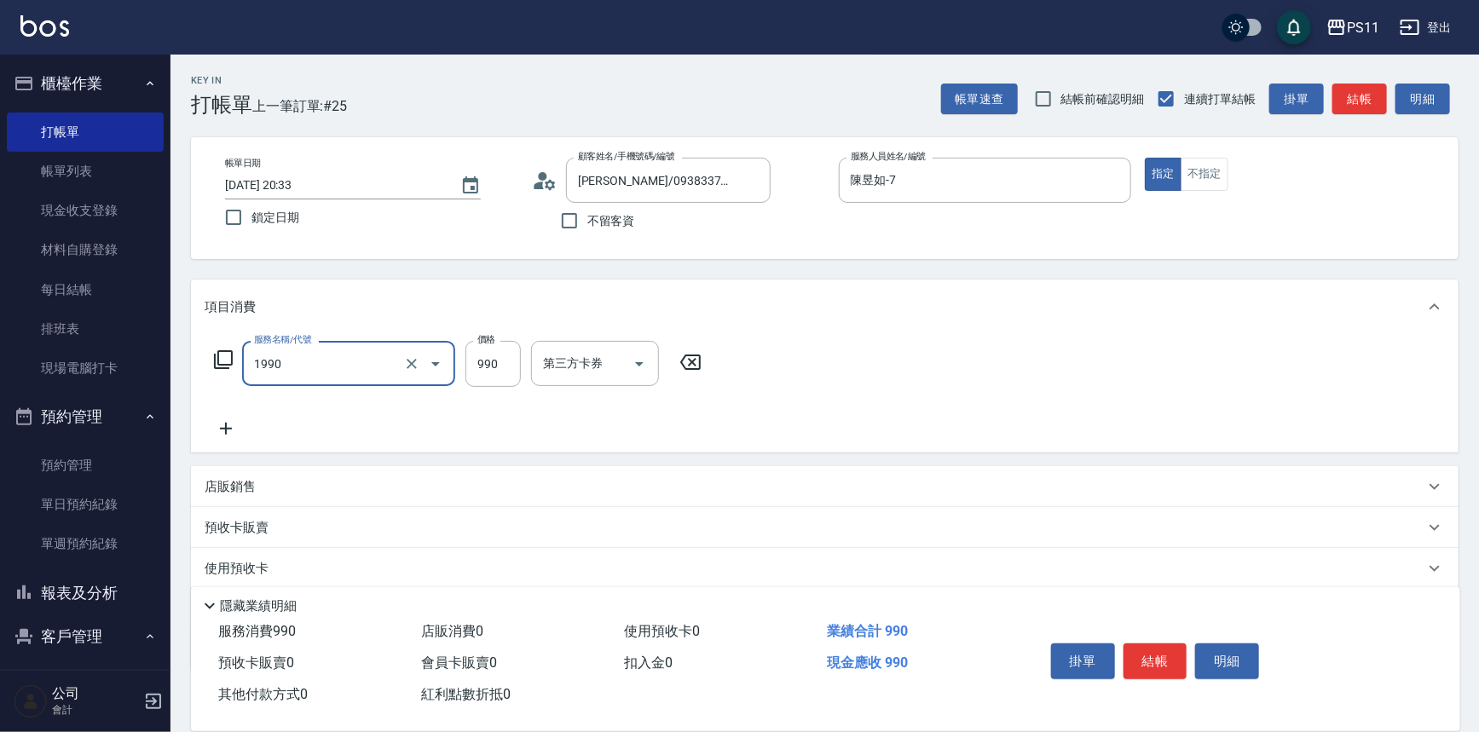
type input "舒活靓爽頭皮排毒洗(1990)"
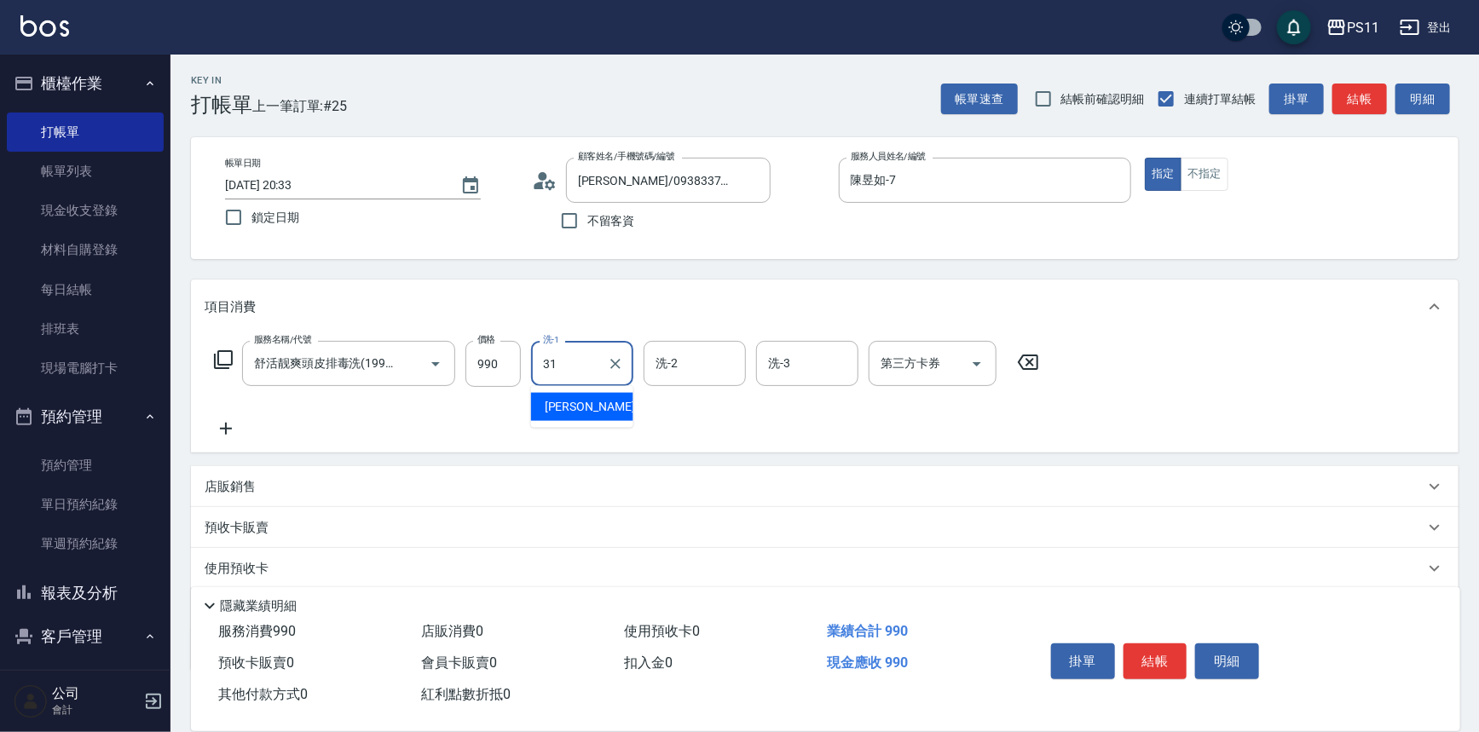
type input "[PERSON_NAME]-31"
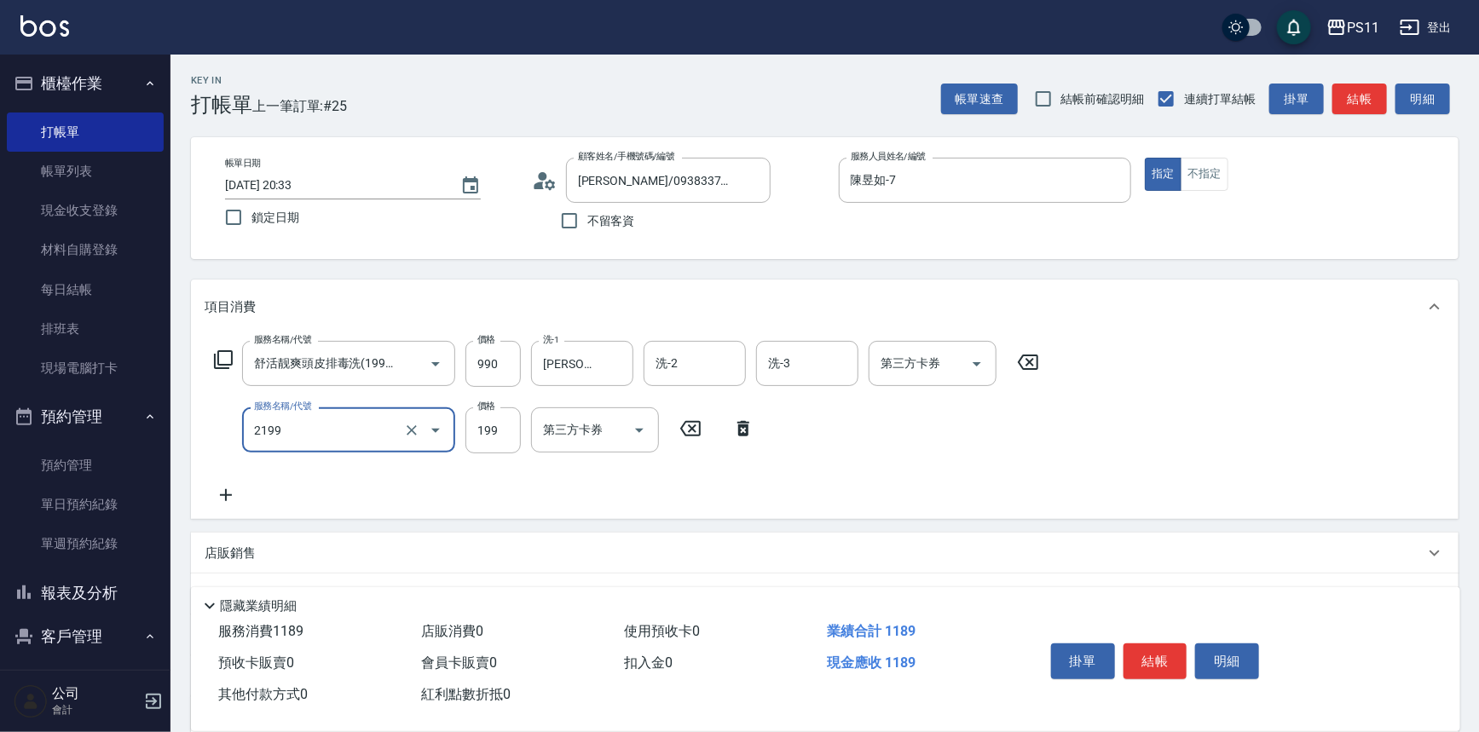
type input "不指定剪髮活動(2199)"
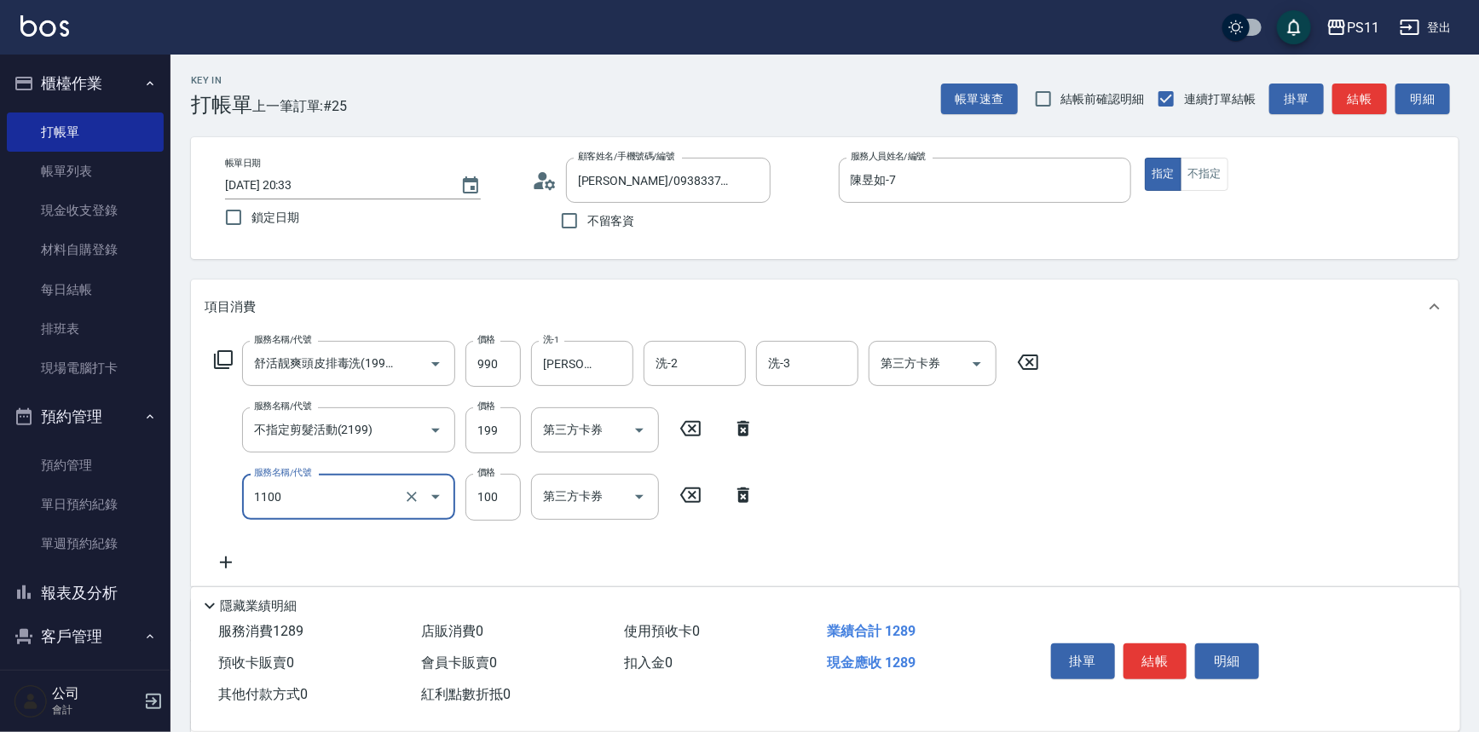
type input "增亮補色沫浴洗(1100)"
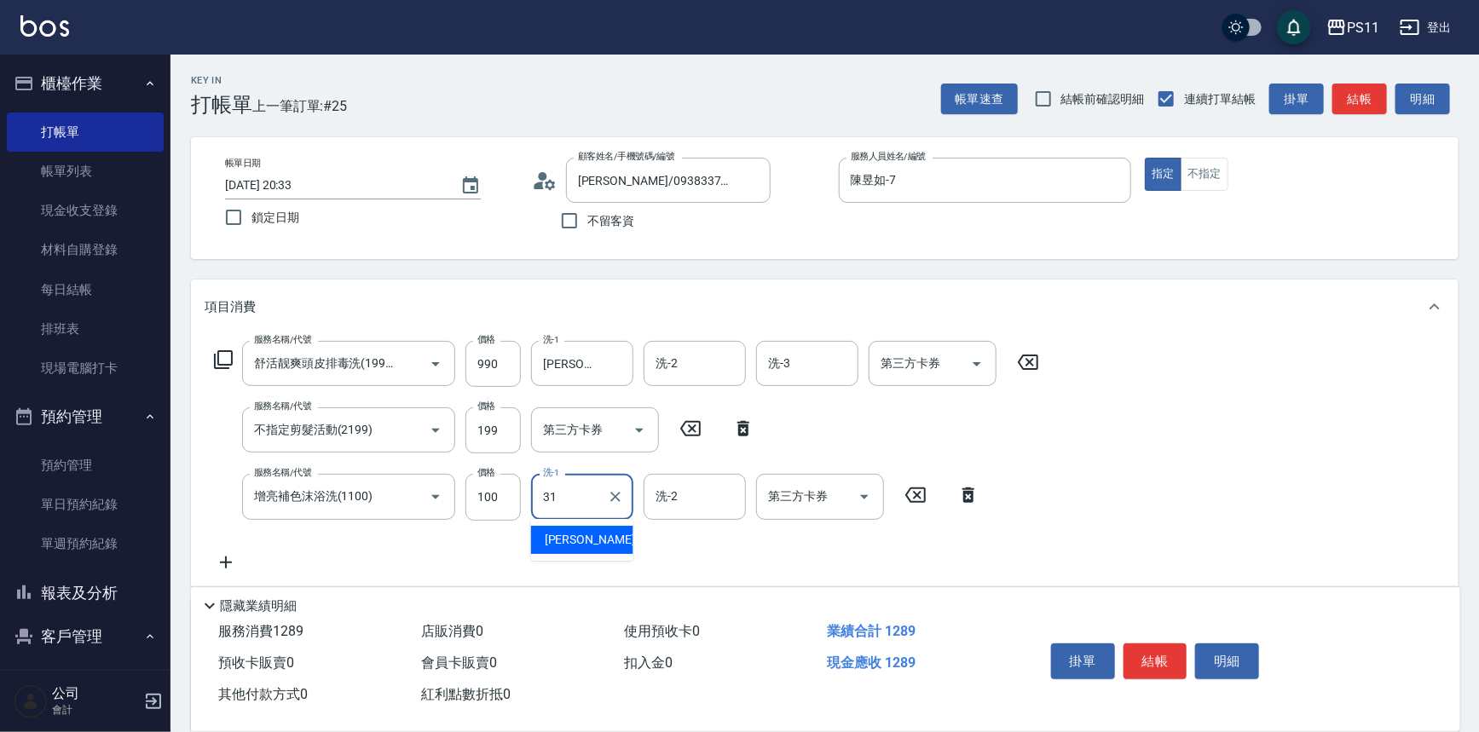
type input "[PERSON_NAME]-31"
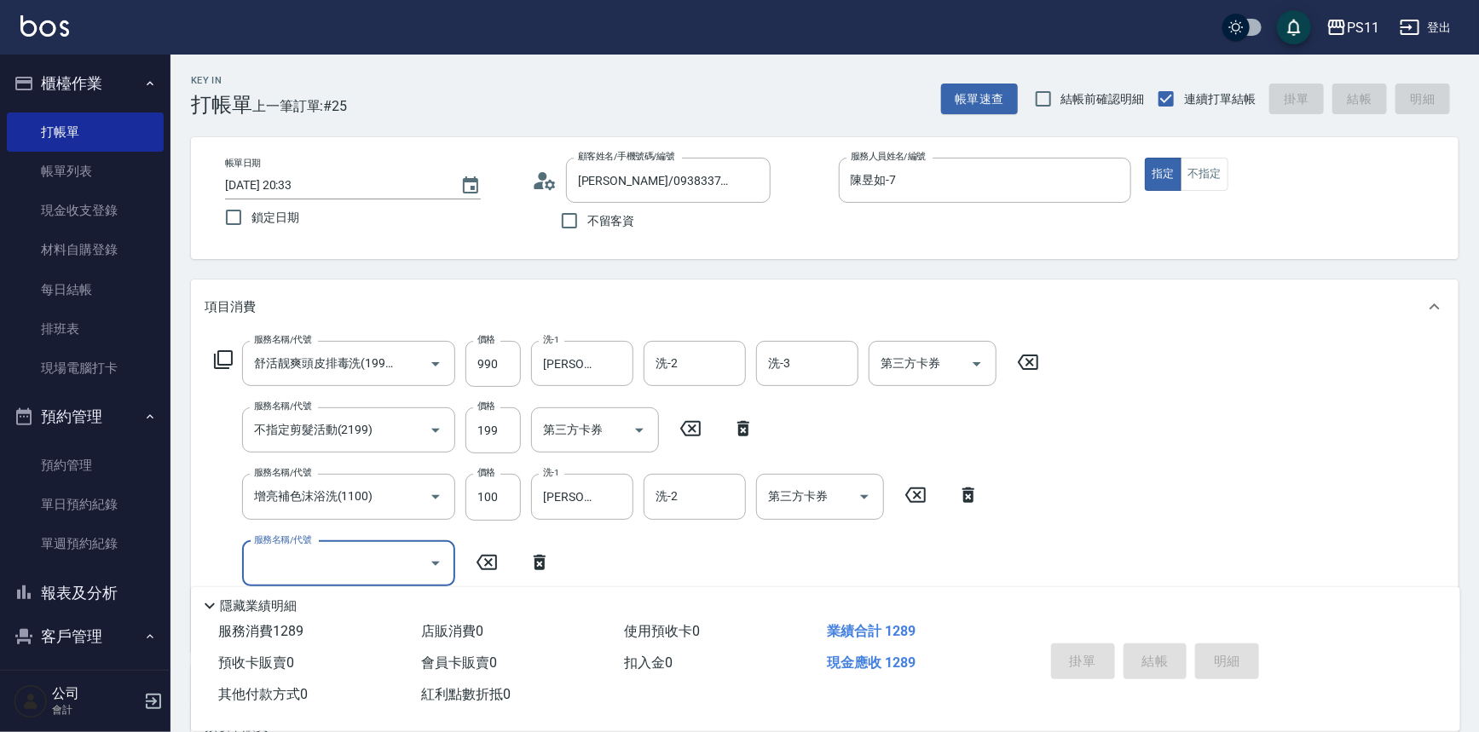
type input "[DATE] 20:34"
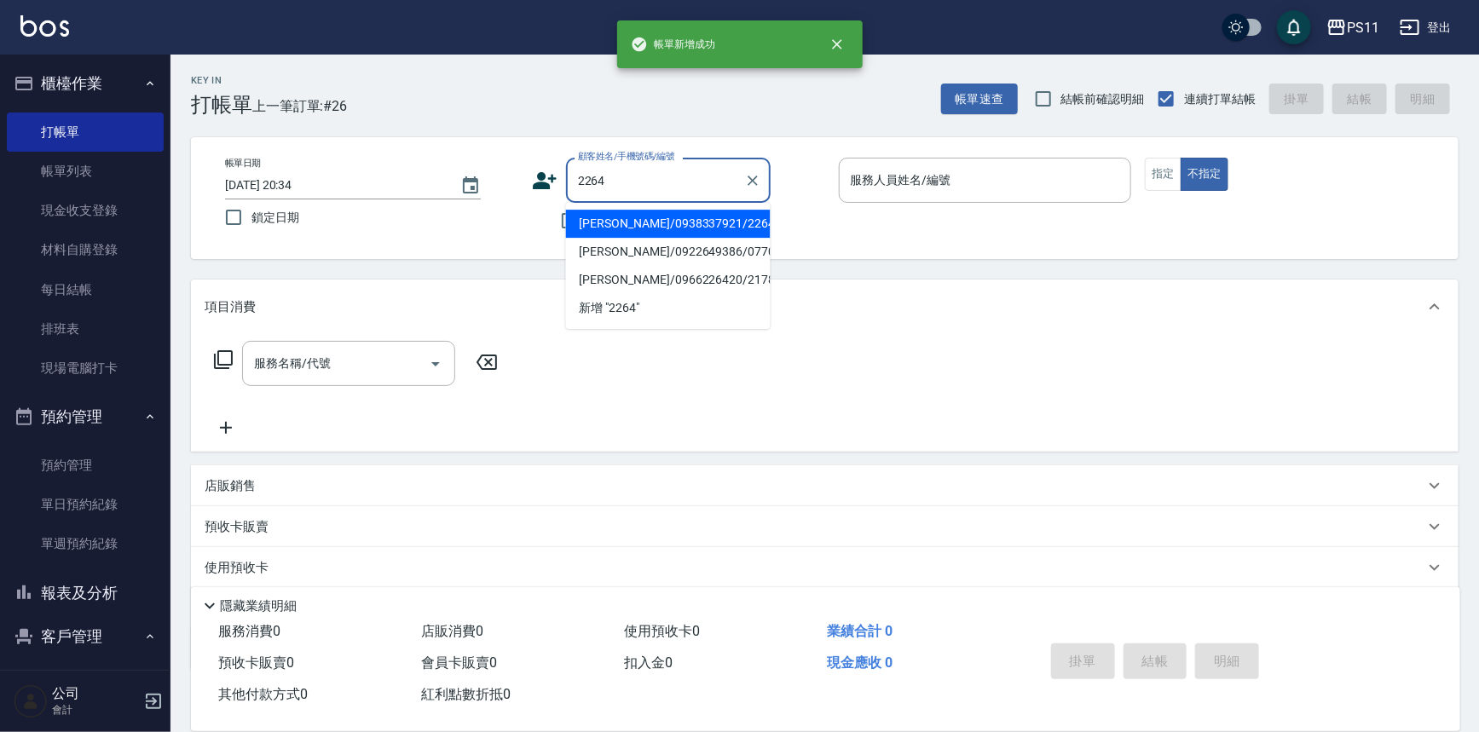
type input "[PERSON_NAME]/0938337921/2264"
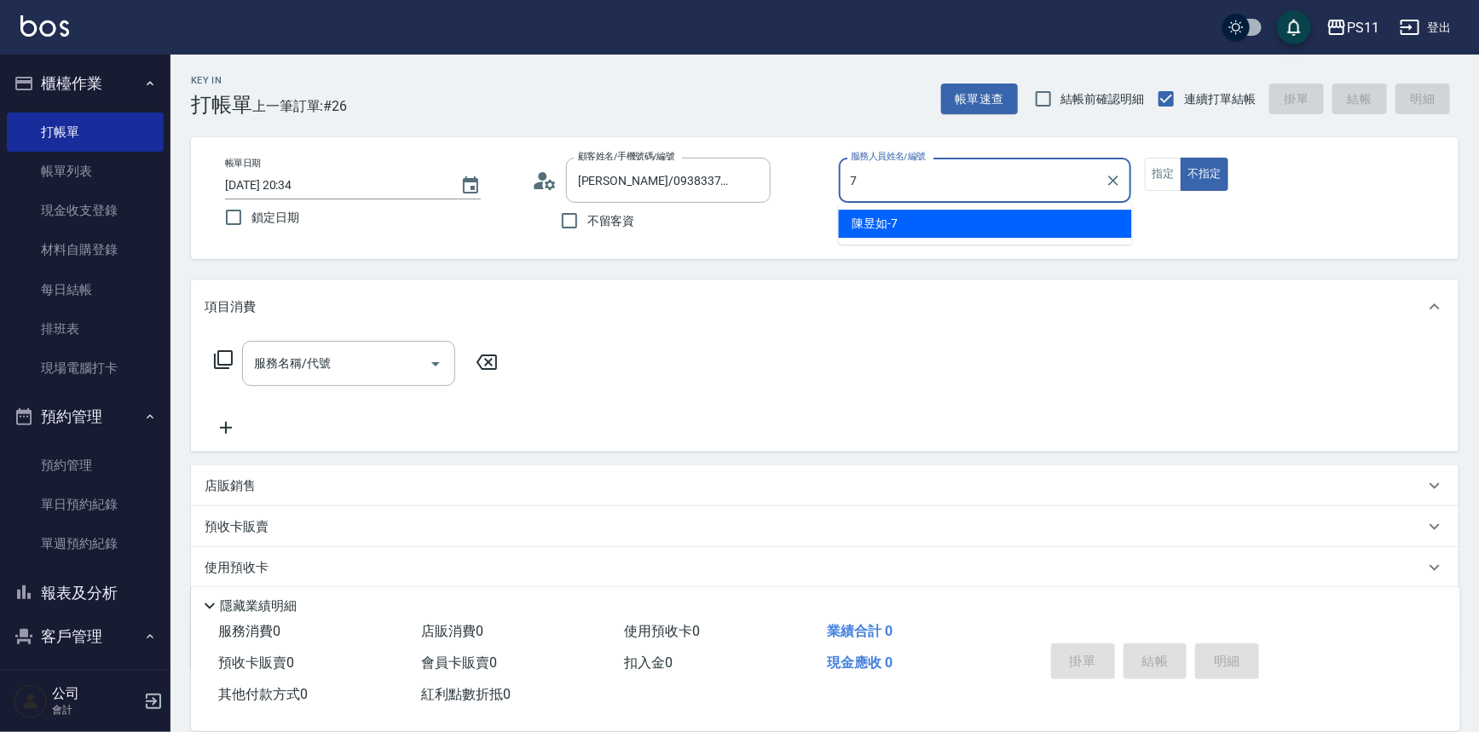
type input "陳昱如-7"
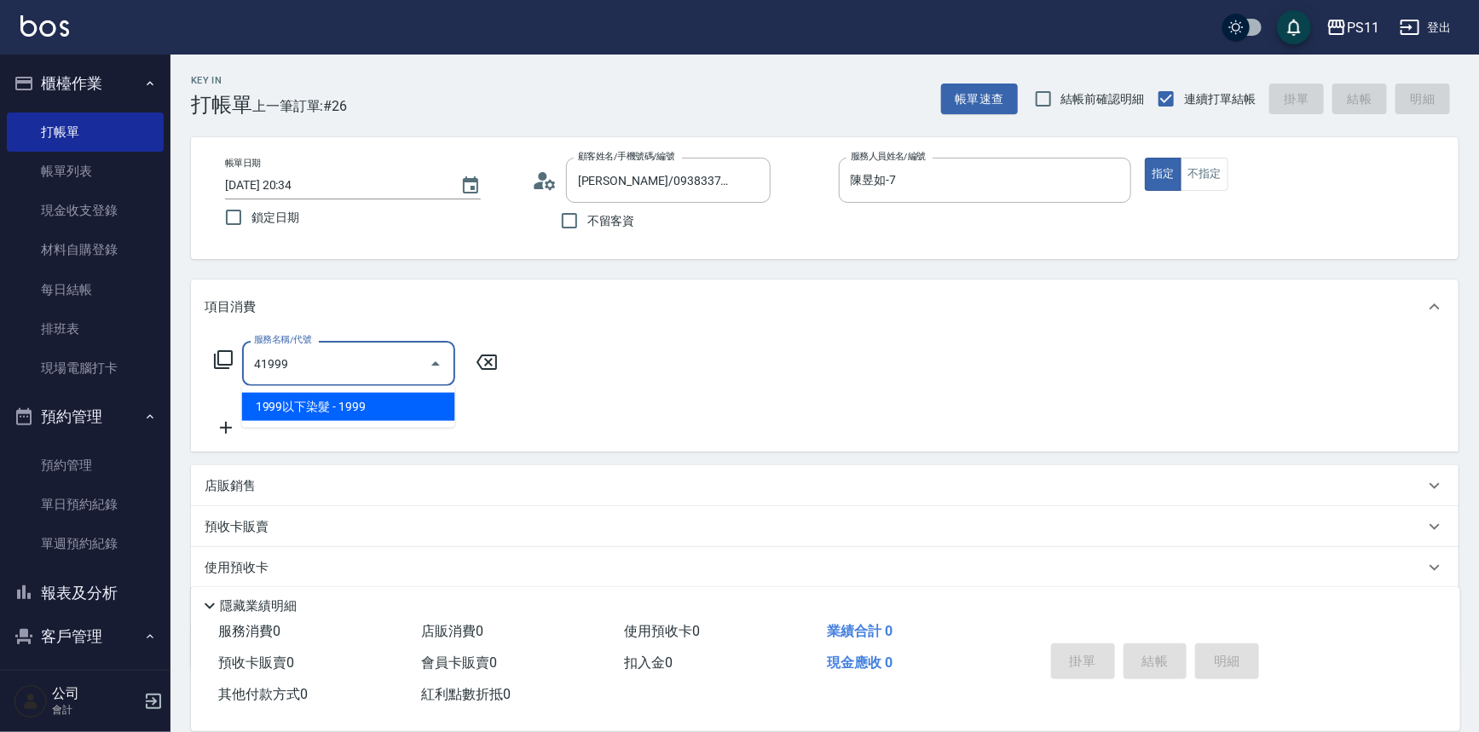
type input "1999以下染髮(41999)"
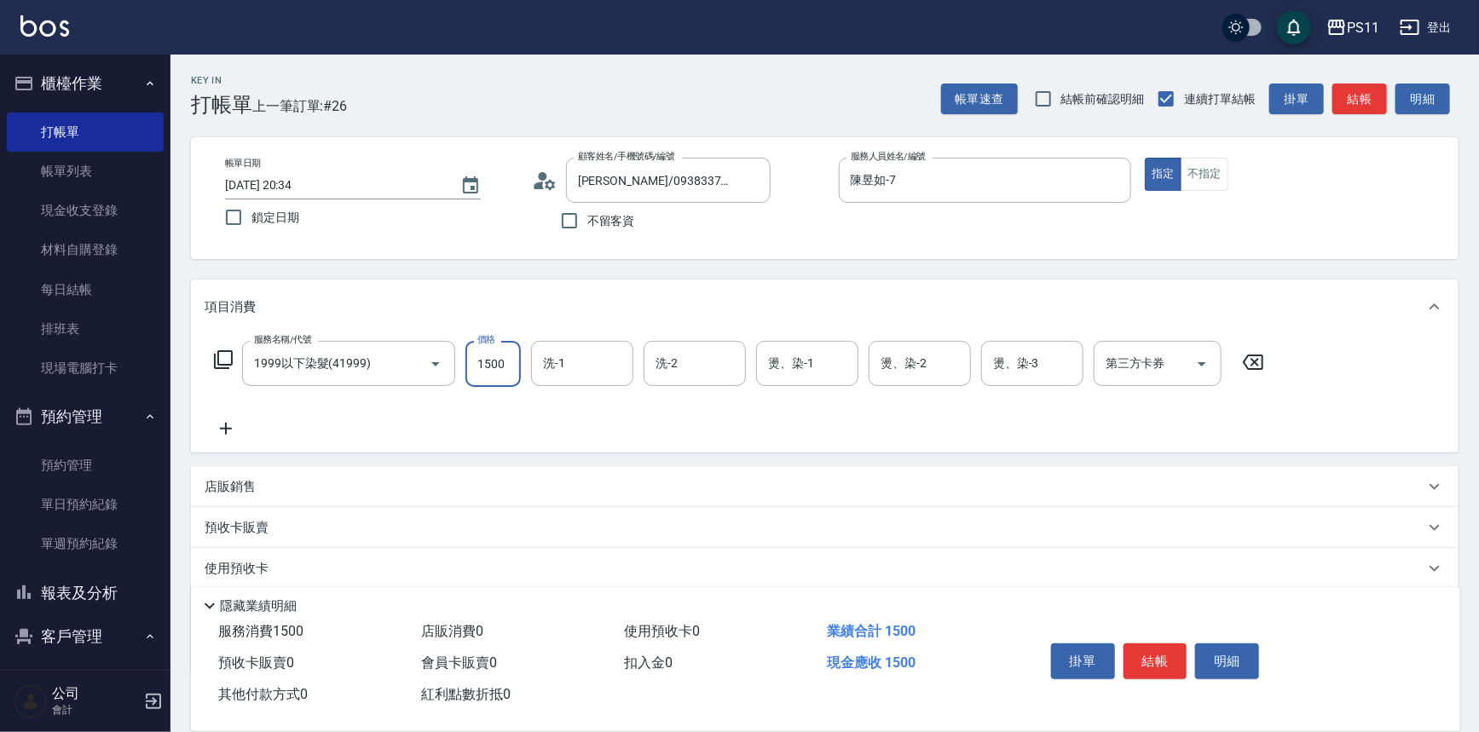
type input "1500"
type input "陳昱如-7"
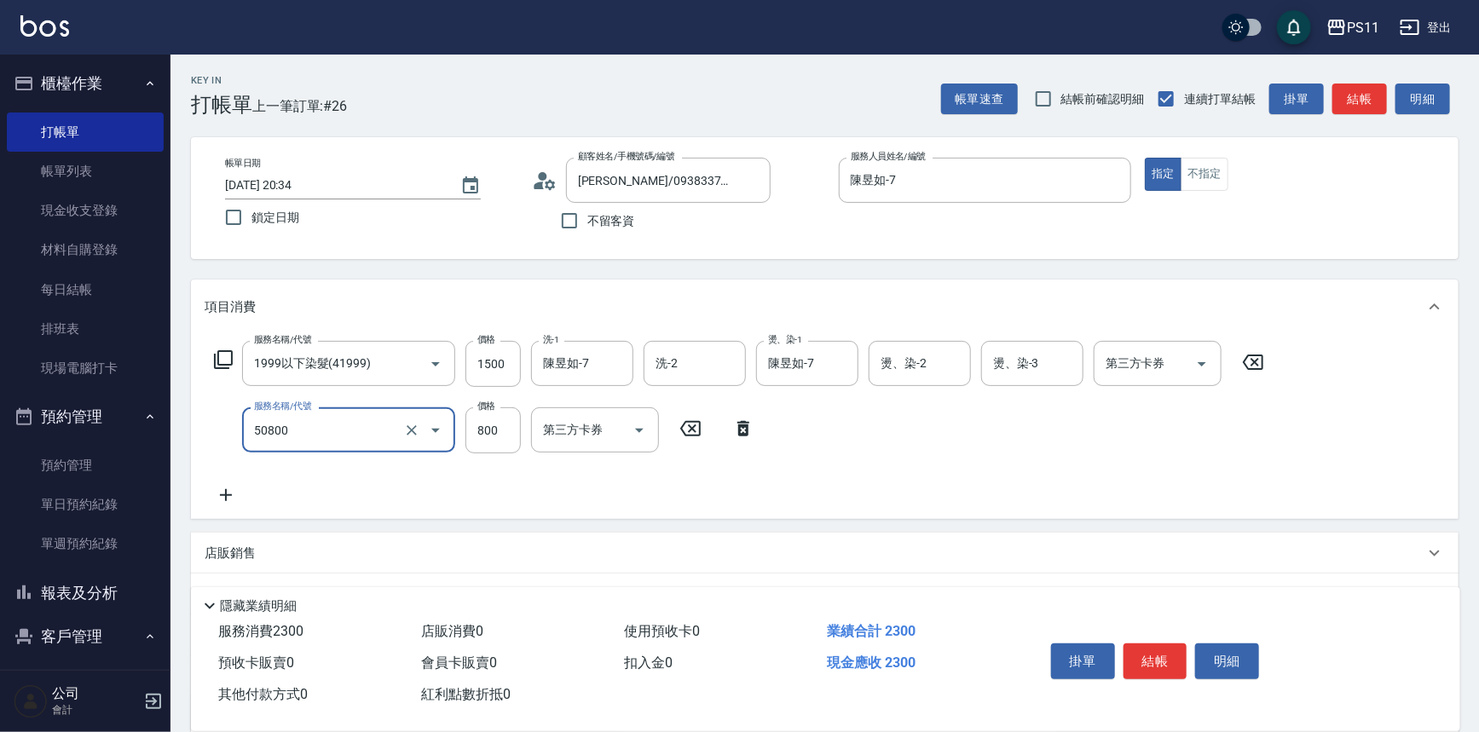
type input "原價401~800護髮(50800)"
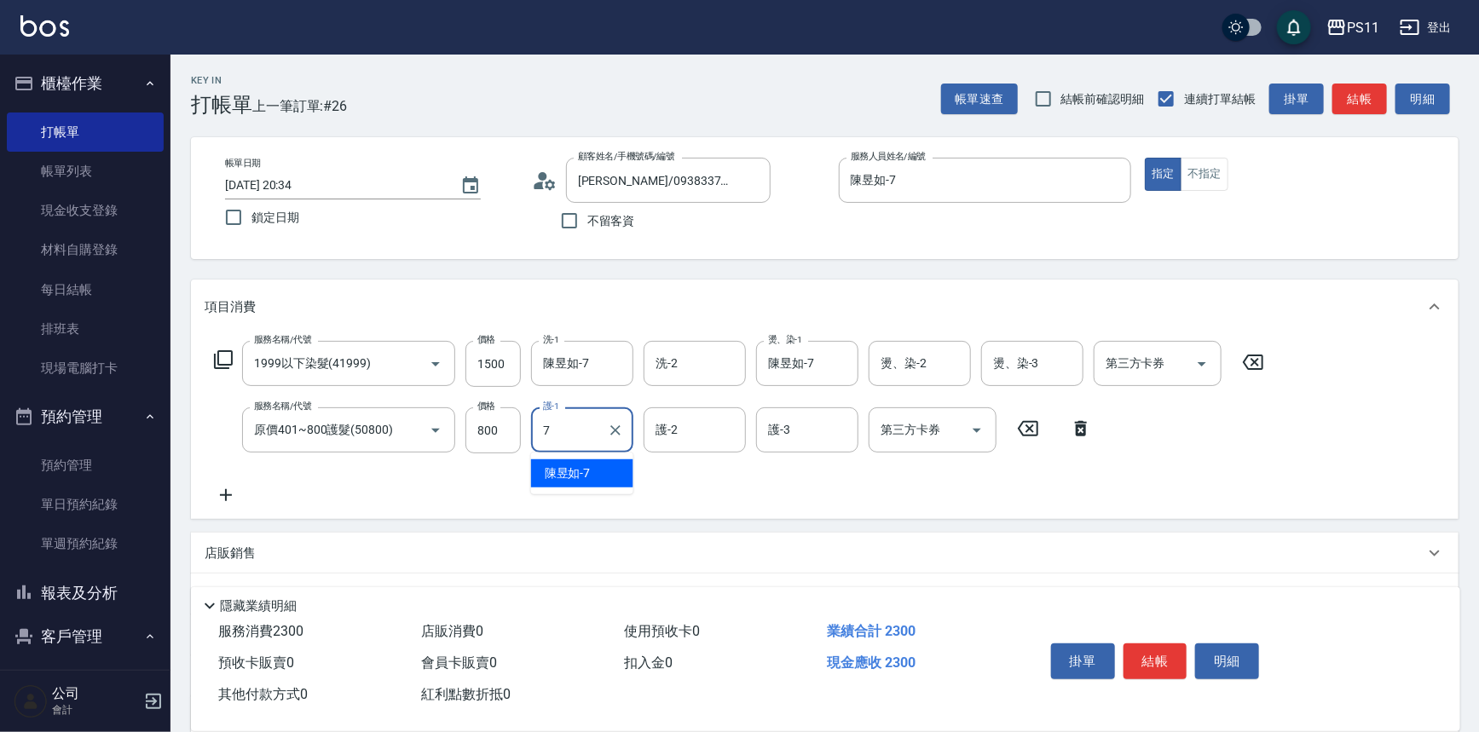
type input "陳昱如-7"
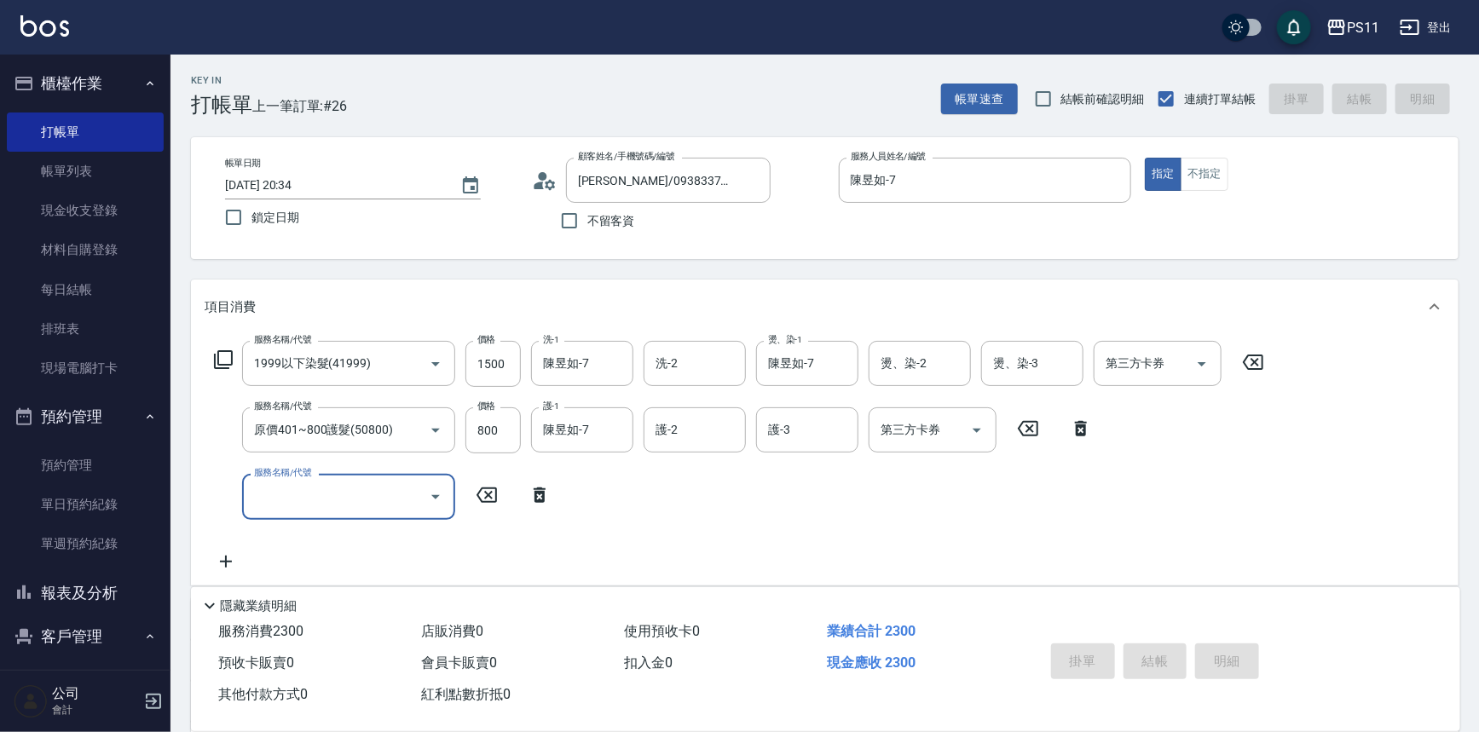
type input "[DATE] 20:37"
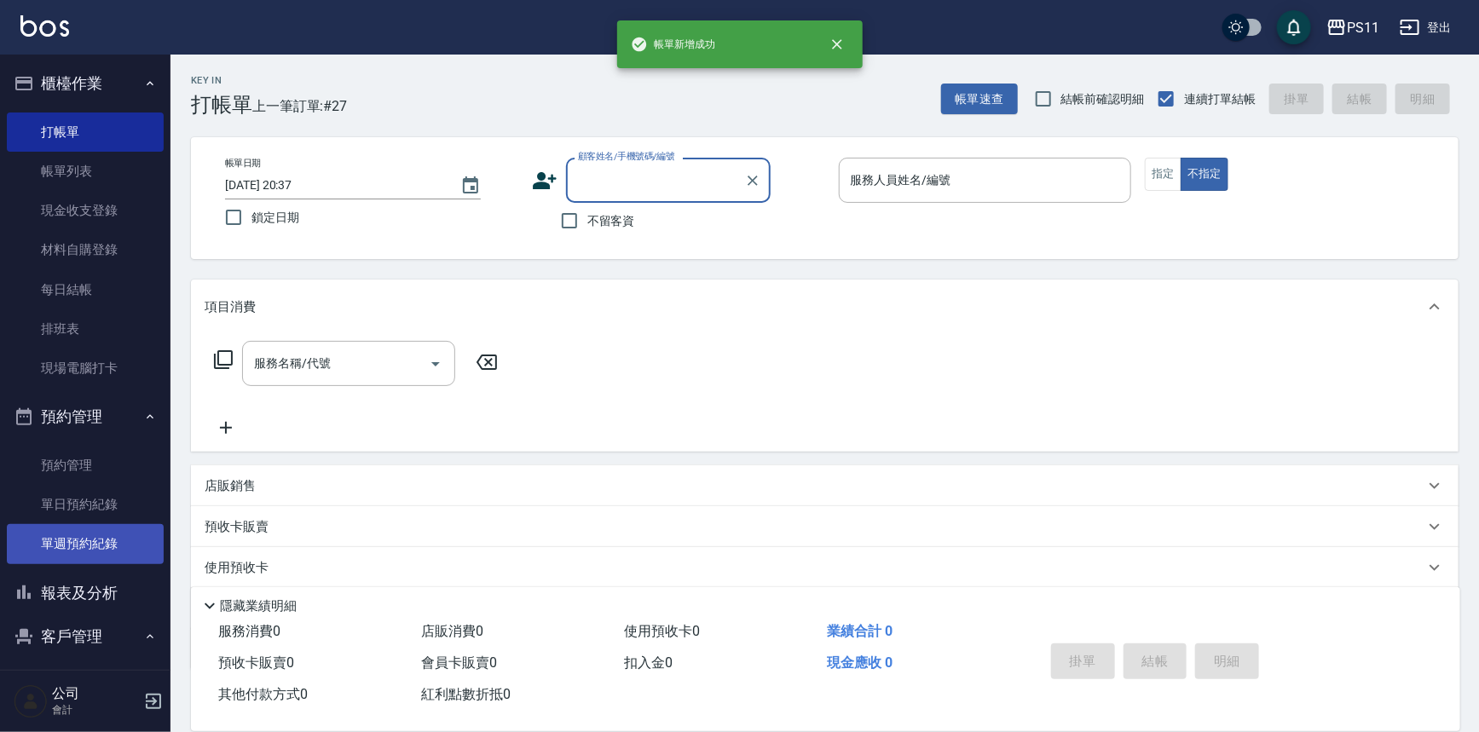
drag, startPoint x: 83, startPoint y: 592, endPoint x: 82, endPoint y: 558, distance: 34.1
click at [83, 592] on button "報表及分析" at bounding box center [85, 593] width 157 height 44
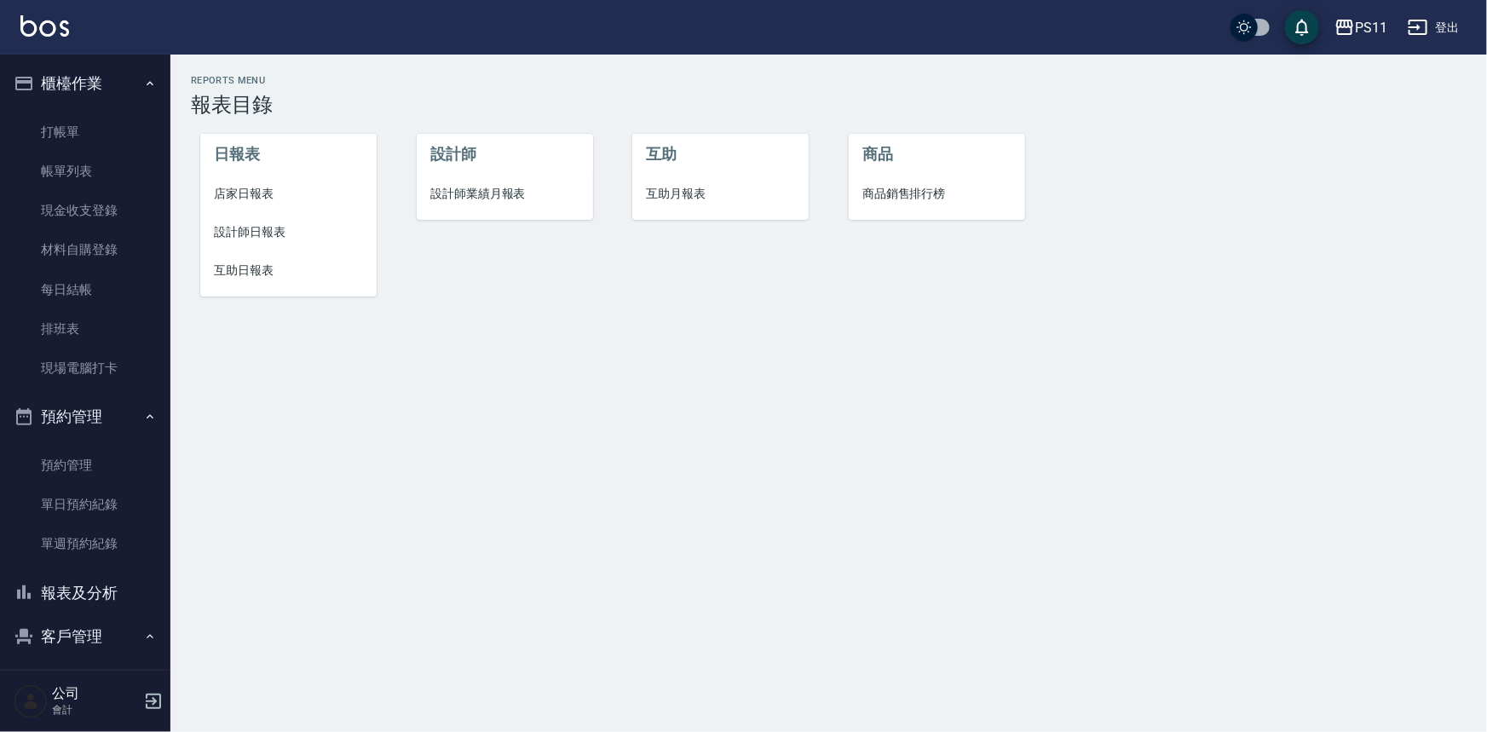
click at [251, 188] on span "店家日報表" at bounding box center [288, 194] width 149 height 18
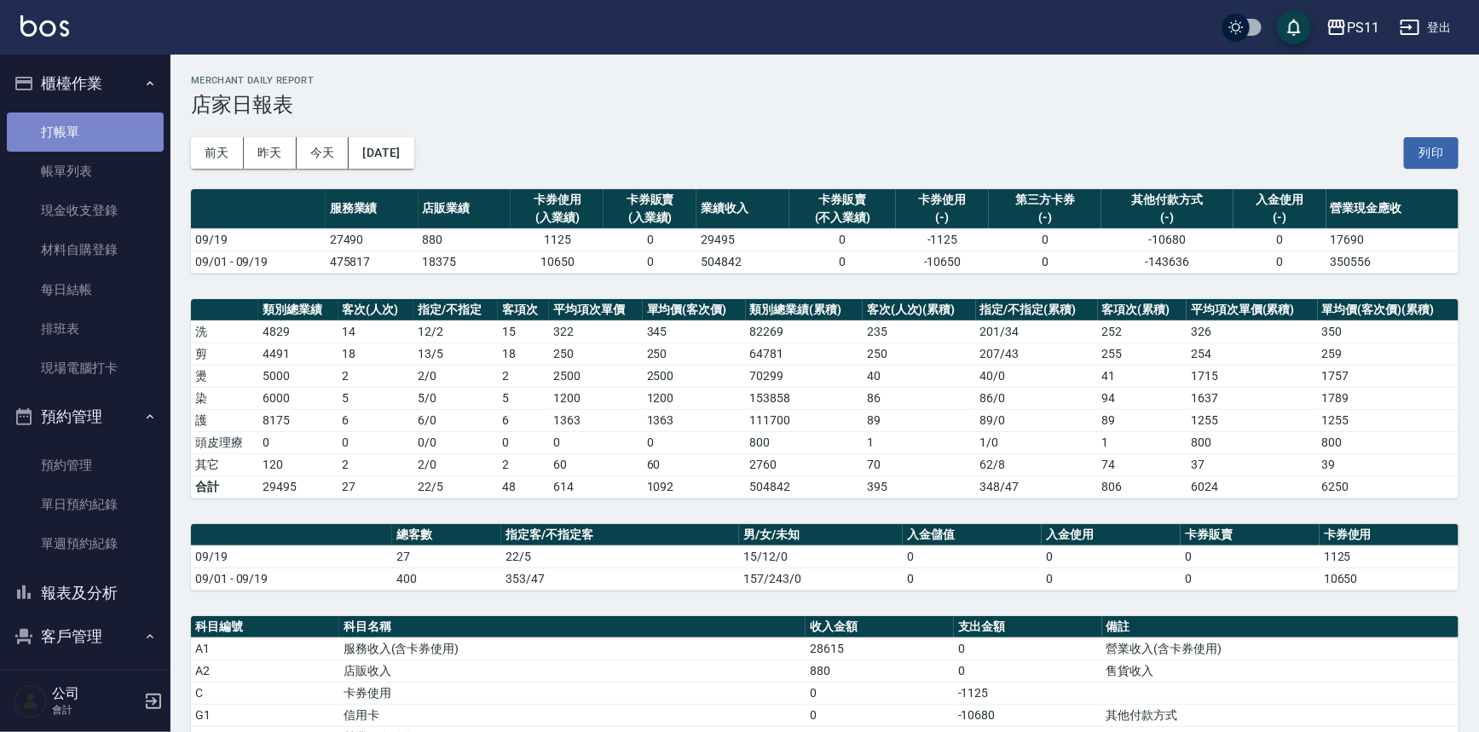
click at [115, 123] on link "打帳單" at bounding box center [85, 132] width 157 height 39
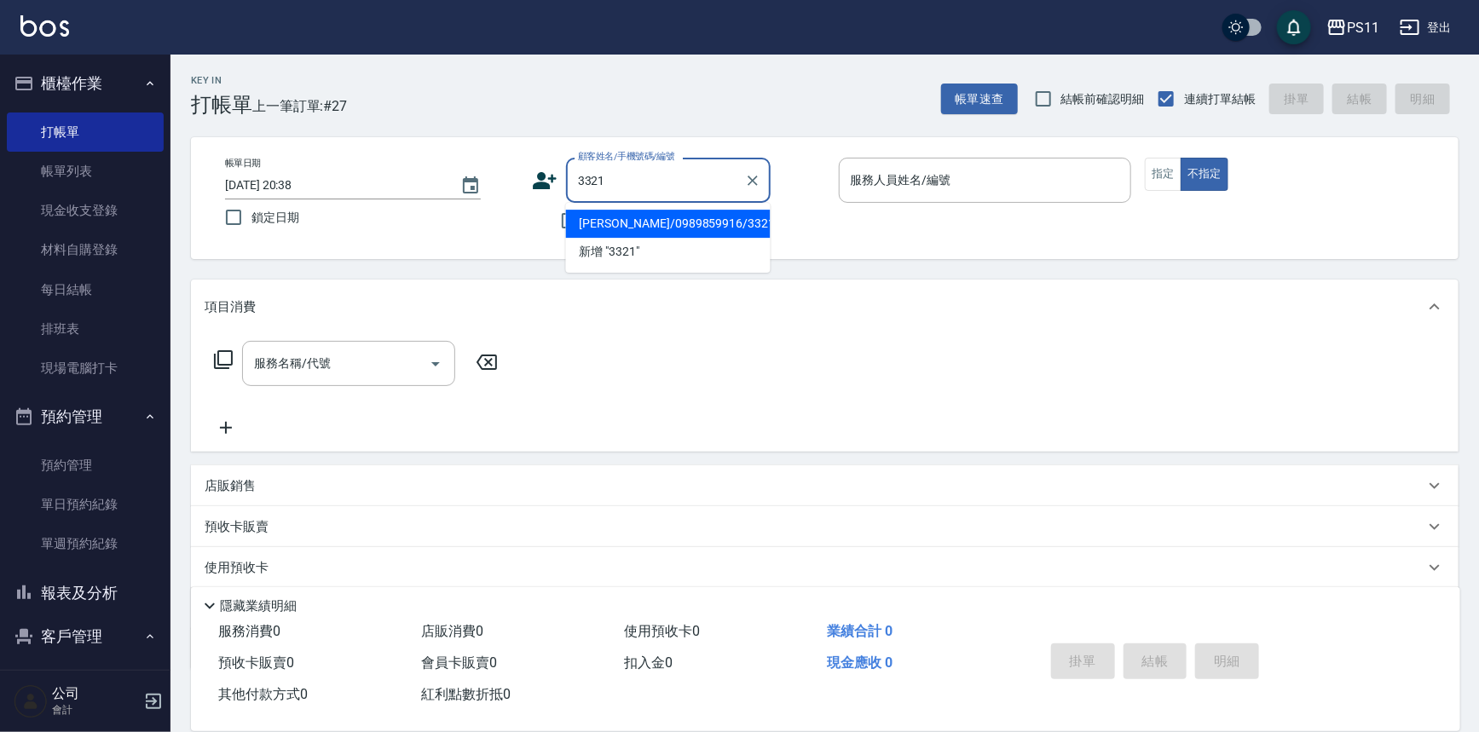
type input "[PERSON_NAME]/0989859916/3321"
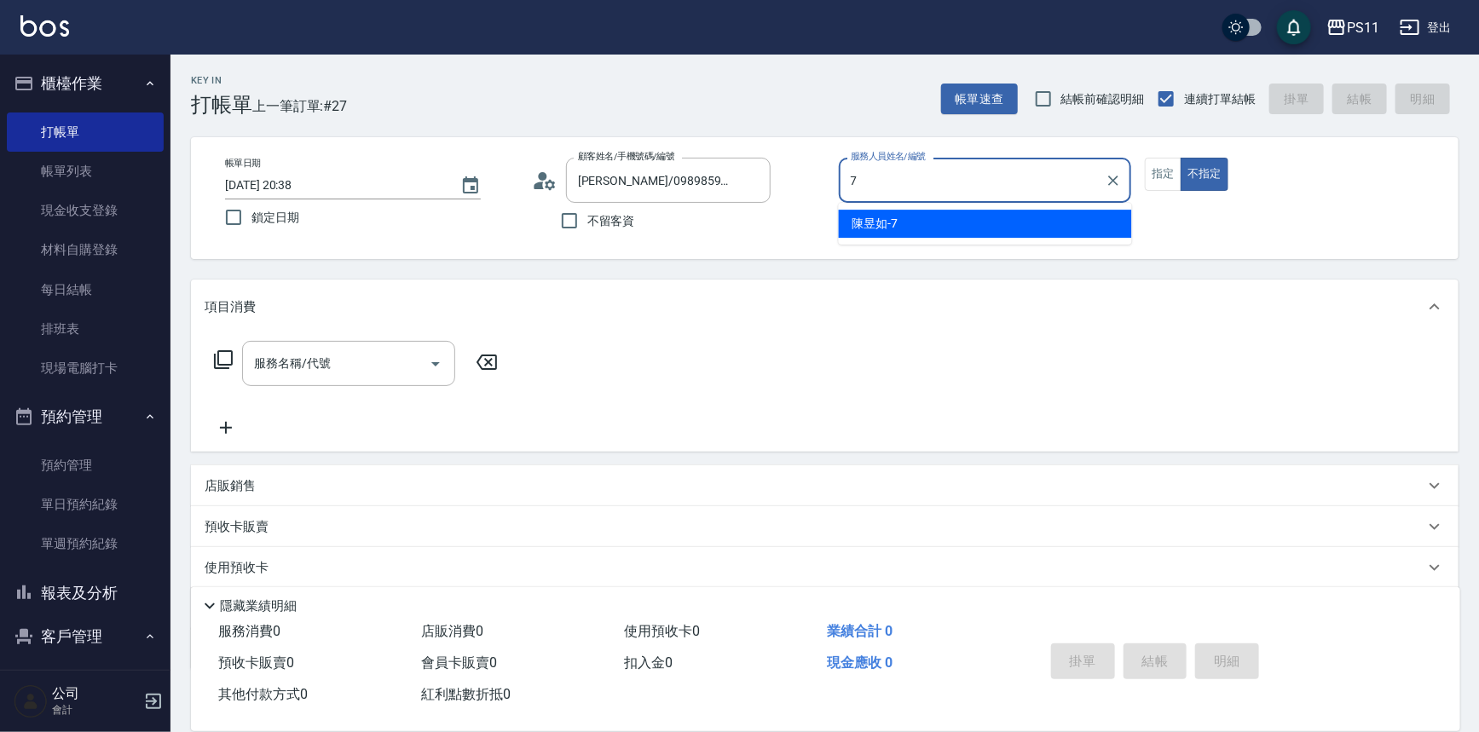
type input "陳昱如-7"
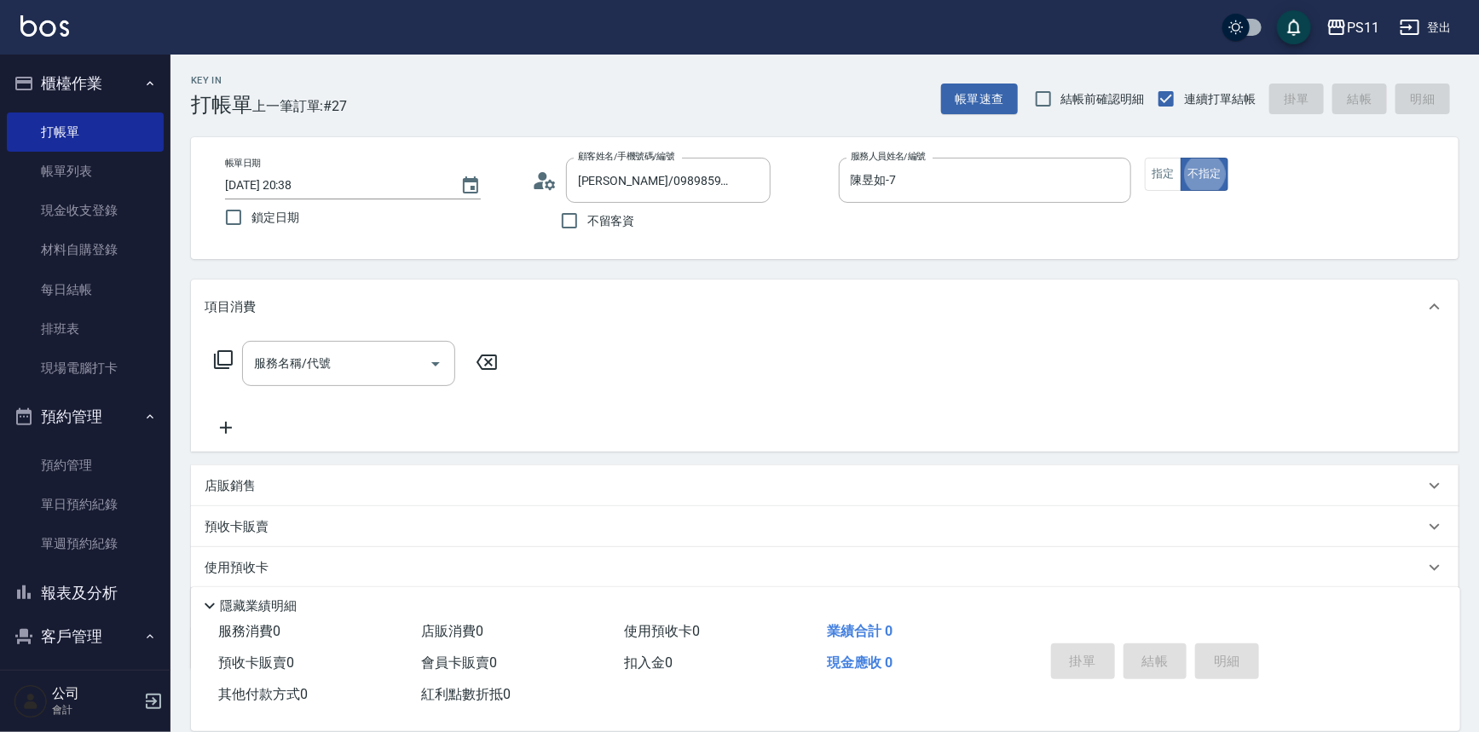
type button "false"
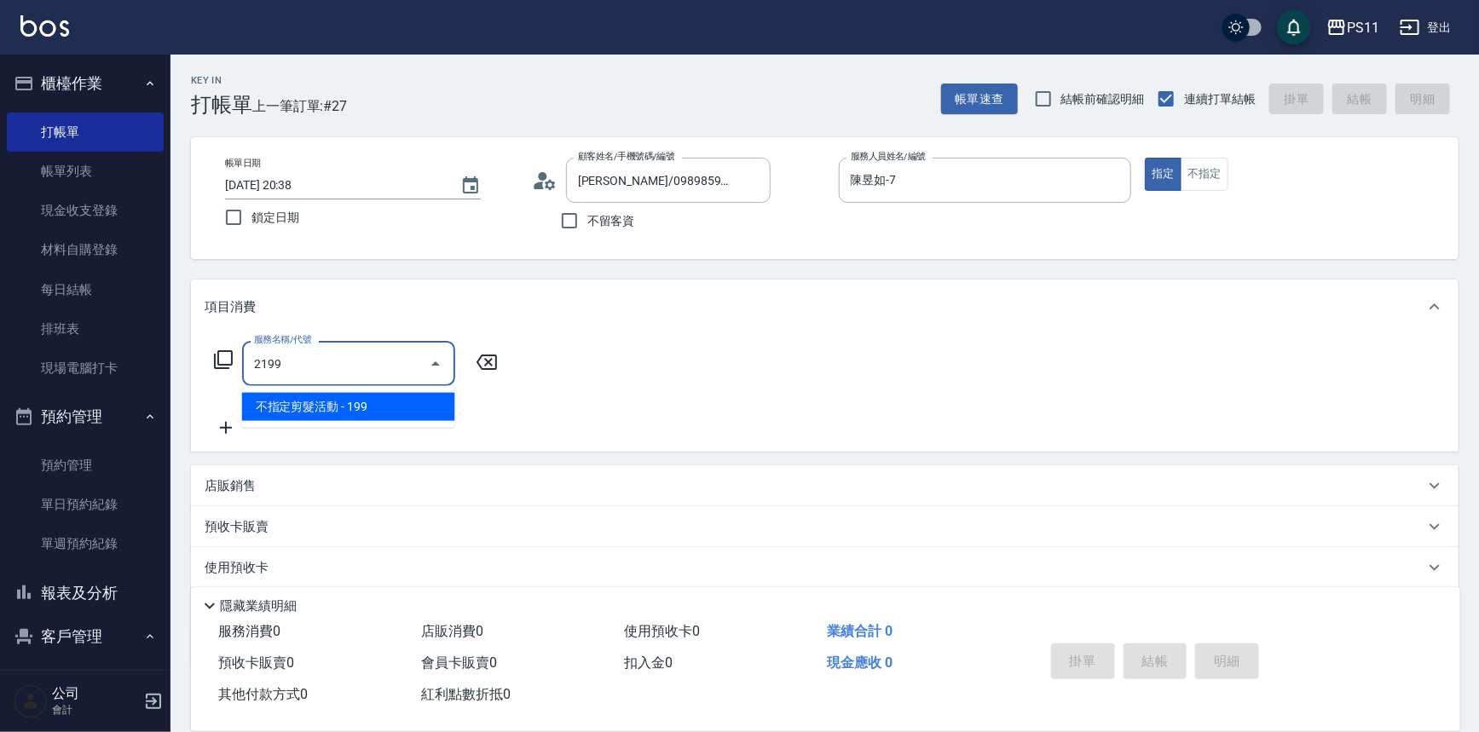
type input "不指定剪髮活動(2199)"
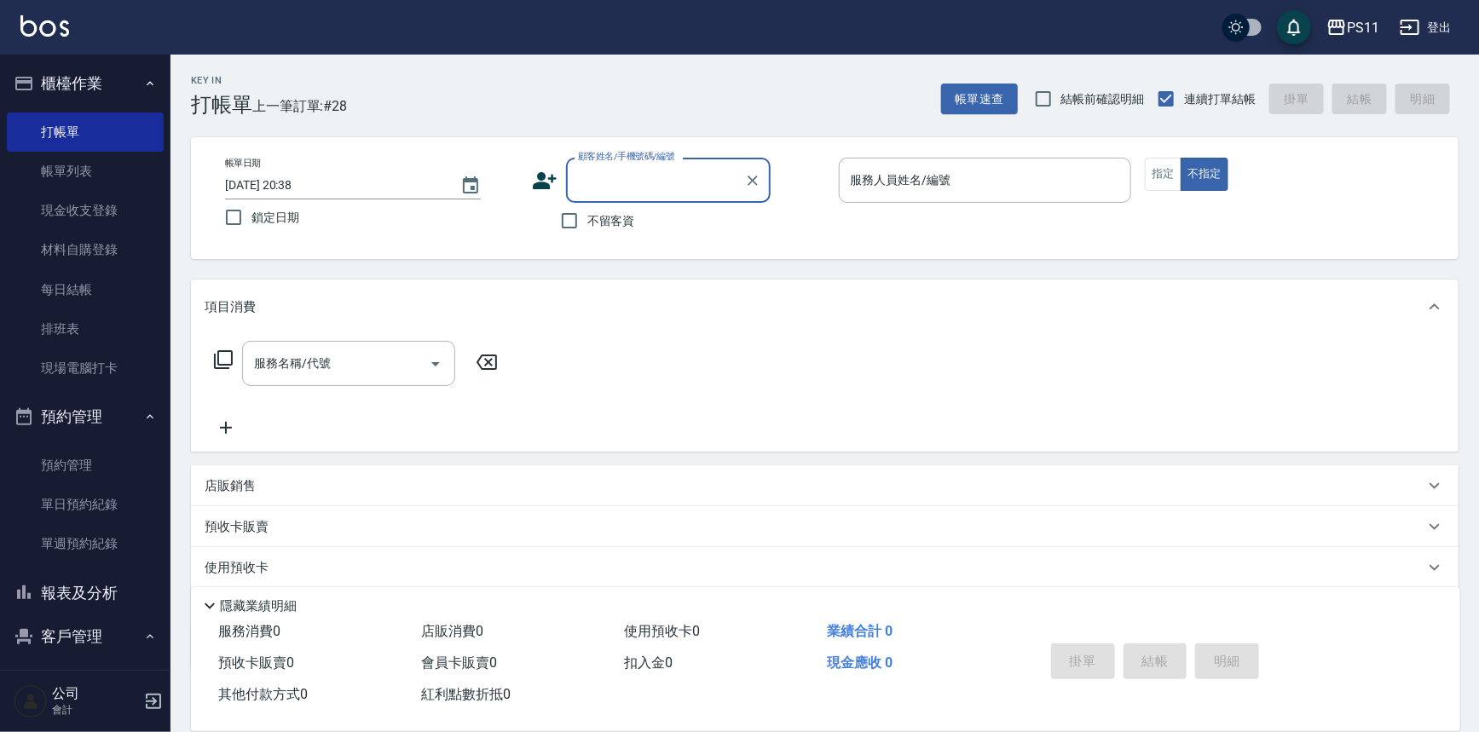
click at [68, 588] on button "報表及分析" at bounding box center [85, 593] width 157 height 44
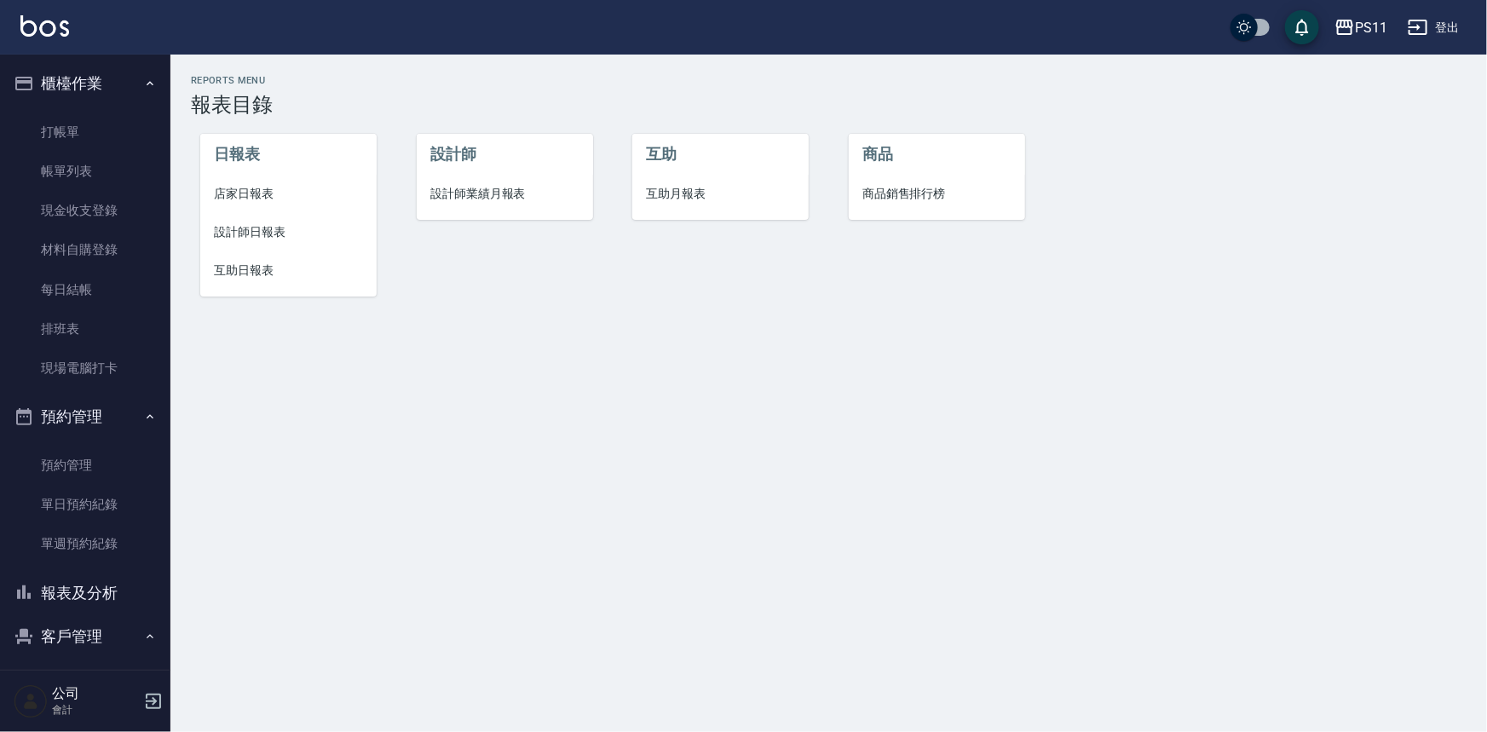
click at [250, 207] on li "店家日報表" at bounding box center [288, 194] width 176 height 38
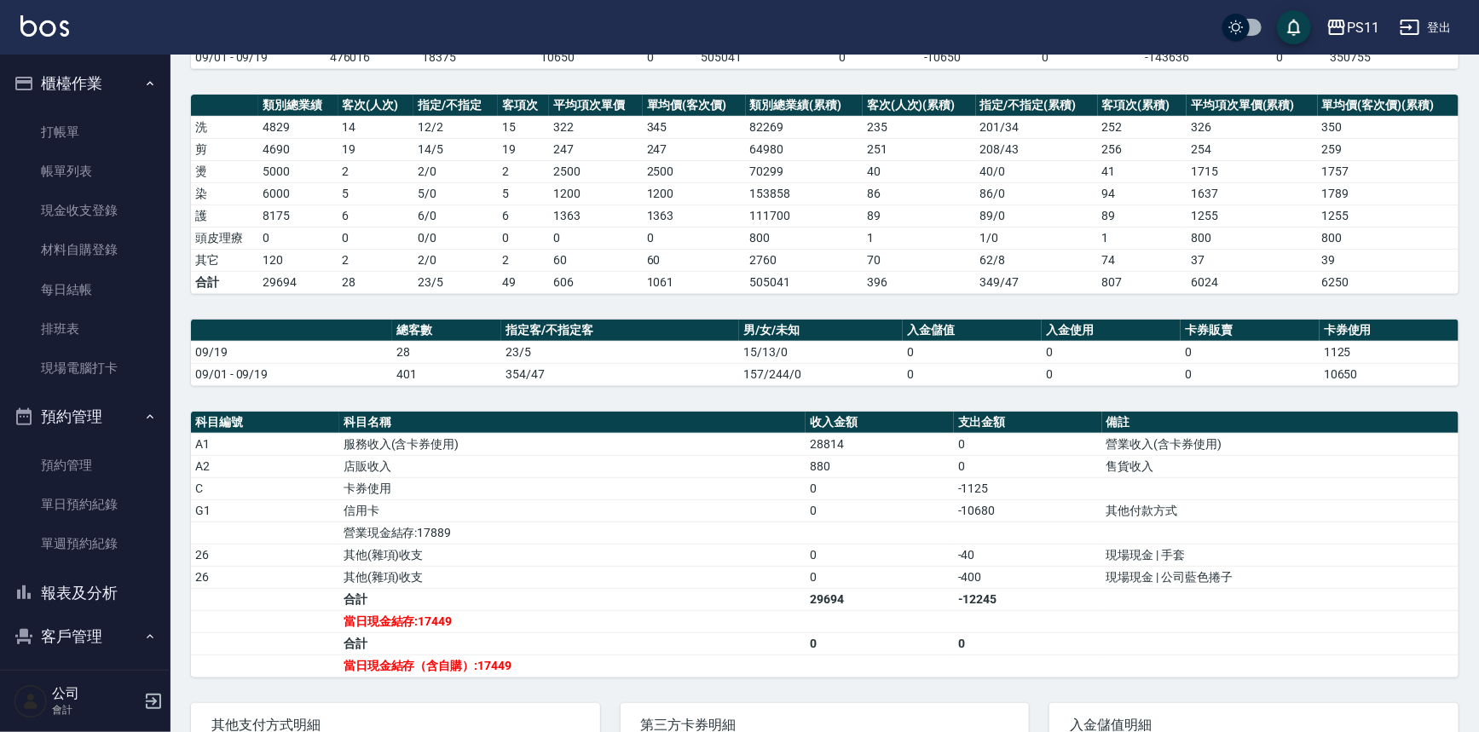
scroll to position [232, 0]
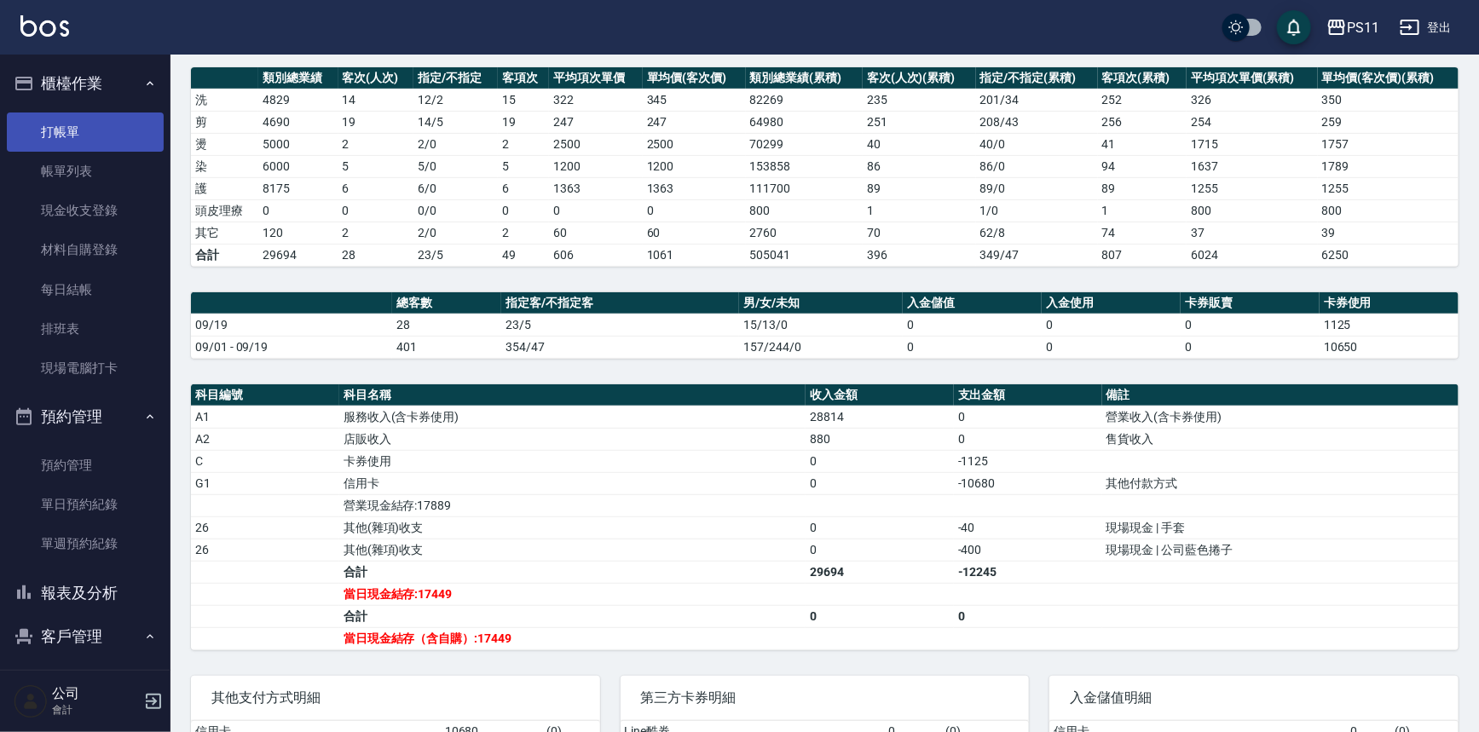
click at [103, 136] on link "打帳單" at bounding box center [85, 132] width 157 height 39
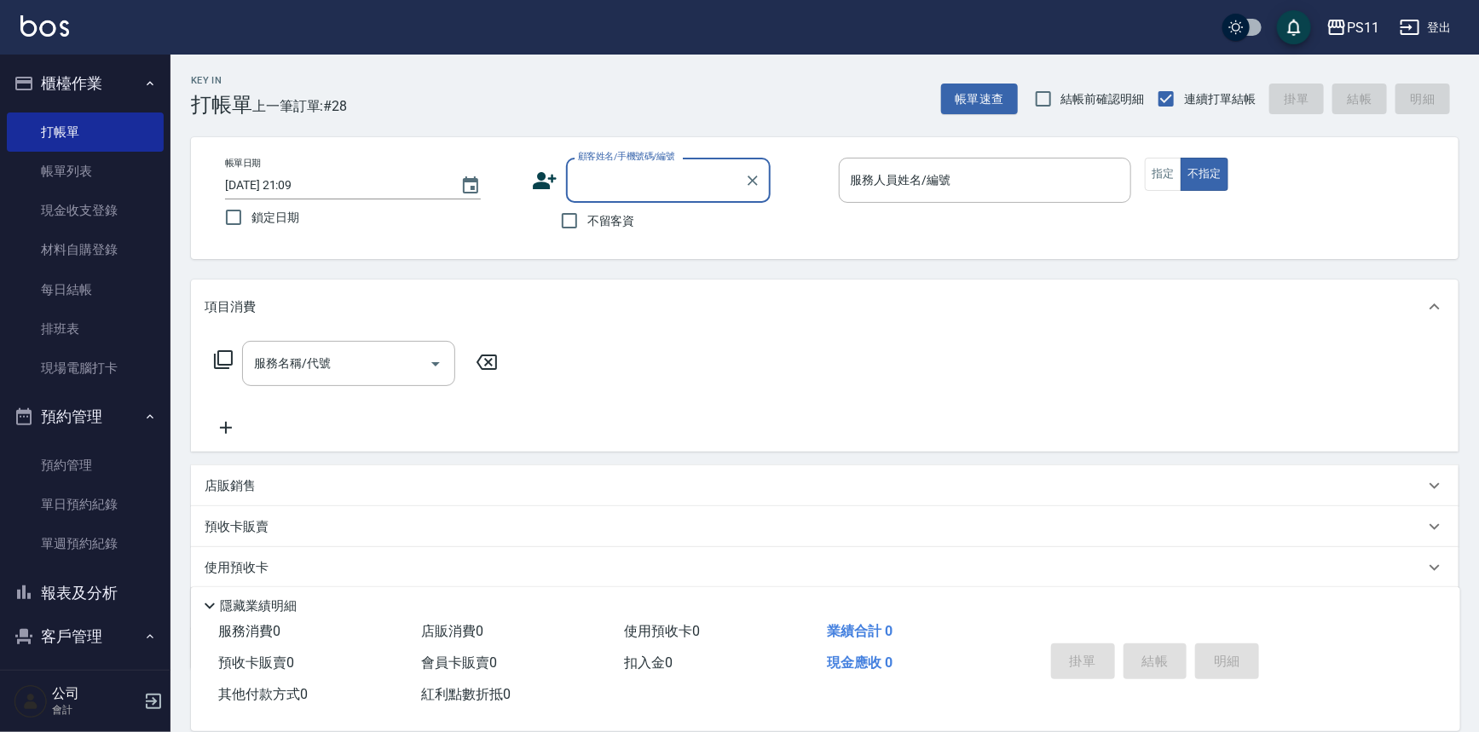
click at [656, 163] on div "顧客姓名/手機號碼/編號" at bounding box center [668, 180] width 205 height 45
type input "u"
type input "ㄎ"
type input "有"
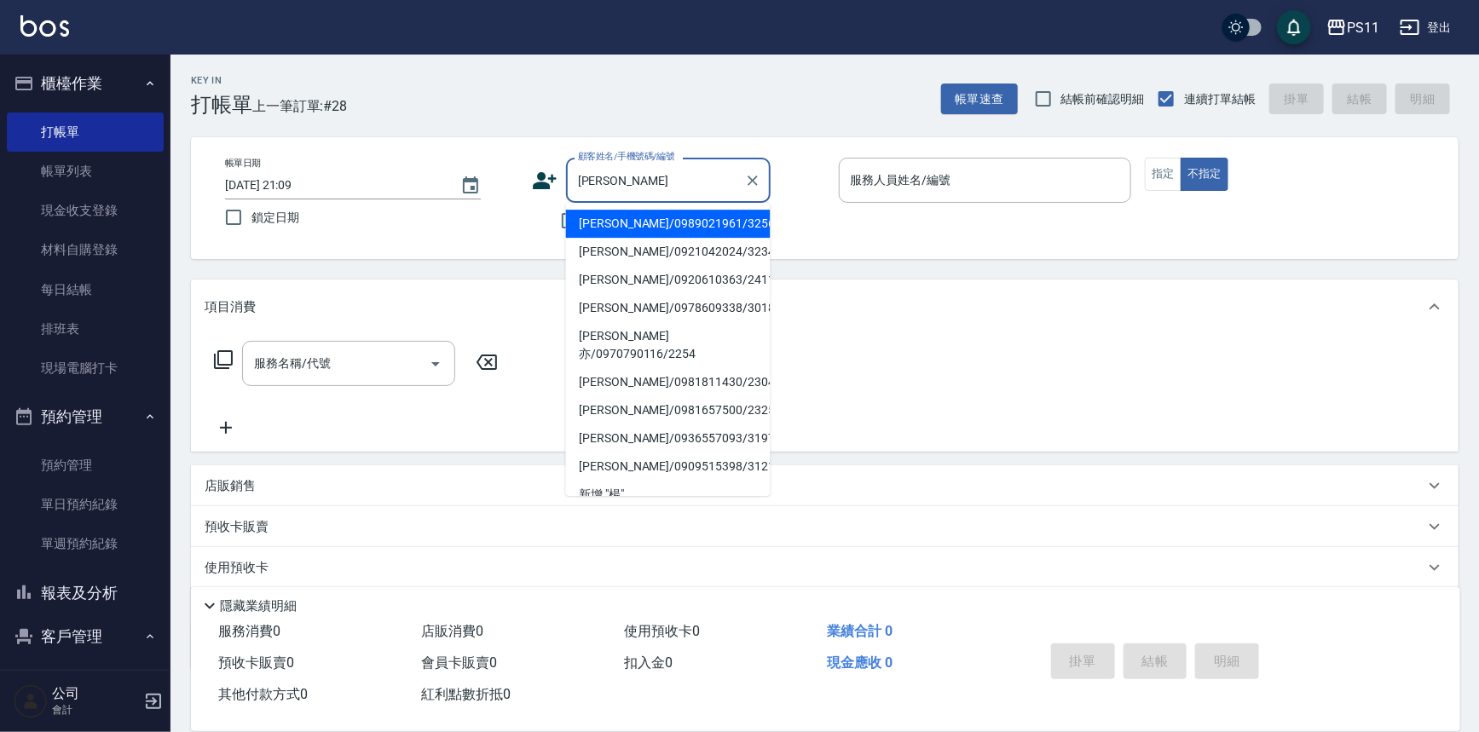
scroll to position [311, 0]
click at [640, 173] on input "[PERSON_NAME]" at bounding box center [656, 180] width 164 height 30
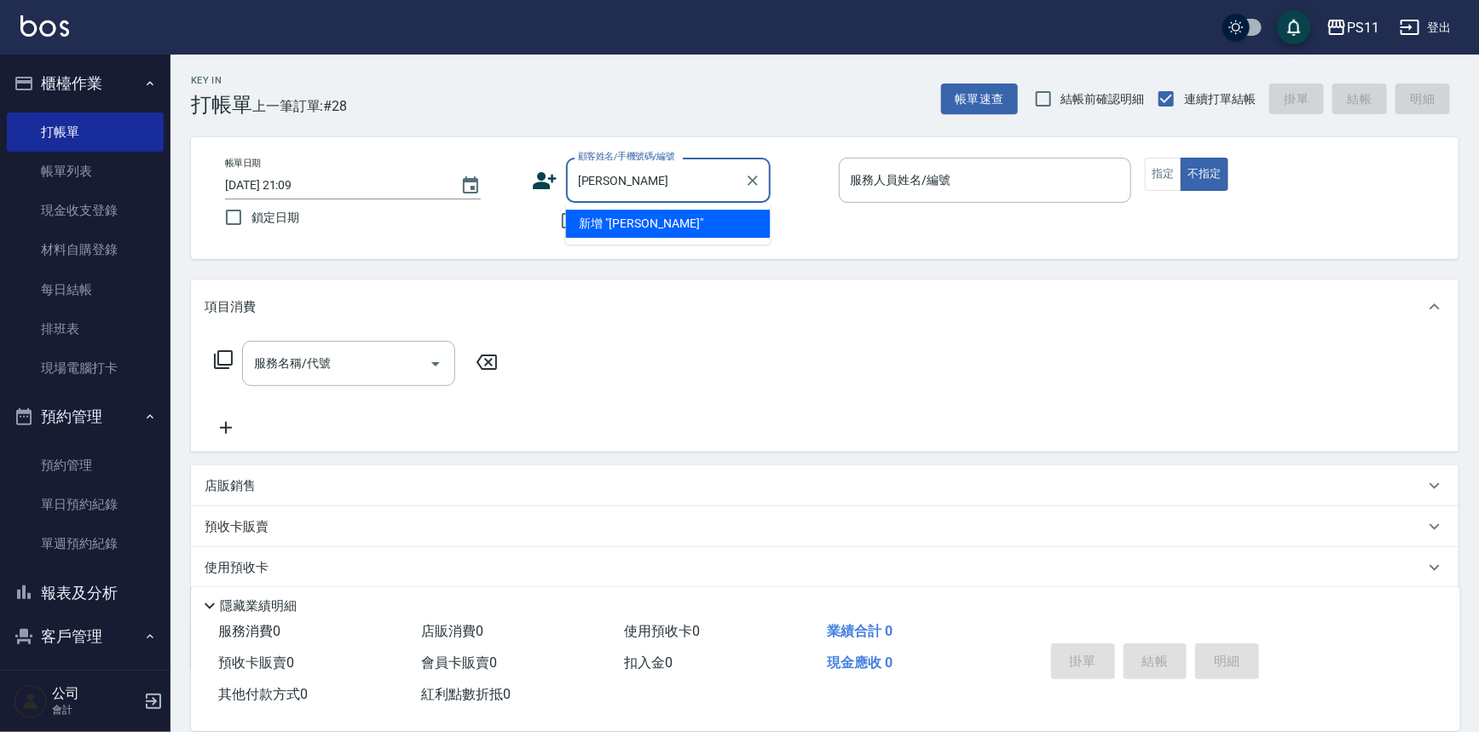
scroll to position [0, 0]
click at [656, 228] on li "[PERSON_NAME]/0963615237/1440" at bounding box center [668, 224] width 205 height 28
type input "[PERSON_NAME]/0963615237/1440"
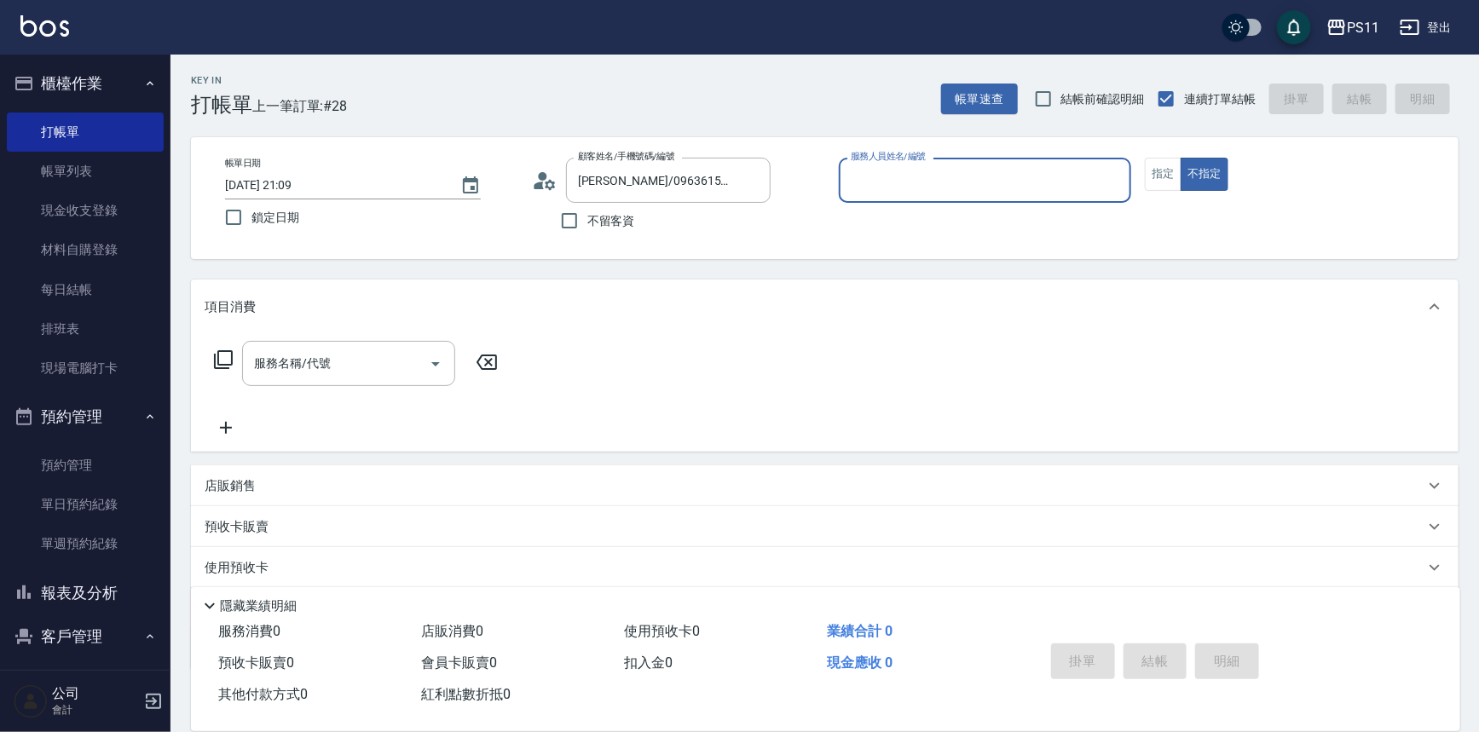
click at [902, 197] on div "服務人員姓名/編號" at bounding box center [985, 180] width 293 height 45
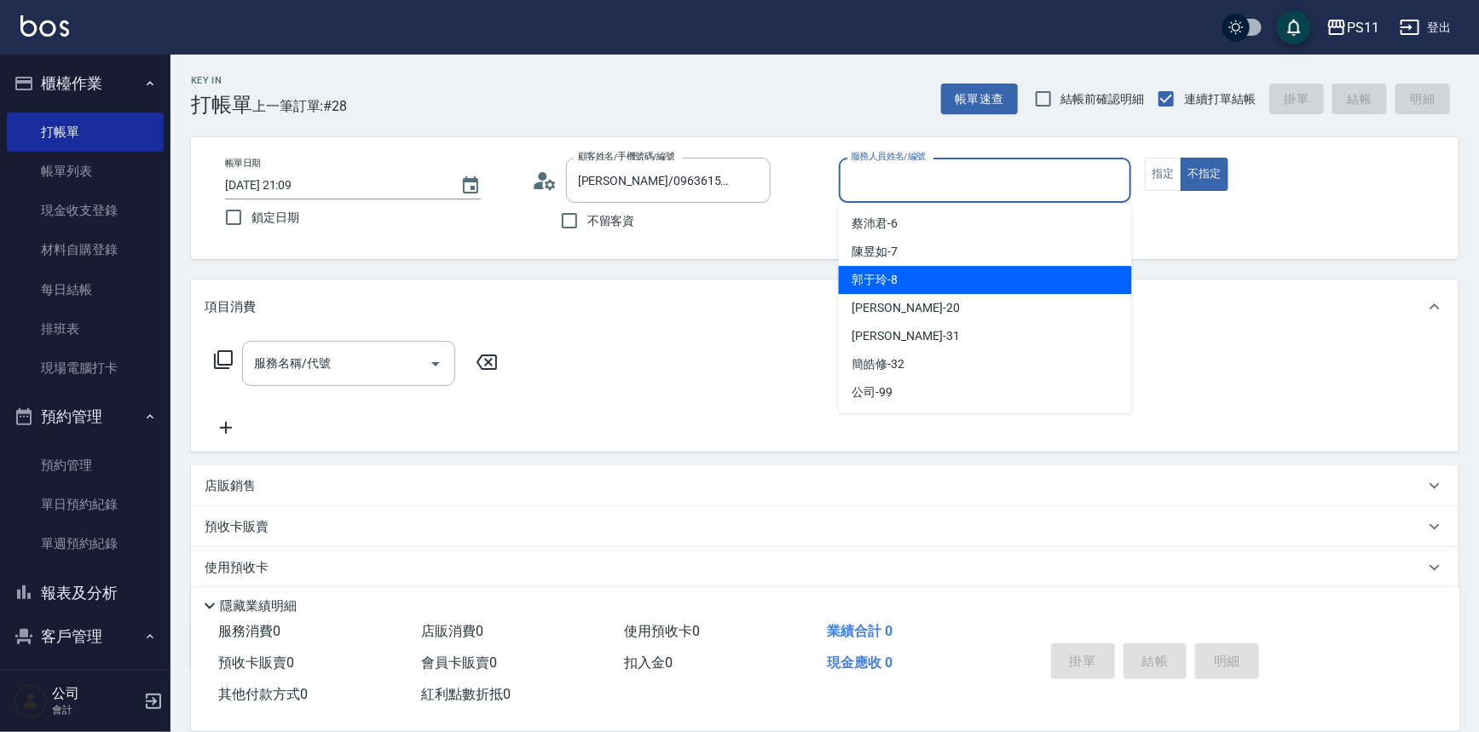
click at [908, 280] on div "郭于玲 -8" at bounding box center [985, 280] width 293 height 28
type input "郭于玲-8"
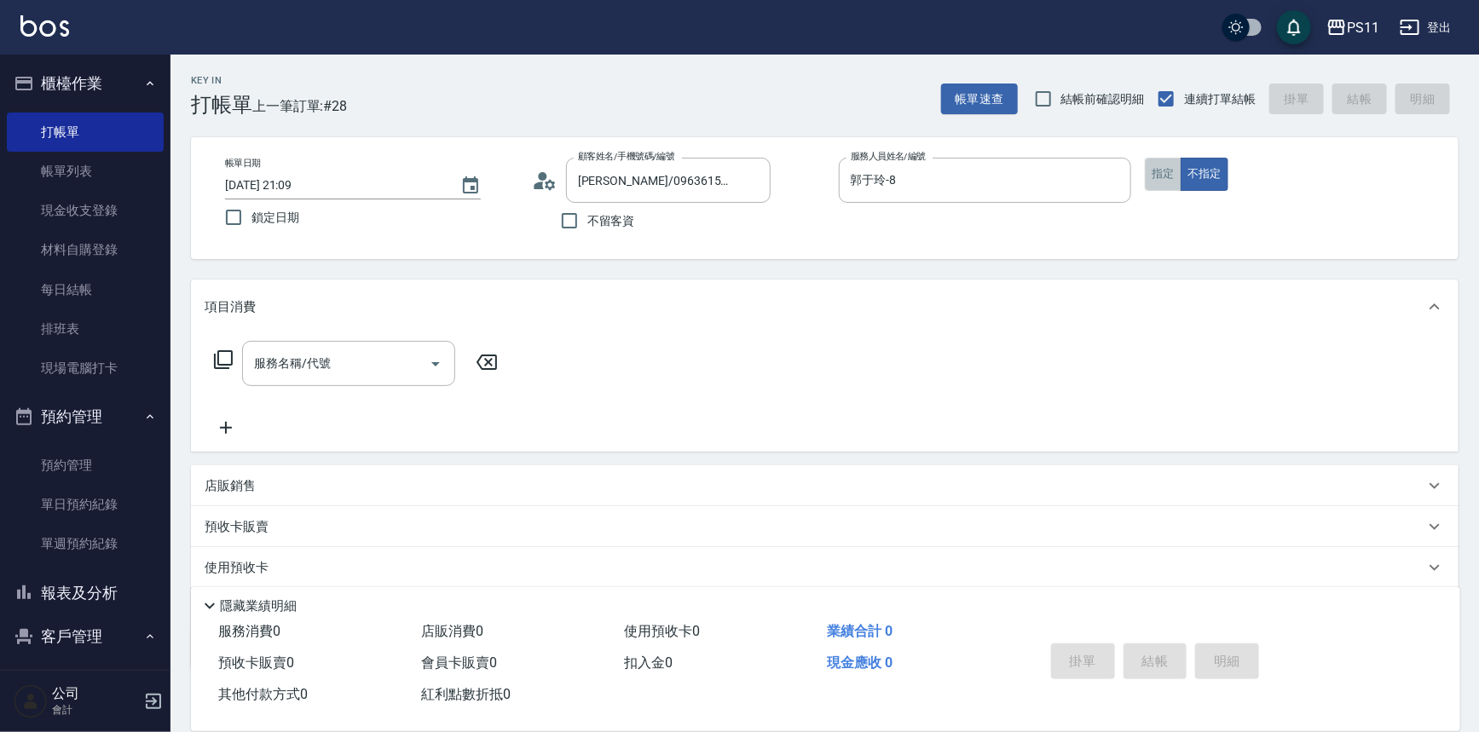
click at [1153, 182] on button "指定" at bounding box center [1163, 174] width 37 height 33
click at [225, 352] on icon at bounding box center [223, 359] width 20 height 20
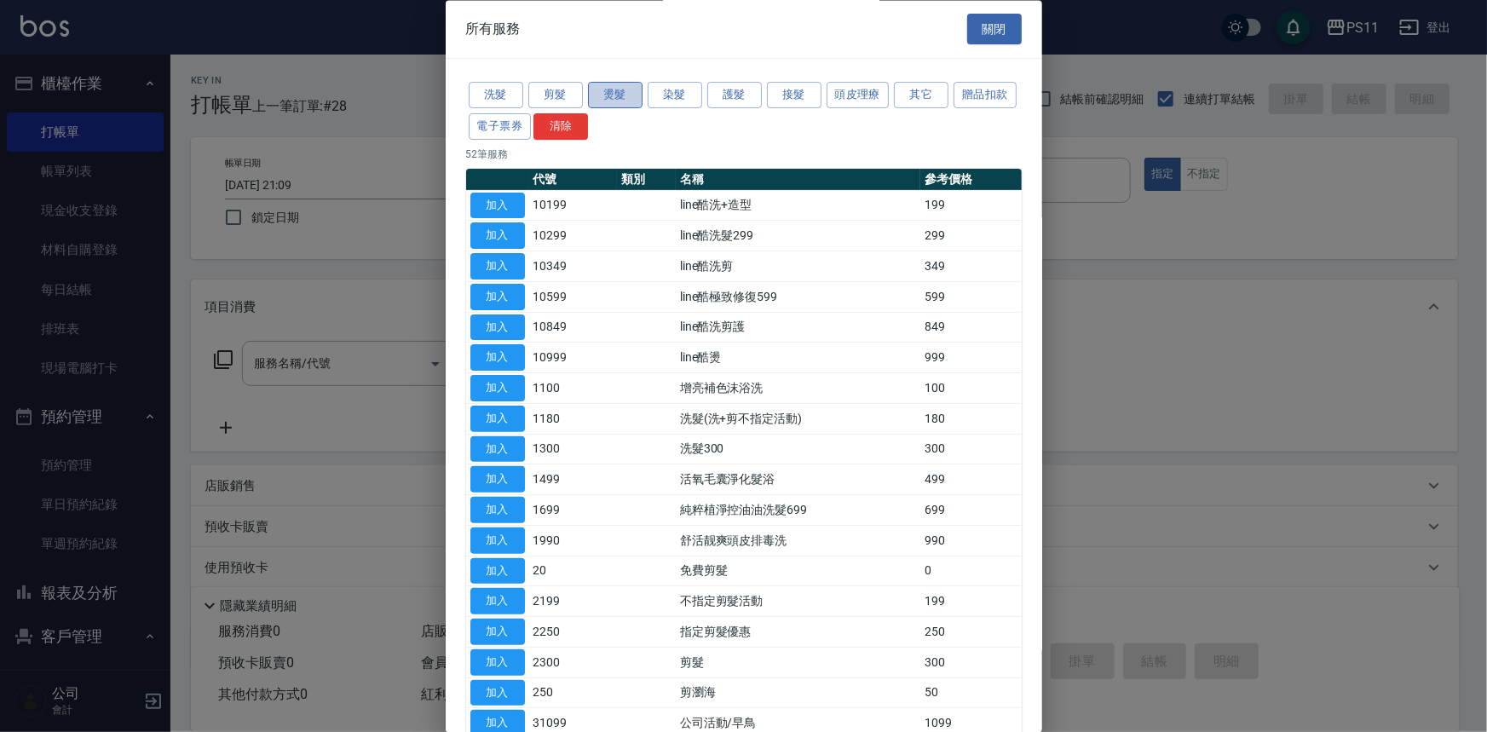
click at [603, 95] on button "燙髮" at bounding box center [615, 96] width 55 height 26
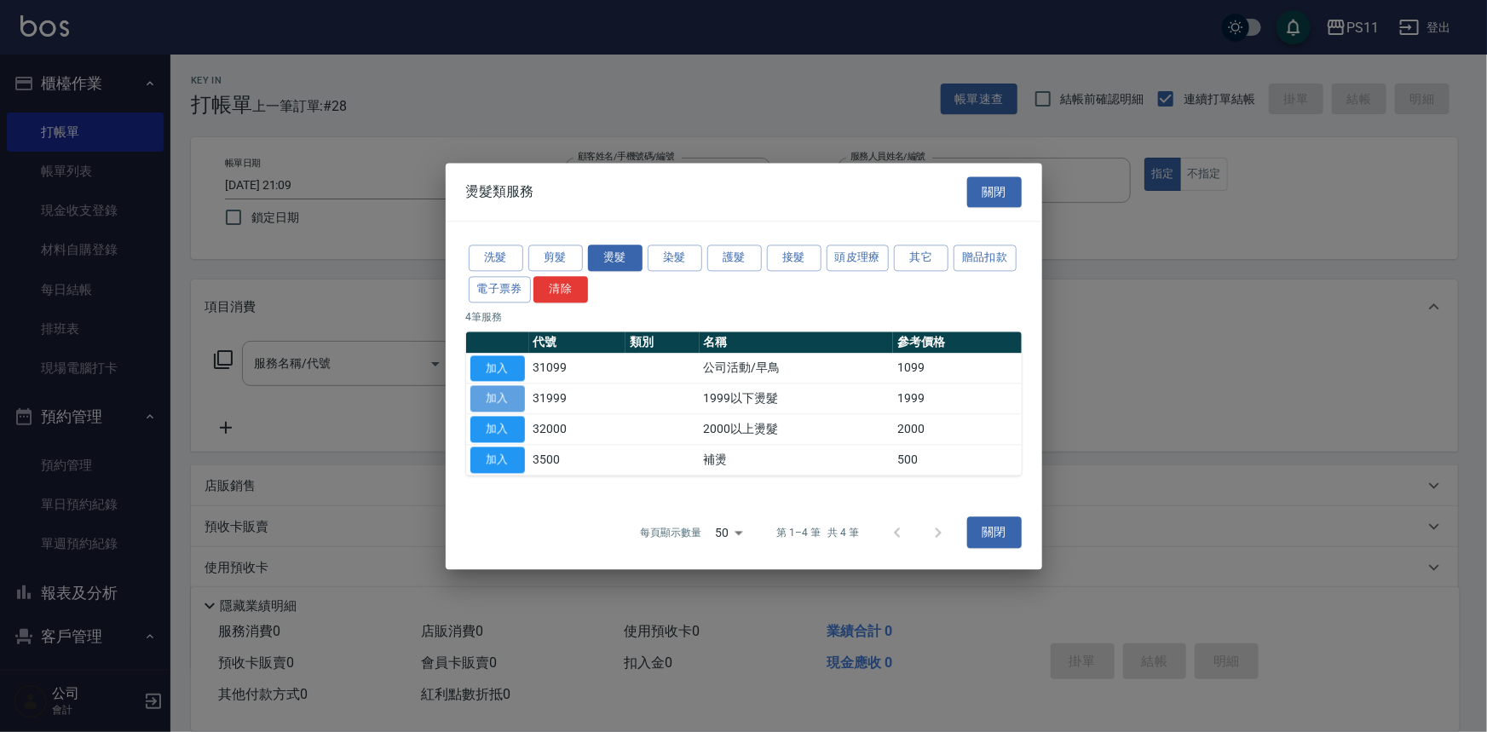
click at [481, 403] on button "加入" at bounding box center [497, 399] width 55 height 26
type input "1999以下燙髮(31999)"
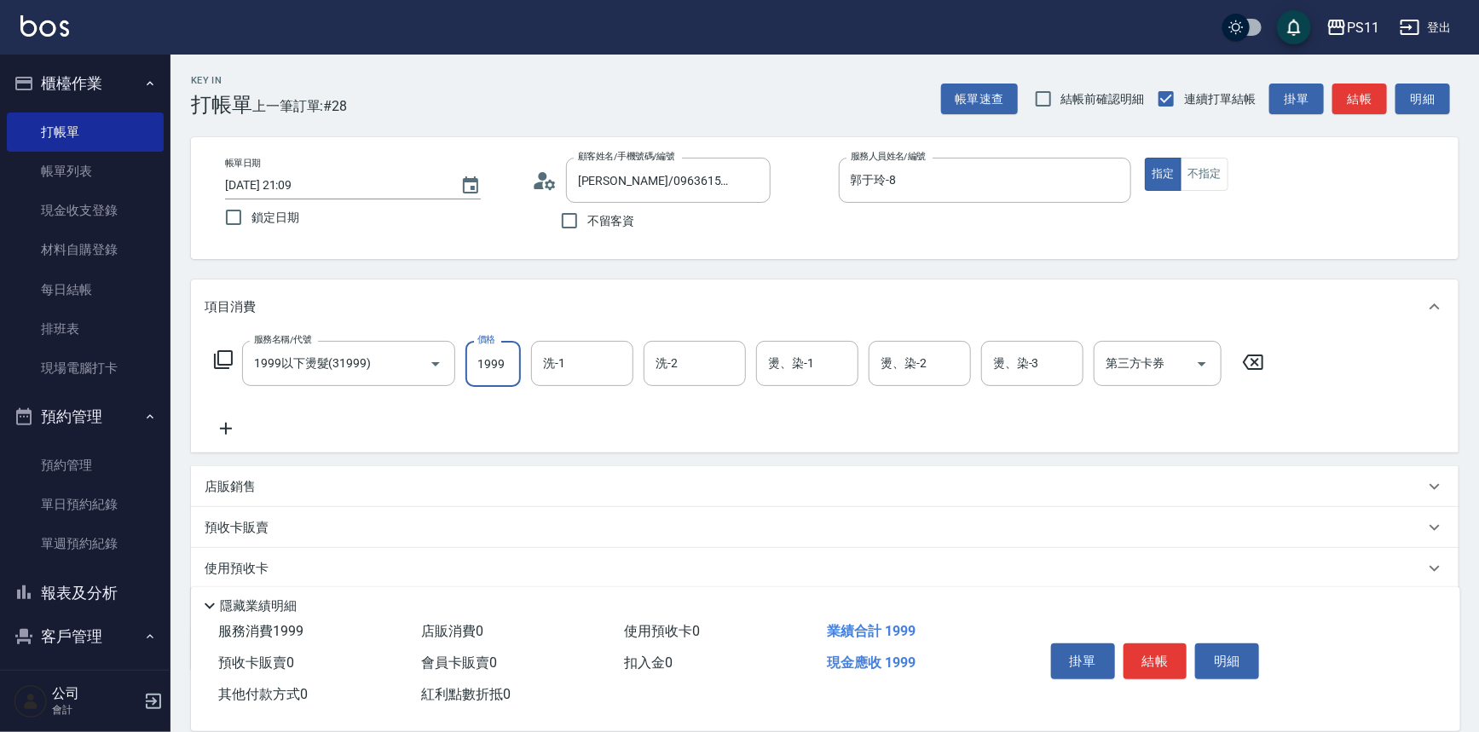
click at [511, 370] on input "1999" at bounding box center [492, 364] width 55 height 46
type input "2000"
type input "[PERSON_NAME]-20"
click at [211, 422] on icon at bounding box center [226, 428] width 43 height 20
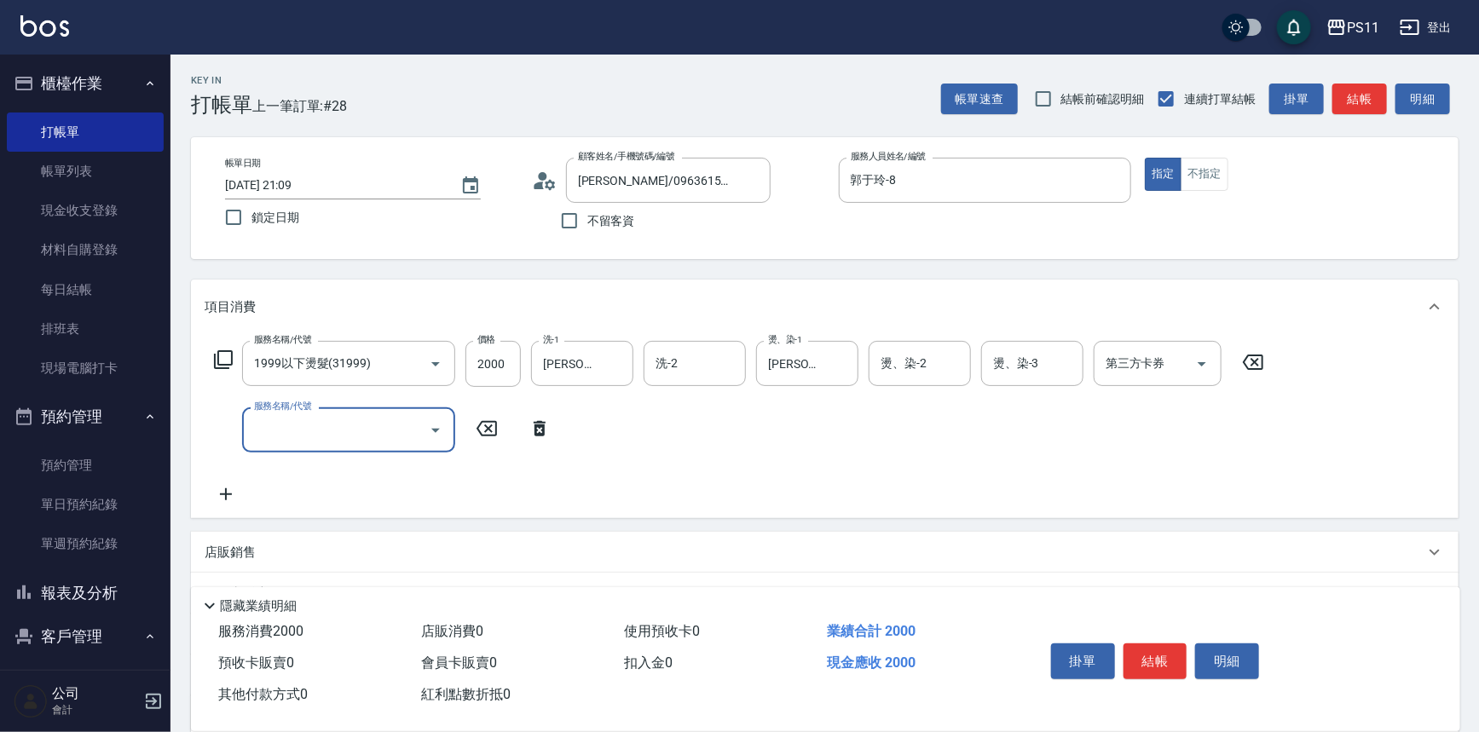
click at [282, 430] on input "服務名稱/代號" at bounding box center [336, 430] width 172 height 30
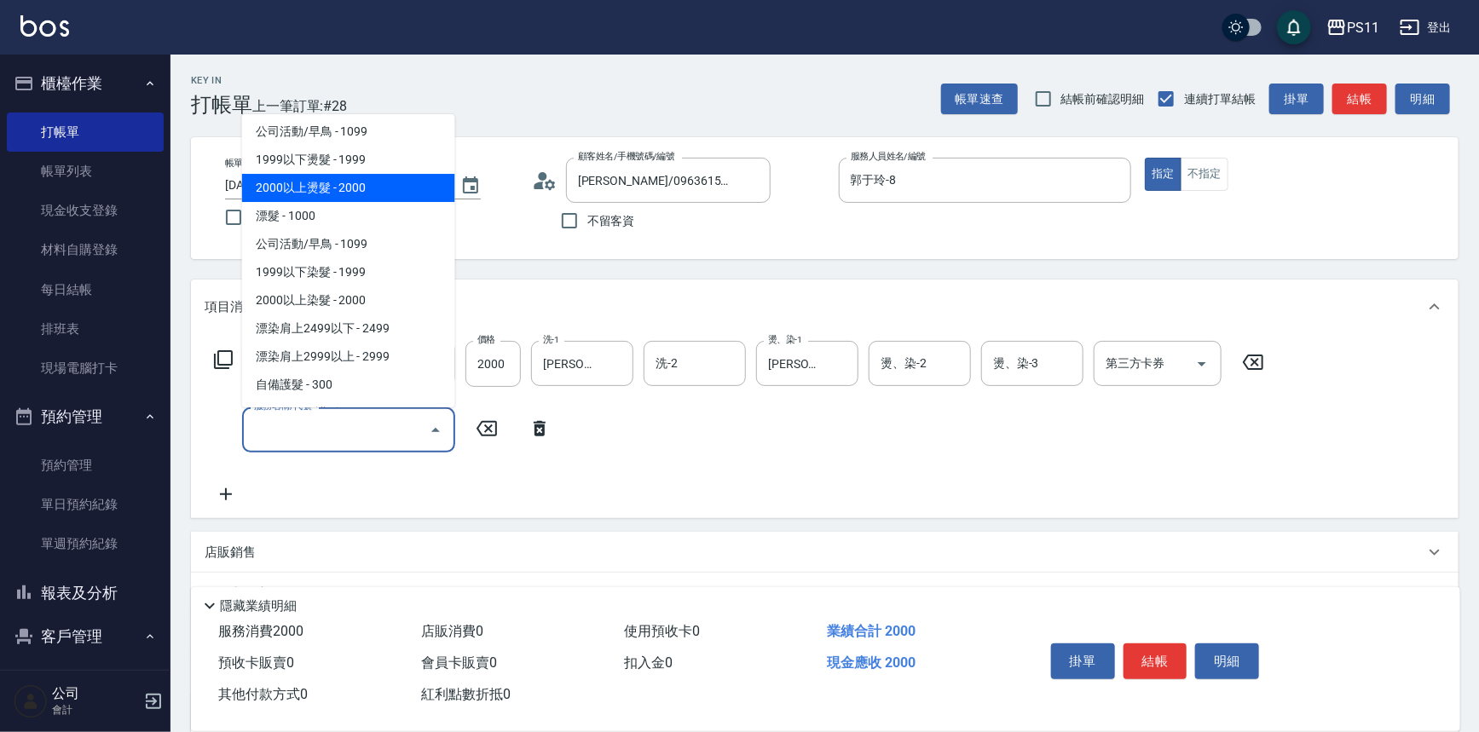
scroll to position [929, 0]
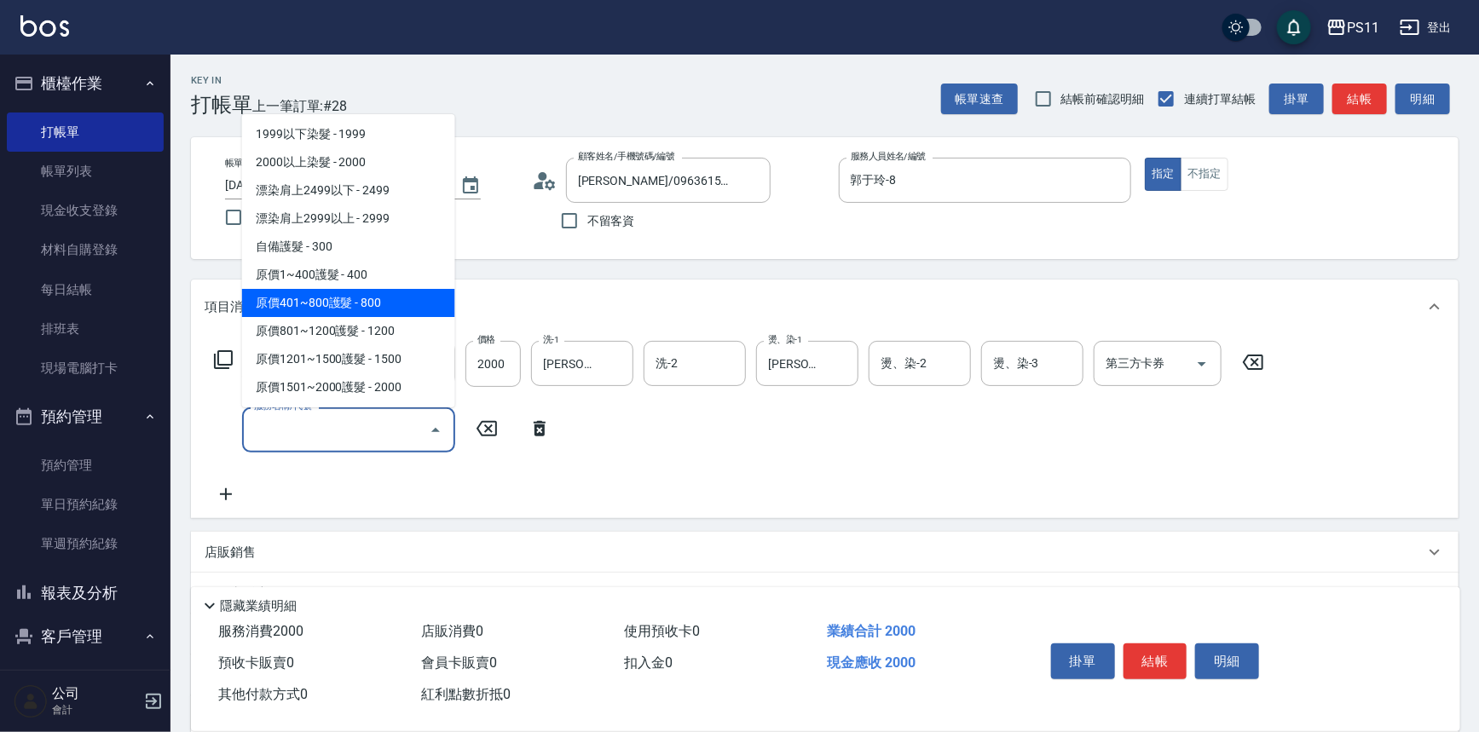
click at [404, 307] on span "原價401~800護髮 - 800" at bounding box center [348, 303] width 213 height 28
type input "原價401~800護髮(50800)"
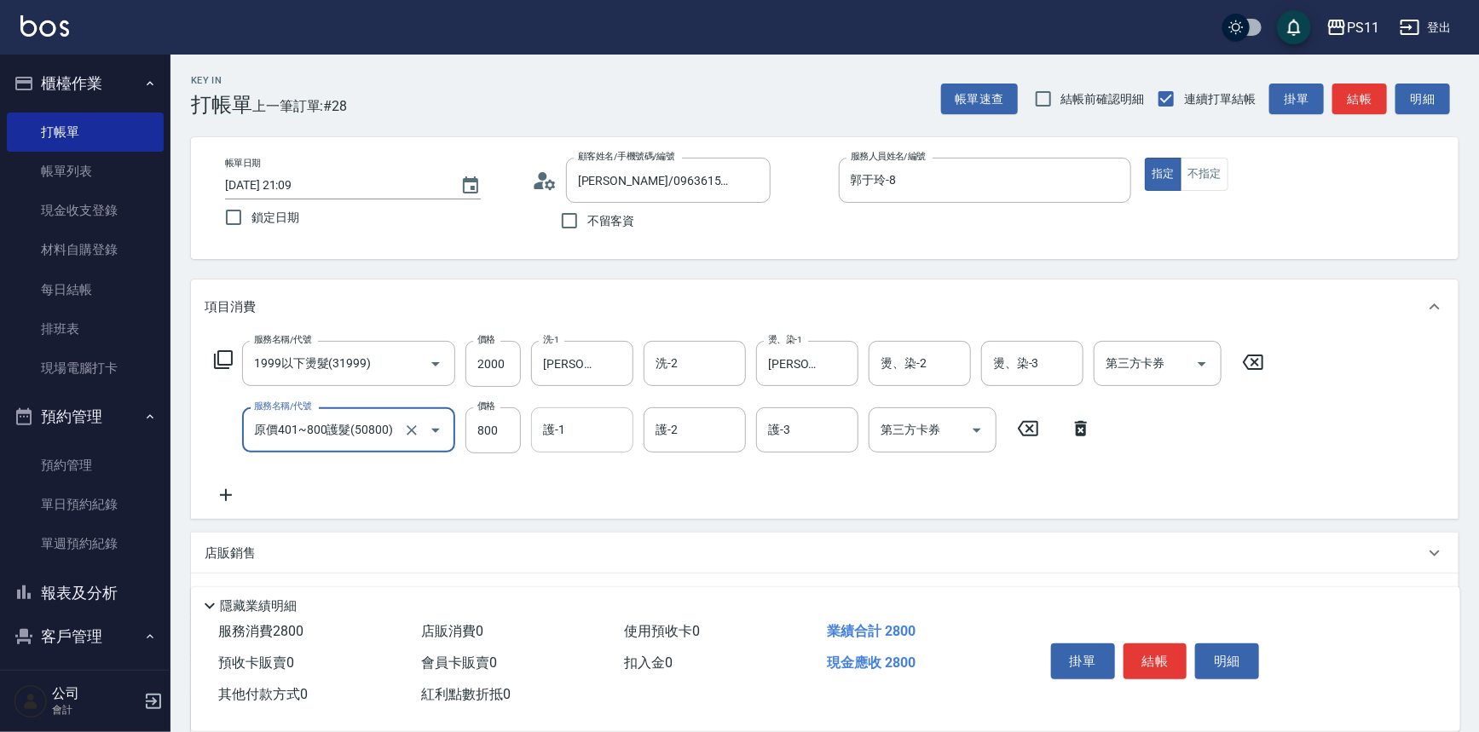
click at [565, 426] on input "護-1" at bounding box center [582, 430] width 87 height 30
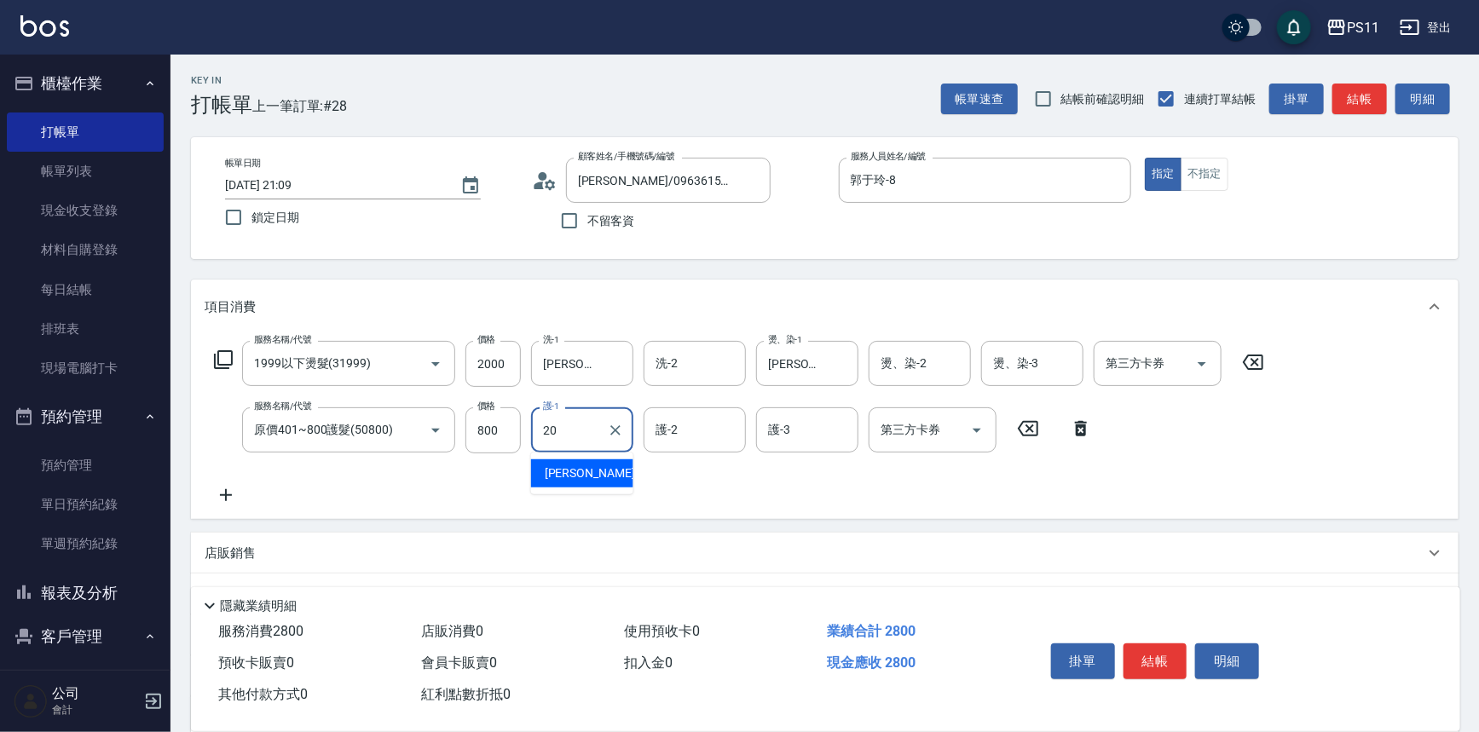
type input "[PERSON_NAME]-20"
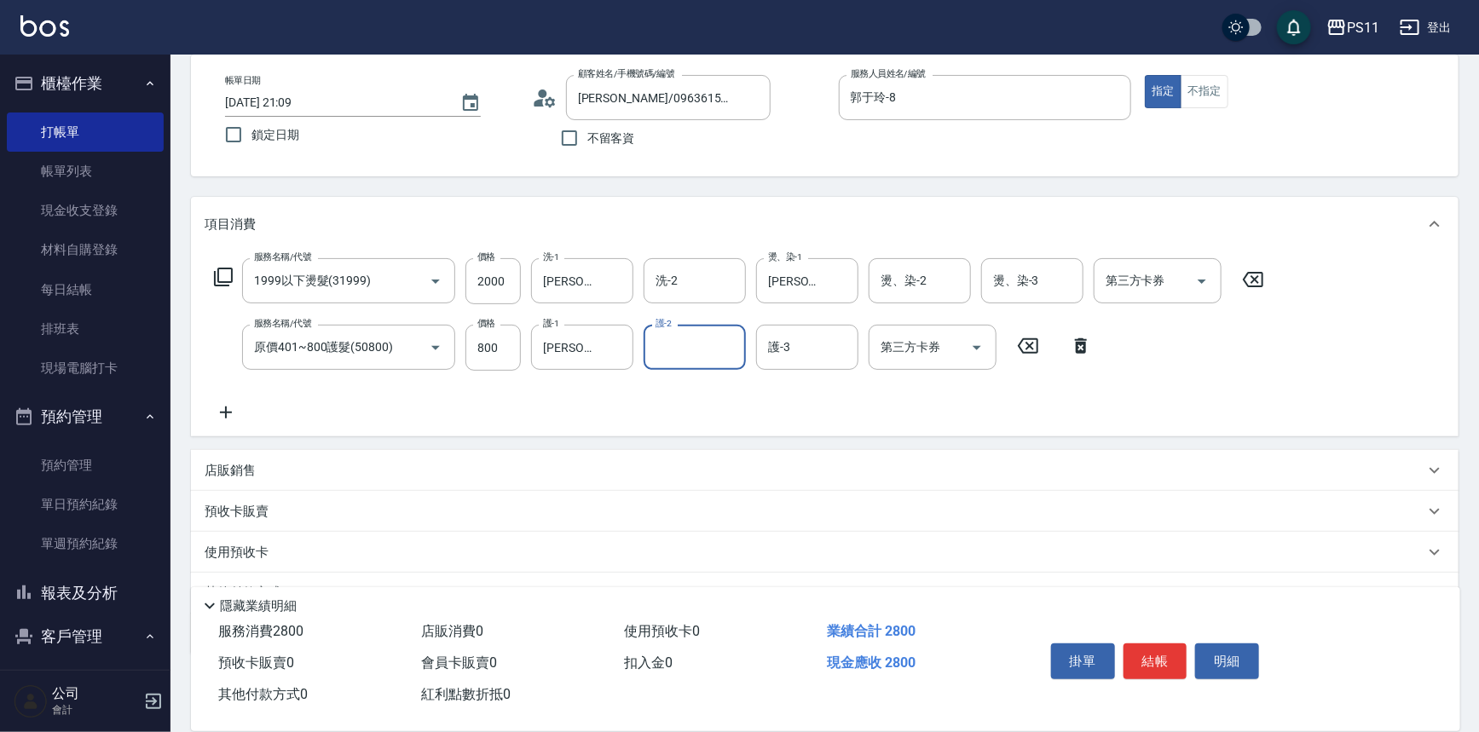
scroll to position [165, 0]
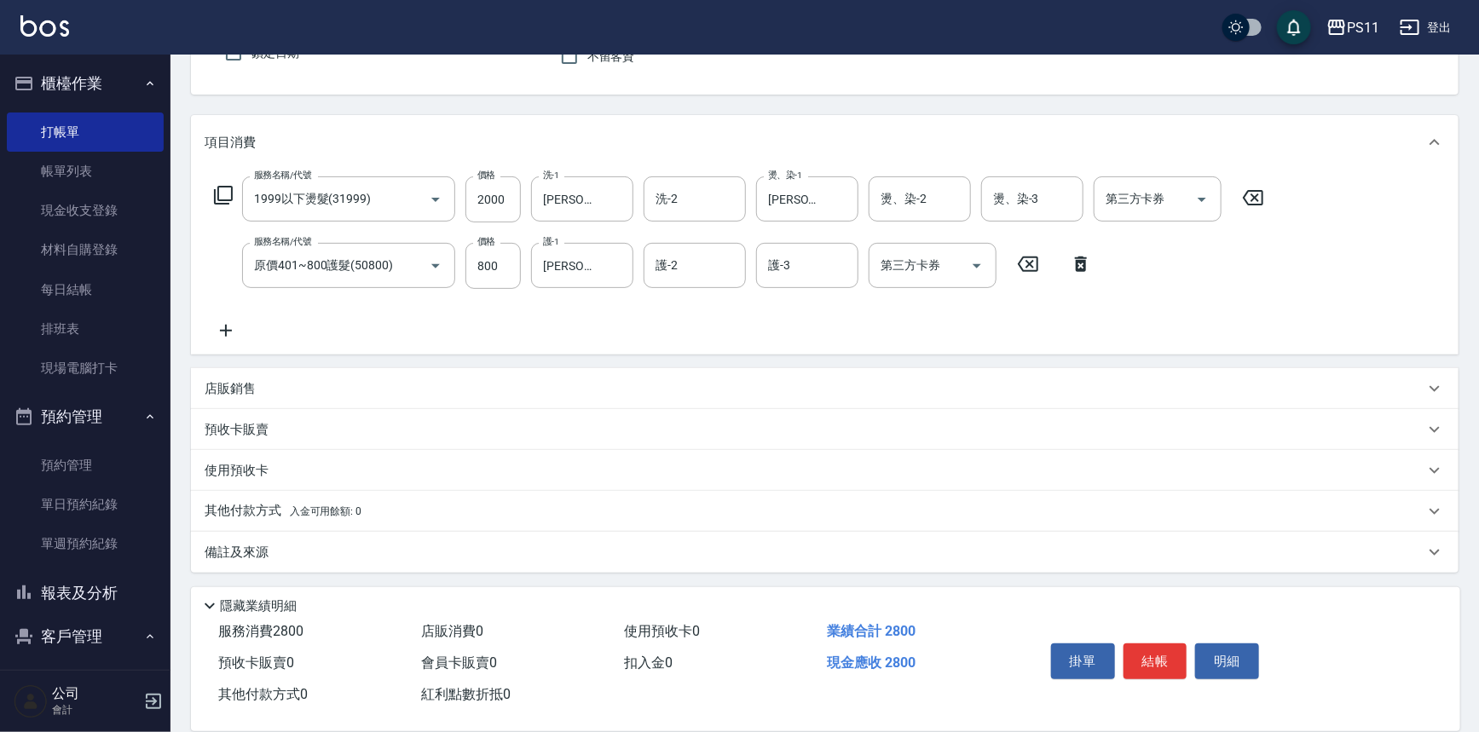
click at [273, 509] on p "其他付款方式 入金可用餘額: 0" at bounding box center [283, 511] width 157 height 19
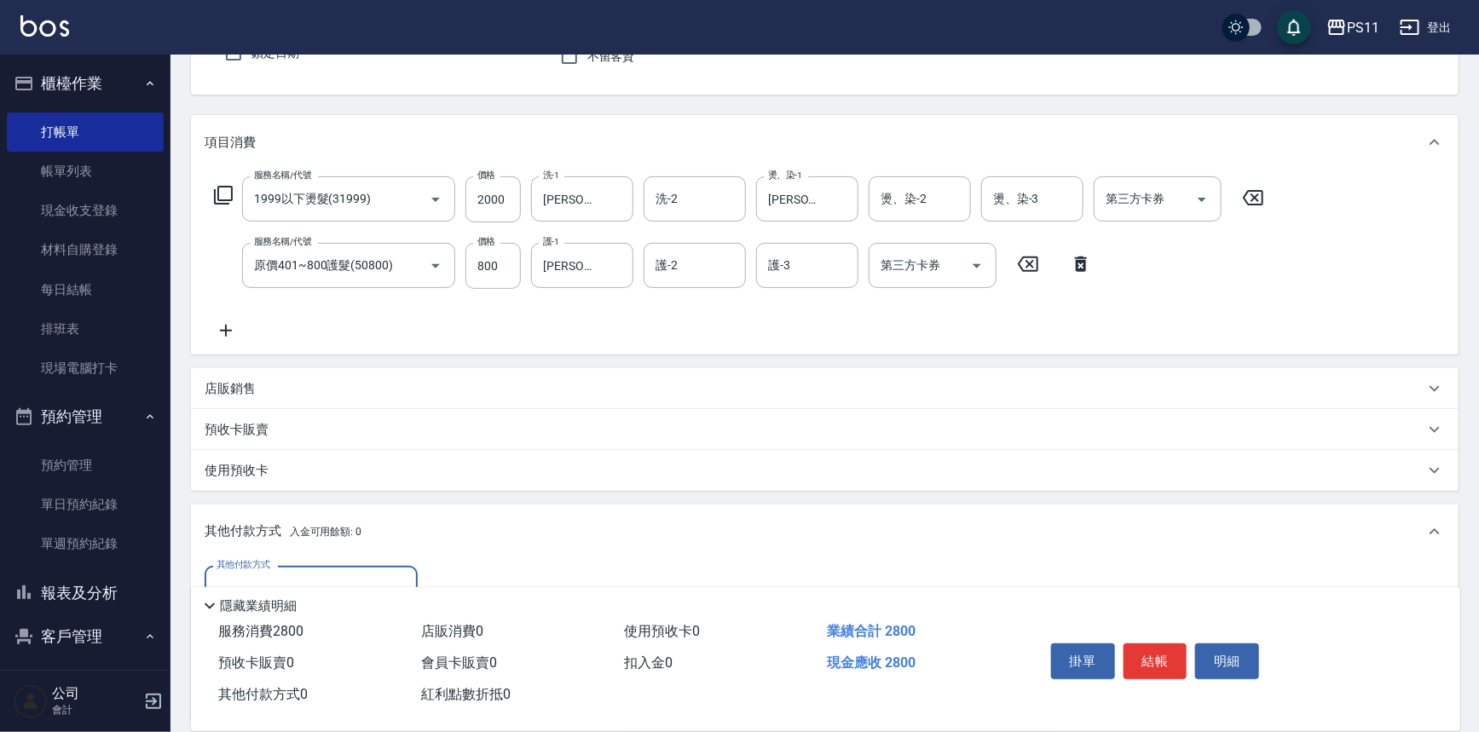
scroll to position [0, 0]
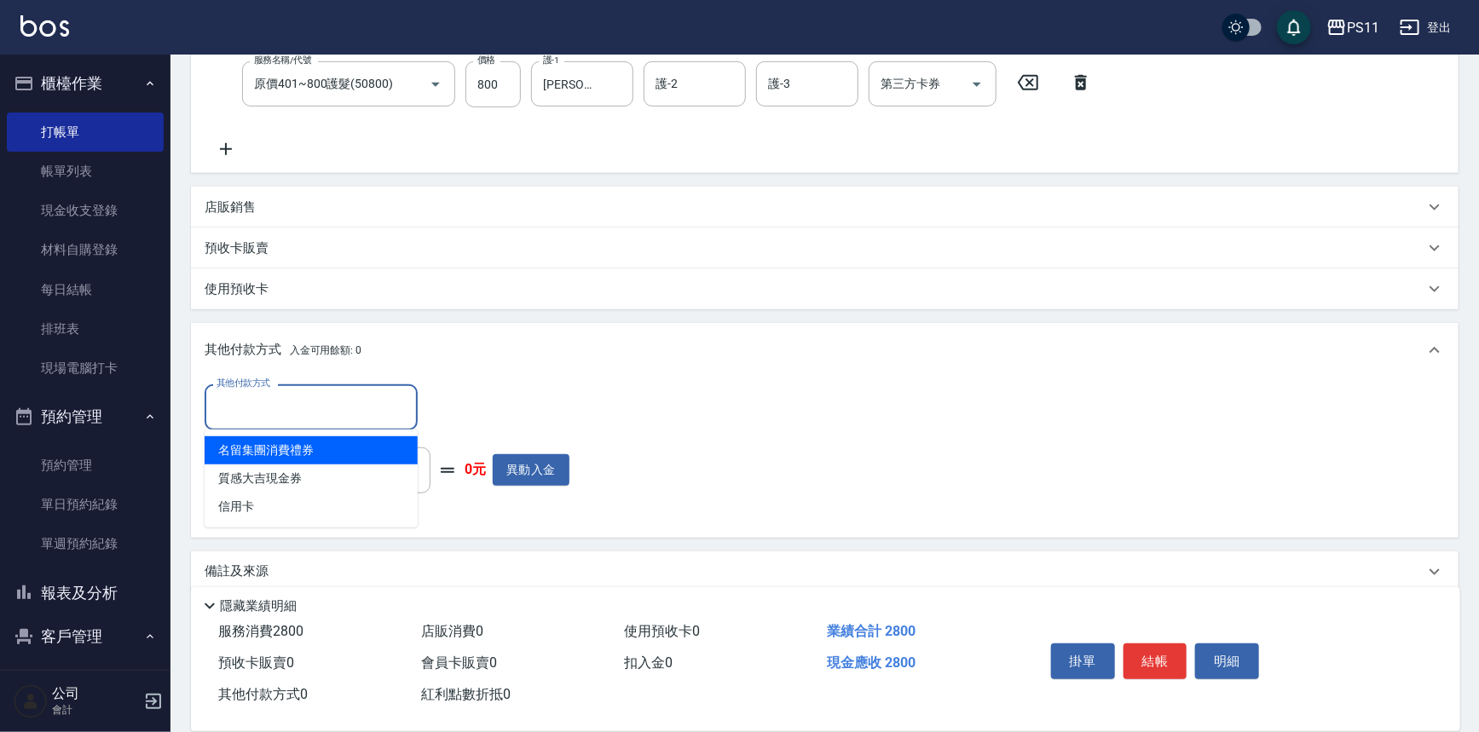
click at [280, 410] on input "其他付款方式" at bounding box center [311, 407] width 198 height 30
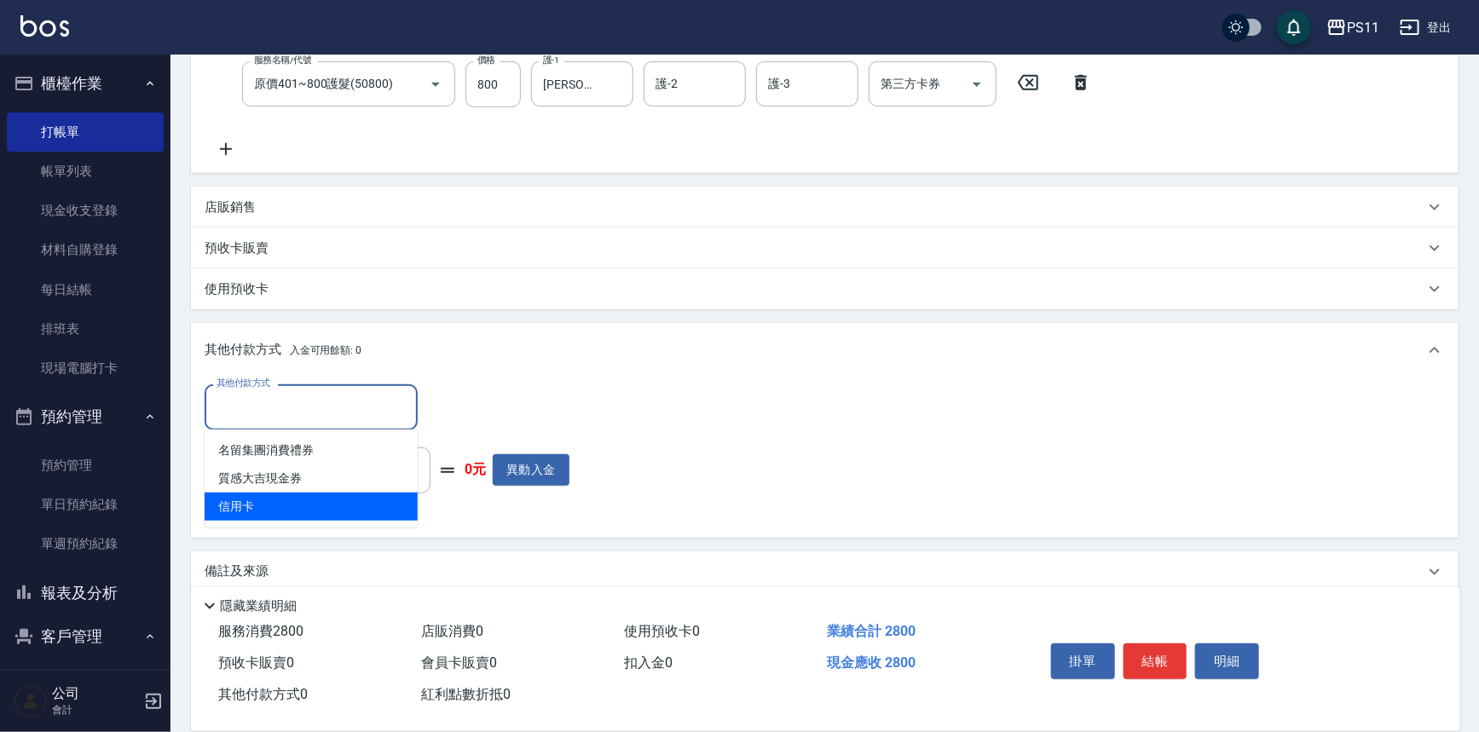
click at [289, 499] on span "信用卡" at bounding box center [311, 507] width 213 height 28
type input "信用卡"
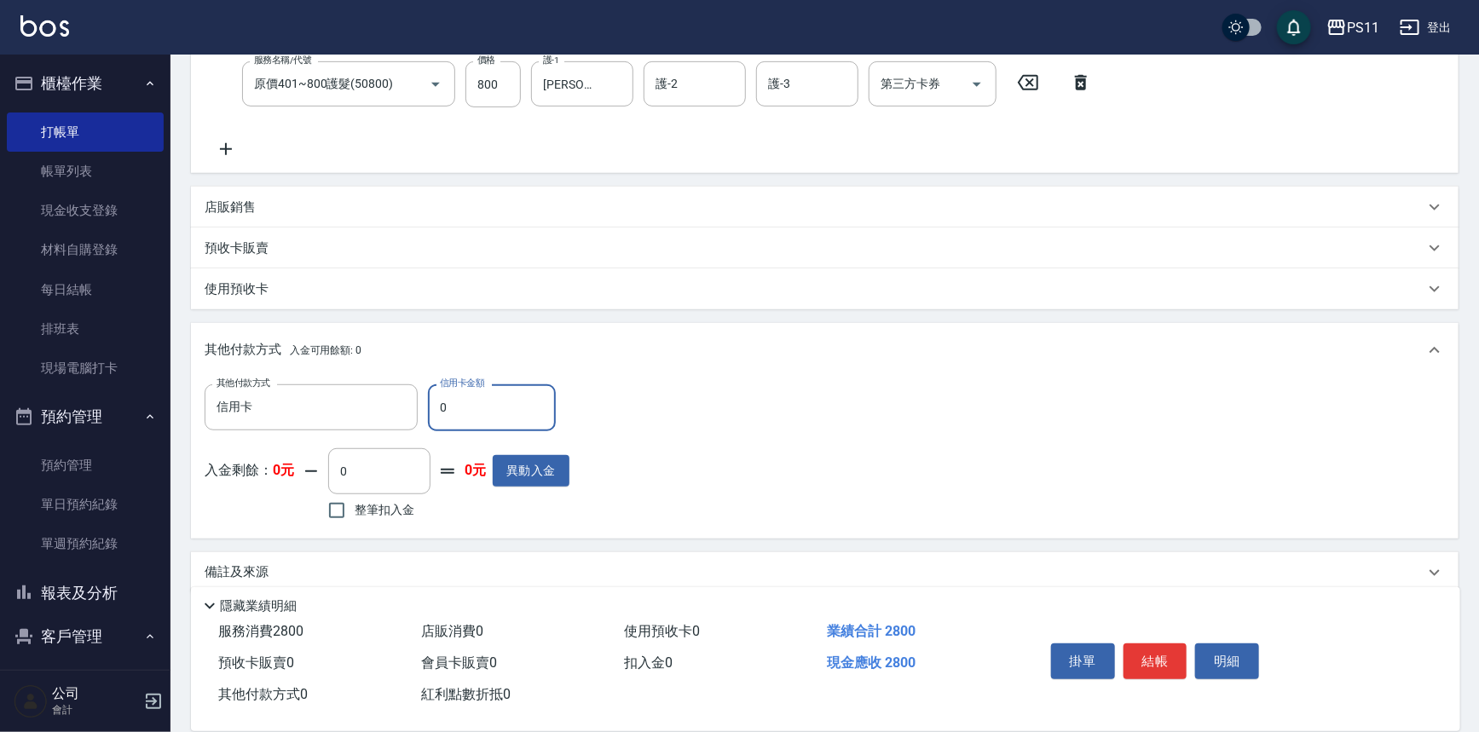
drag, startPoint x: 470, startPoint y: 408, endPoint x: 188, endPoint y: 439, distance: 282.9
click at [191, 438] on div "其他付款方式 信用卡 其他付款方式 信用卡金額 0 信用卡金額 入金剩餘： 0元 0 ​ 整筆扣入金 0元 異動入金" at bounding box center [824, 458] width 1267 height 160
type input "2800"
click at [1149, 652] on button "結帳" at bounding box center [1155, 662] width 64 height 36
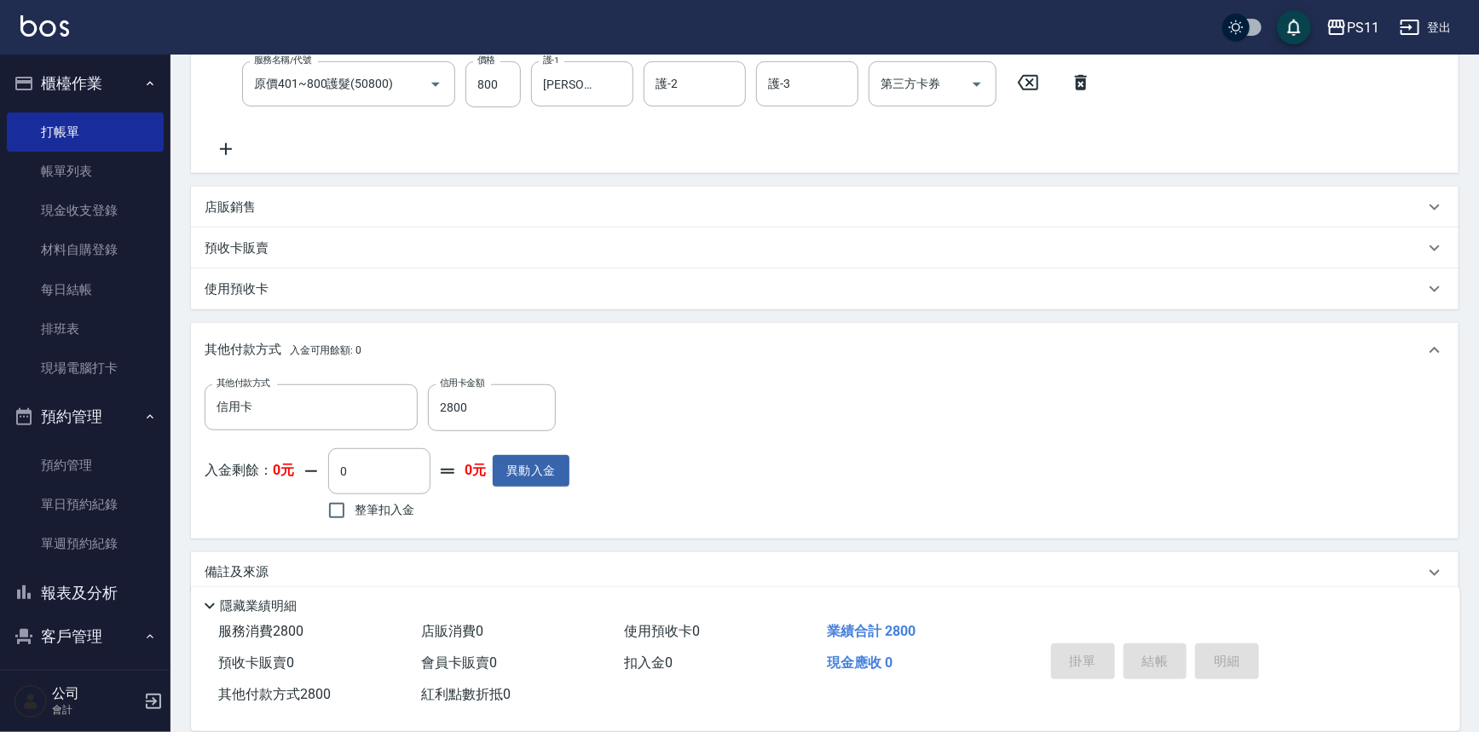
type input "[DATE] 21:11"
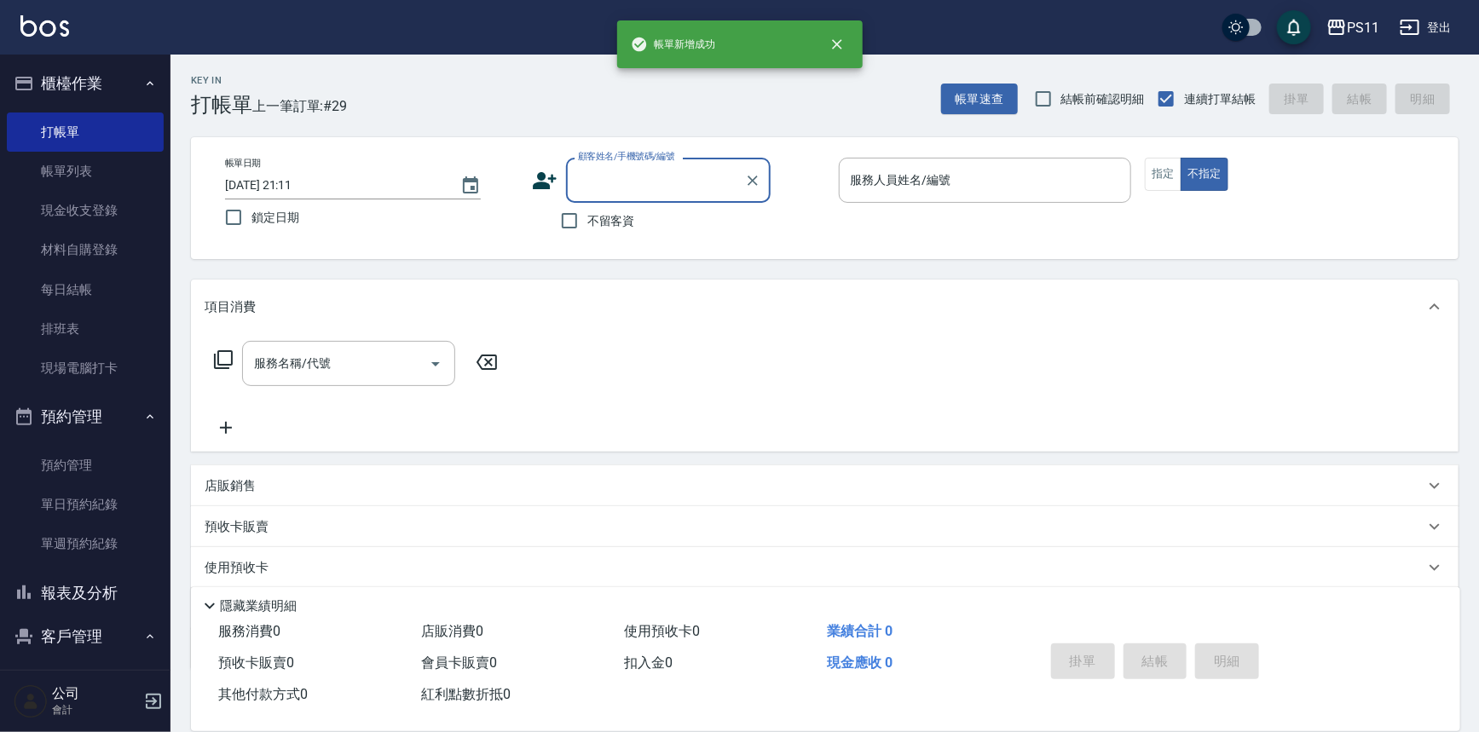
click at [634, 196] on div "顧客姓名/手機號碼/編號" at bounding box center [668, 180] width 205 height 45
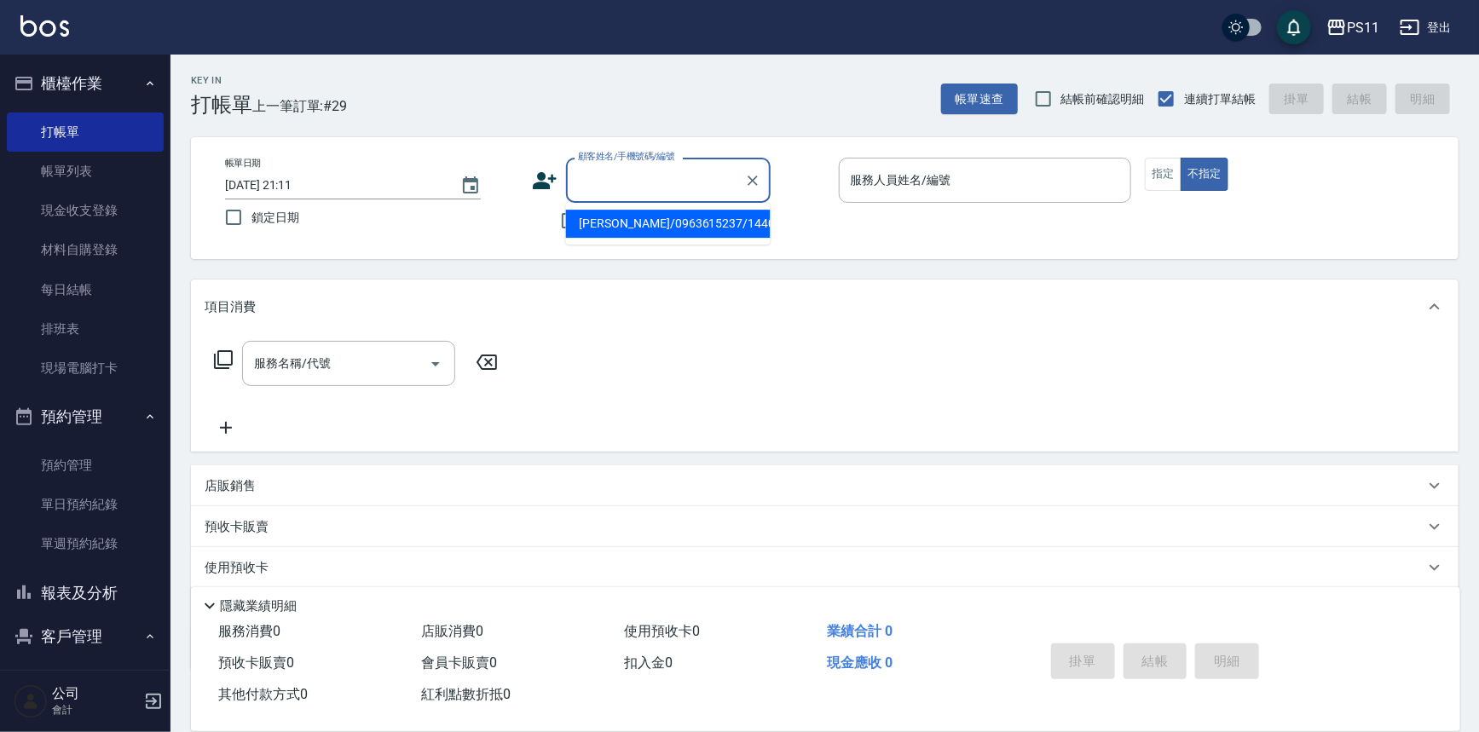
click at [644, 219] on li "[PERSON_NAME]/0963615237/1440" at bounding box center [668, 224] width 205 height 28
type input "[PERSON_NAME]/0963615237/1440"
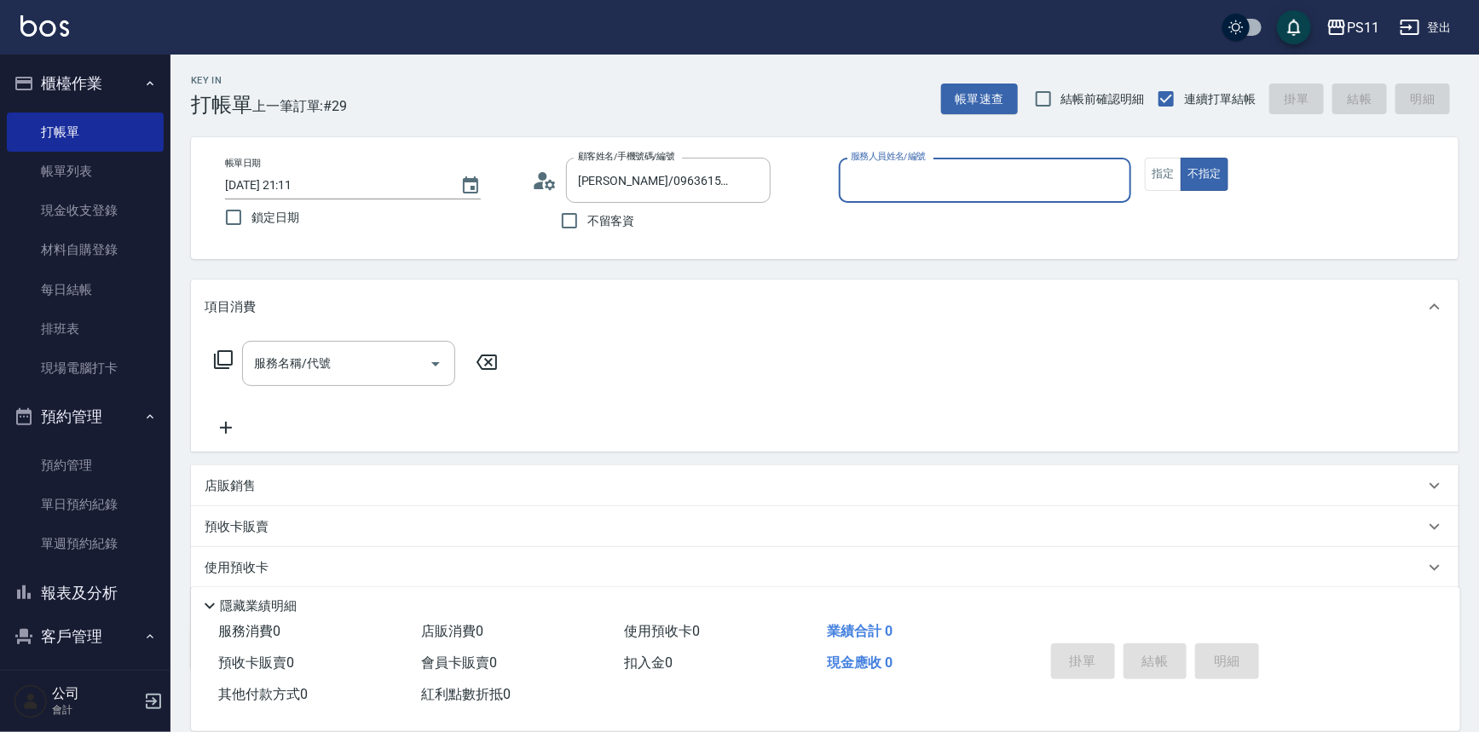
click at [1012, 181] on input "服務人員姓名/編號" at bounding box center [985, 180] width 278 height 30
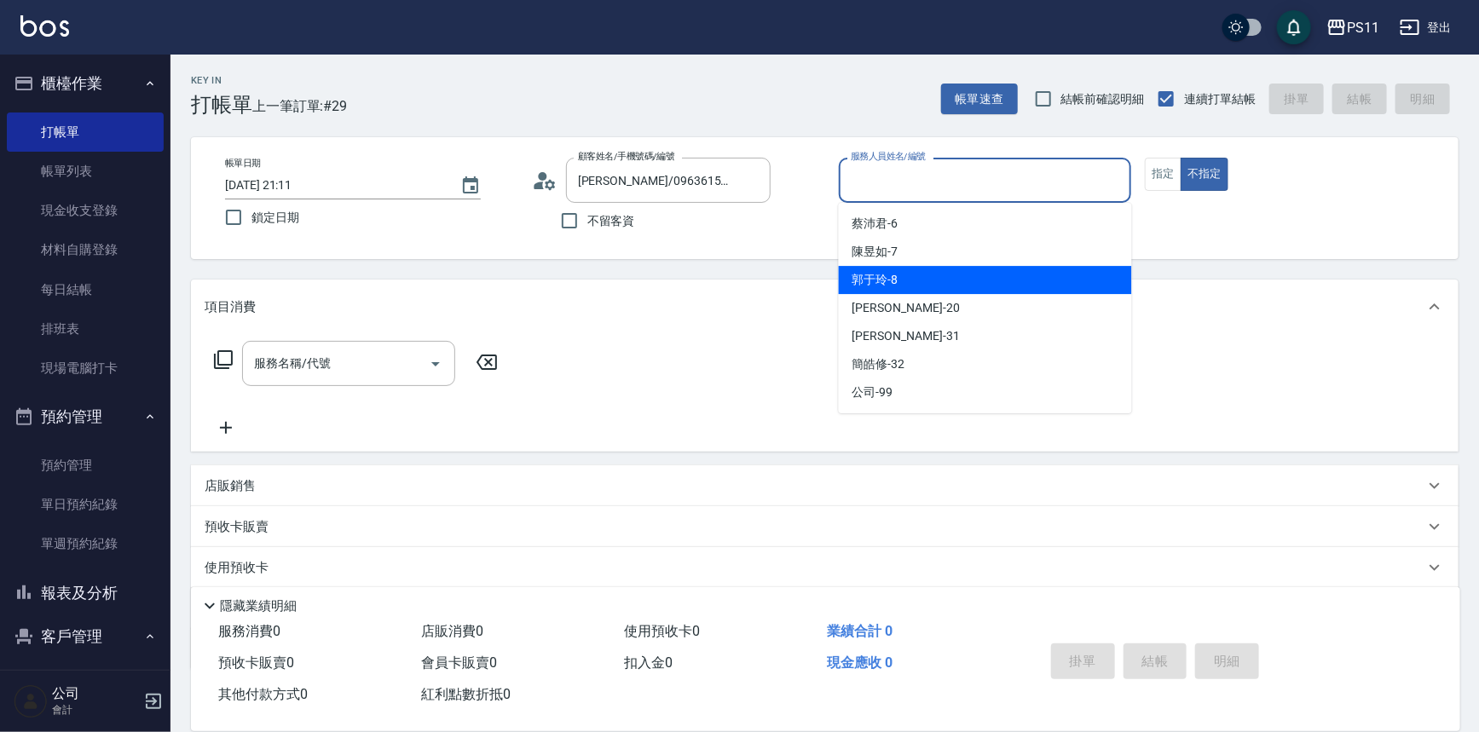
click at [1008, 286] on div "郭于玲 -8" at bounding box center [985, 280] width 293 height 28
type input "郭于玲-8"
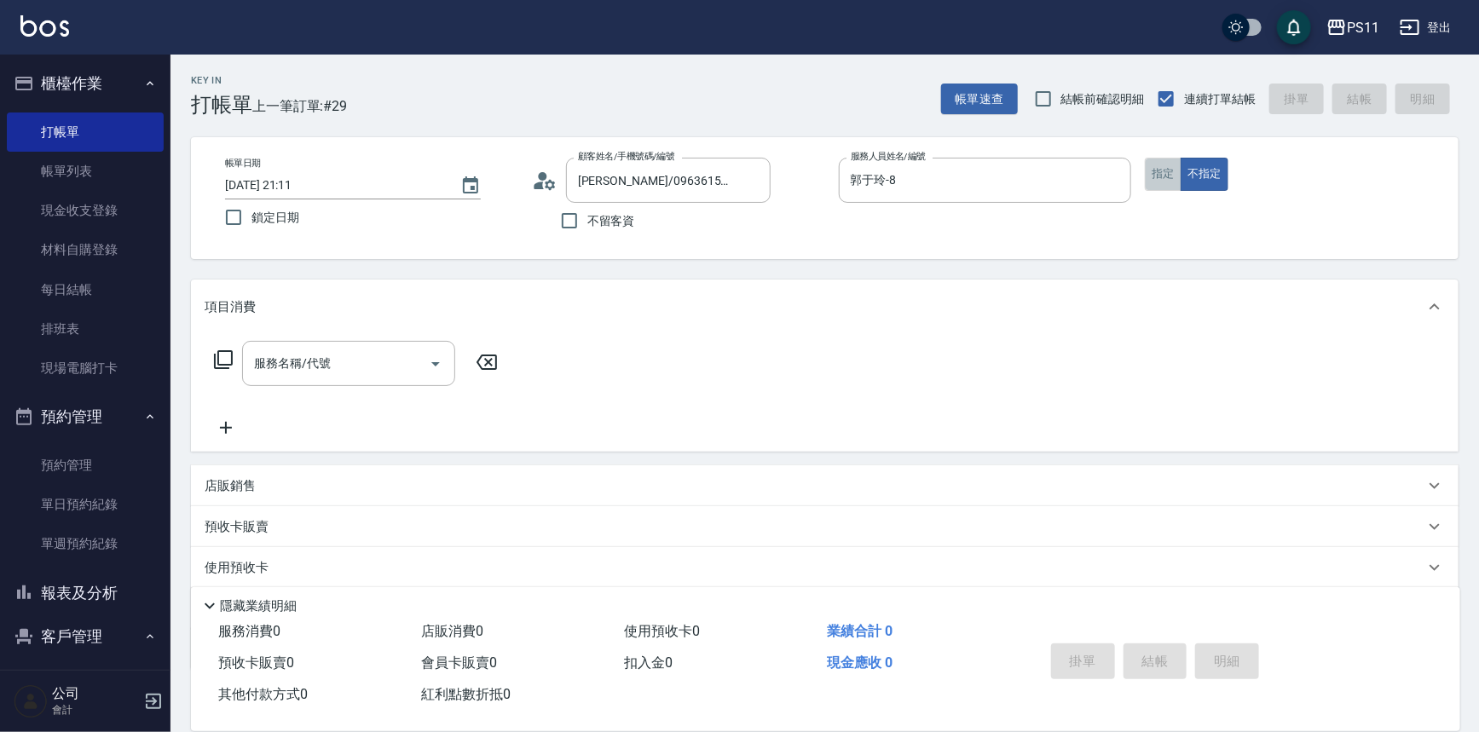
click at [1150, 174] on button "指定" at bounding box center [1163, 174] width 37 height 33
click at [225, 355] on icon at bounding box center [223, 359] width 20 height 20
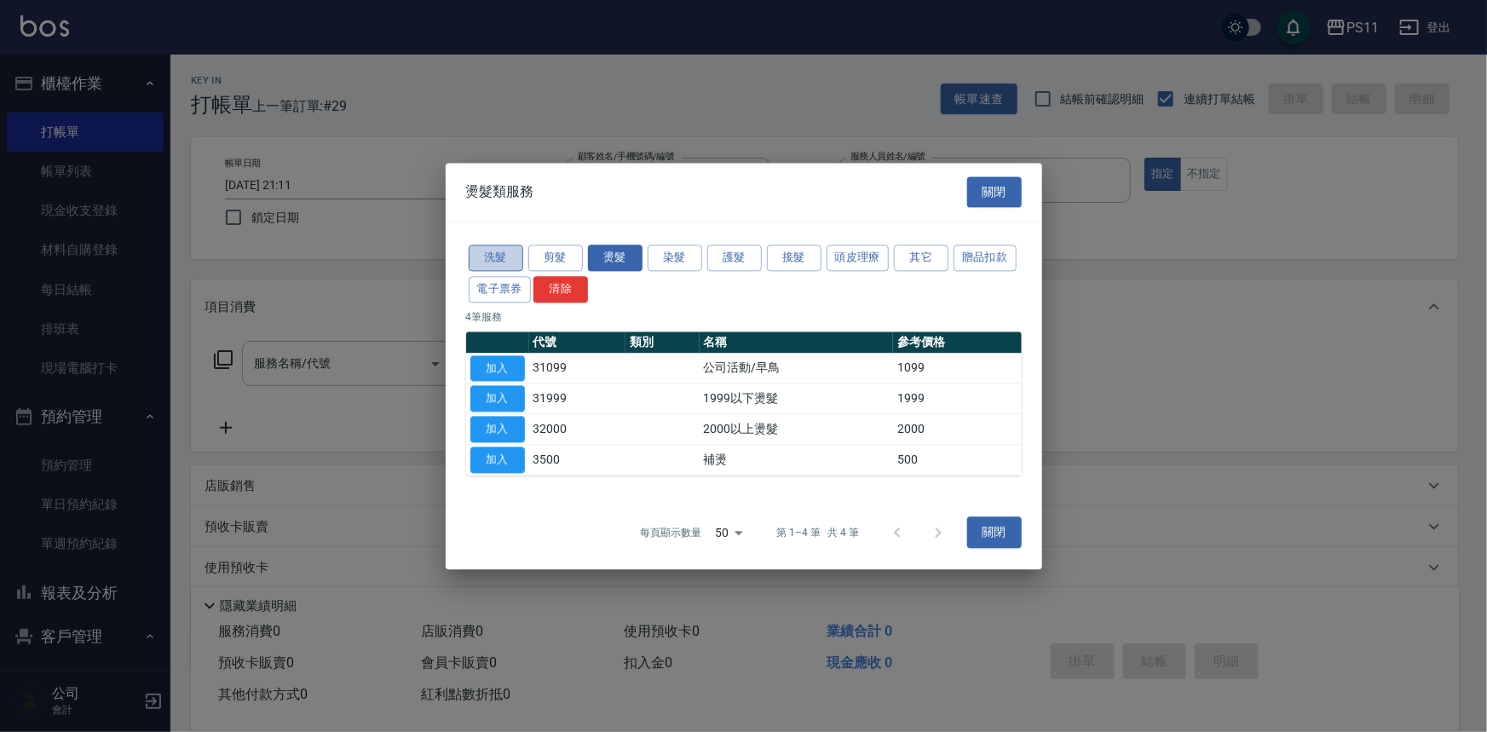
click at [477, 256] on button "洗髮" at bounding box center [496, 258] width 55 height 26
click at [501, 254] on button "洗髮" at bounding box center [496, 258] width 55 height 26
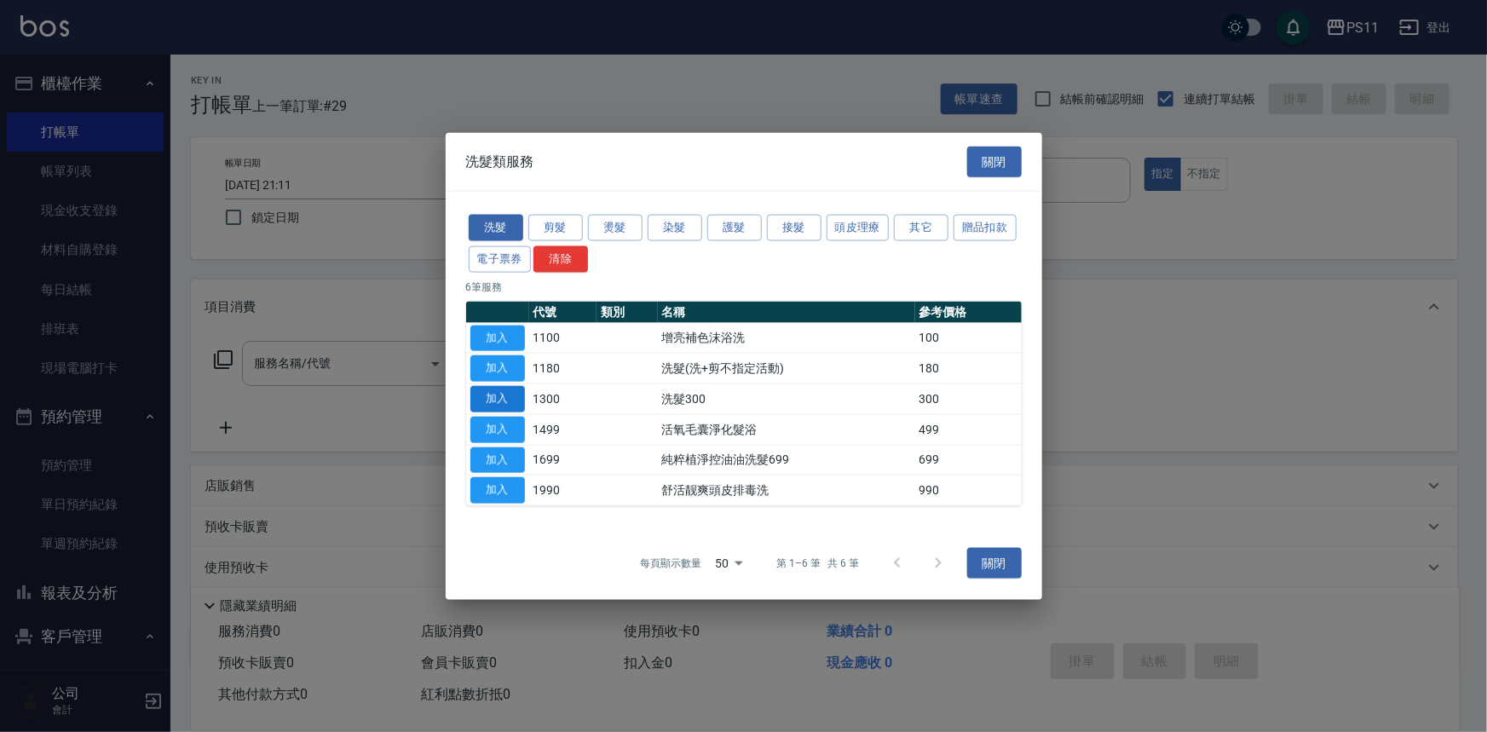
click at [518, 399] on button "加入" at bounding box center [497, 399] width 55 height 26
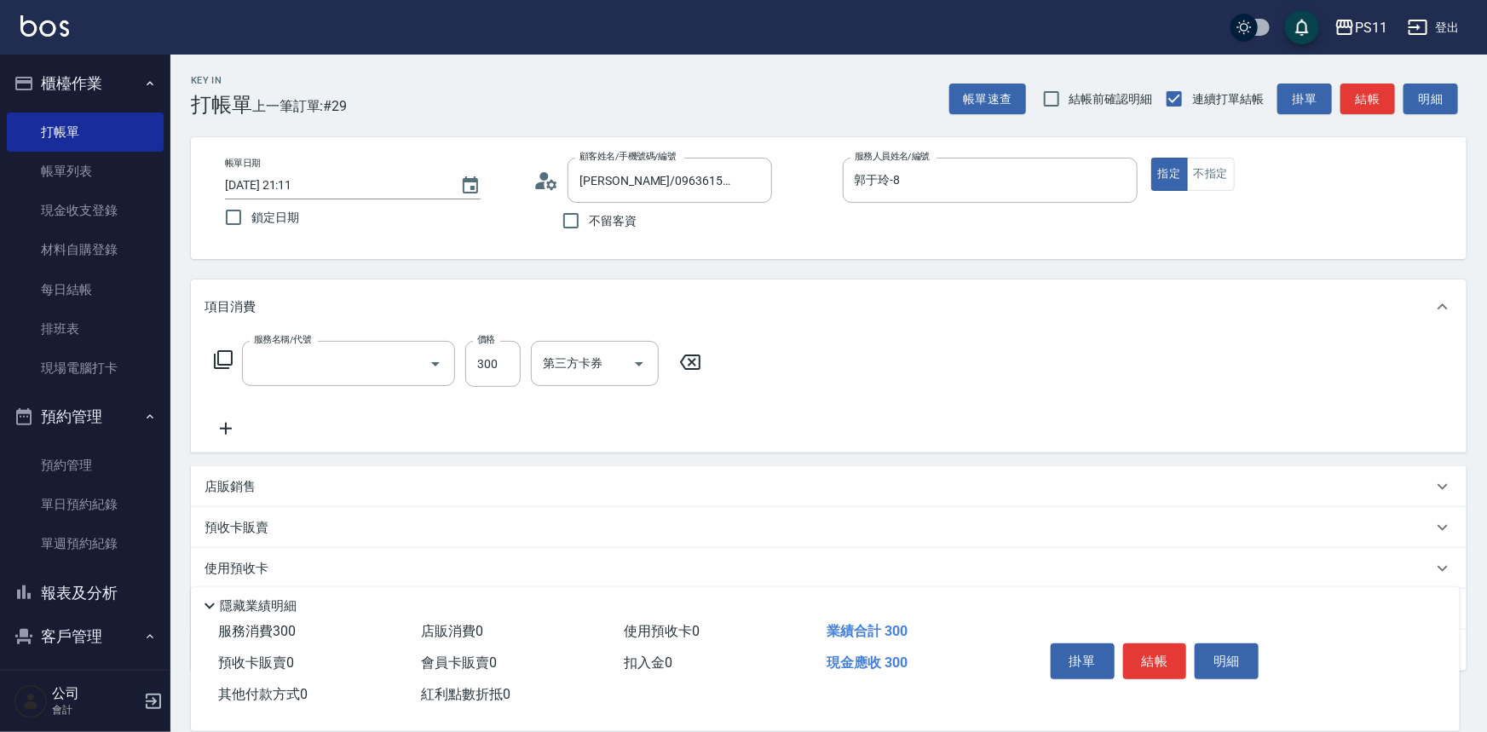
type input "洗髮300(1300)"
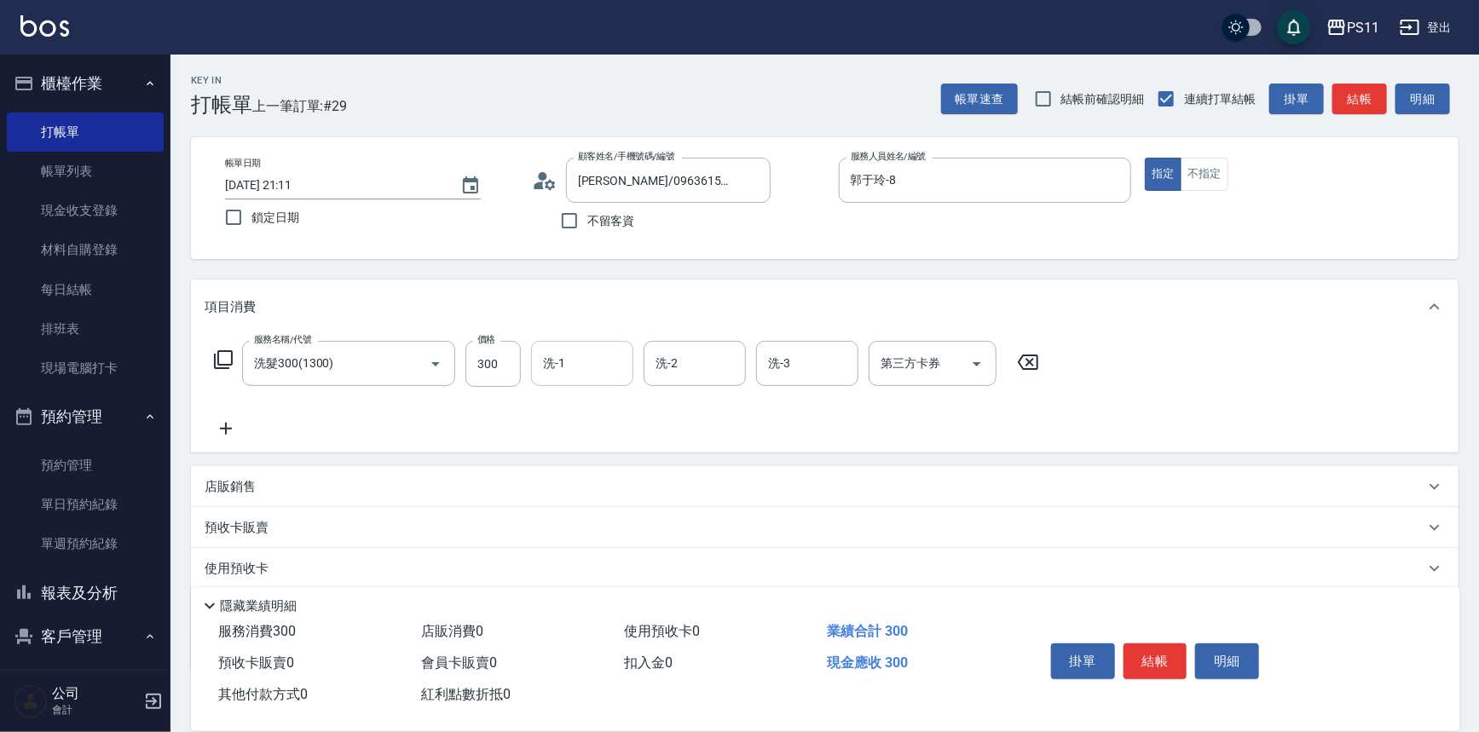
click at [566, 366] on input "洗-1" at bounding box center [582, 364] width 87 height 30
type input "[PERSON_NAME]-20"
click at [1173, 664] on button "結帳" at bounding box center [1155, 662] width 64 height 36
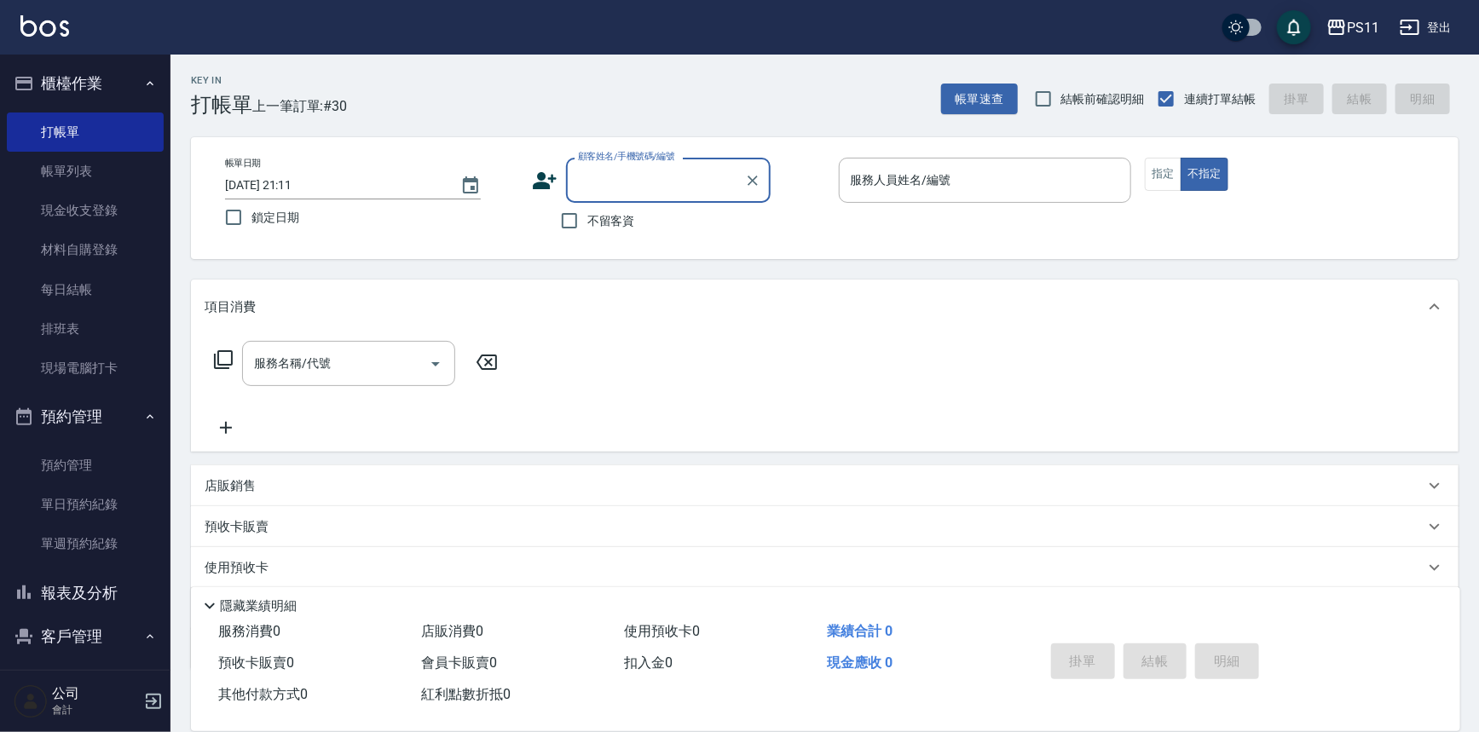
click at [72, 589] on button "報表及分析" at bounding box center [85, 593] width 157 height 44
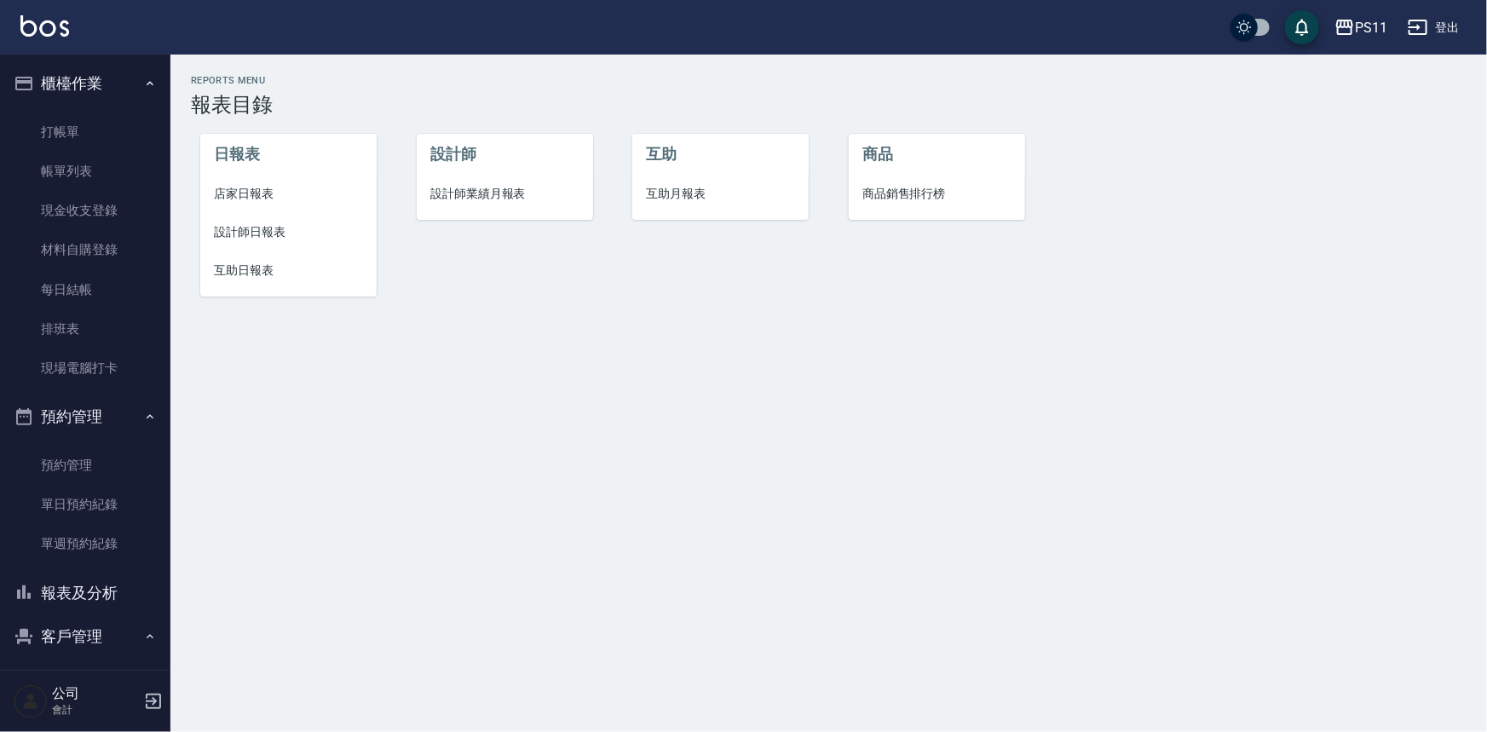
click at [256, 203] on li "店家日報表" at bounding box center [288, 194] width 176 height 38
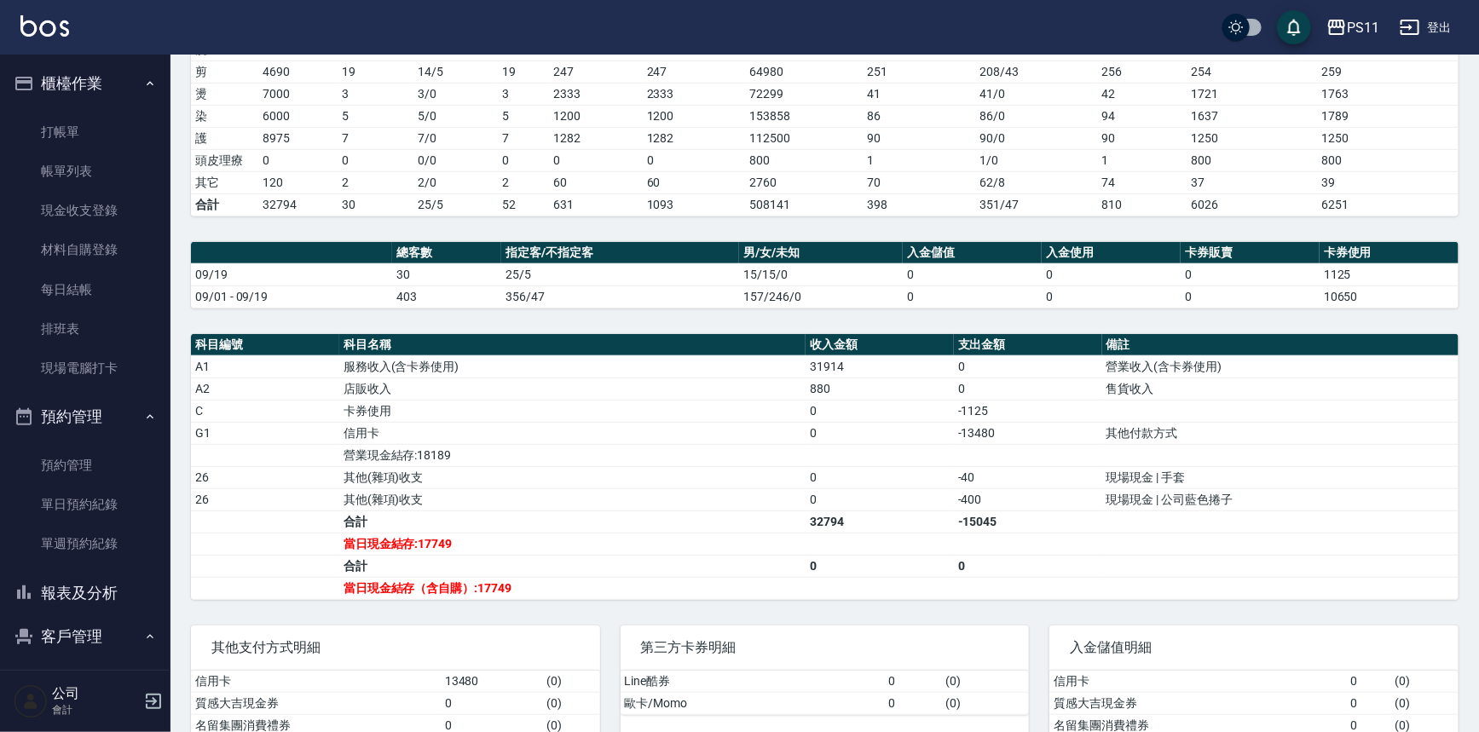
scroll to position [309, 0]
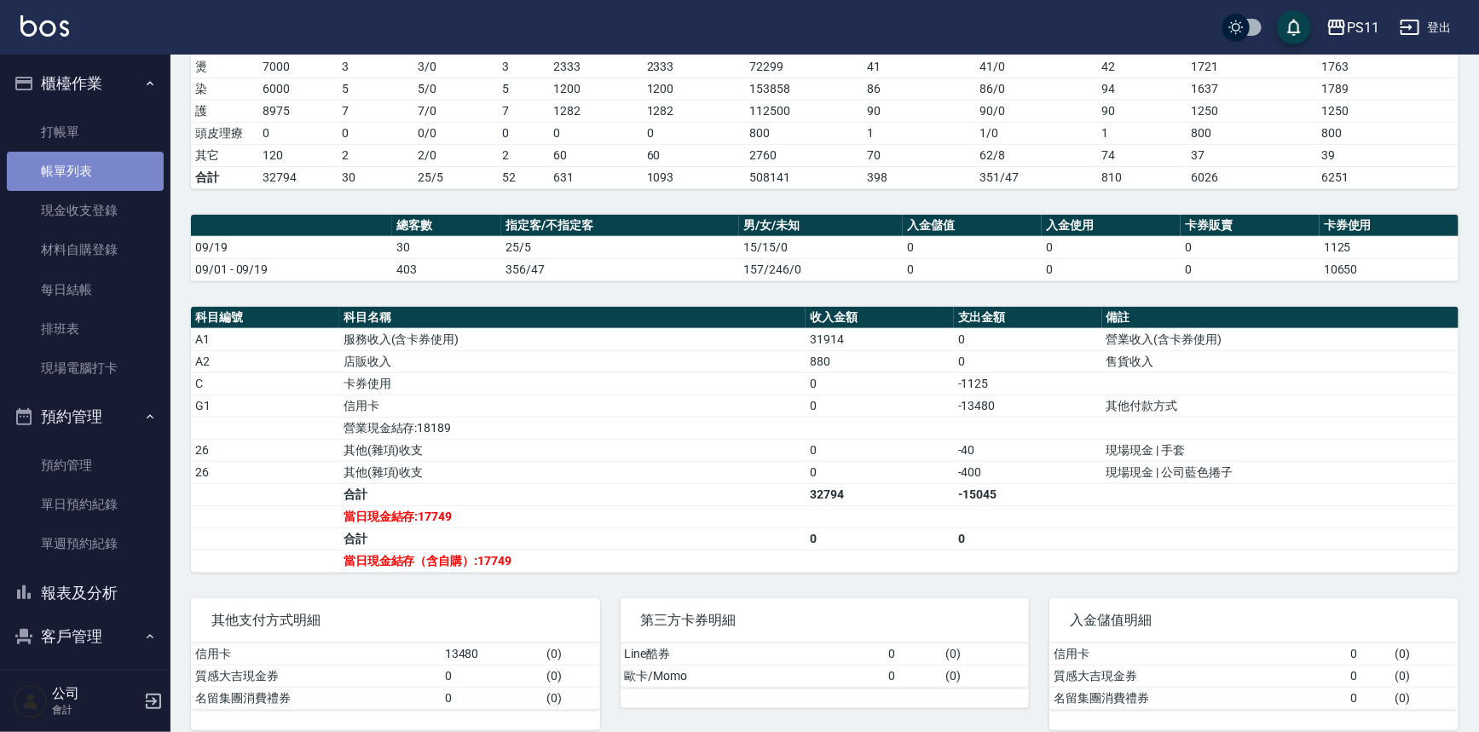
click at [100, 175] on link "帳單列表" at bounding box center [85, 171] width 157 height 39
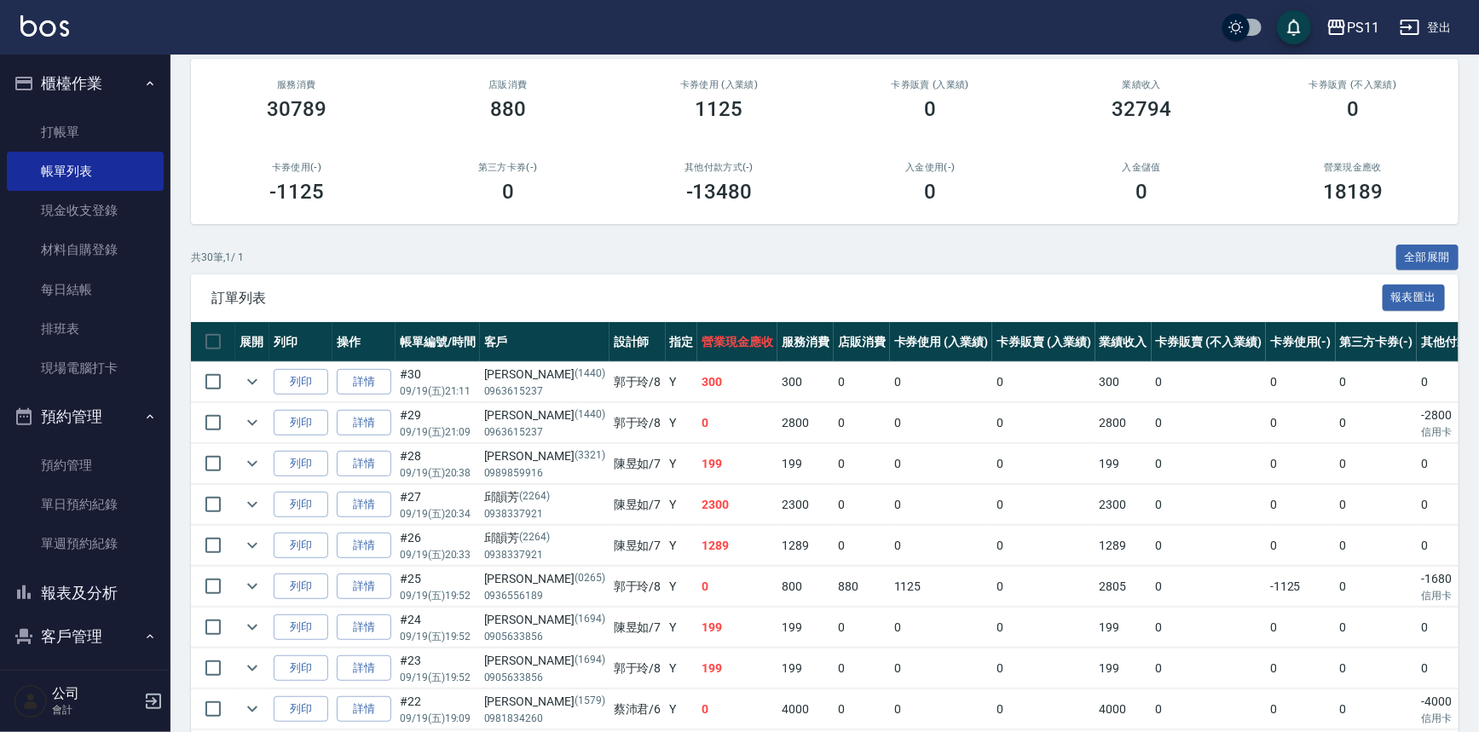
scroll to position [150, 0]
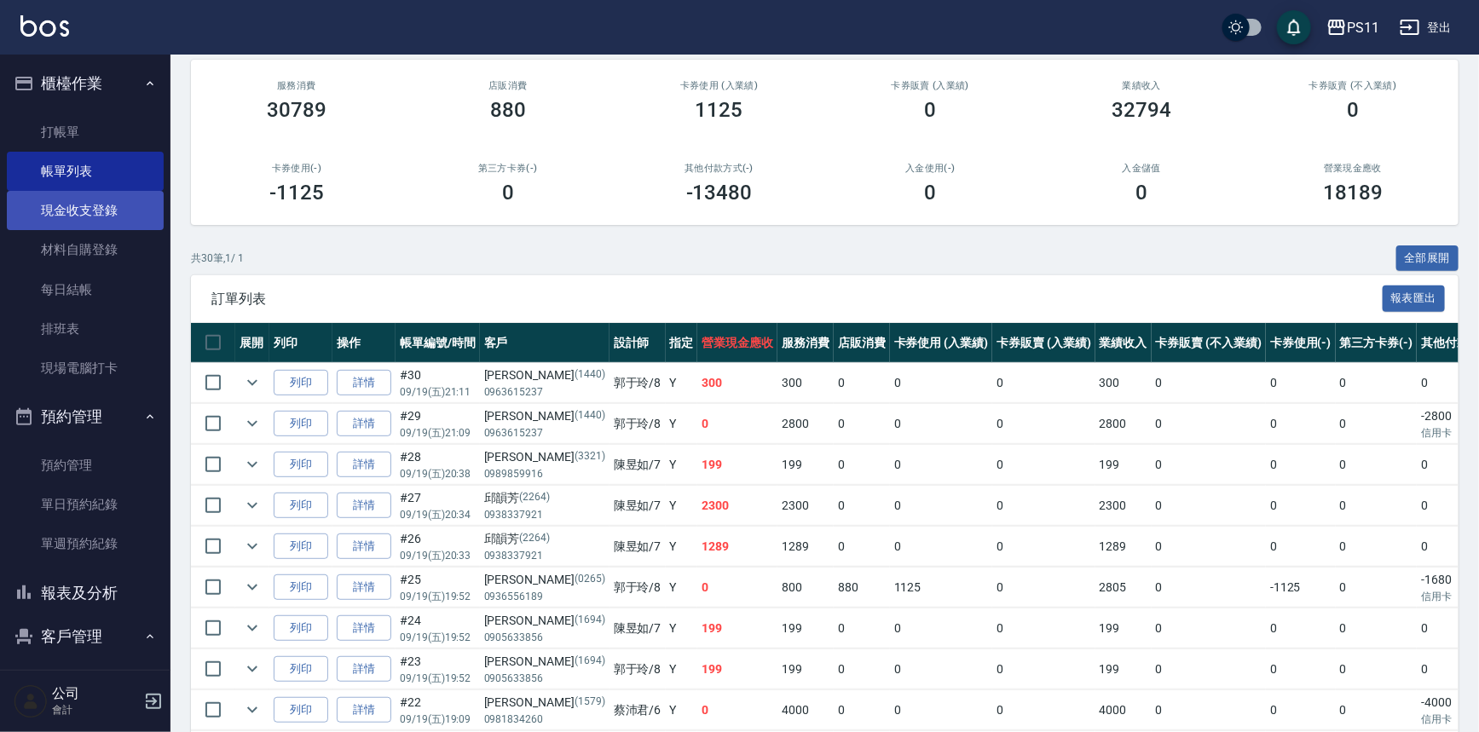
click at [105, 217] on link "現金收支登錄" at bounding box center [85, 210] width 157 height 39
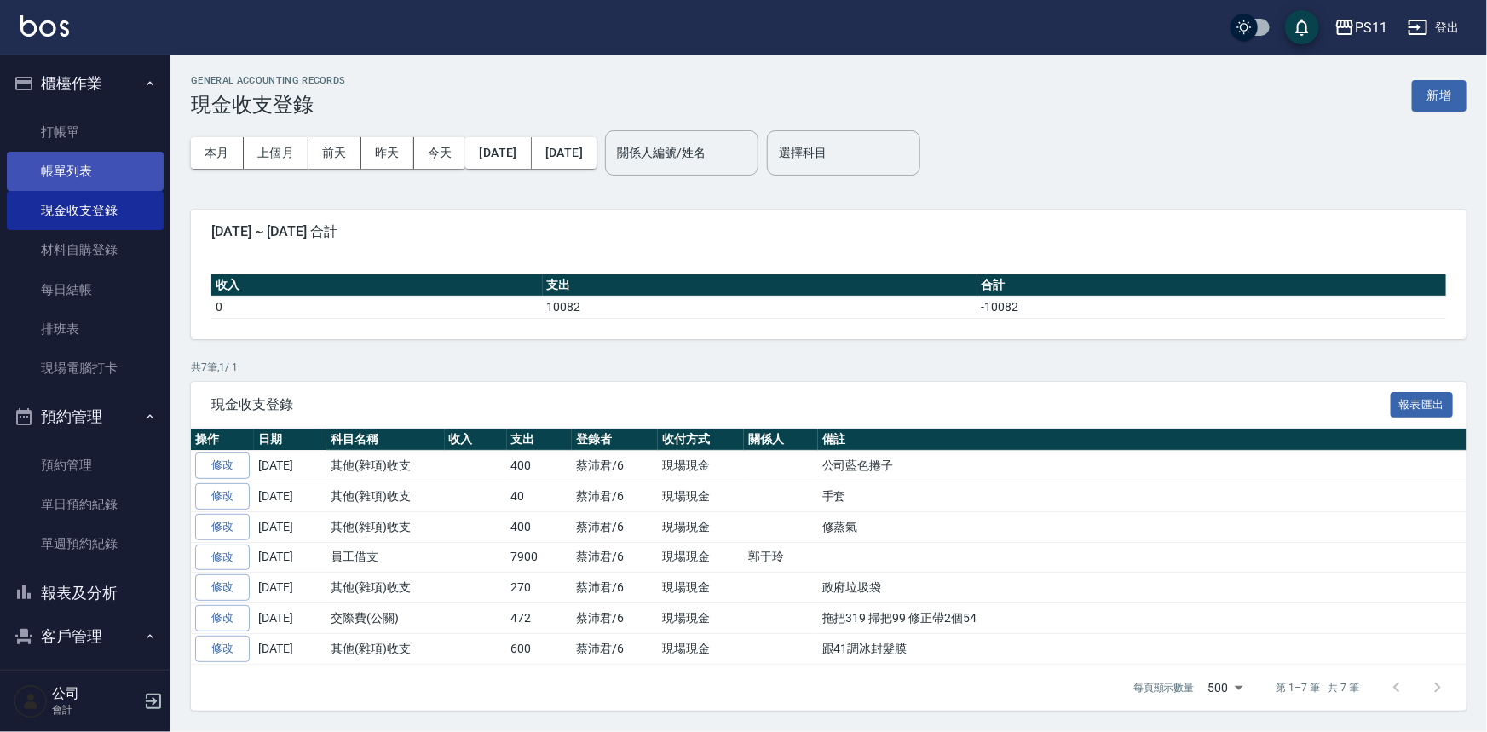
click at [61, 174] on link "帳單列表" at bounding box center [85, 171] width 157 height 39
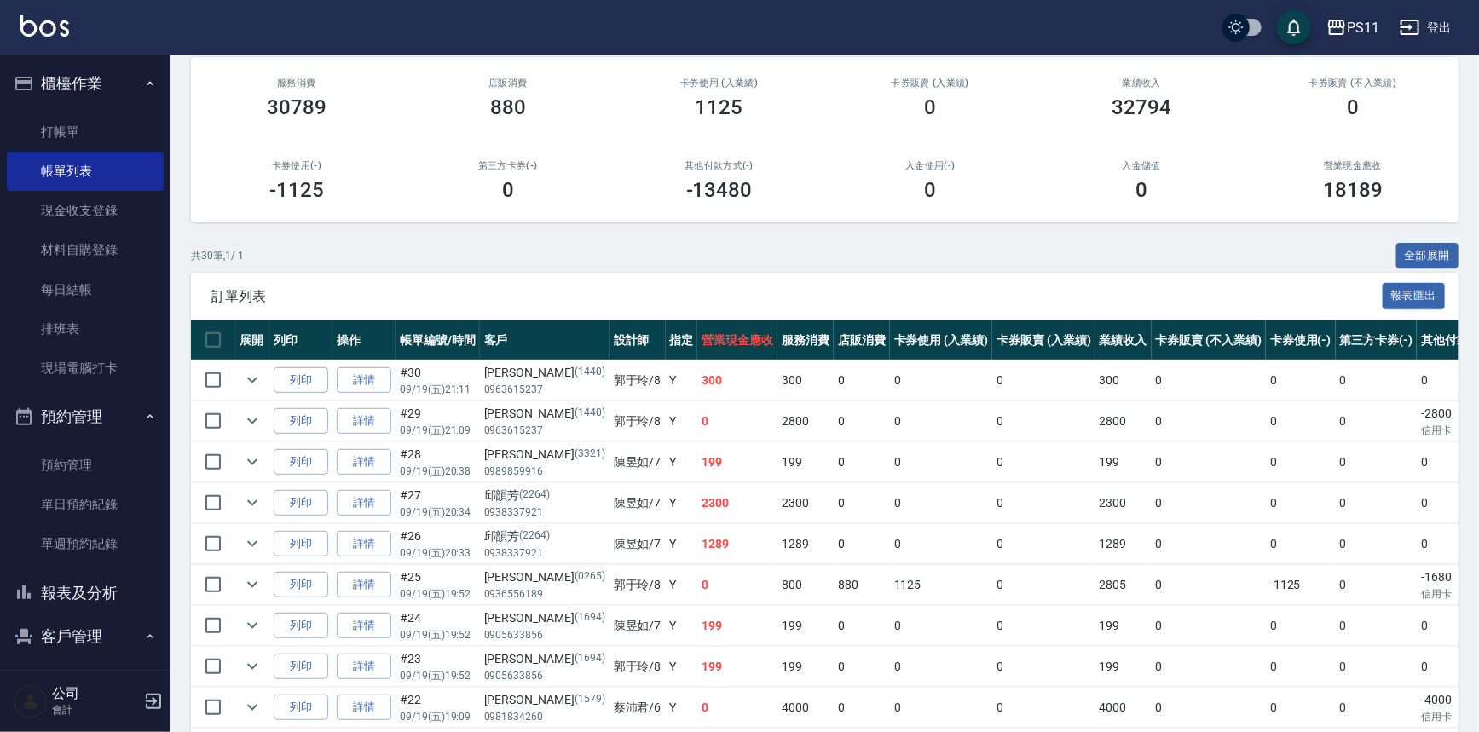
scroll to position [154, 0]
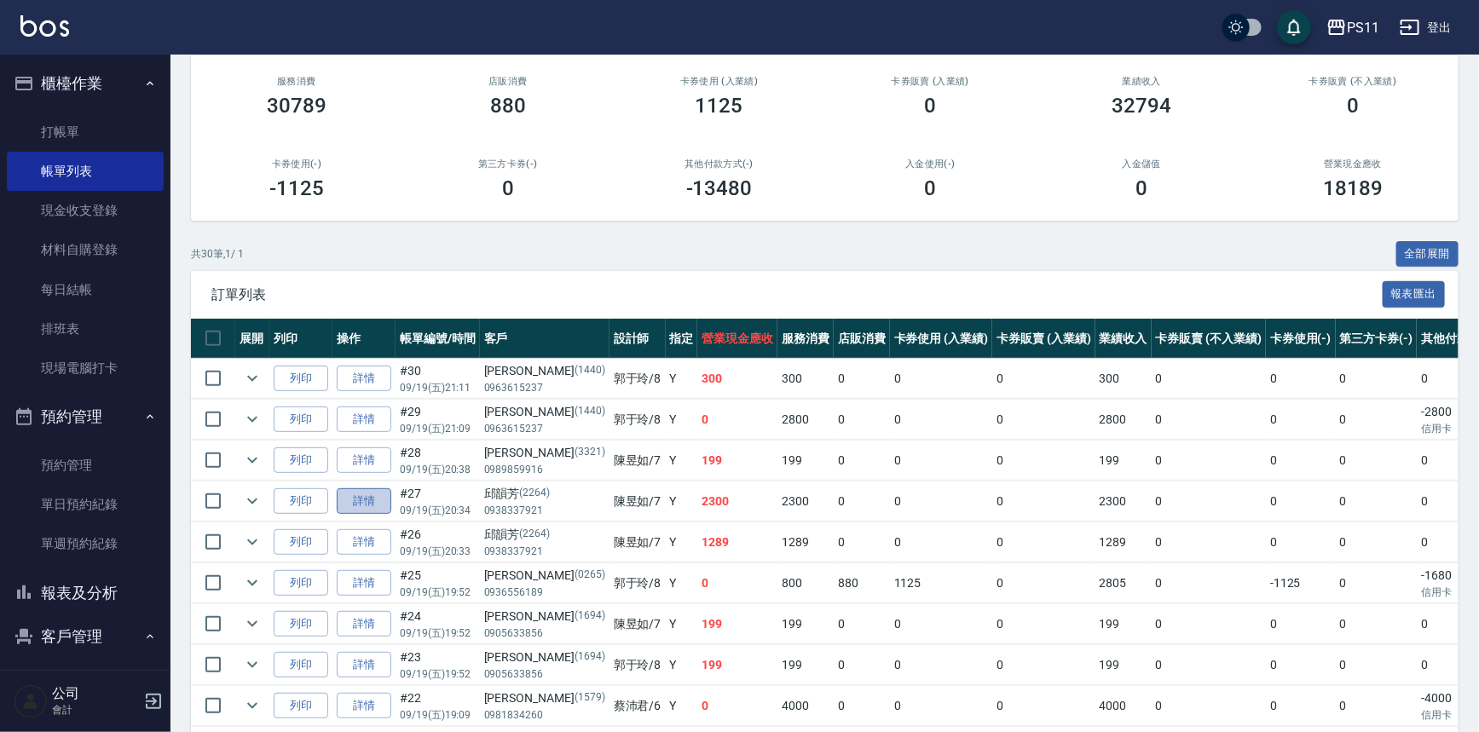
click at [386, 496] on link "詳情" at bounding box center [364, 501] width 55 height 26
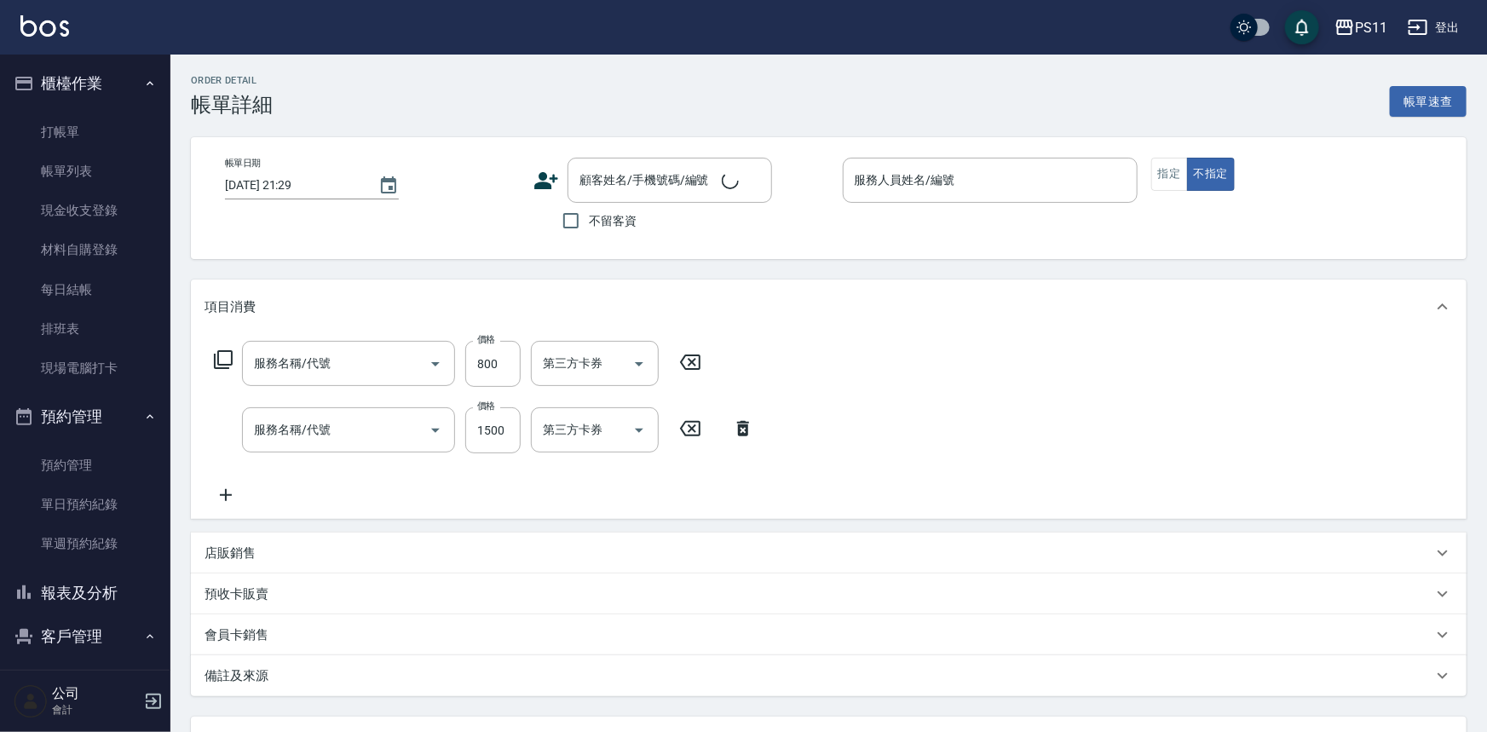
type input "[DATE] 20:34"
type input "陳昱如-7"
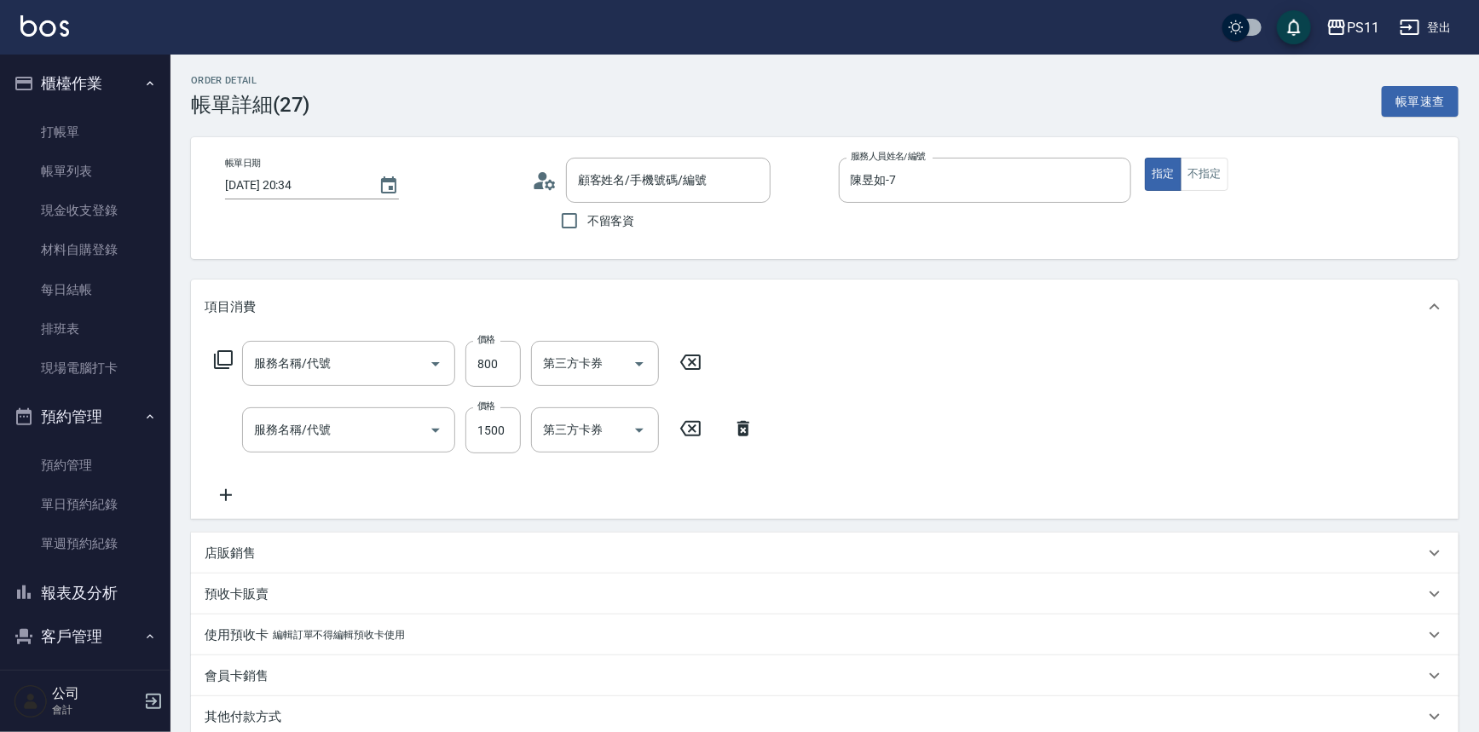
type input "原價401~800護髮(50800)"
type input "1999以下染髮(41999)"
type input "[PERSON_NAME]/0938337921/2264"
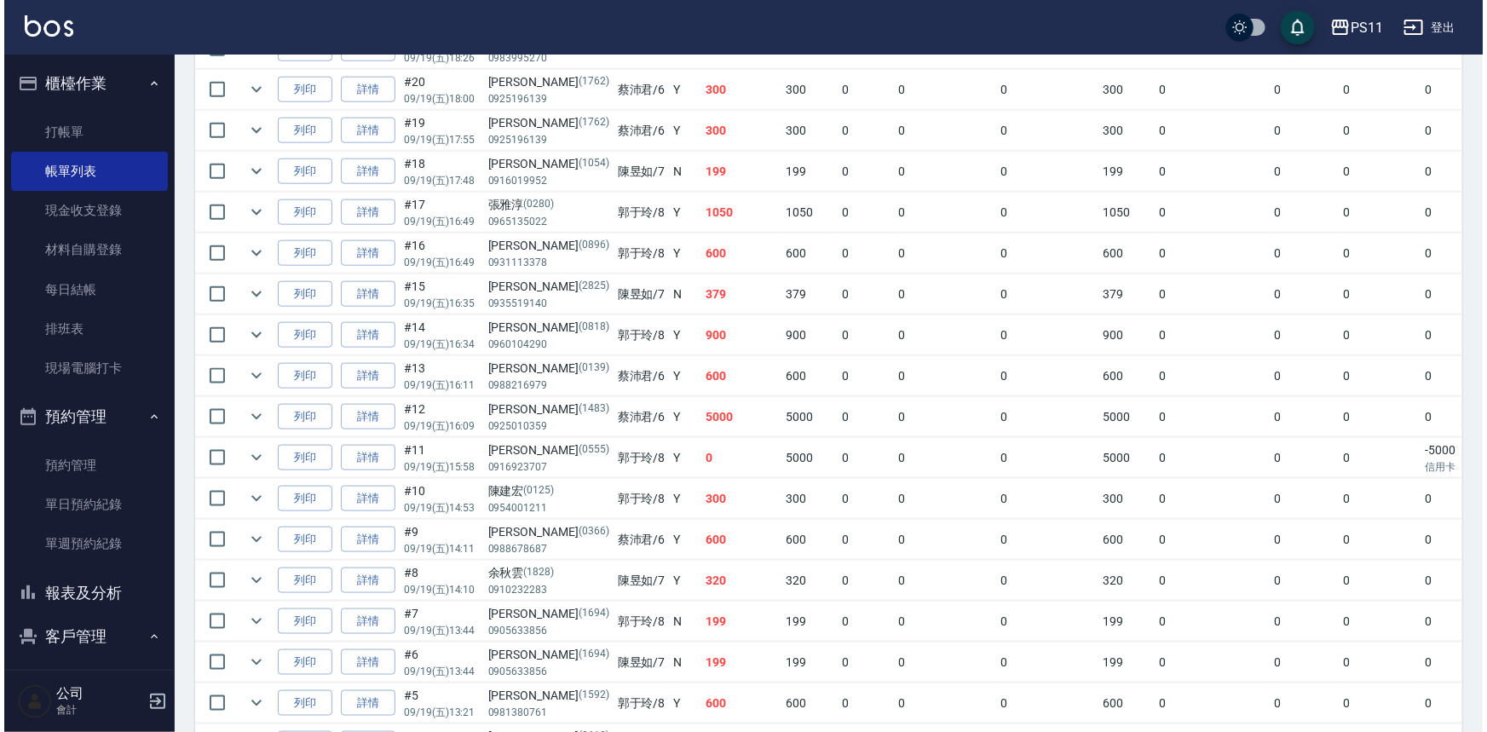
scroll to position [929, 0]
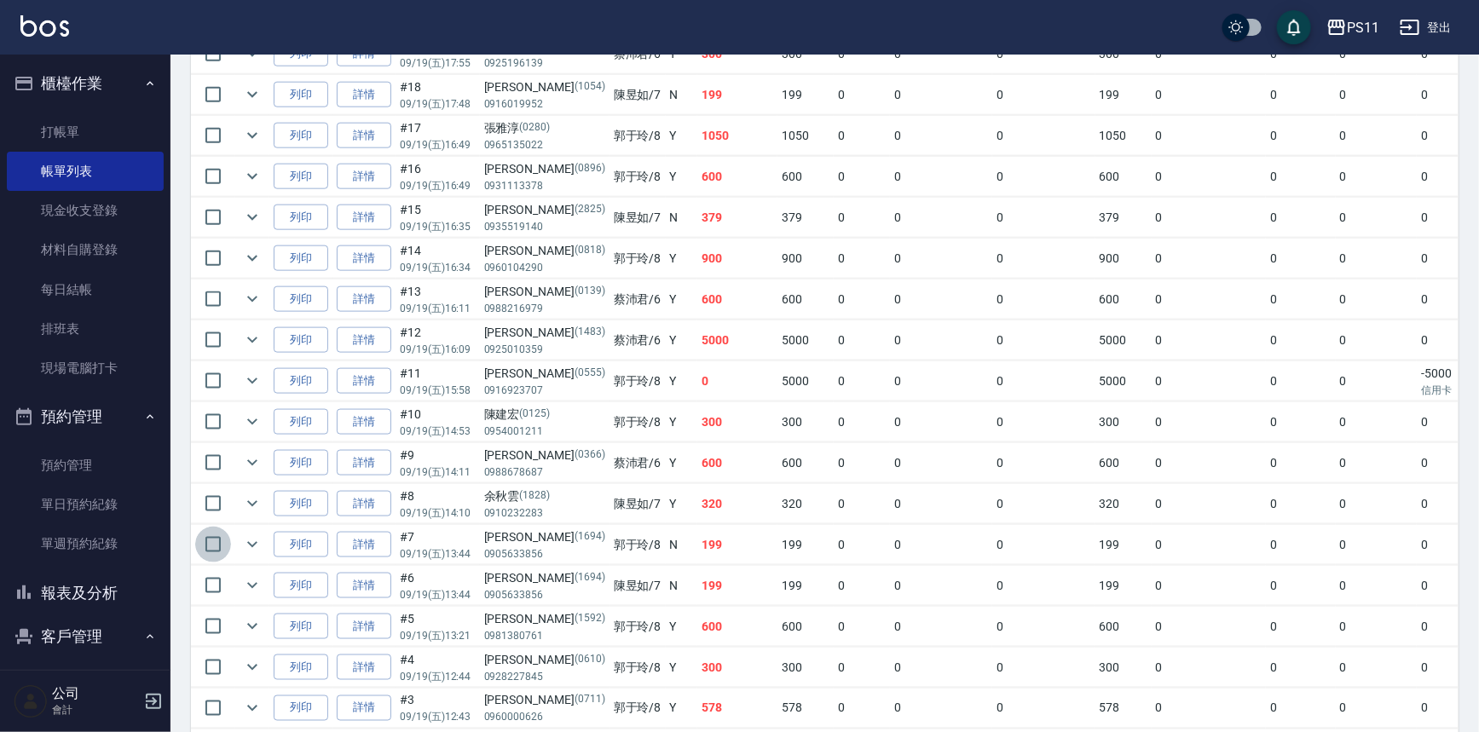
click at [209, 537] on input "checkbox" at bounding box center [213, 545] width 36 height 36
checkbox input "true"
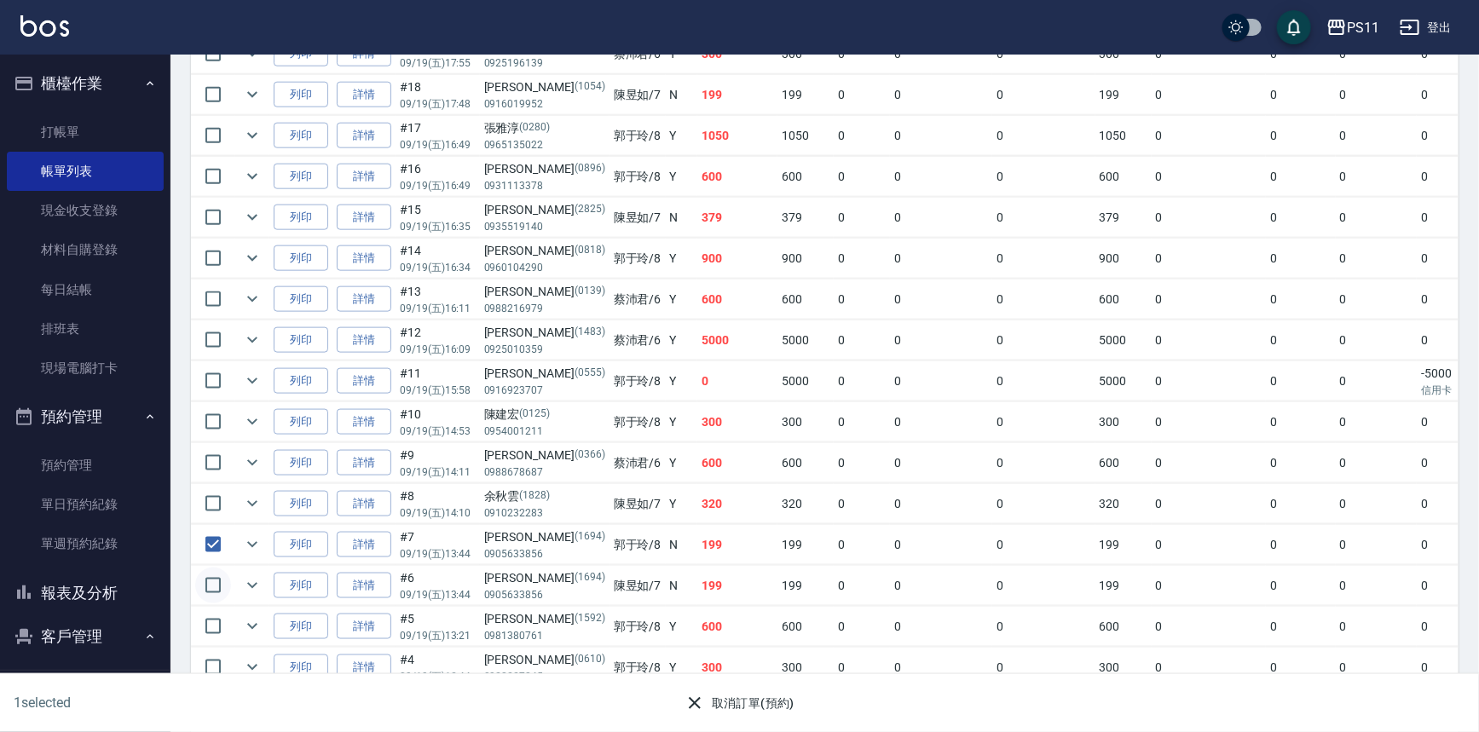
click at [211, 573] on input "checkbox" at bounding box center [213, 586] width 36 height 36
checkbox input "true"
click at [716, 708] on button "取消訂單(預約)" at bounding box center [740, 704] width 124 height 32
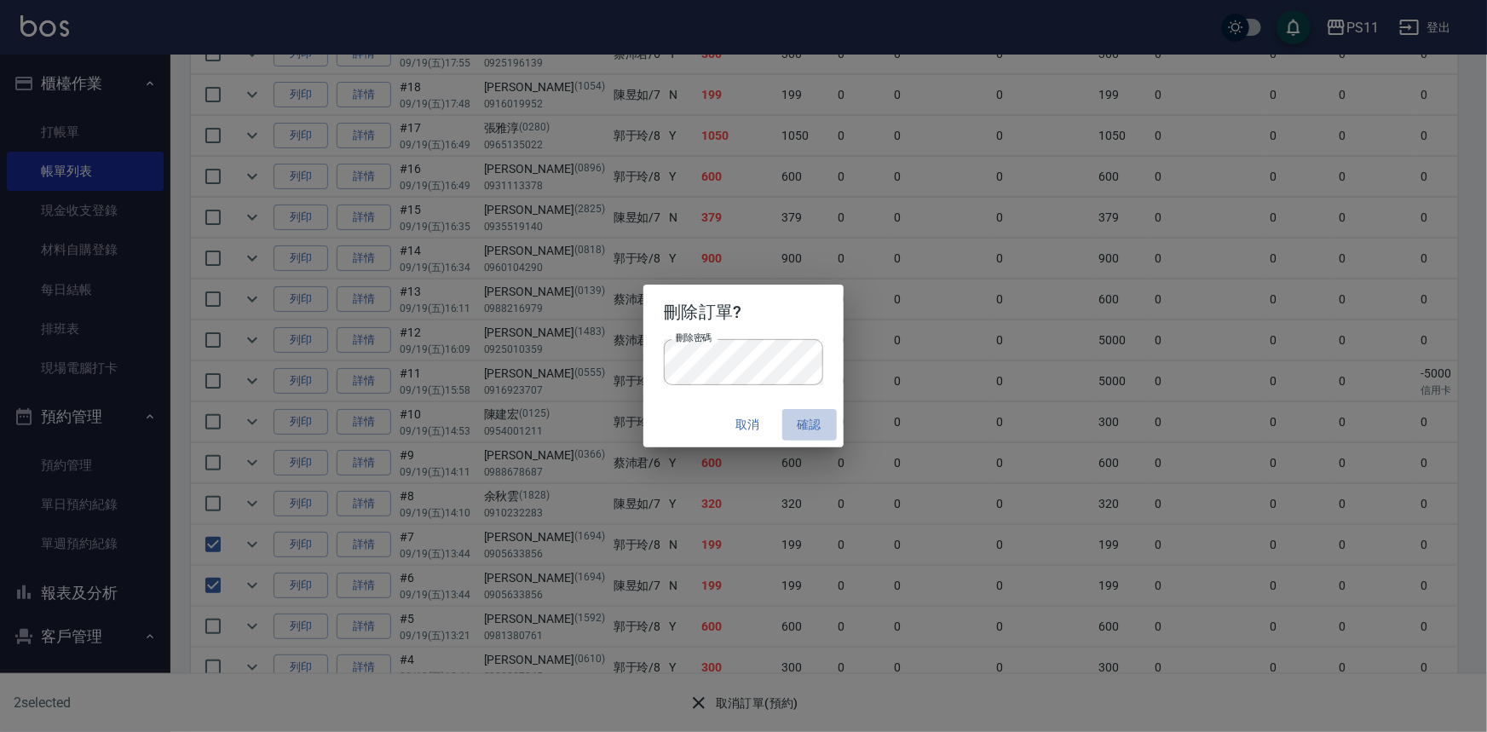
click at [813, 421] on button "確認" at bounding box center [809, 425] width 55 height 32
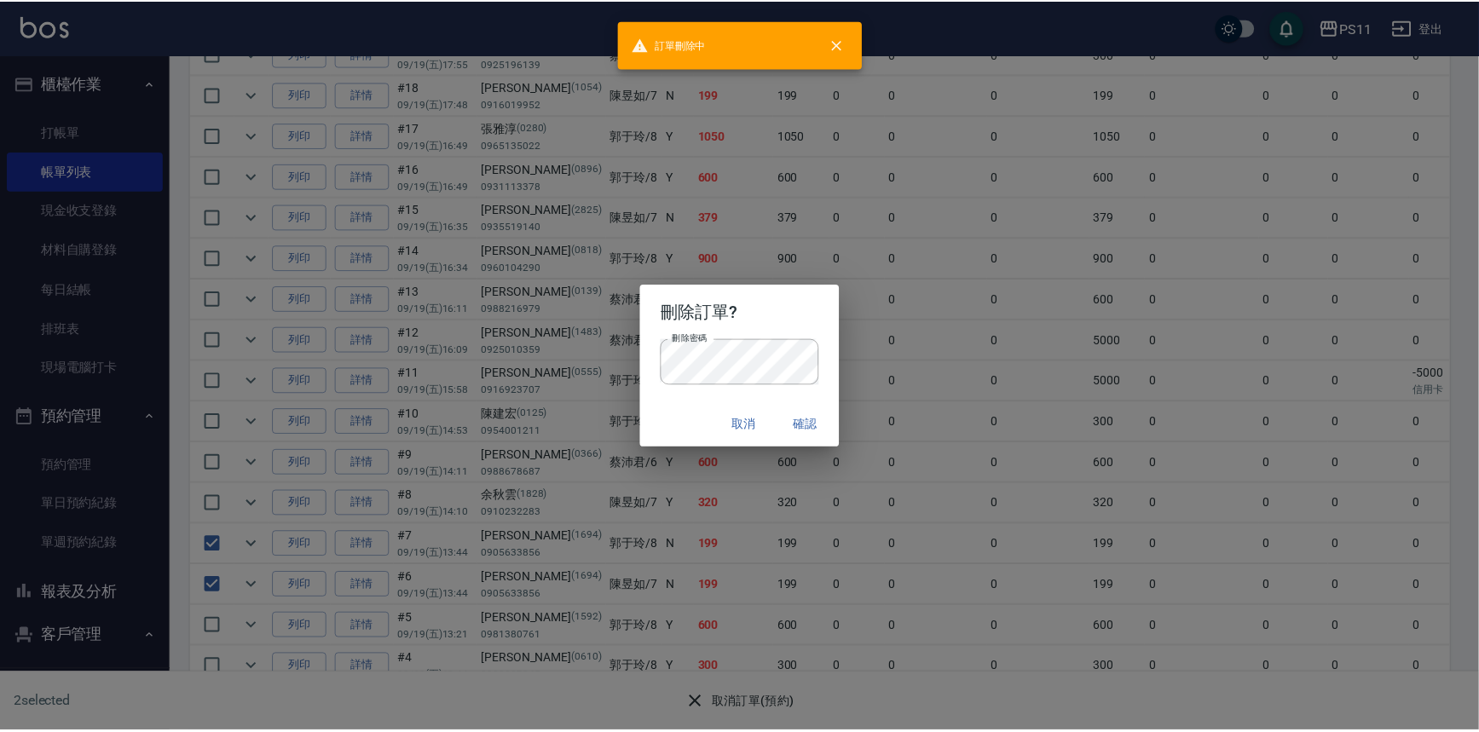
scroll to position [0, 0]
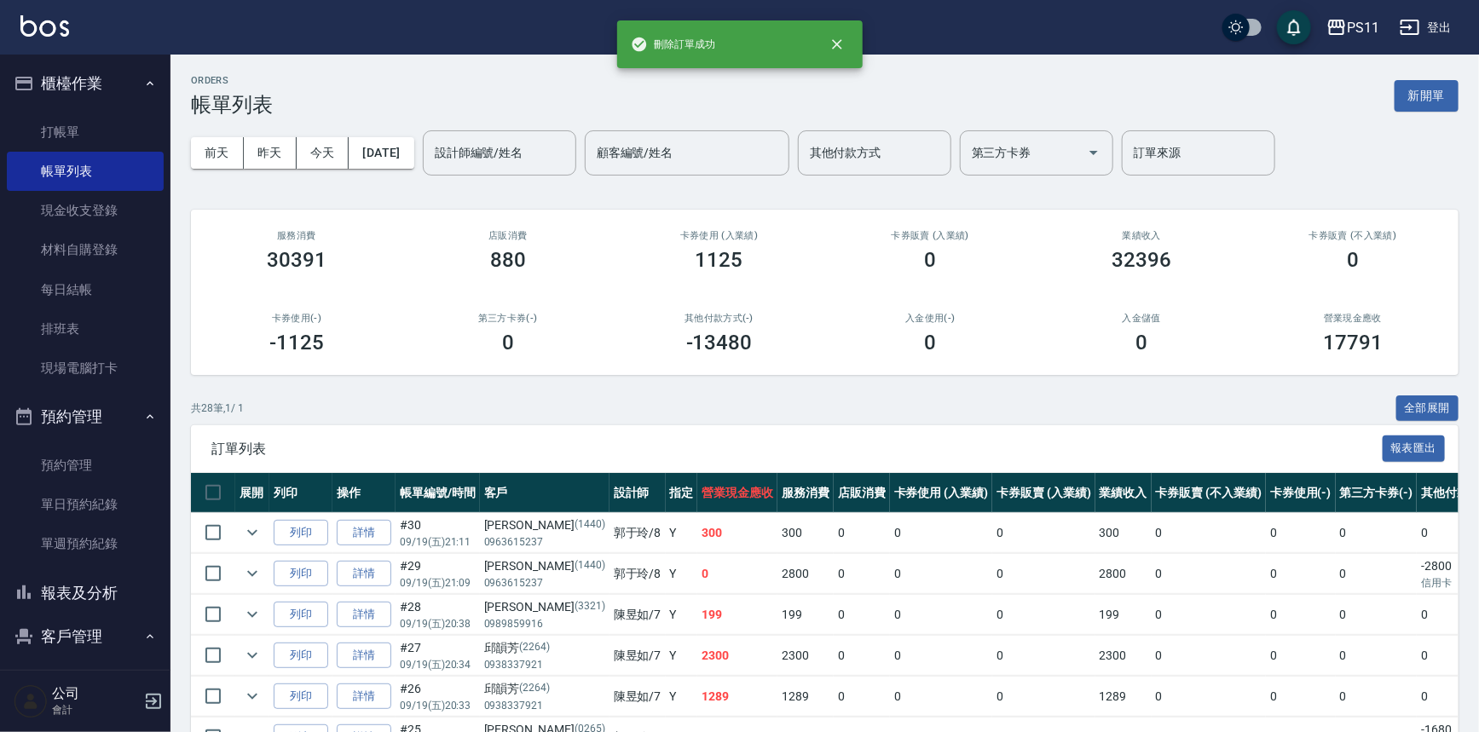
click at [85, 591] on button "報表及分析" at bounding box center [85, 593] width 157 height 44
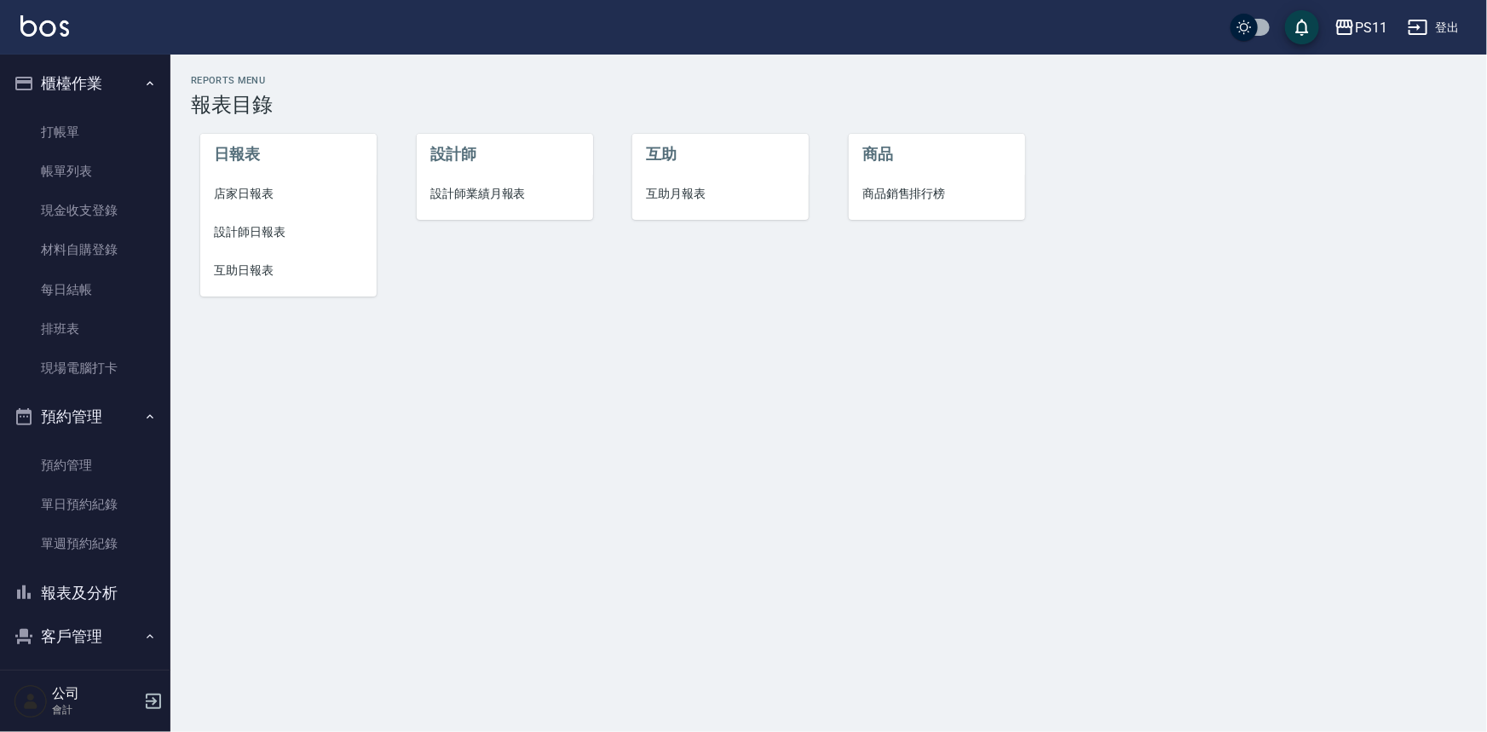
click at [247, 199] on span "店家日報表" at bounding box center [288, 194] width 149 height 18
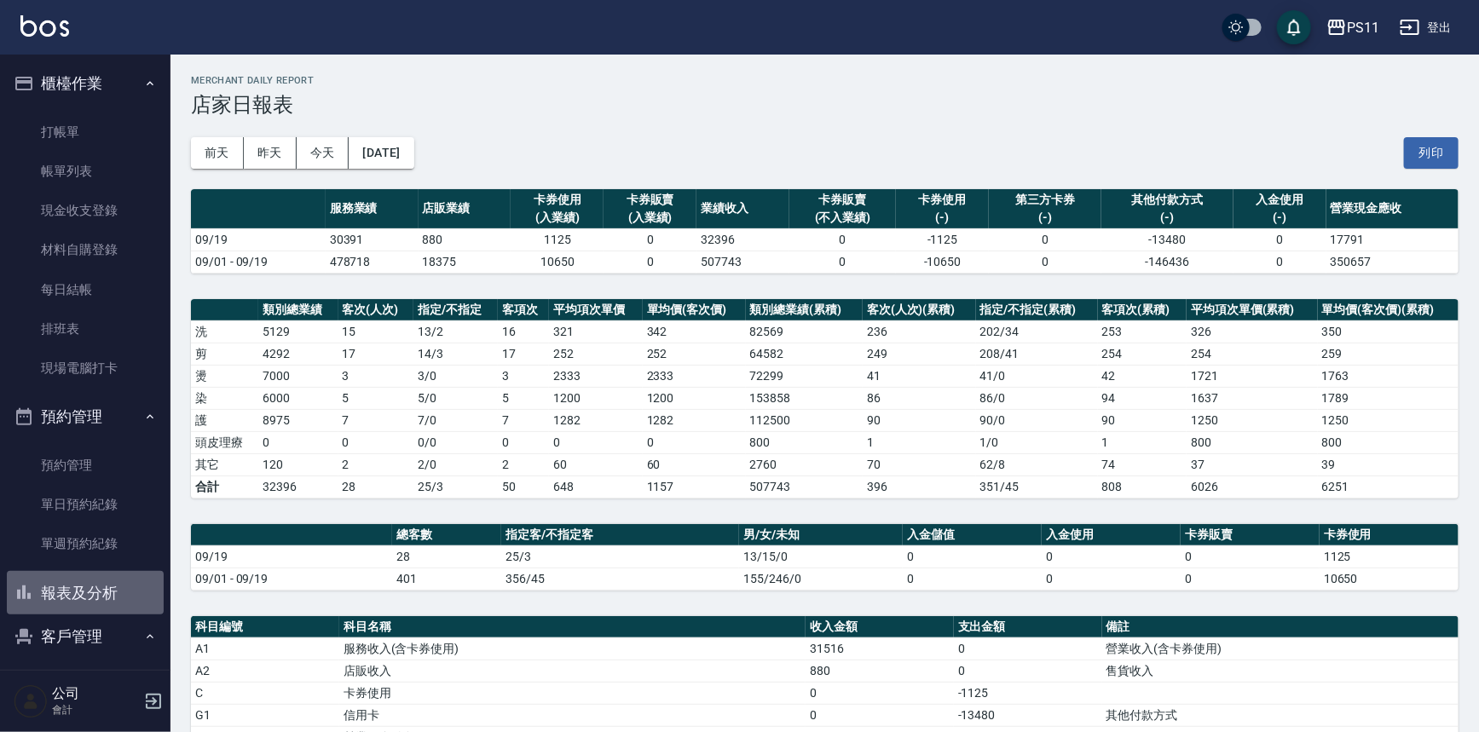
click at [134, 596] on button "報表及分析" at bounding box center [85, 593] width 157 height 44
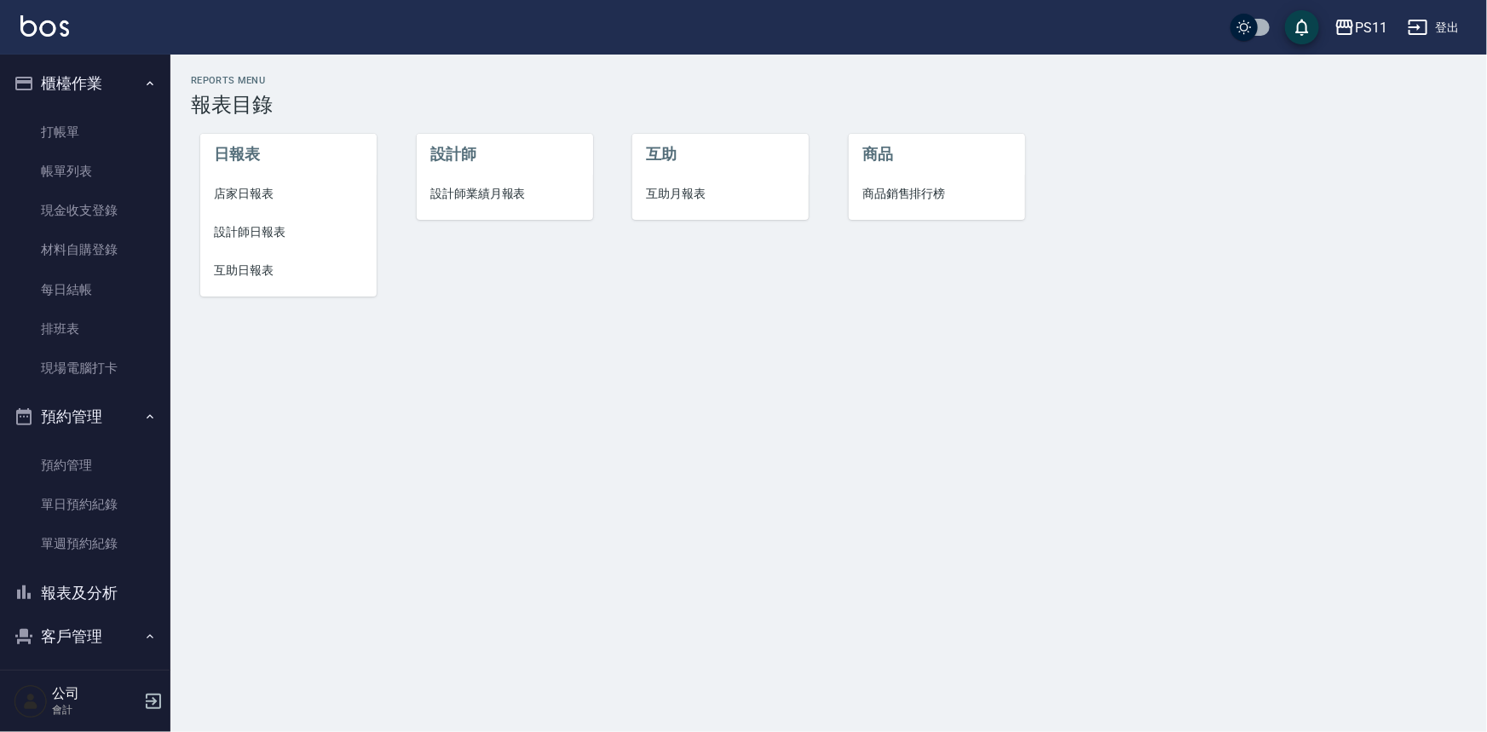
click at [279, 230] on span "設計師日報表" at bounding box center [288, 232] width 149 height 18
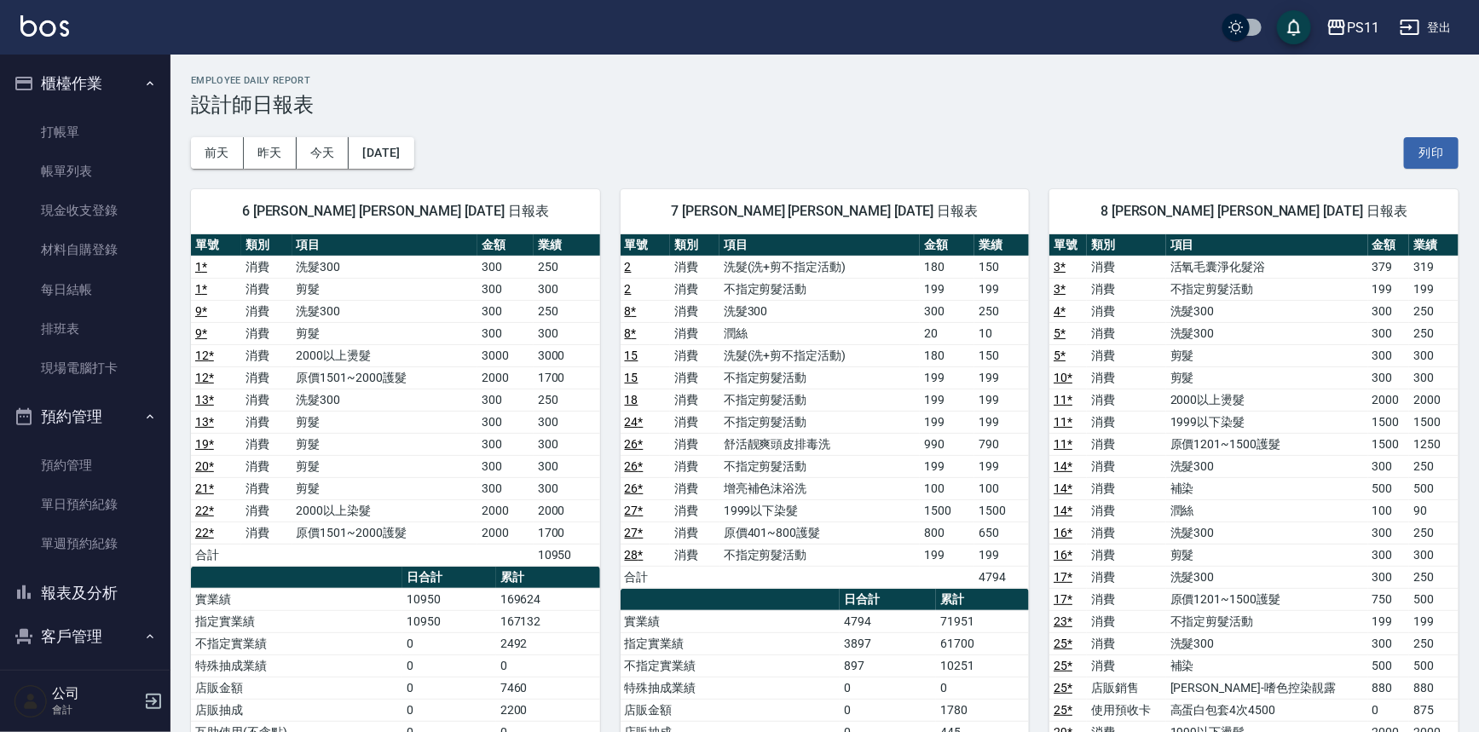
click at [999, 386] on td "199" at bounding box center [1001, 378] width 55 height 22
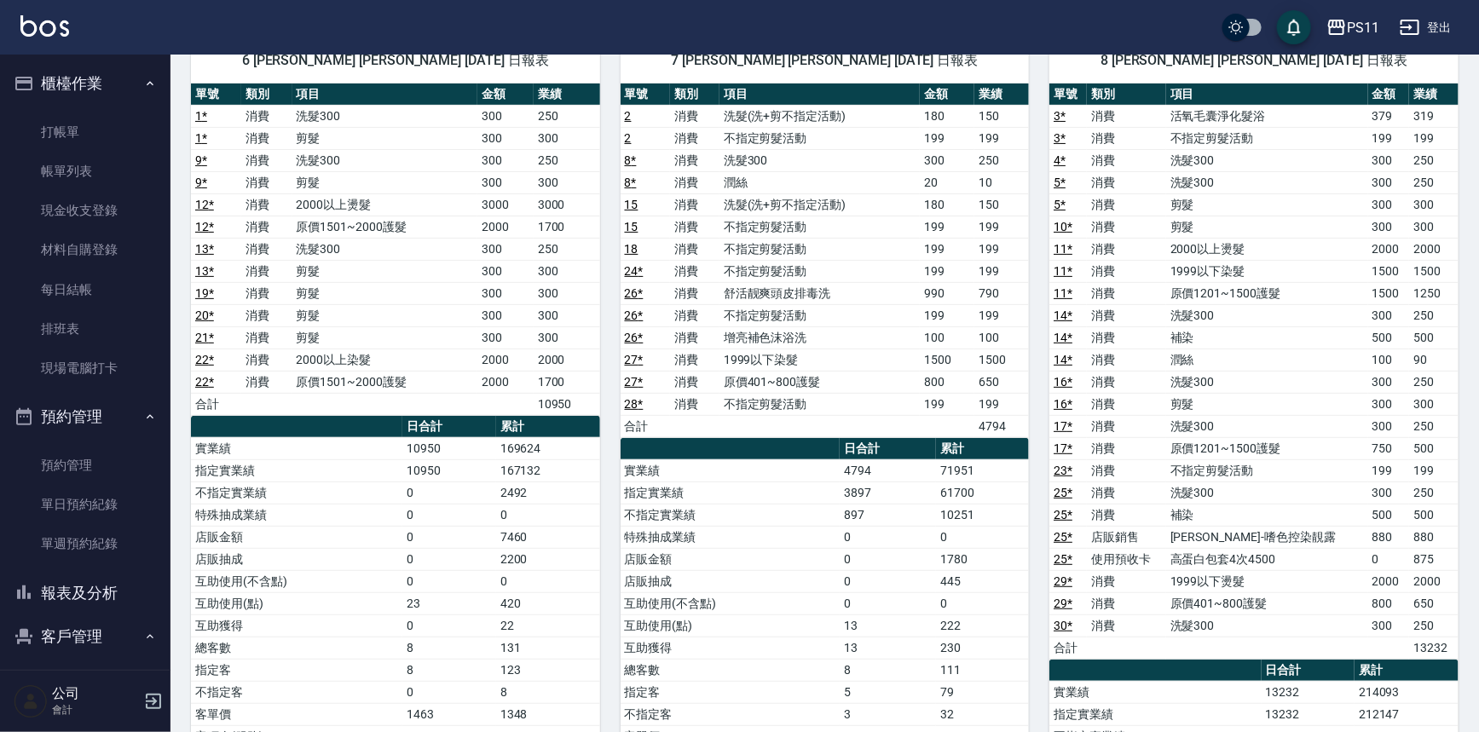
scroll to position [232, 0]
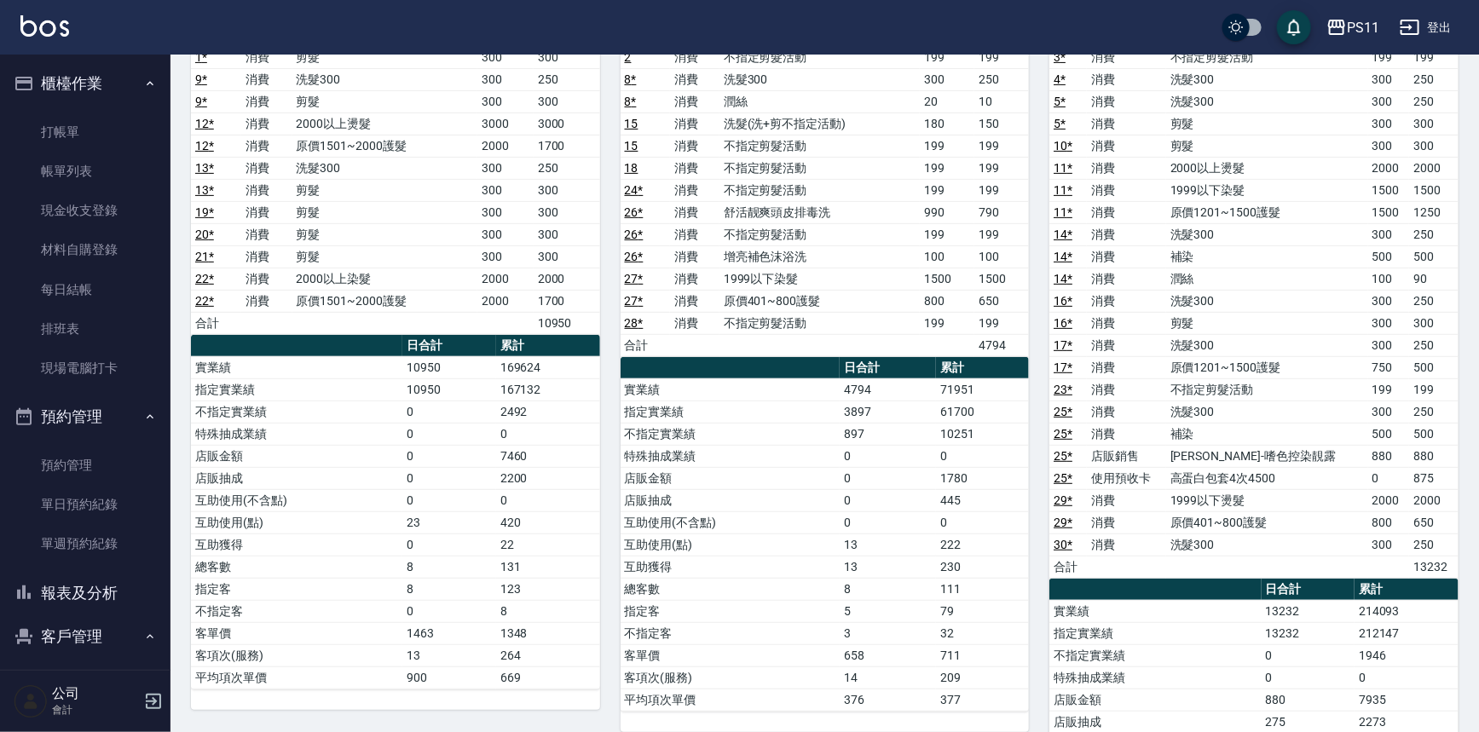
click at [1047, 571] on div "8 [PERSON_NAME] [PERSON_NAME] [DATE] 日報表 單號 類別 項目 金額 業績 3 * 消費 活氧毛囊淨化髮浴 379 319…" at bounding box center [1244, 445] width 430 height 1017
drag, startPoint x: 117, startPoint y: 580, endPoint x: 138, endPoint y: 534, distance: 49.9
click at [117, 580] on button "報表及分析" at bounding box center [85, 593] width 157 height 44
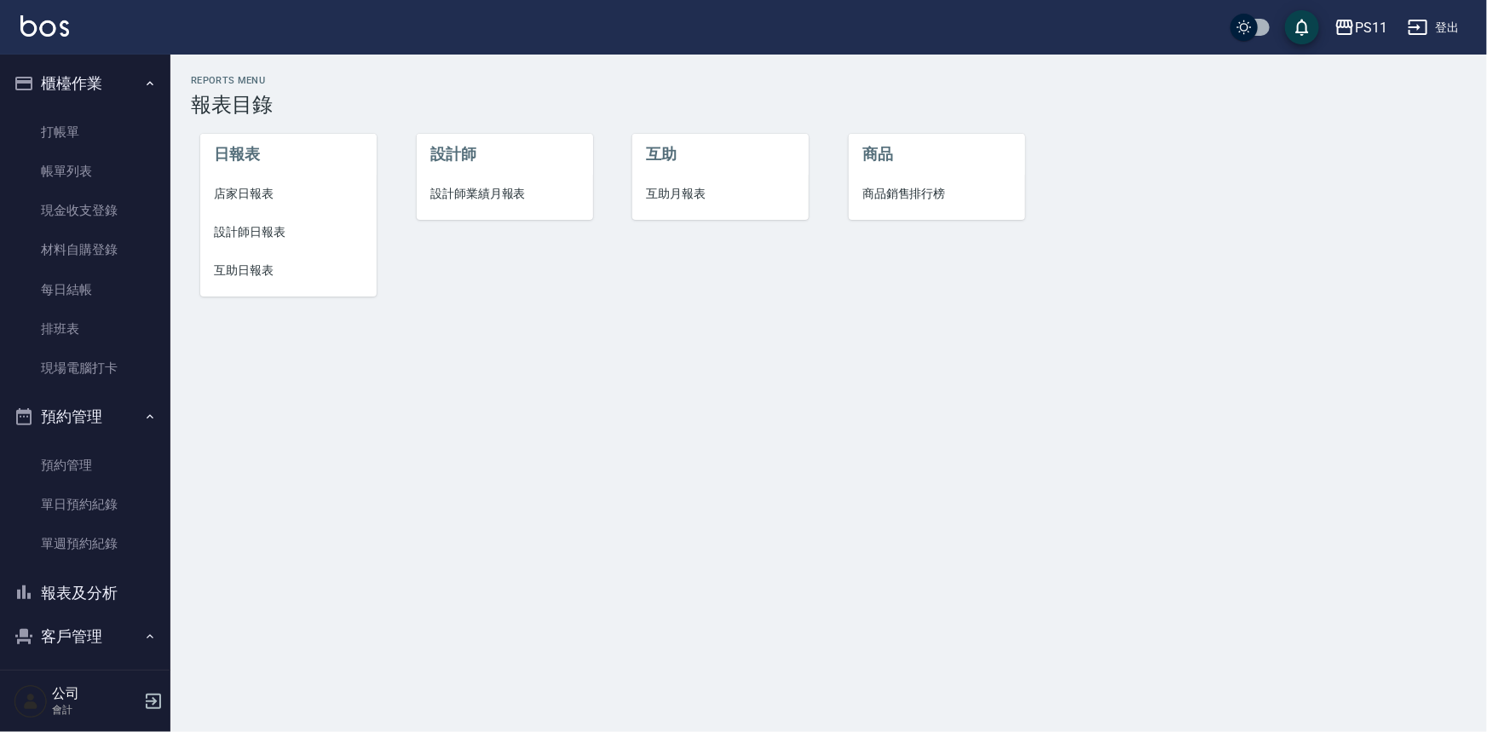
click at [269, 205] on li "店家日報表" at bounding box center [288, 194] width 176 height 38
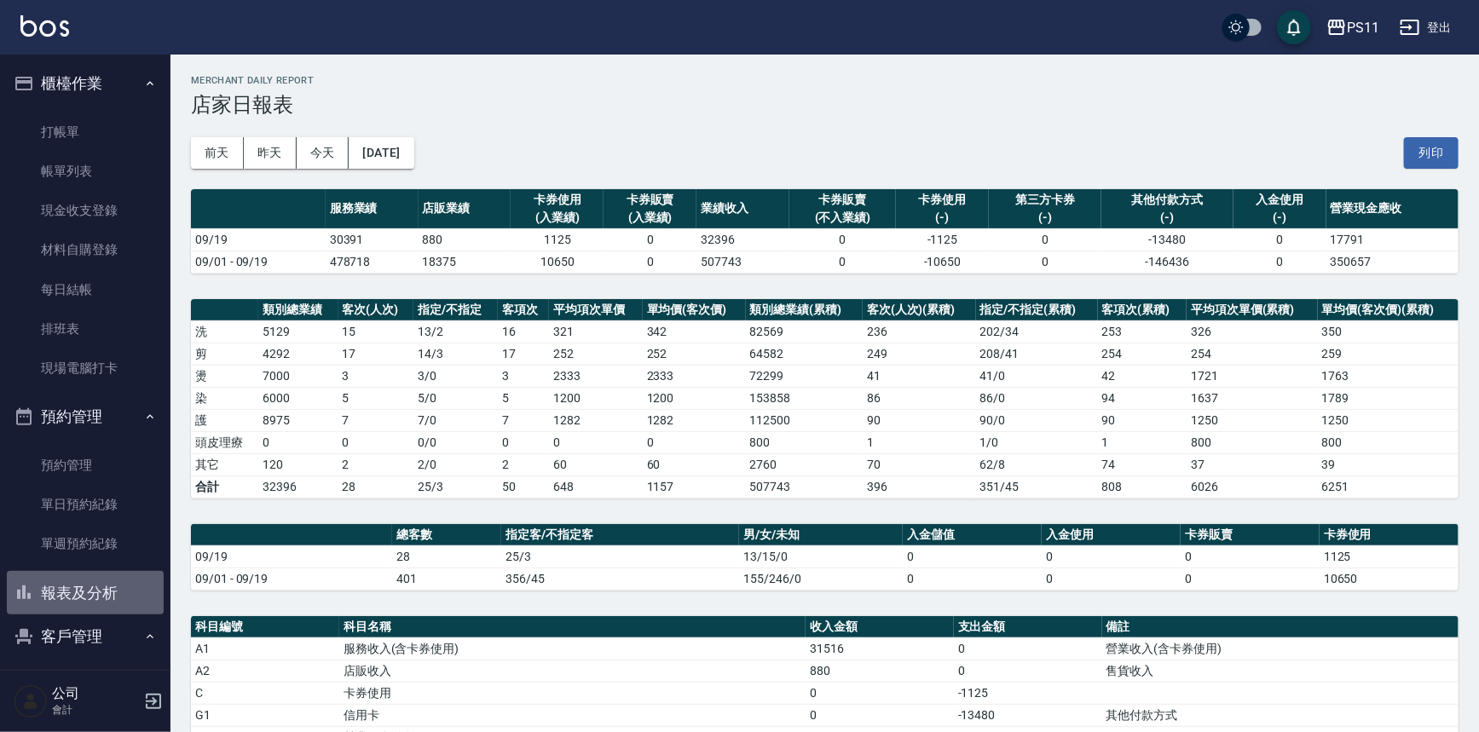
click at [112, 583] on button "報表及分析" at bounding box center [85, 593] width 157 height 44
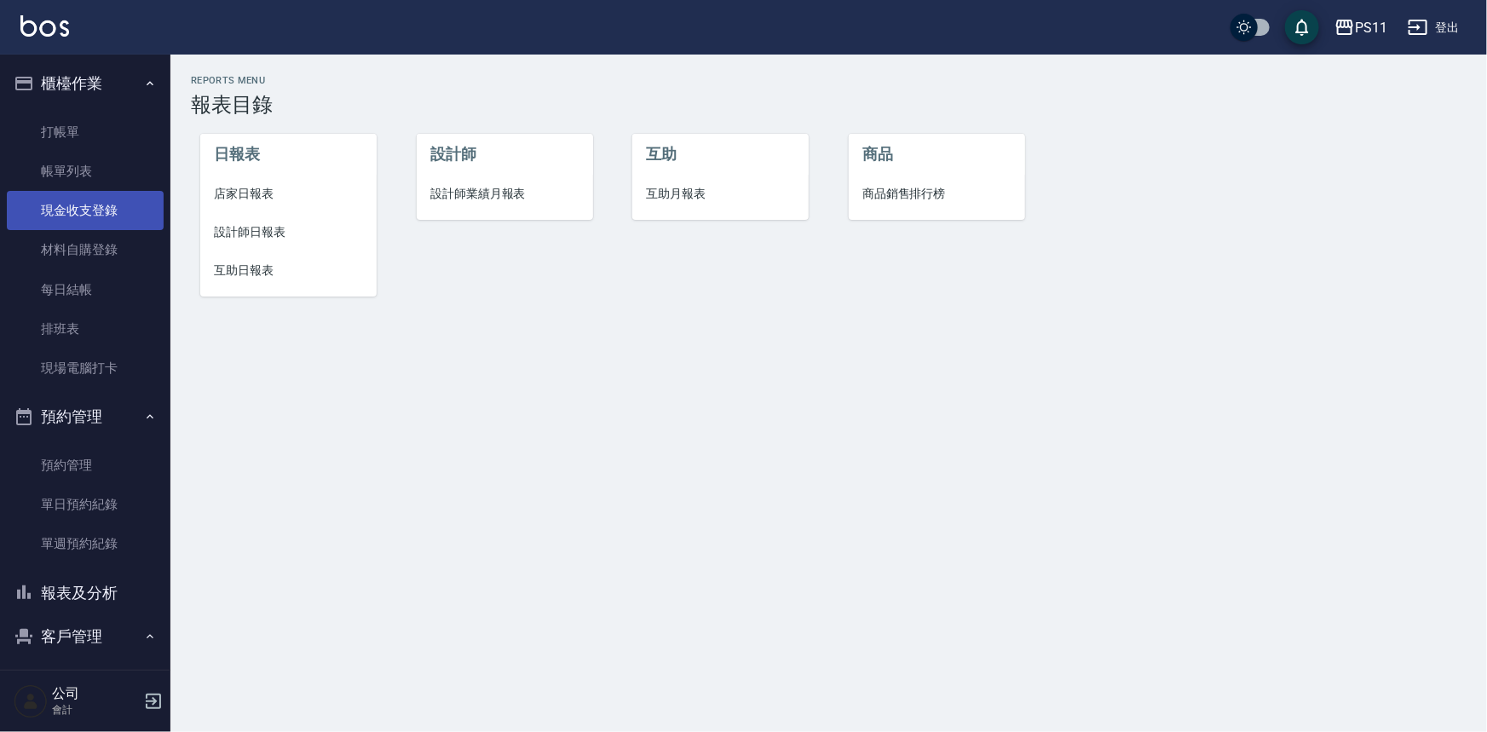
click at [86, 218] on link "現金收支登錄" at bounding box center [85, 210] width 157 height 39
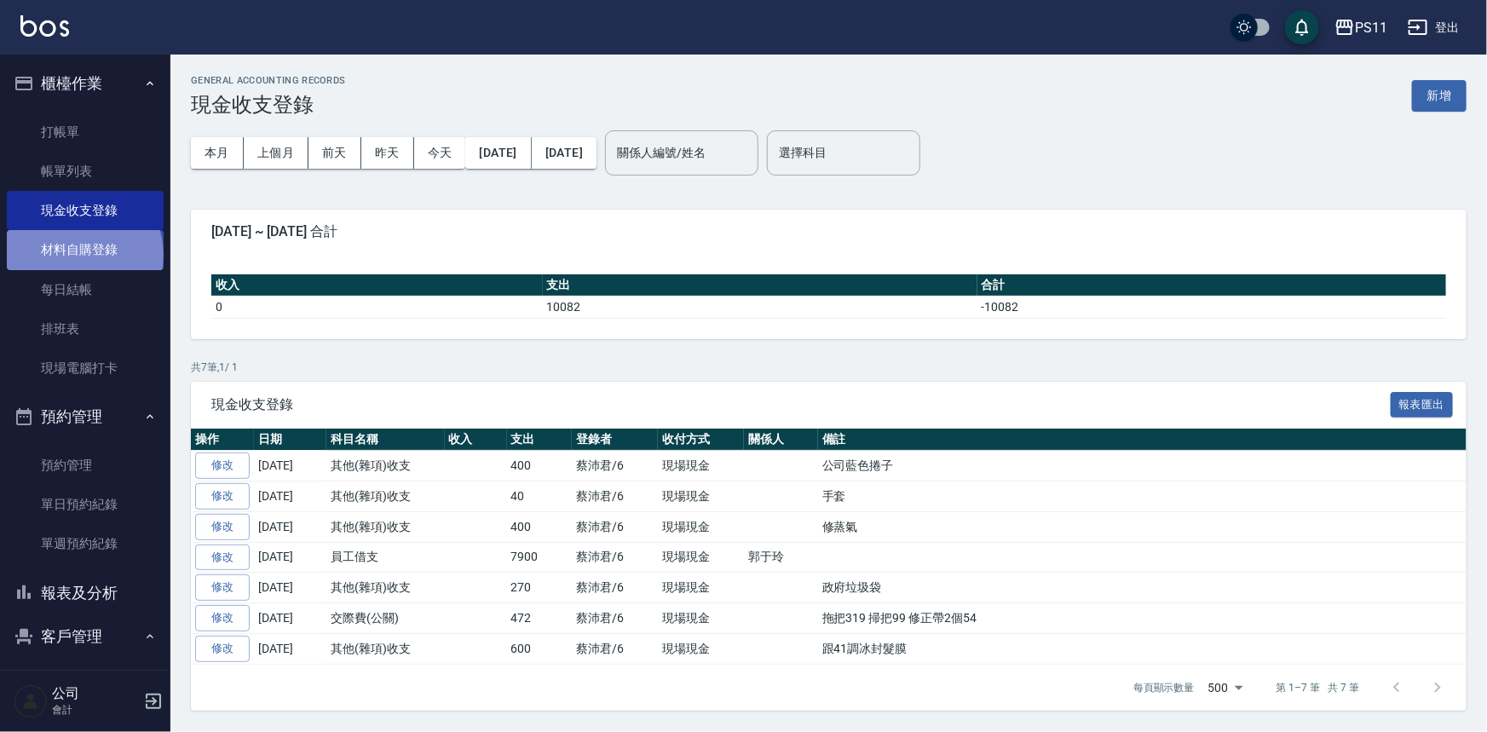
click at [83, 255] on link "材料自購登錄" at bounding box center [85, 249] width 157 height 39
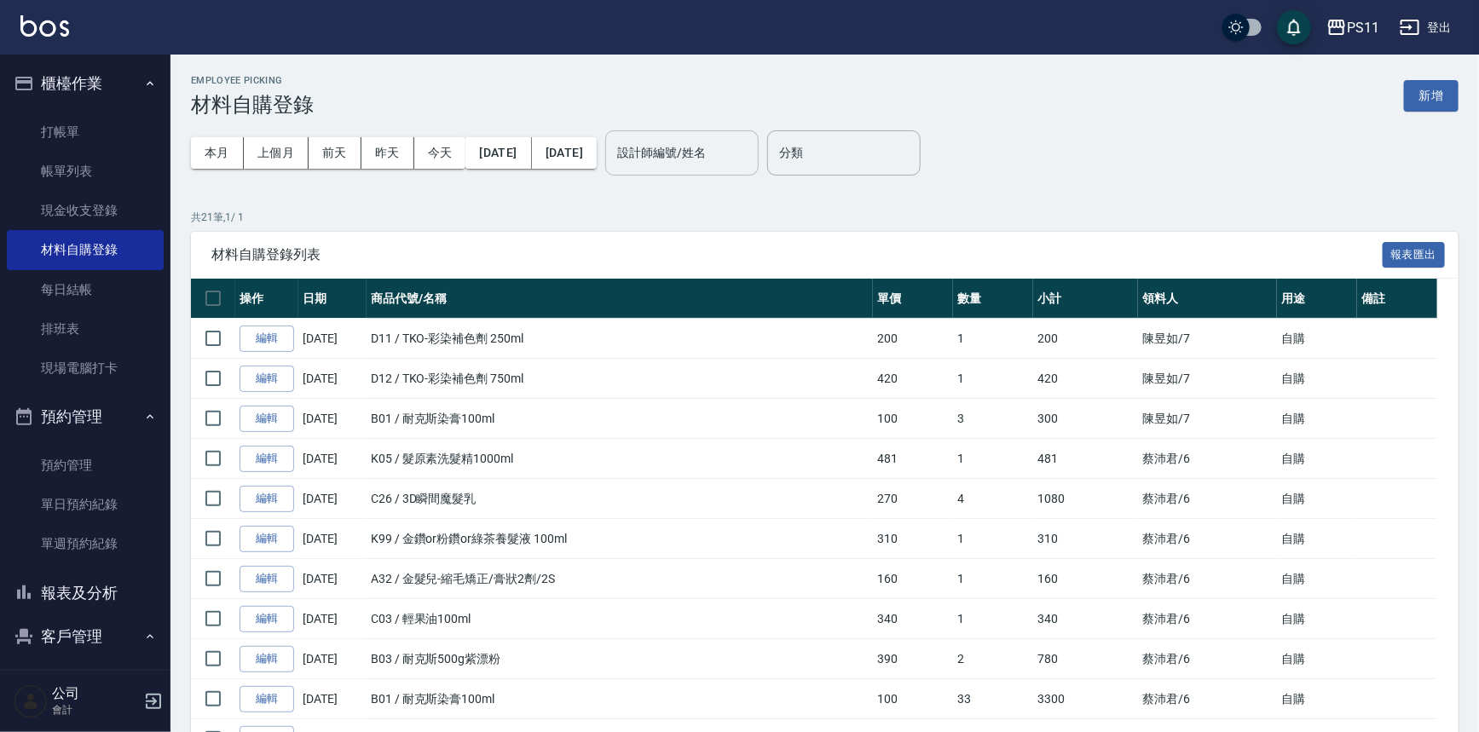
click at [711, 142] on input "設計師編號/姓名" at bounding box center [682, 153] width 138 height 30
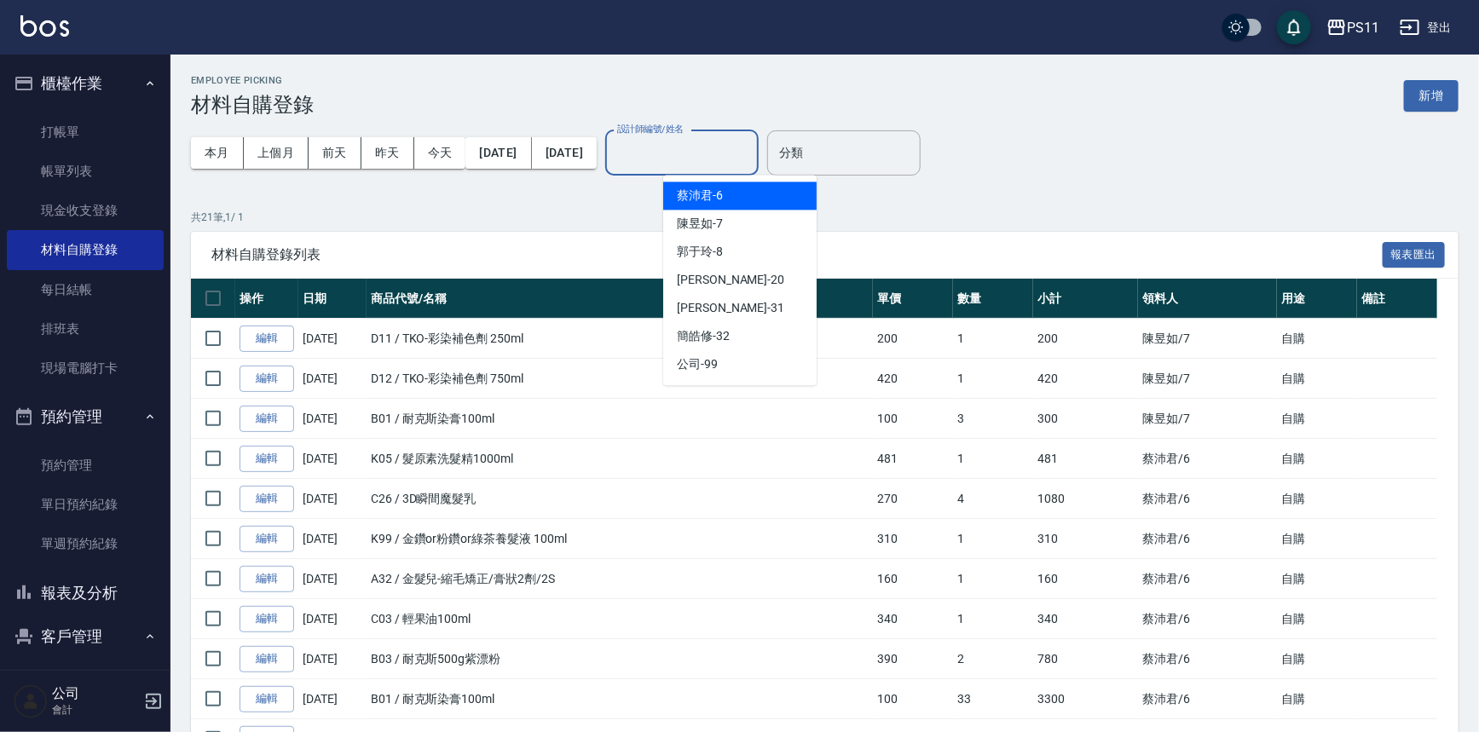
click at [709, 199] on span "[PERSON_NAME]6" at bounding box center [700, 196] width 46 height 18
type input "[PERSON_NAME]6"
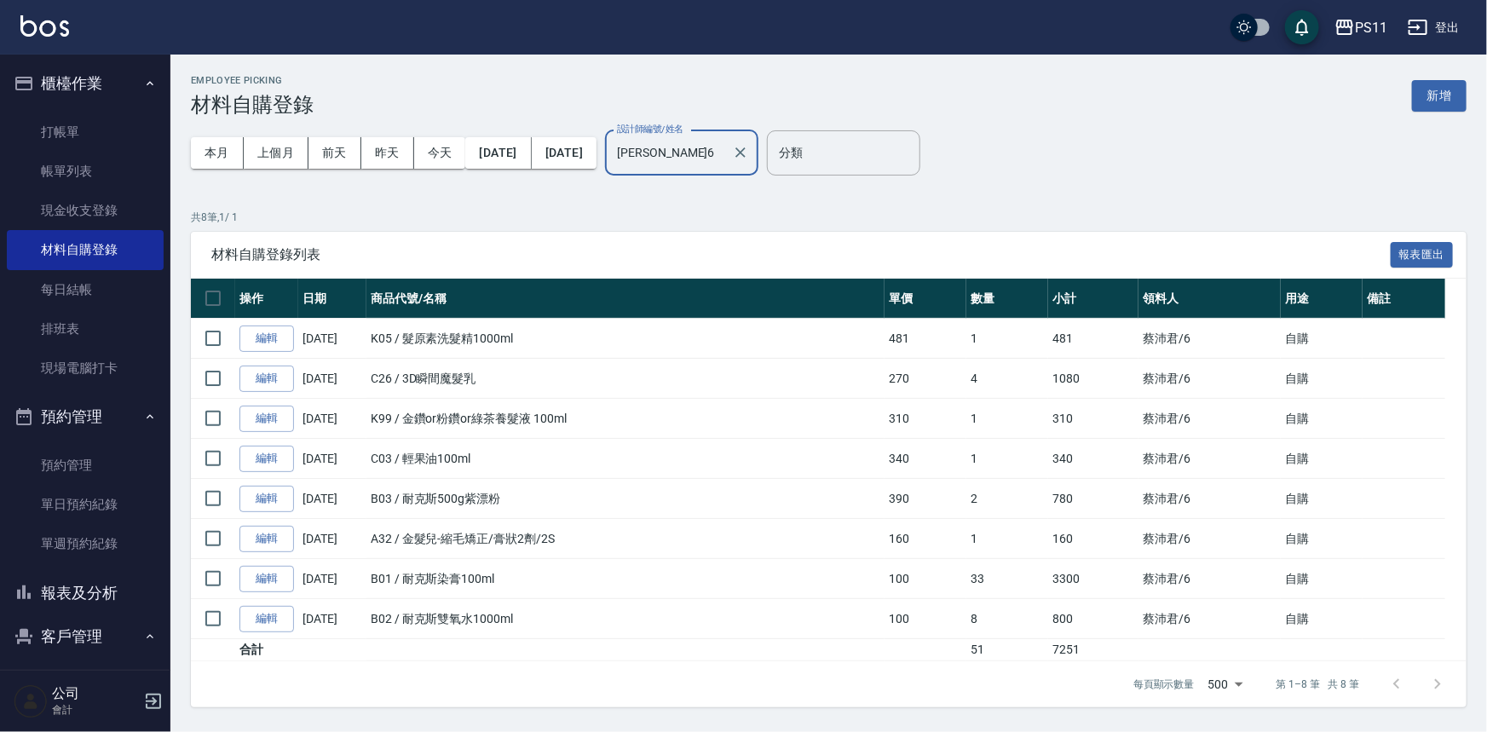
click at [107, 574] on button "報表及分析" at bounding box center [85, 593] width 157 height 44
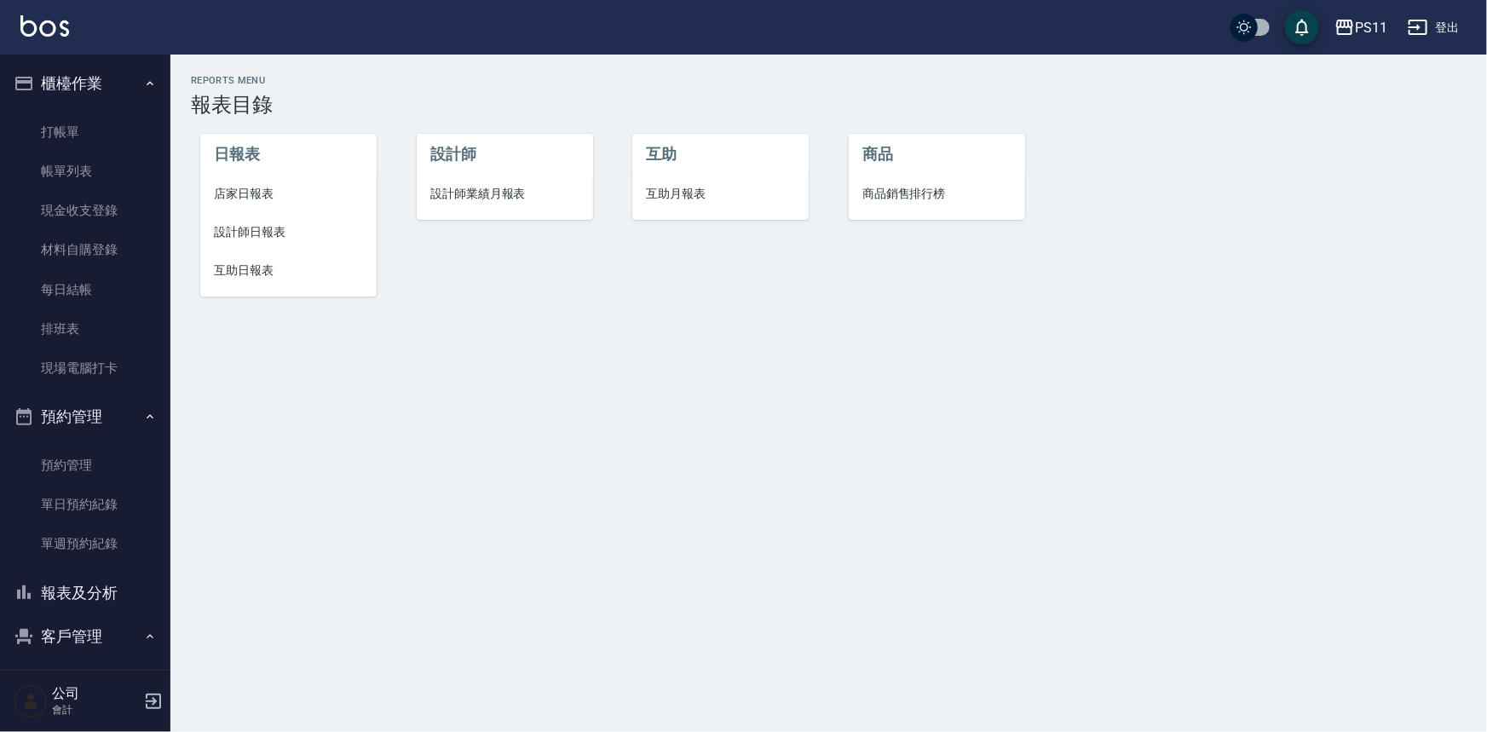
click at [259, 248] on li "設計師日報表" at bounding box center [288, 232] width 176 height 38
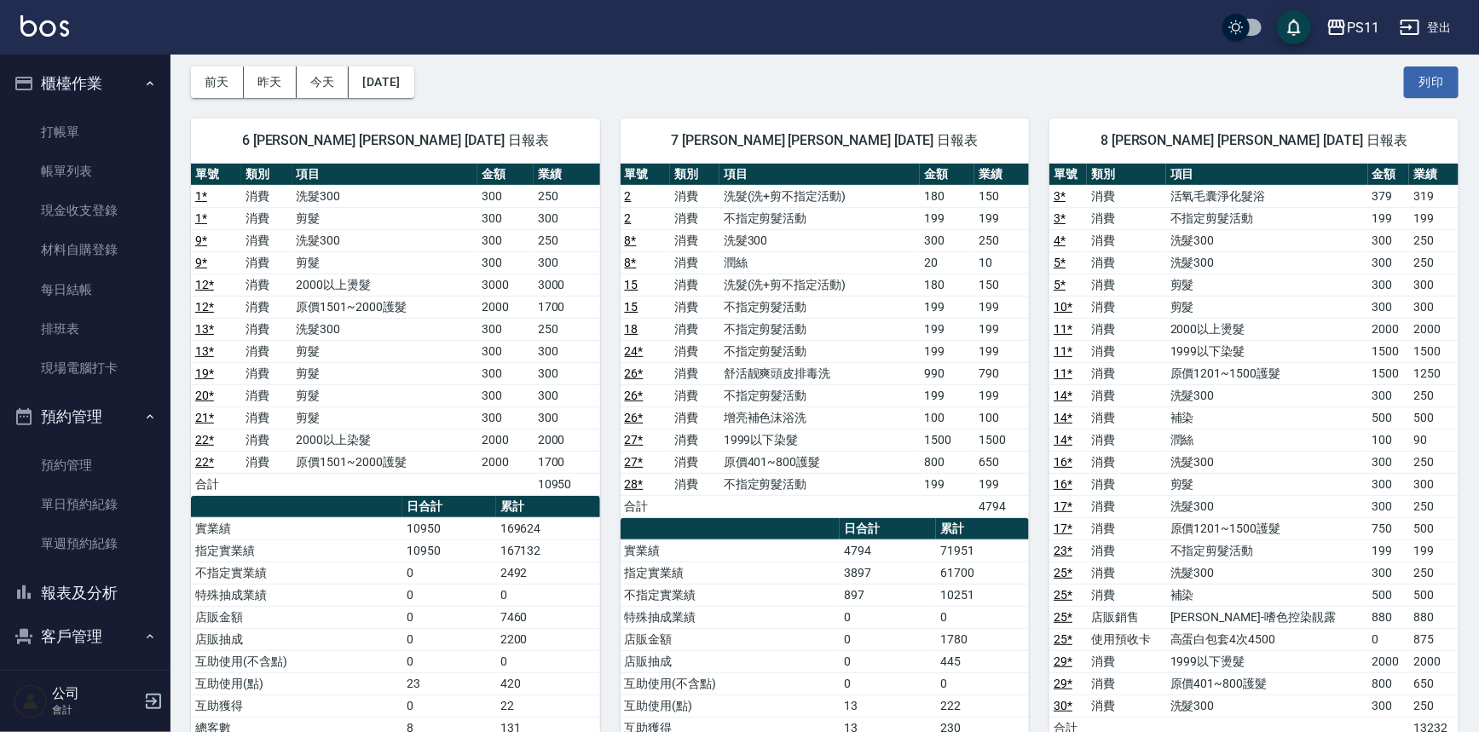
scroll to position [154, 0]
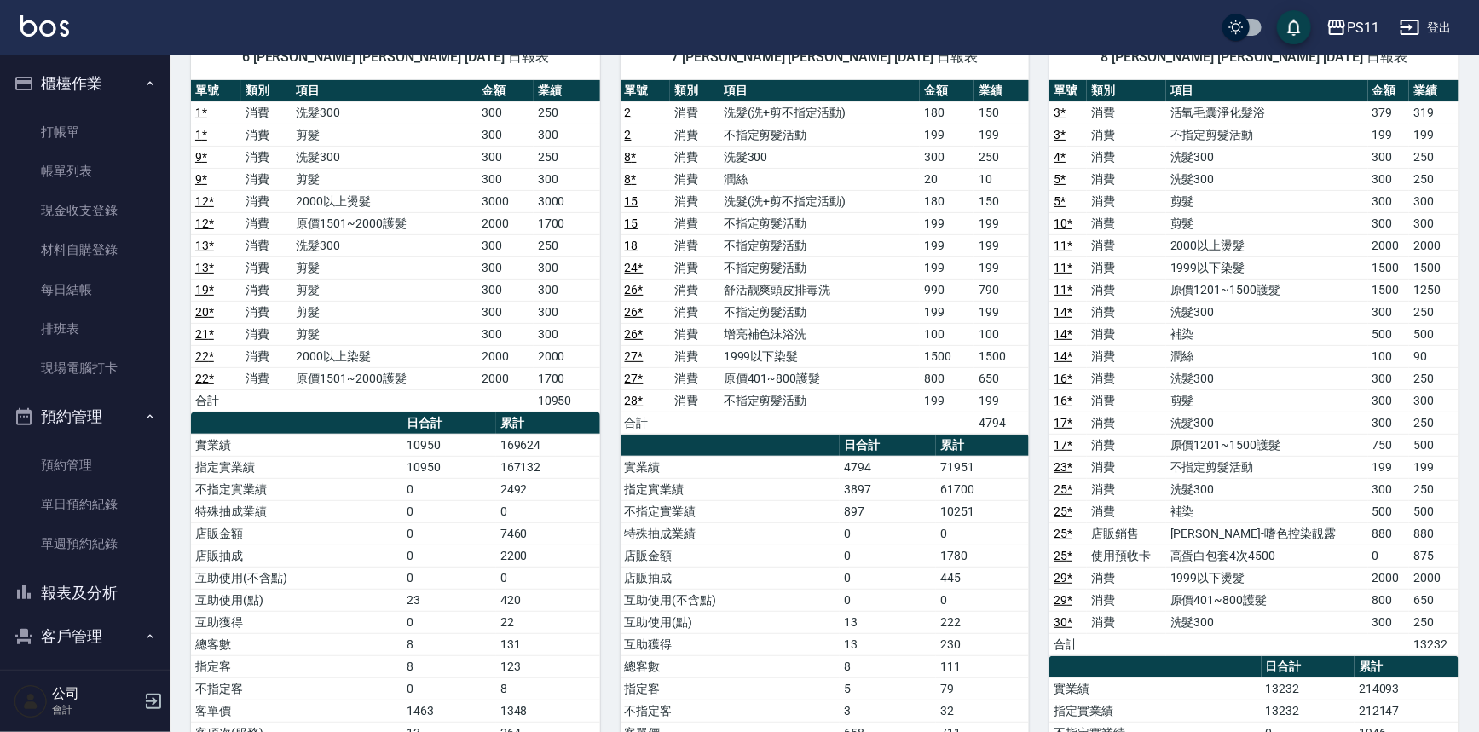
click at [595, 490] on td "2492" at bounding box center [548, 489] width 104 height 22
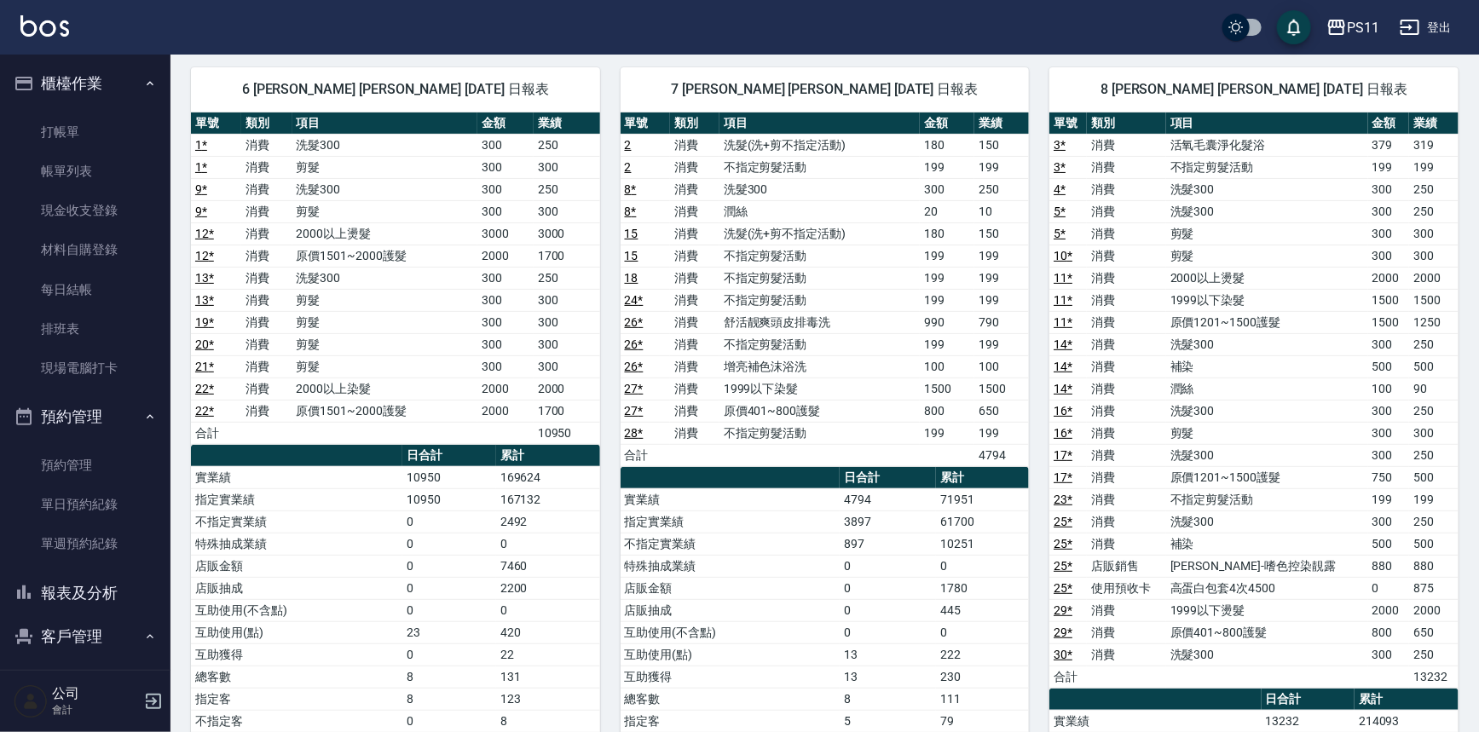
scroll to position [0, 0]
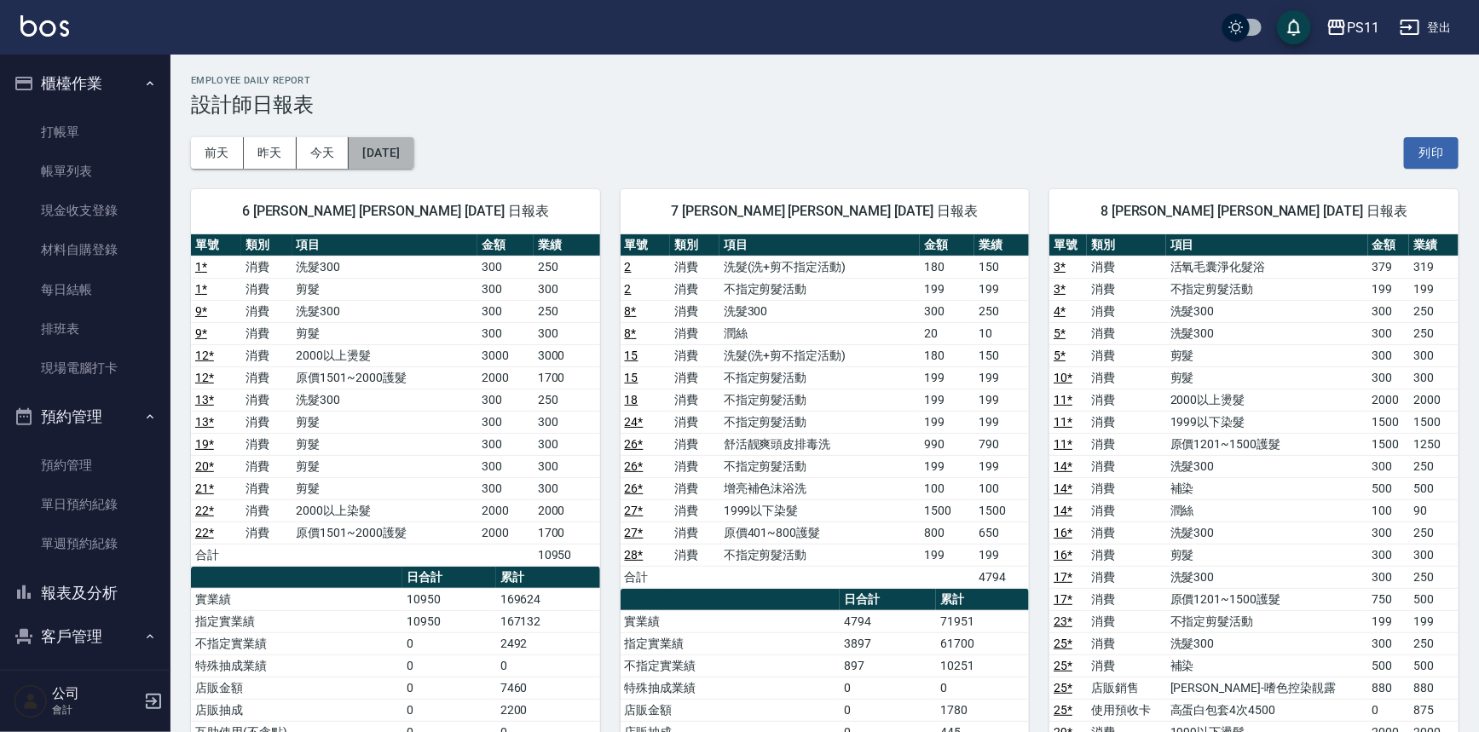
click at [409, 158] on button "[DATE]" at bounding box center [381, 153] width 65 height 32
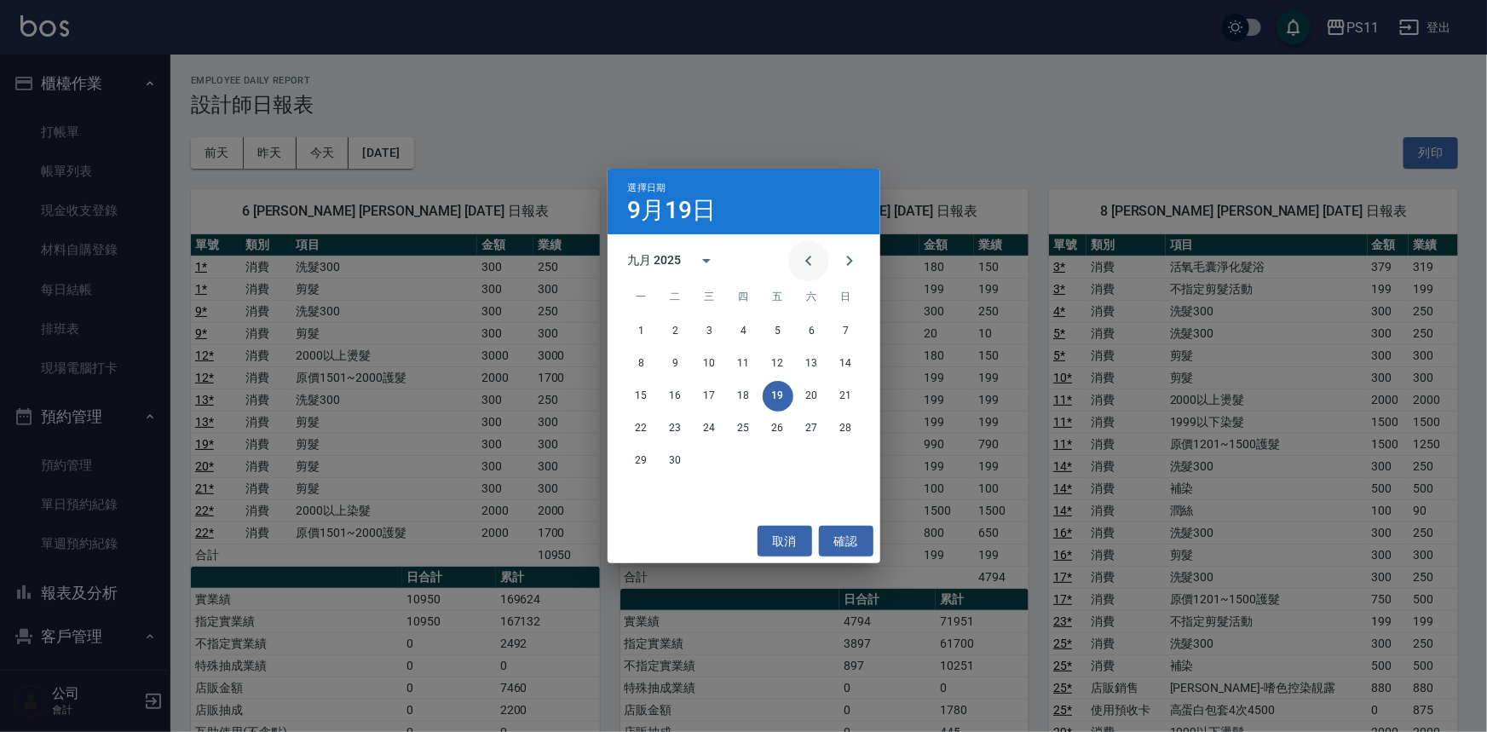
click at [818, 252] on button "Previous month" at bounding box center [808, 260] width 41 height 41
click at [820, 257] on button "Previous month" at bounding box center [808, 260] width 41 height 41
click at [814, 470] on button "31" at bounding box center [812, 461] width 31 height 31
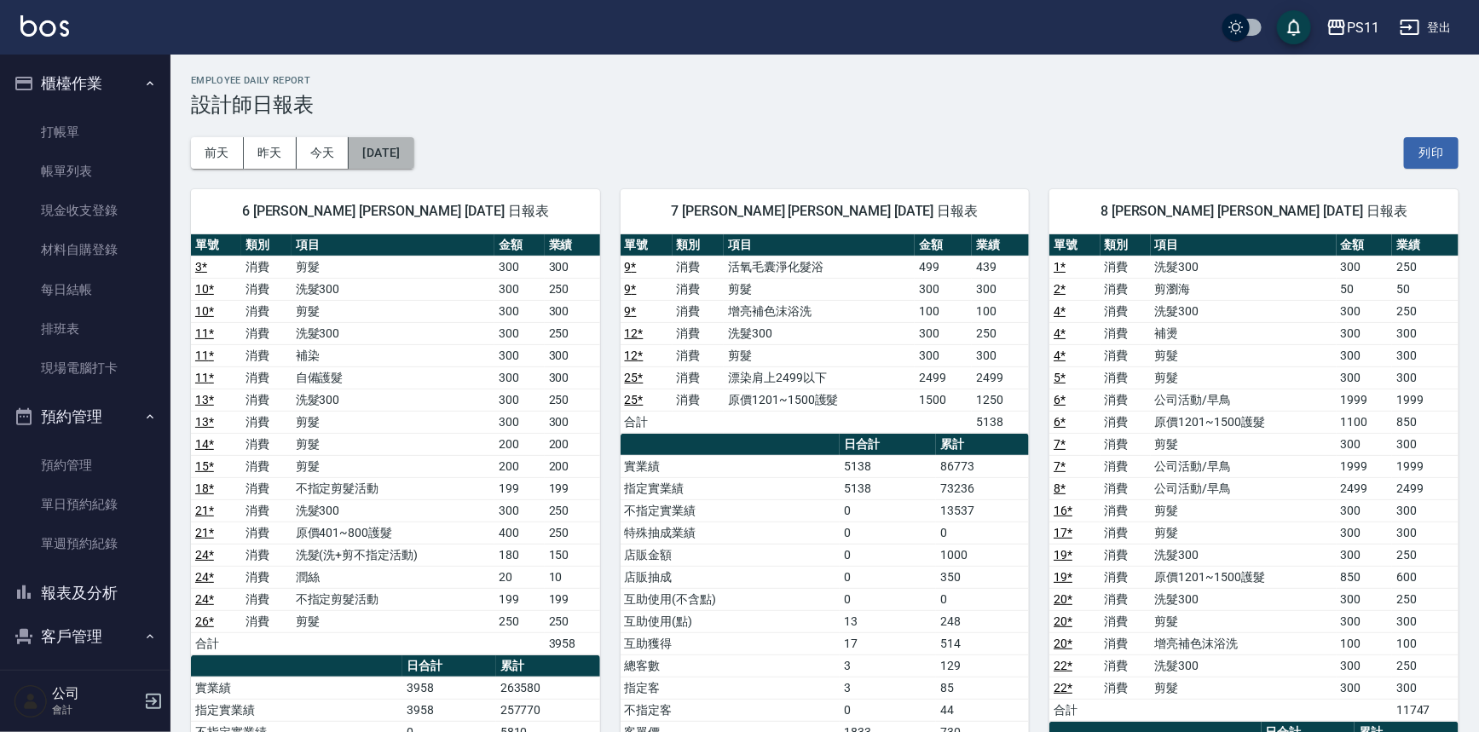
click at [400, 147] on button "[DATE]" at bounding box center [381, 153] width 65 height 32
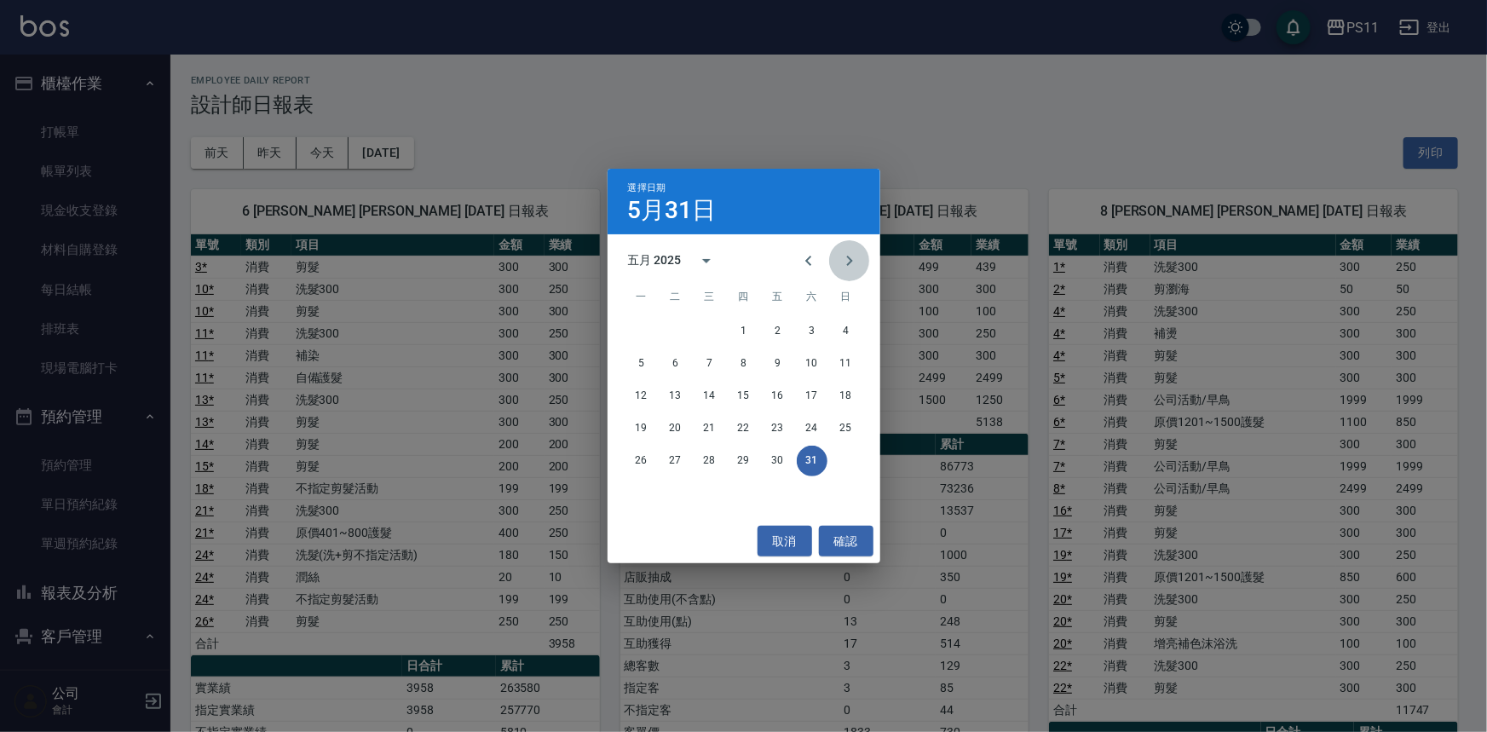
click at [861, 262] on button "Next month" at bounding box center [849, 260] width 41 height 41
click at [841, 261] on icon "Next month" at bounding box center [850, 261] width 20 height 20
click at [789, 396] on button "19" at bounding box center [778, 396] width 31 height 31
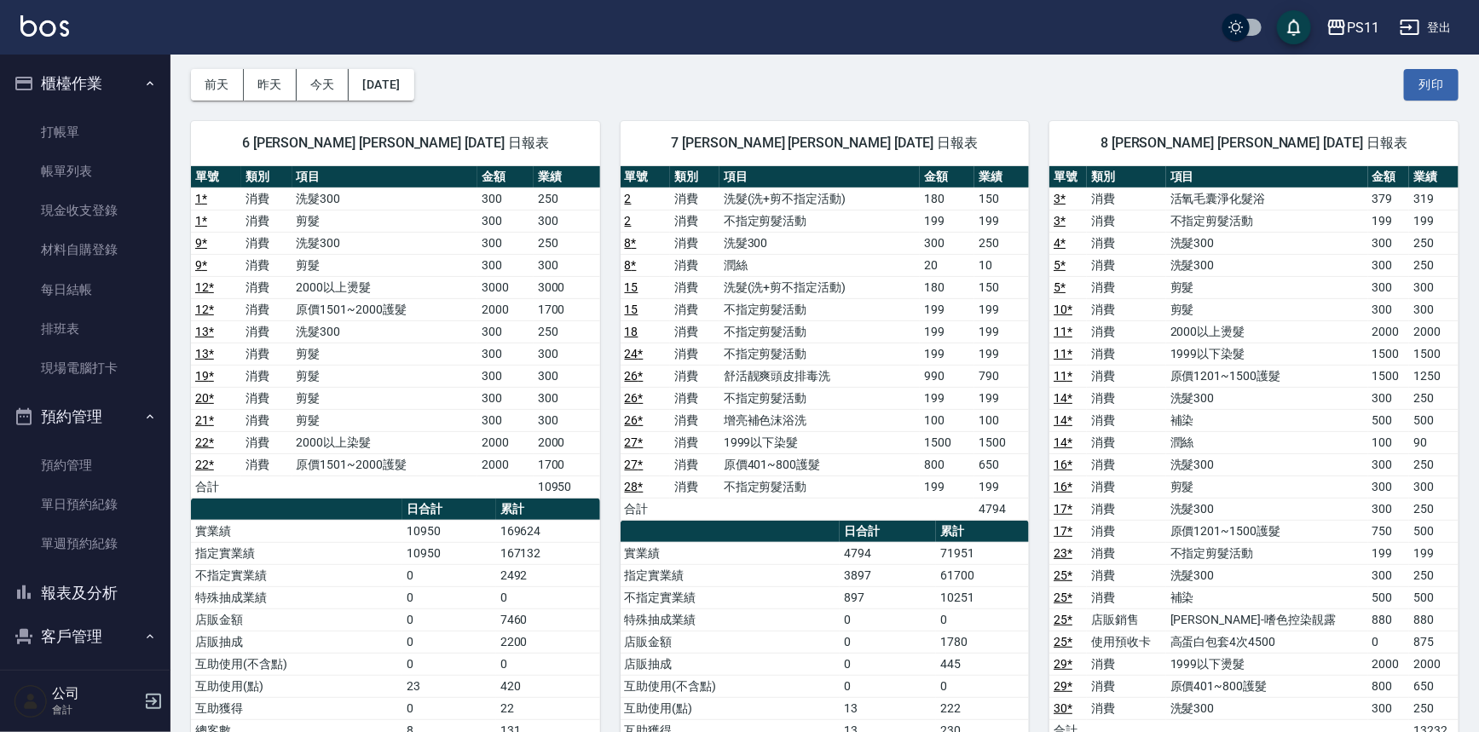
scroll to position [232, 0]
